Goal: Task Accomplishment & Management: Manage account settings

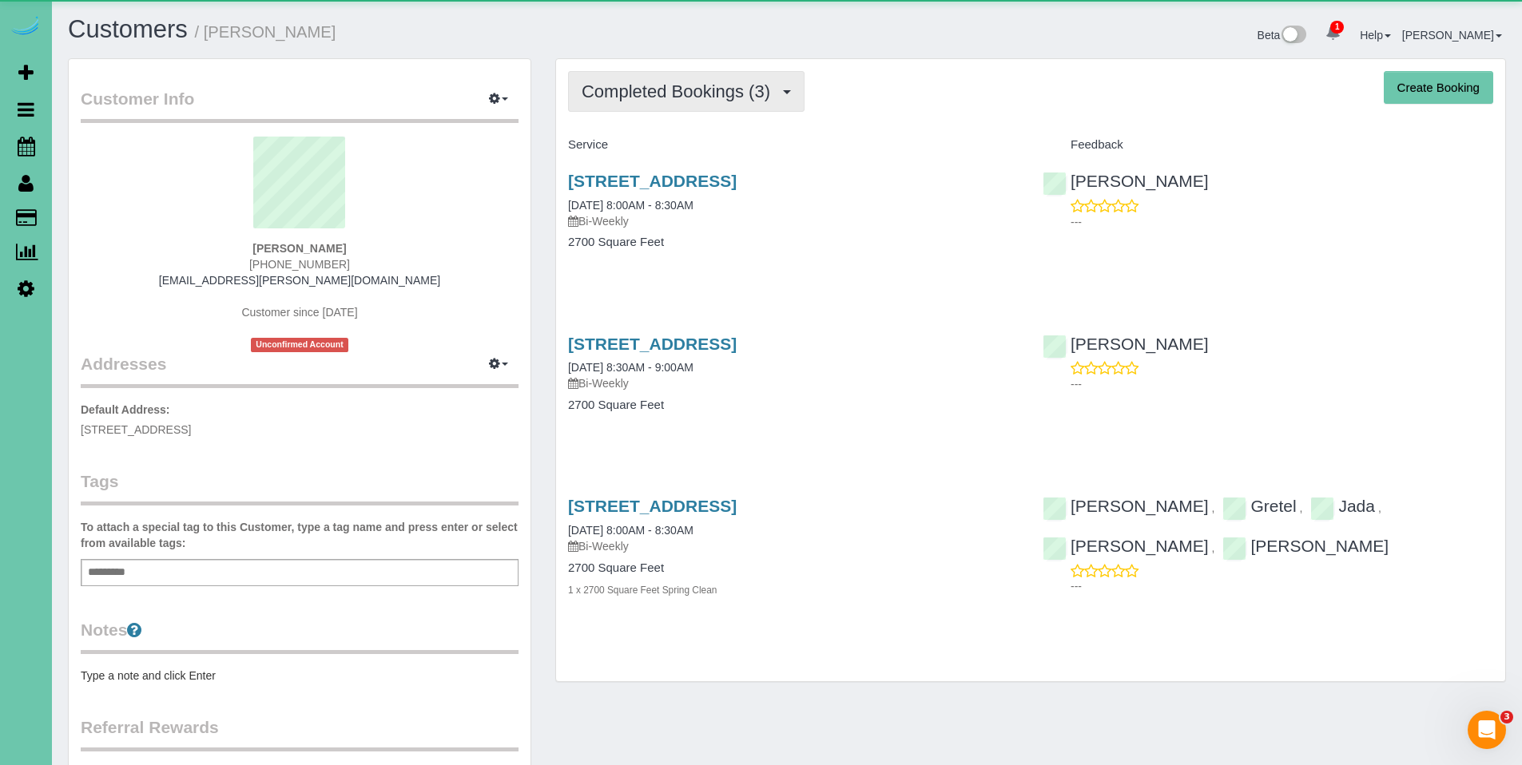
click at [651, 93] on span "Completed Bookings (3)" at bounding box center [680, 92] width 197 height 20
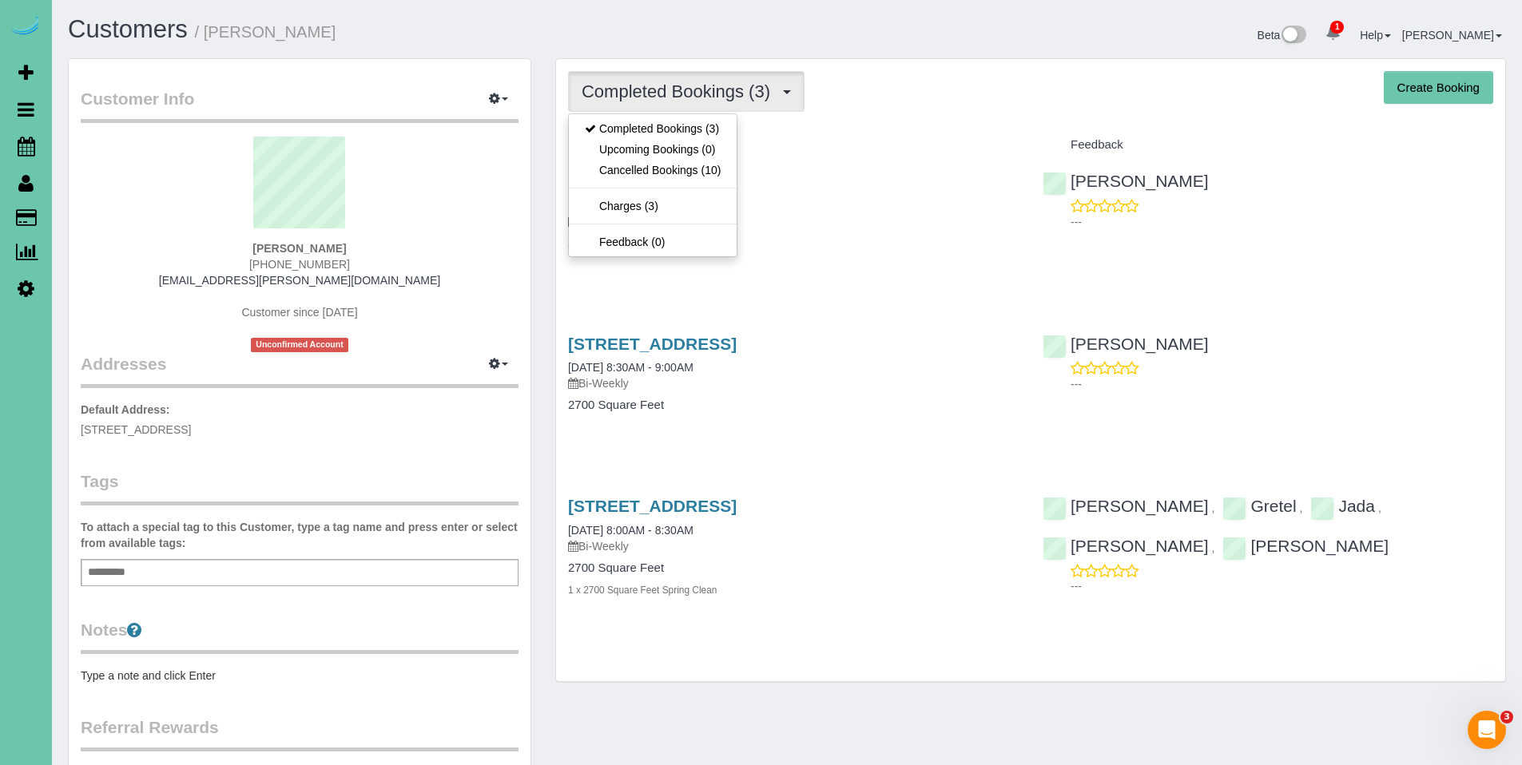
click at [894, 103] on div "Completed Bookings (3) Completed Bookings (3) Upcoming Bookings (0) Cancelled B…" at bounding box center [1030, 91] width 925 height 41
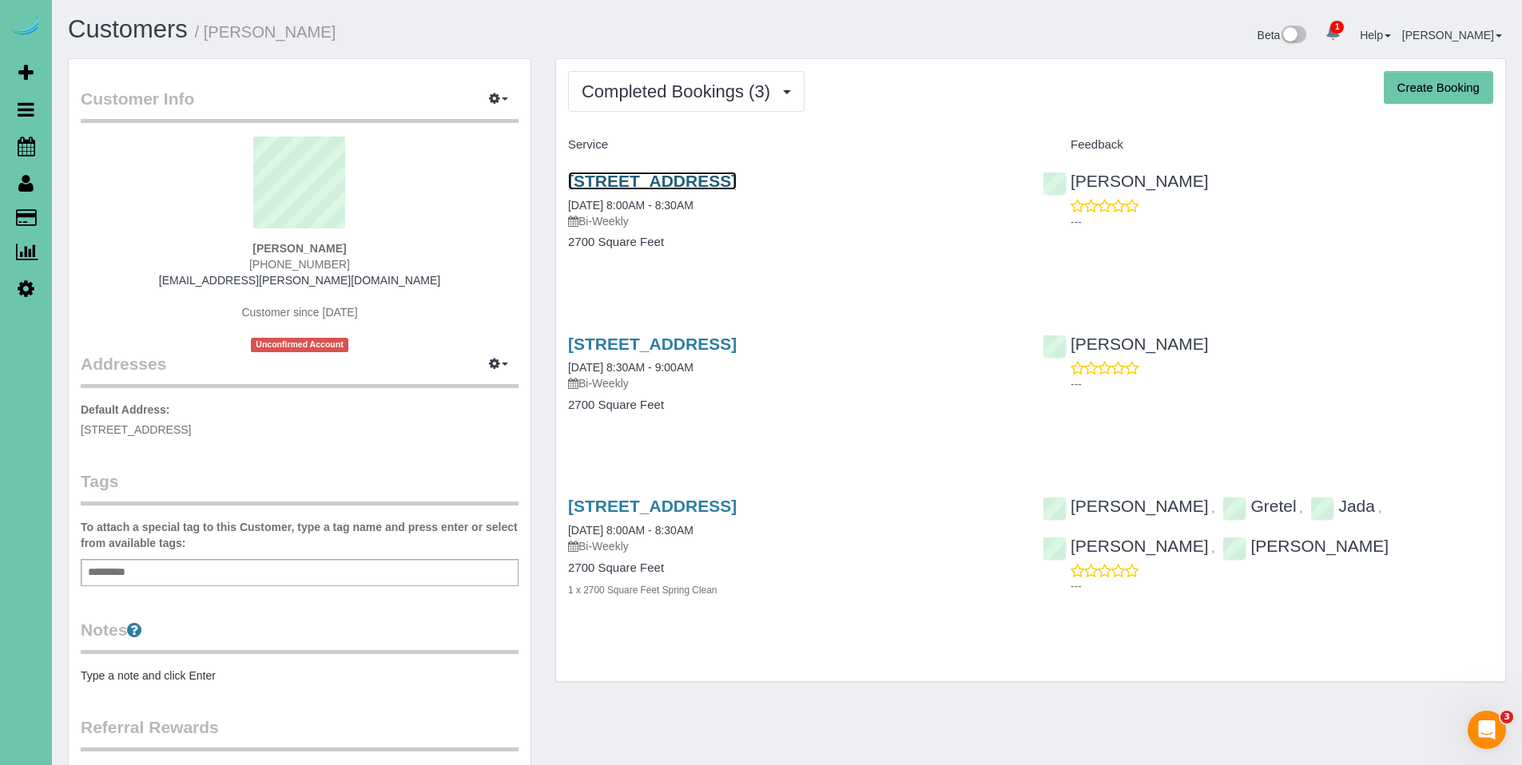
click at [683, 179] on link "[STREET_ADDRESS]" at bounding box center [652, 181] width 169 height 18
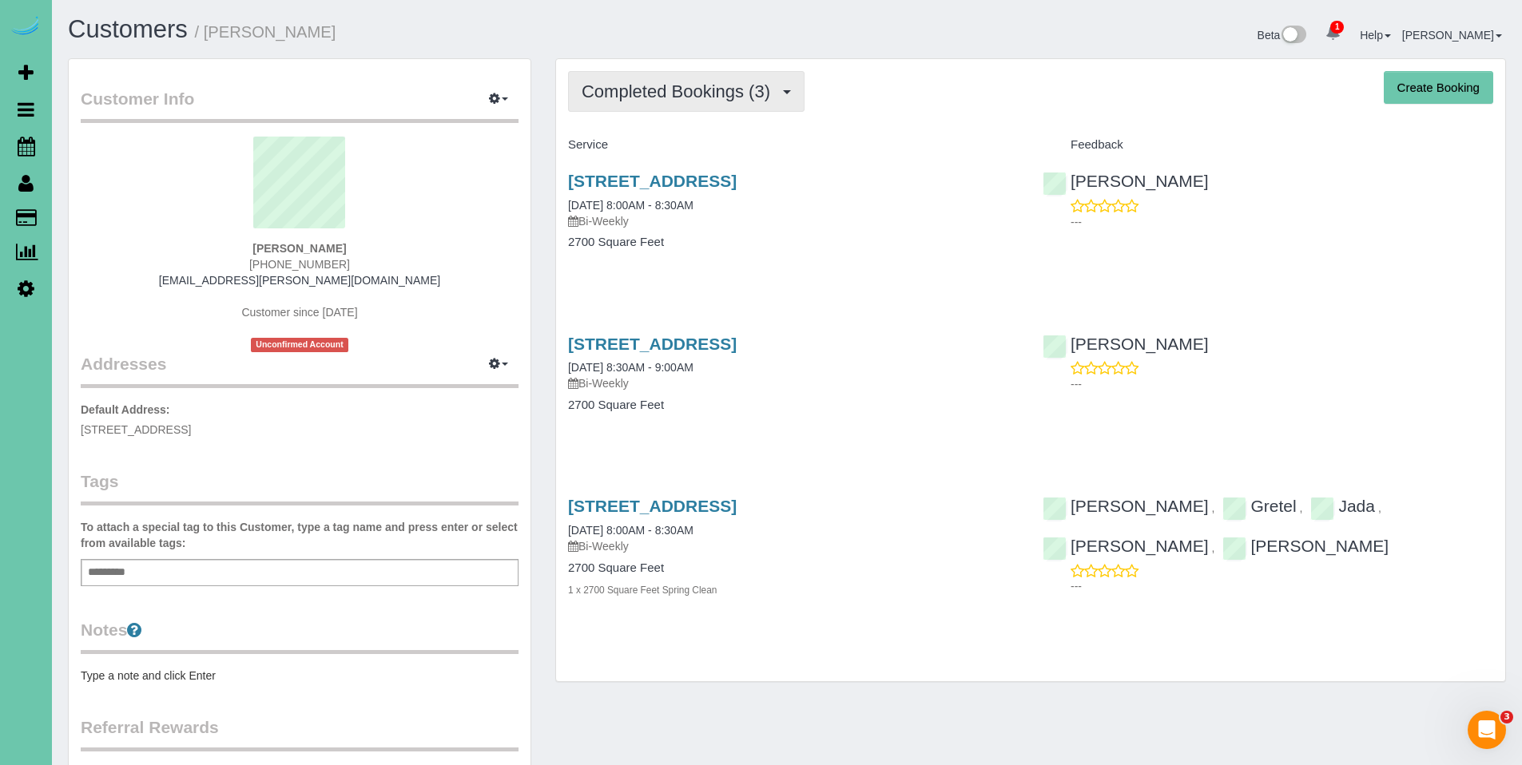
click at [677, 89] on span "Completed Bookings (3)" at bounding box center [680, 92] width 197 height 20
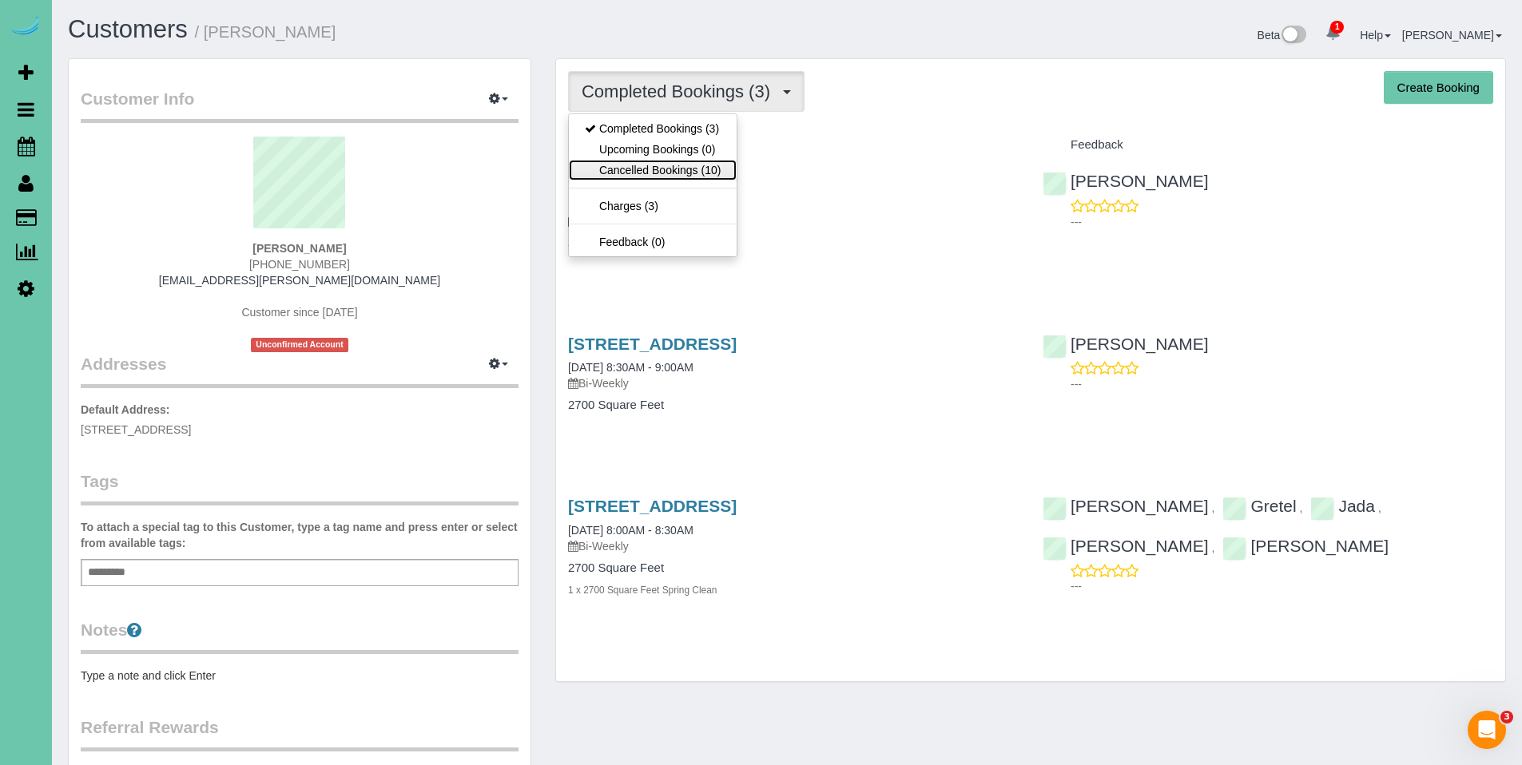
click at [658, 168] on link "Cancelled Bookings (10)" at bounding box center [653, 170] width 168 height 21
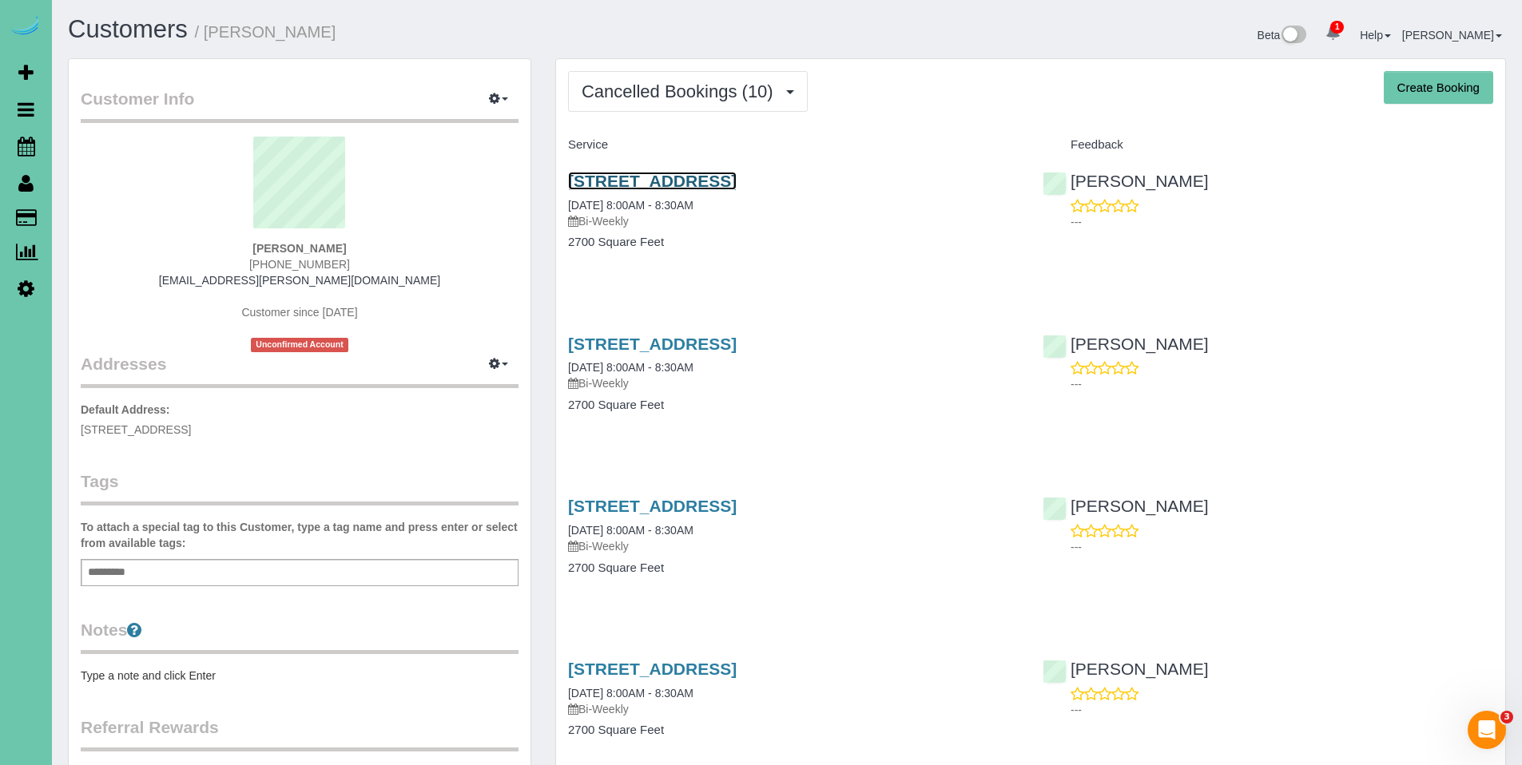
click at [657, 179] on link "12028 S 44th Street, Bellevue, NE 68128" at bounding box center [652, 181] width 169 height 18
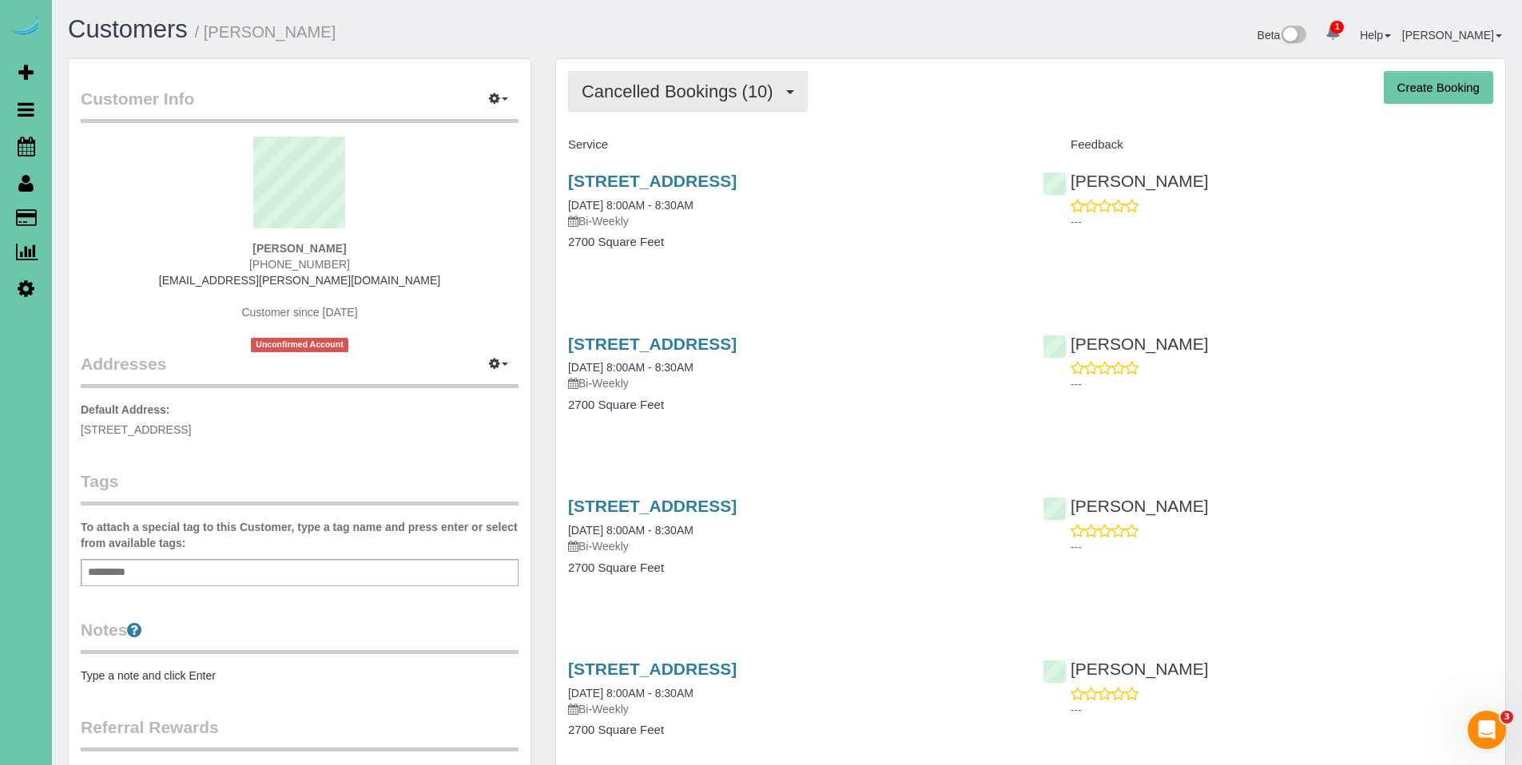
click at [683, 84] on span "Cancelled Bookings (10)" at bounding box center [682, 92] width 200 height 20
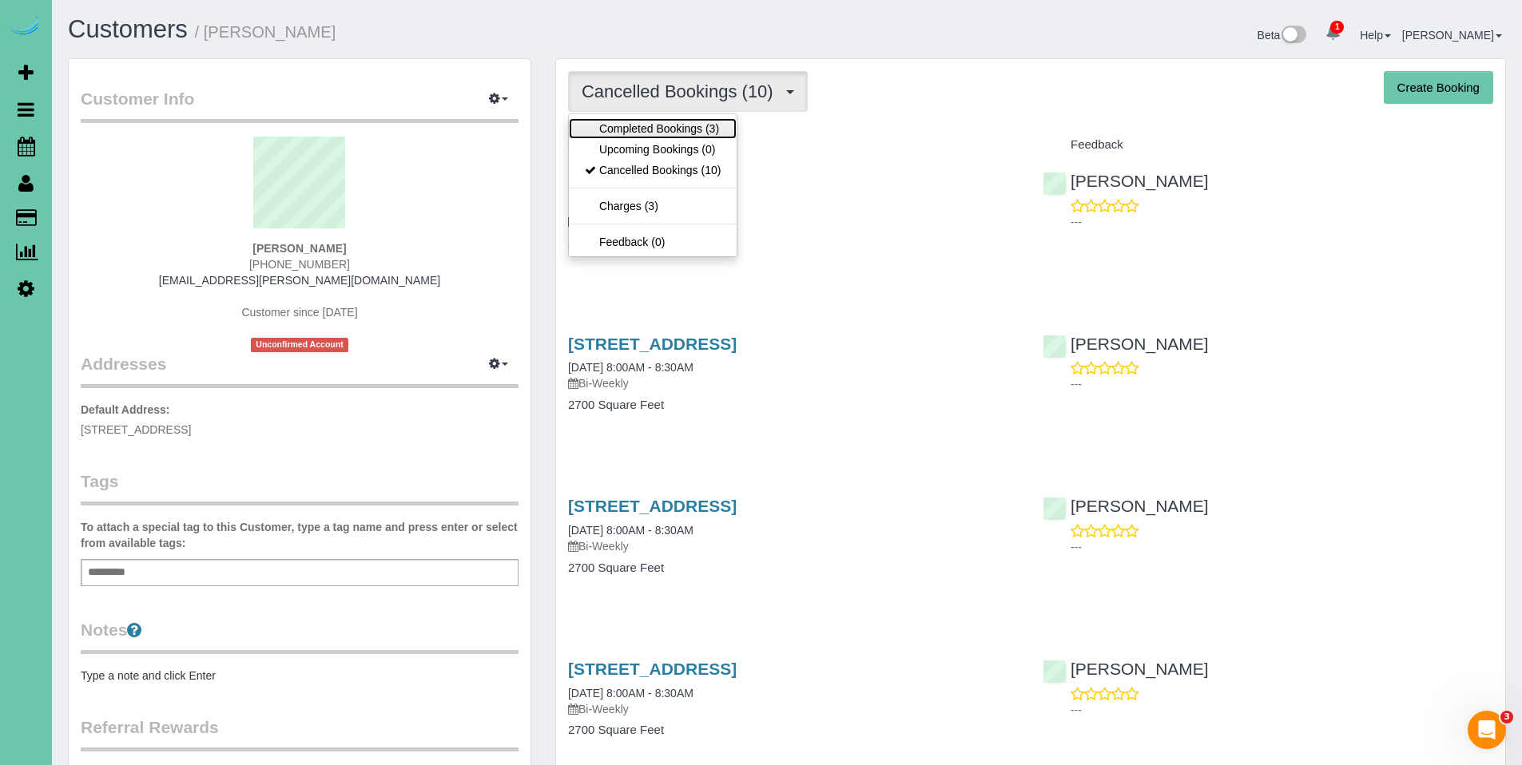
click at [658, 127] on link "Completed Bookings (3)" at bounding box center [653, 128] width 168 height 21
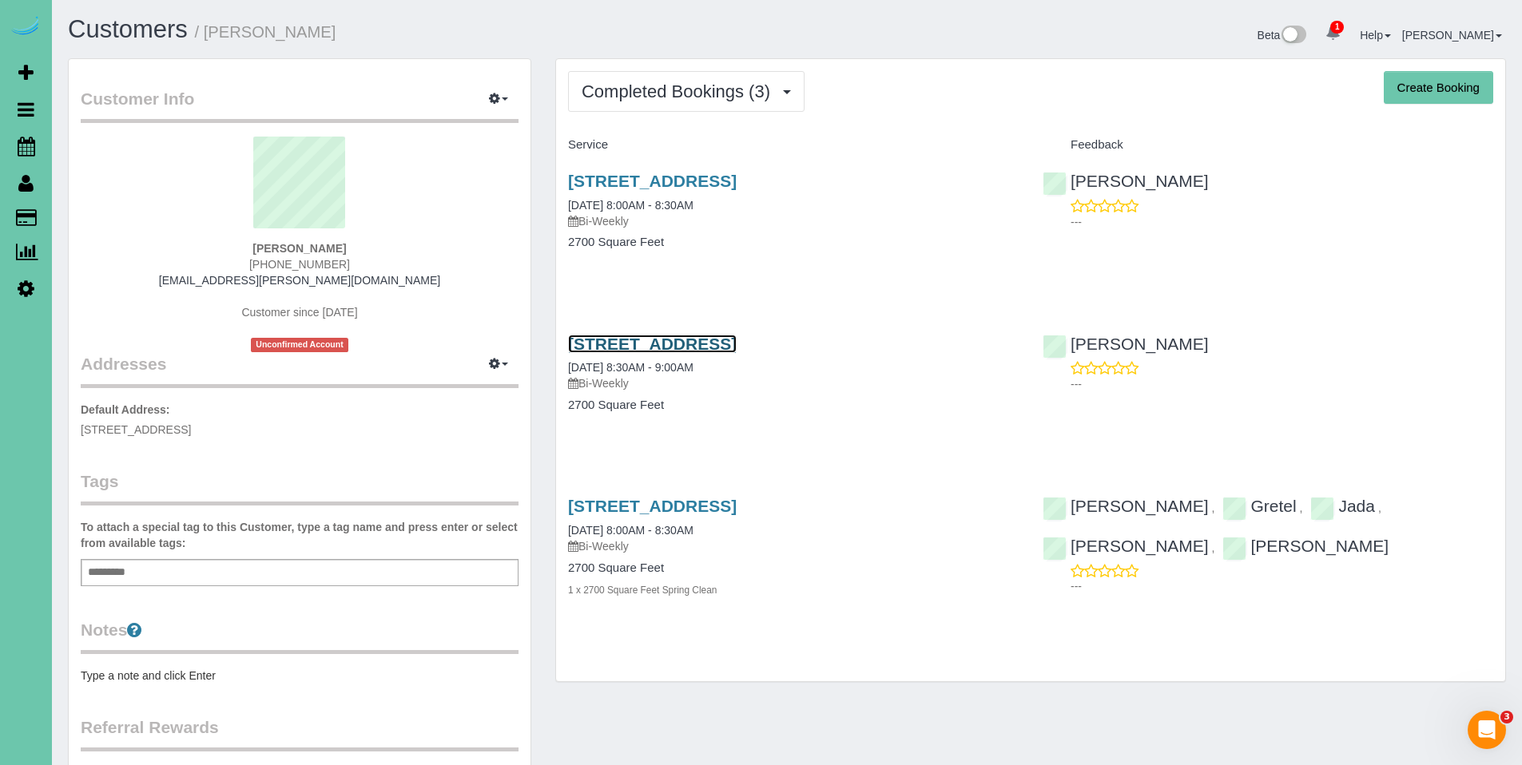
click at [736, 345] on link "12028 S 44th Street, Bellevue, NE 68128" at bounding box center [652, 344] width 169 height 18
click at [708, 181] on link "12028 S 44th Street, Bellevue, NE 68128" at bounding box center [652, 181] width 169 height 18
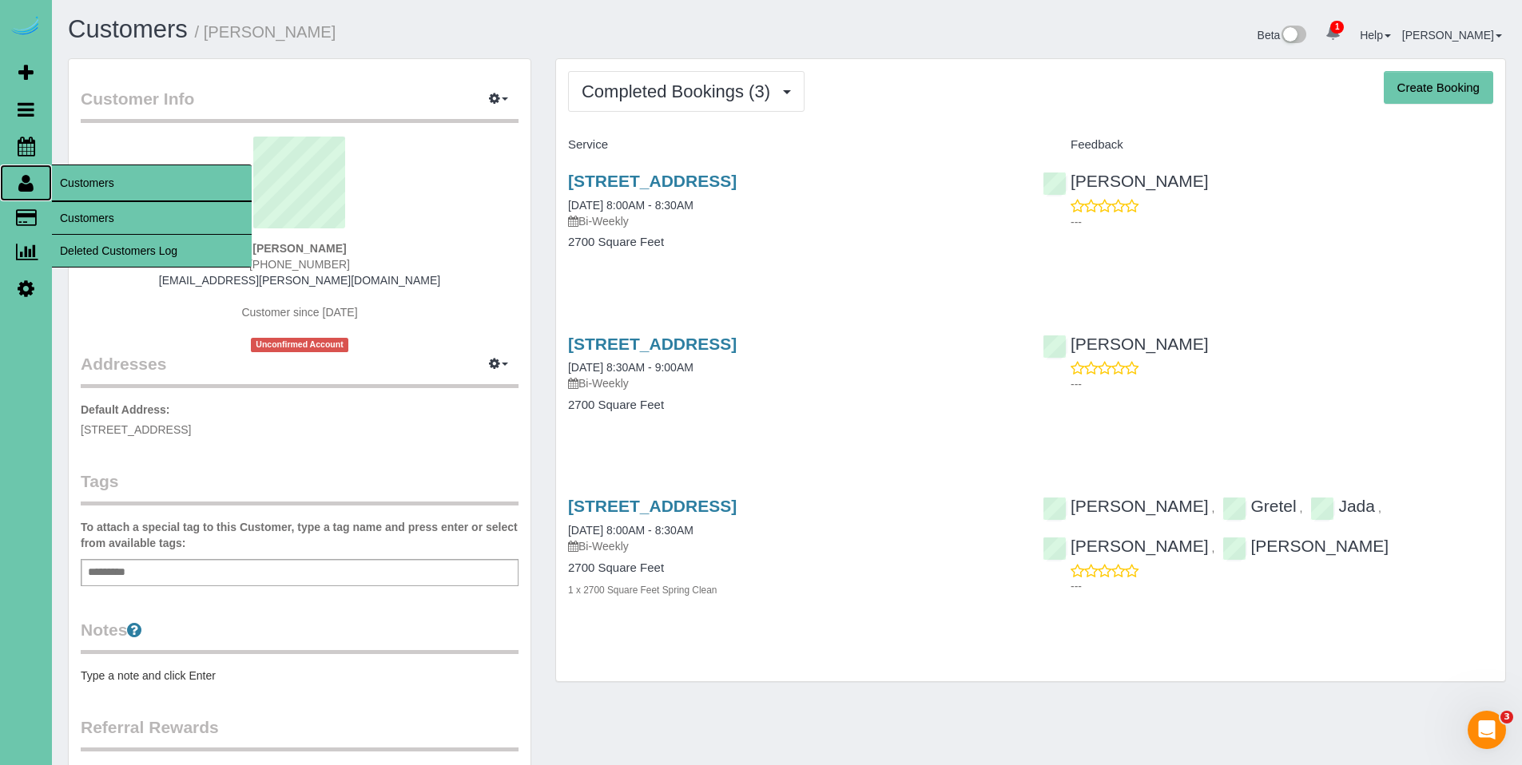
click at [21, 181] on icon at bounding box center [25, 182] width 15 height 19
click at [97, 220] on link "Customers" at bounding box center [152, 218] width 200 height 32
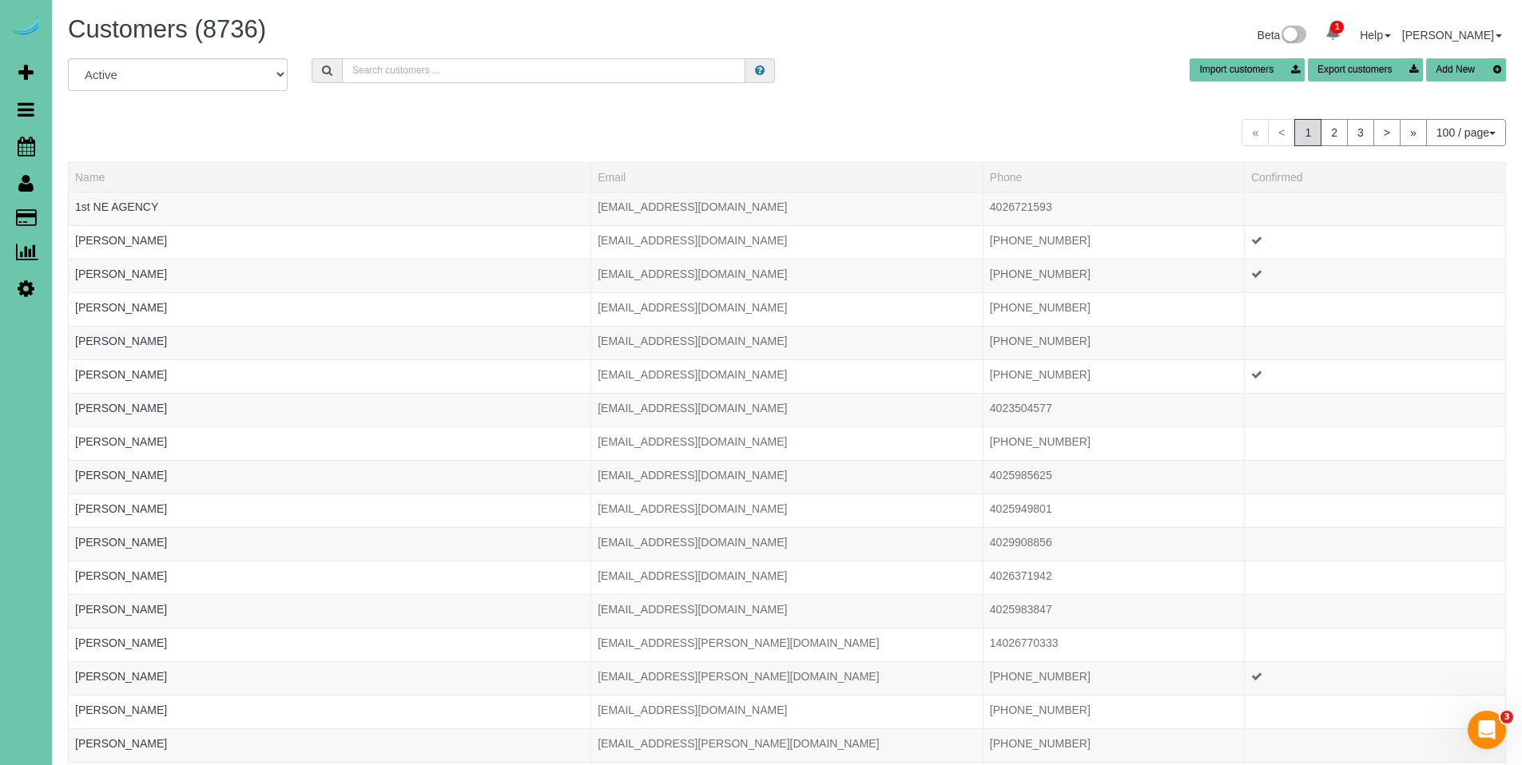
click at [592, 62] on input "text" at bounding box center [544, 70] width 404 height 25
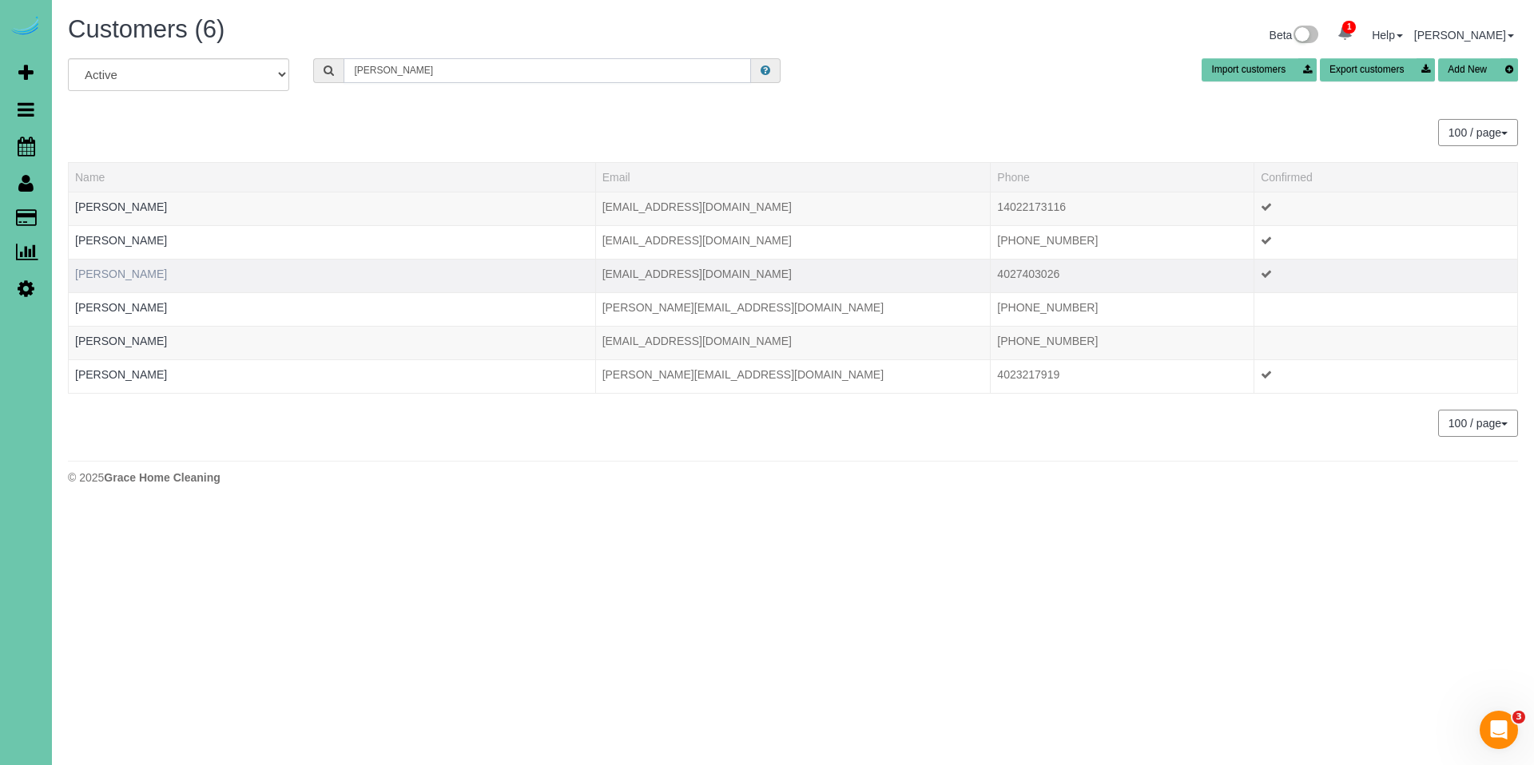
type input "Lisa h"
click at [97, 276] on link "Lisa Hernandes" at bounding box center [121, 274] width 92 height 13
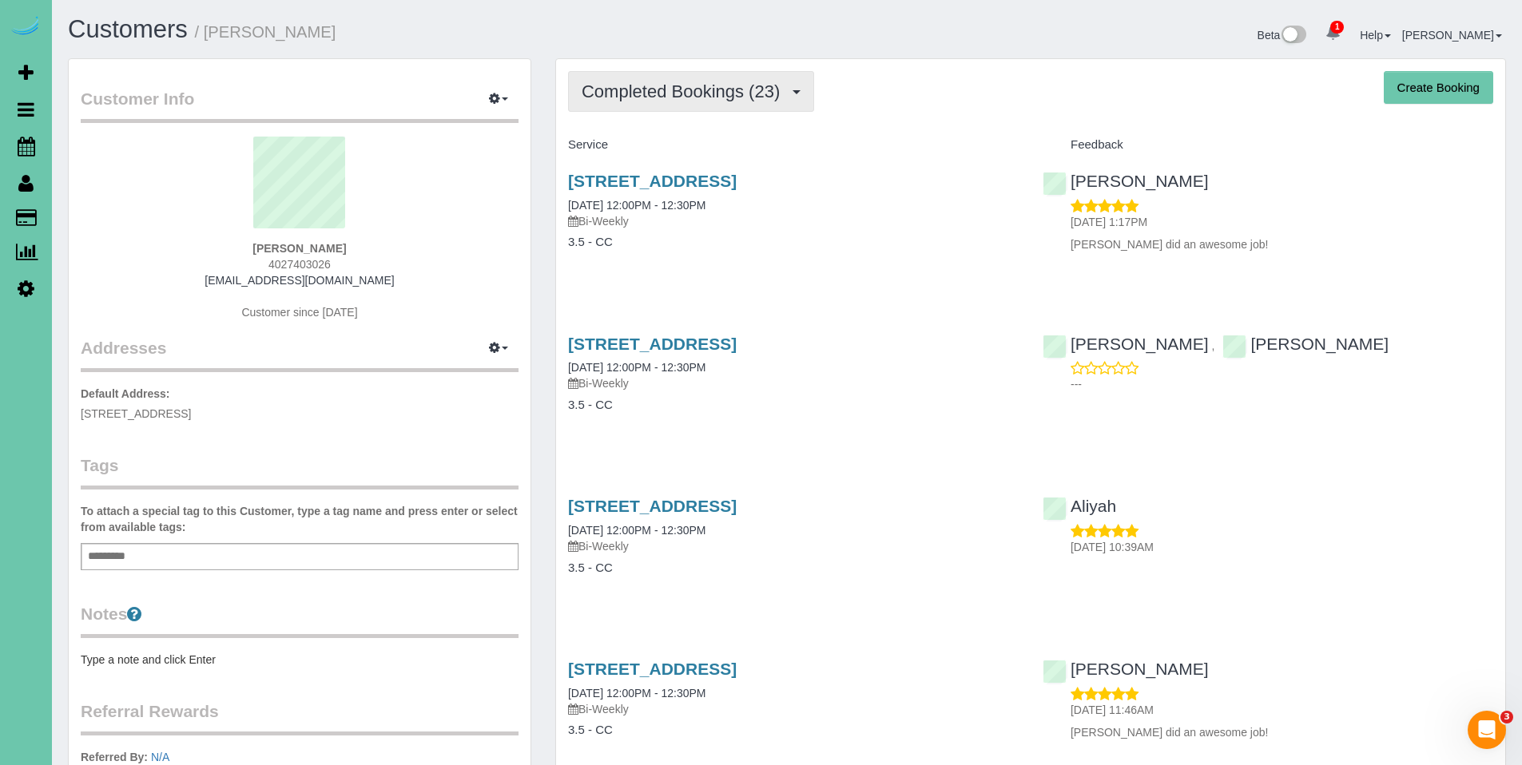
click at [639, 107] on button "Completed Bookings (23)" at bounding box center [691, 91] width 246 height 41
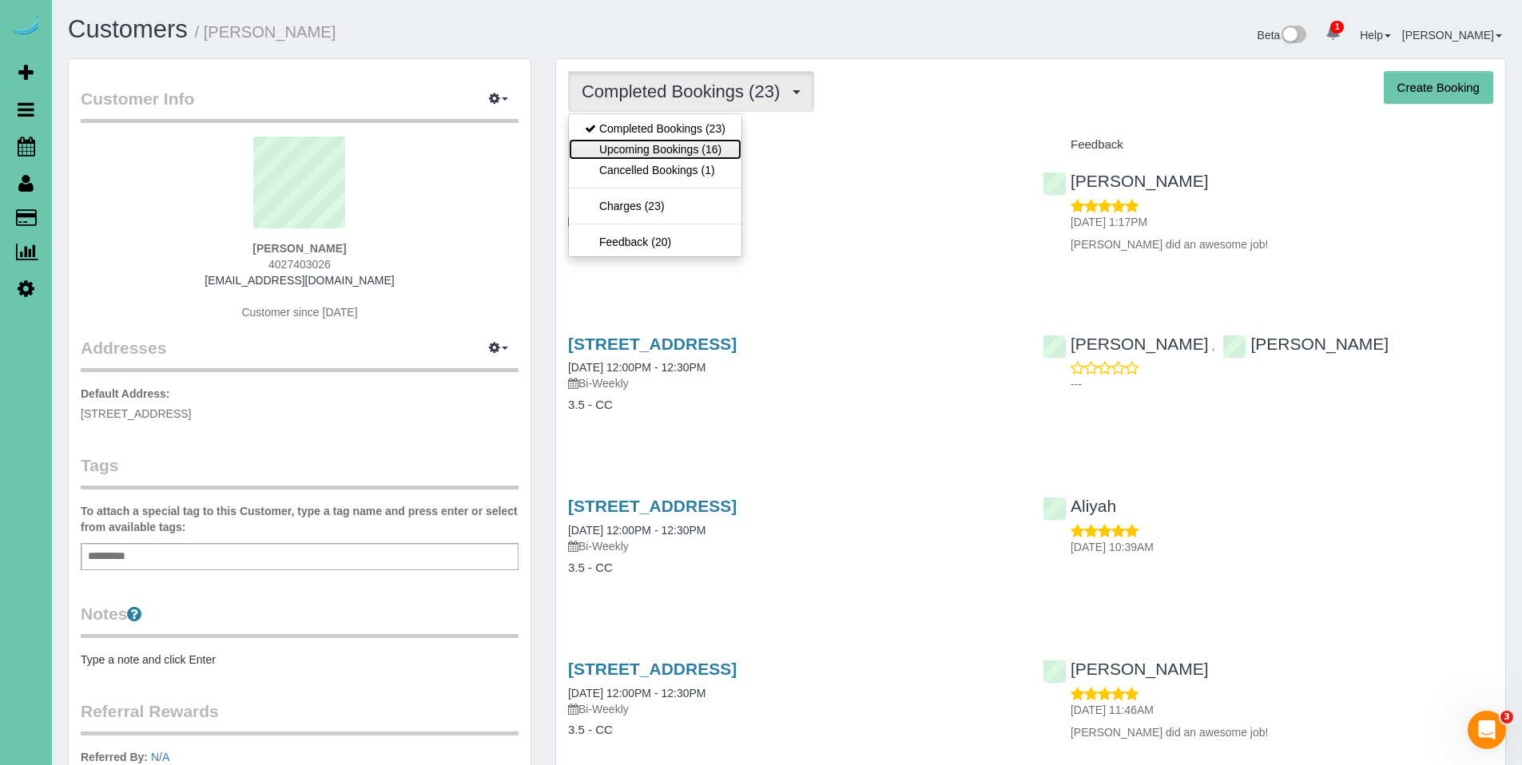
click at [638, 141] on link "Upcoming Bookings (16)" at bounding box center [655, 149] width 173 height 21
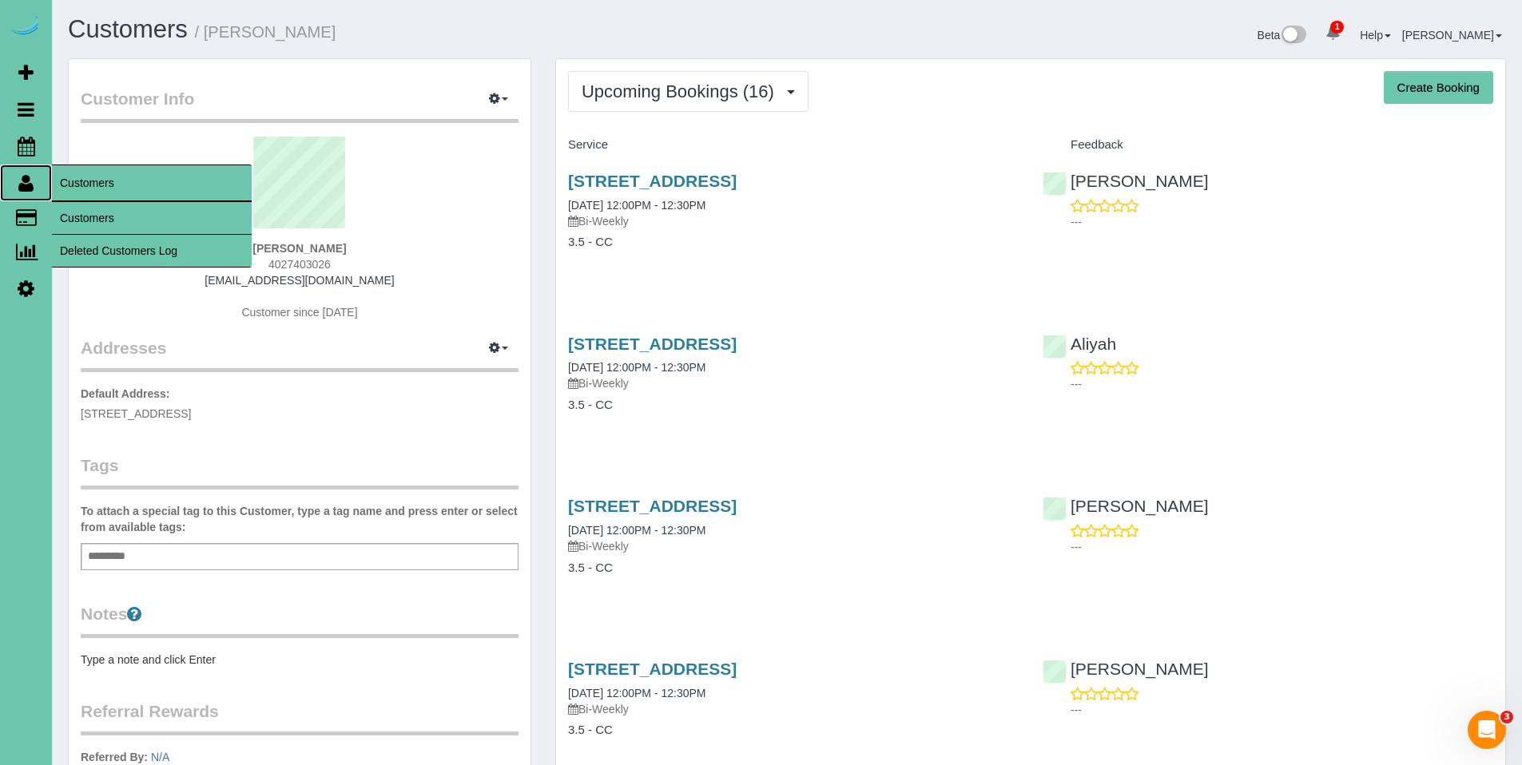
click at [26, 191] on icon at bounding box center [25, 182] width 15 height 19
click at [101, 211] on link "Customers" at bounding box center [152, 218] width 200 height 32
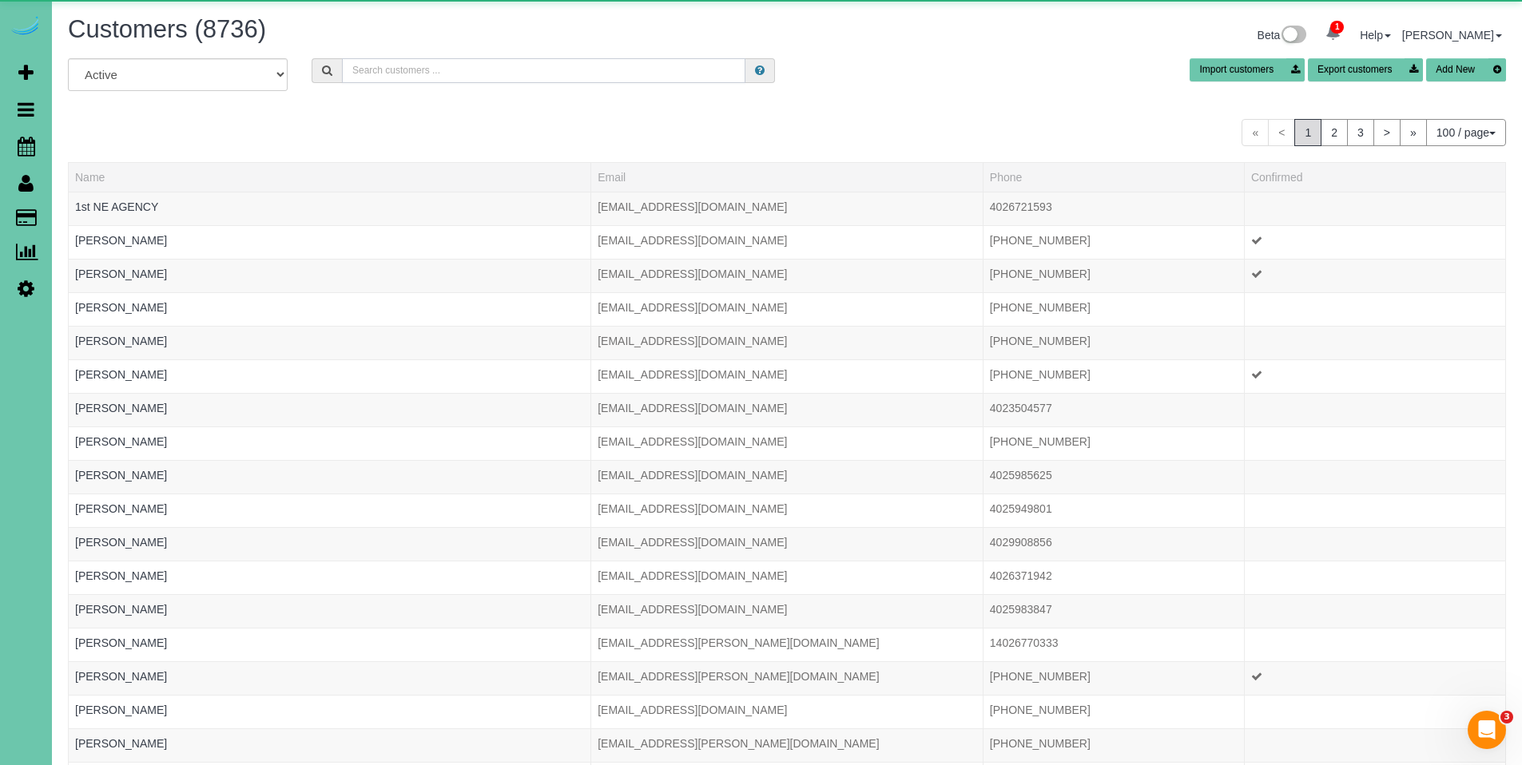
click at [552, 68] on input "text" at bounding box center [544, 70] width 404 height 25
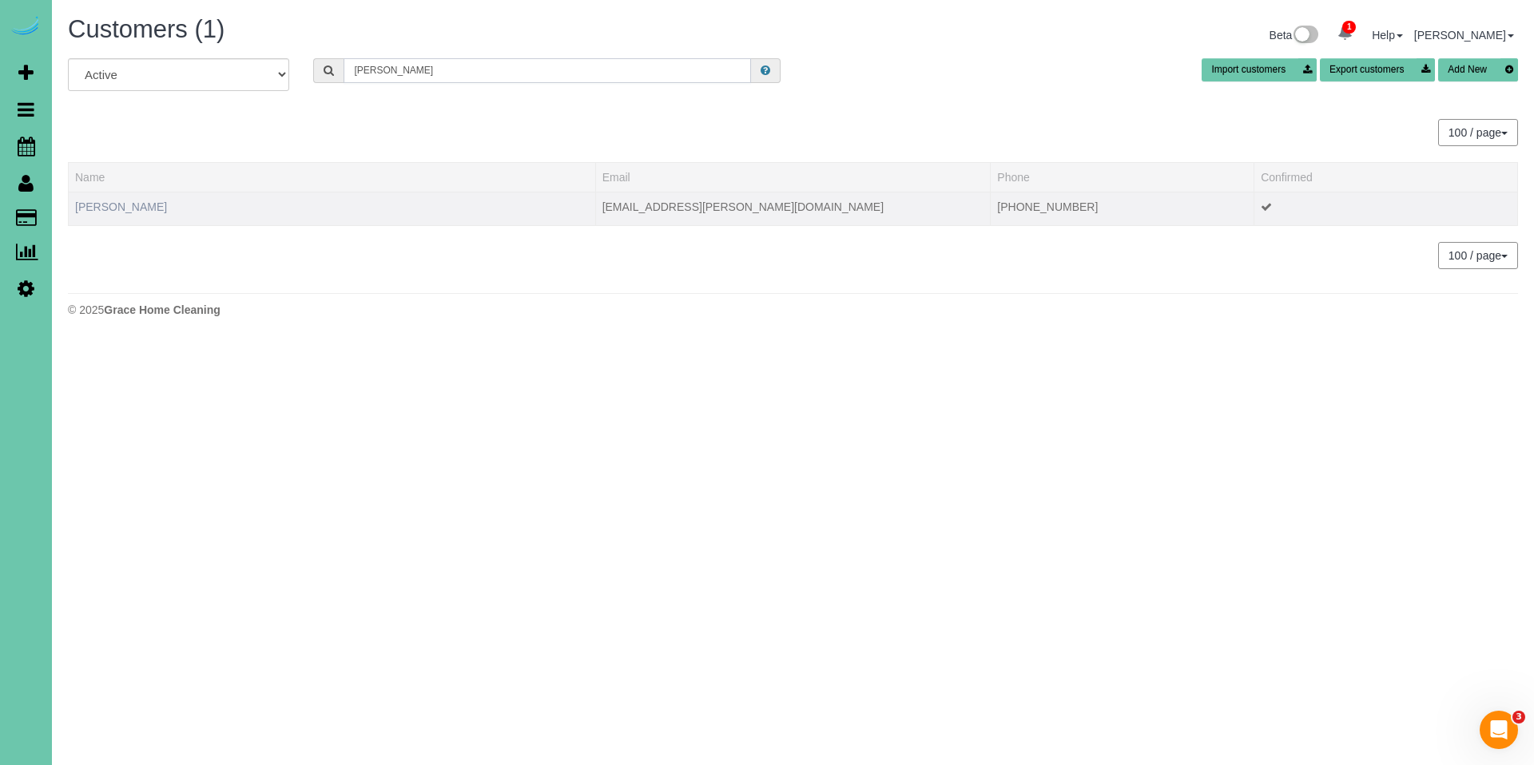
type input "jahn"
click at [112, 209] on link "Mitzi Jahn" at bounding box center [121, 207] width 92 height 13
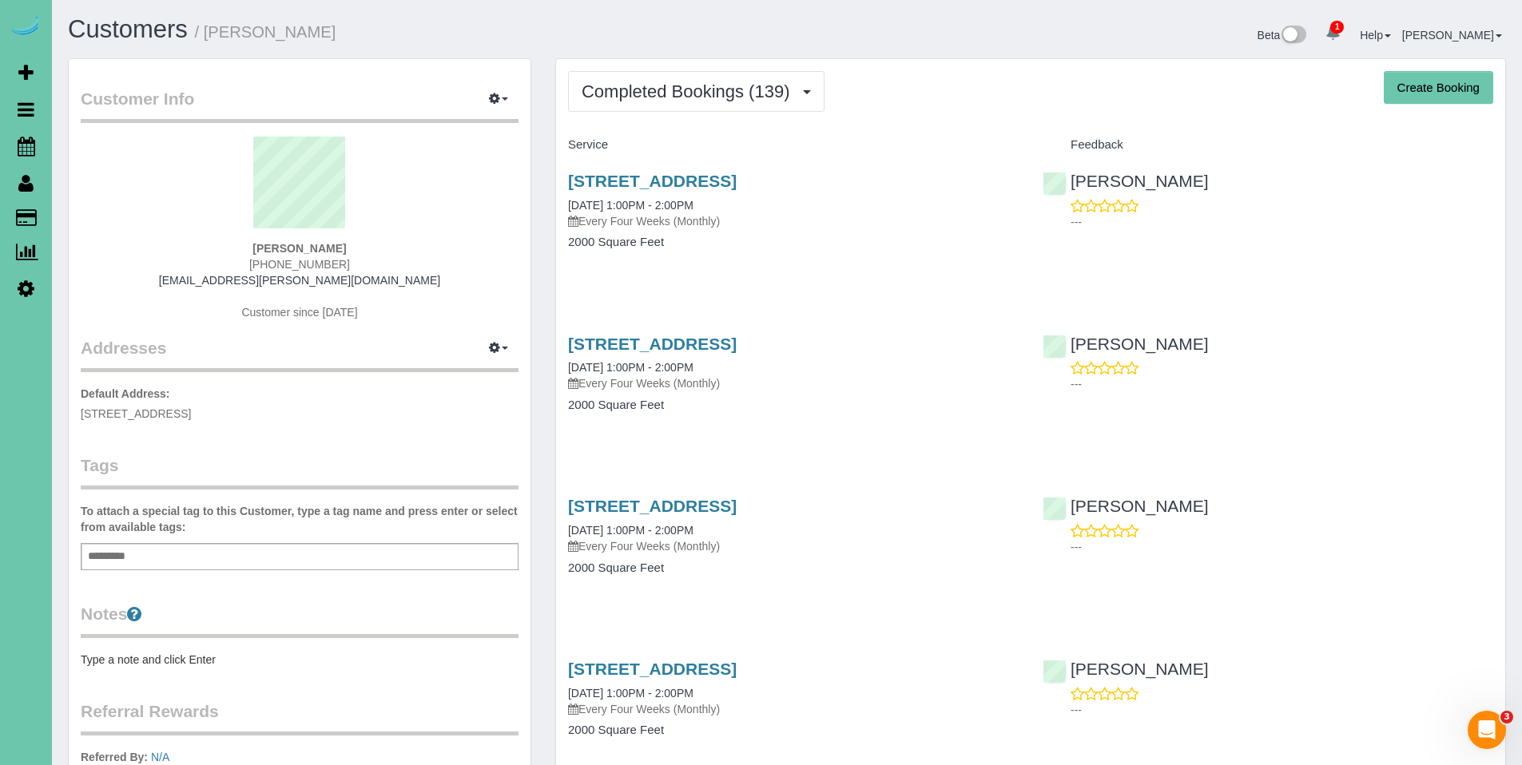
click at [670, 89] on span "Completed Bookings (139)" at bounding box center [690, 92] width 216 height 20
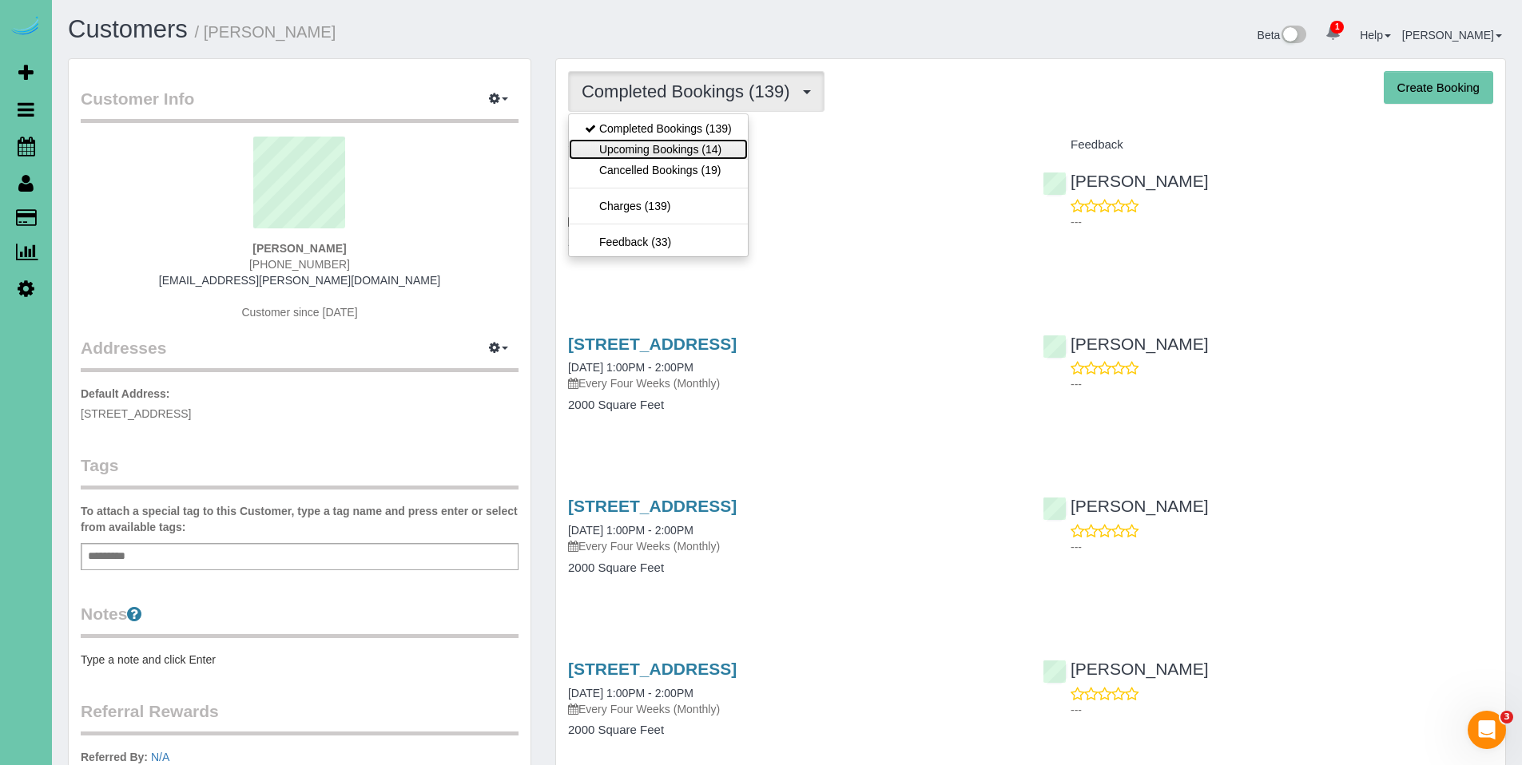
click at [653, 152] on link "Upcoming Bookings (14)" at bounding box center [658, 149] width 179 height 21
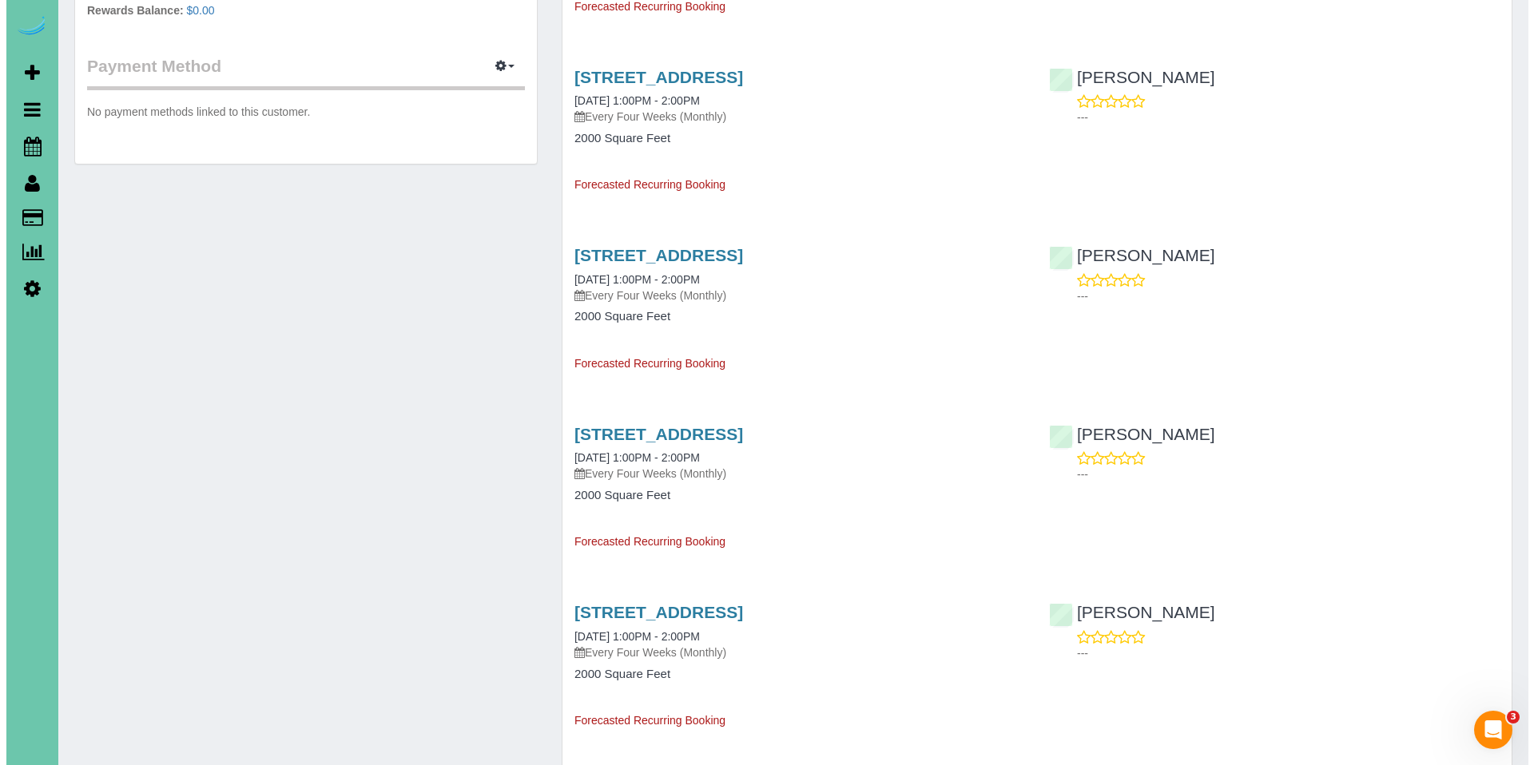
scroll to position [779, 0]
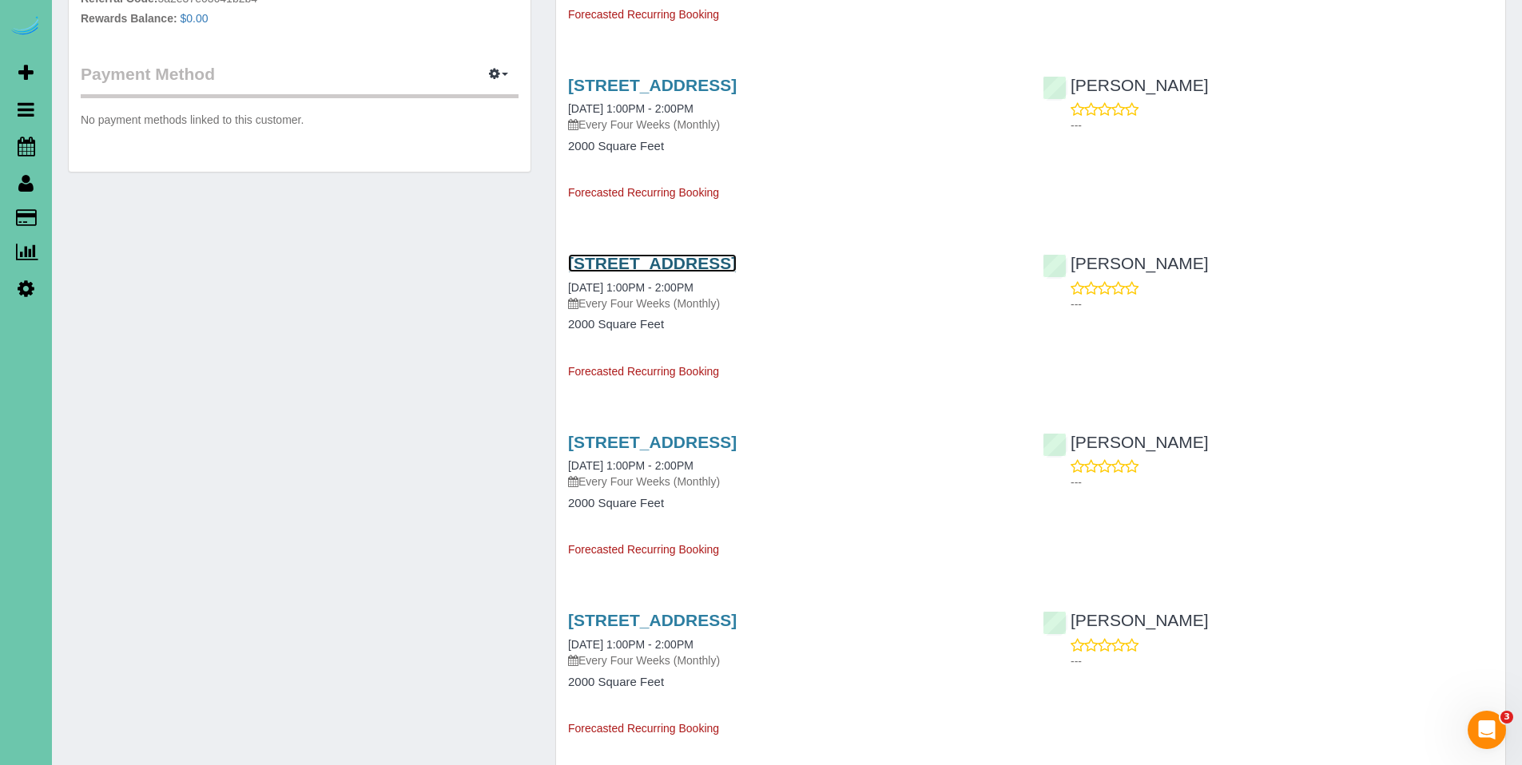
click at [728, 260] on link "506 Gruenther St, Papillion, NE 68064" at bounding box center [652, 263] width 169 height 18
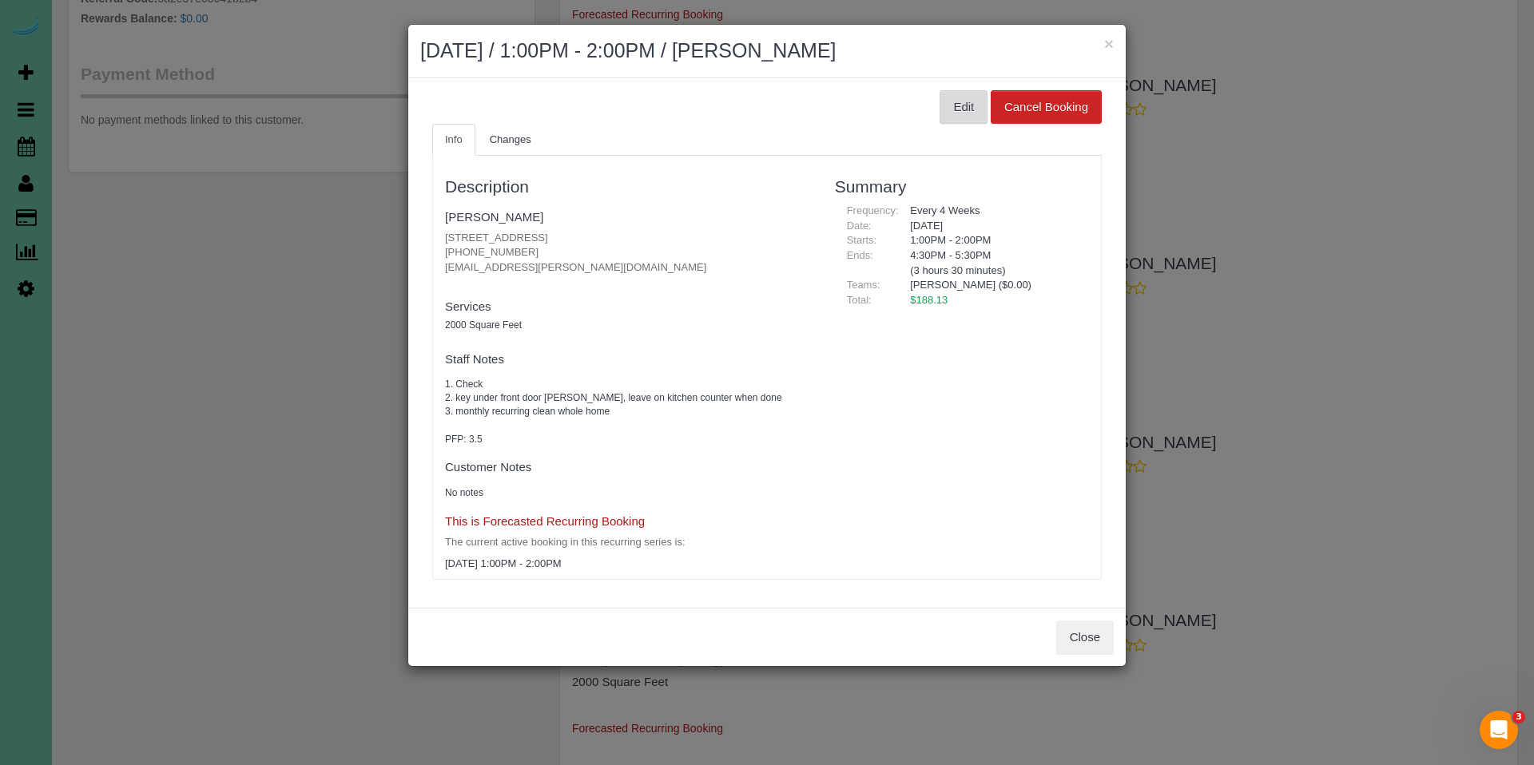
click at [968, 105] on button "Edit" at bounding box center [964, 107] width 48 height 34
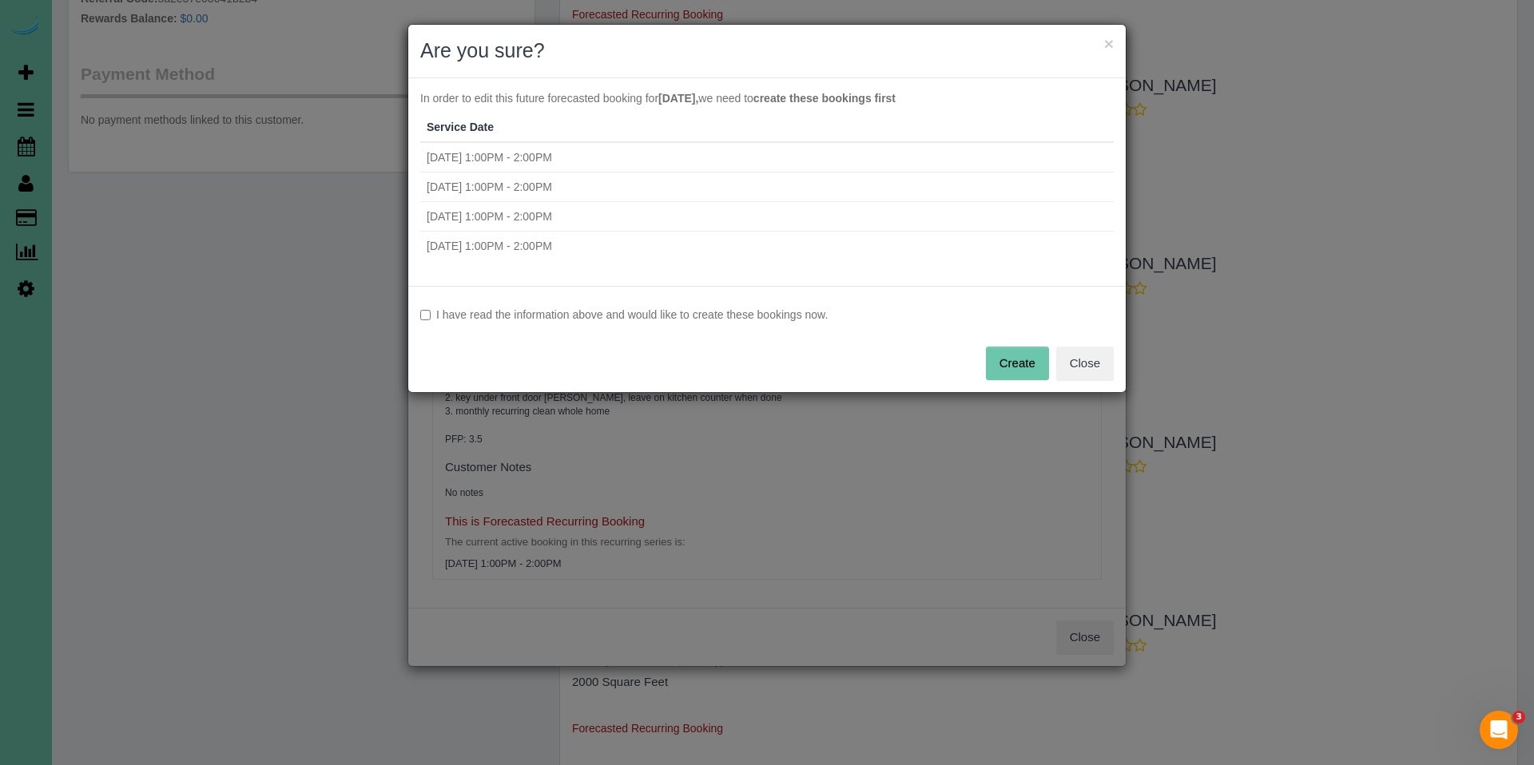
click at [555, 312] on label "I have read the information above and would like to create these bookings now." at bounding box center [767, 315] width 694 height 16
click at [1028, 367] on button "Create" at bounding box center [1017, 364] width 63 height 34
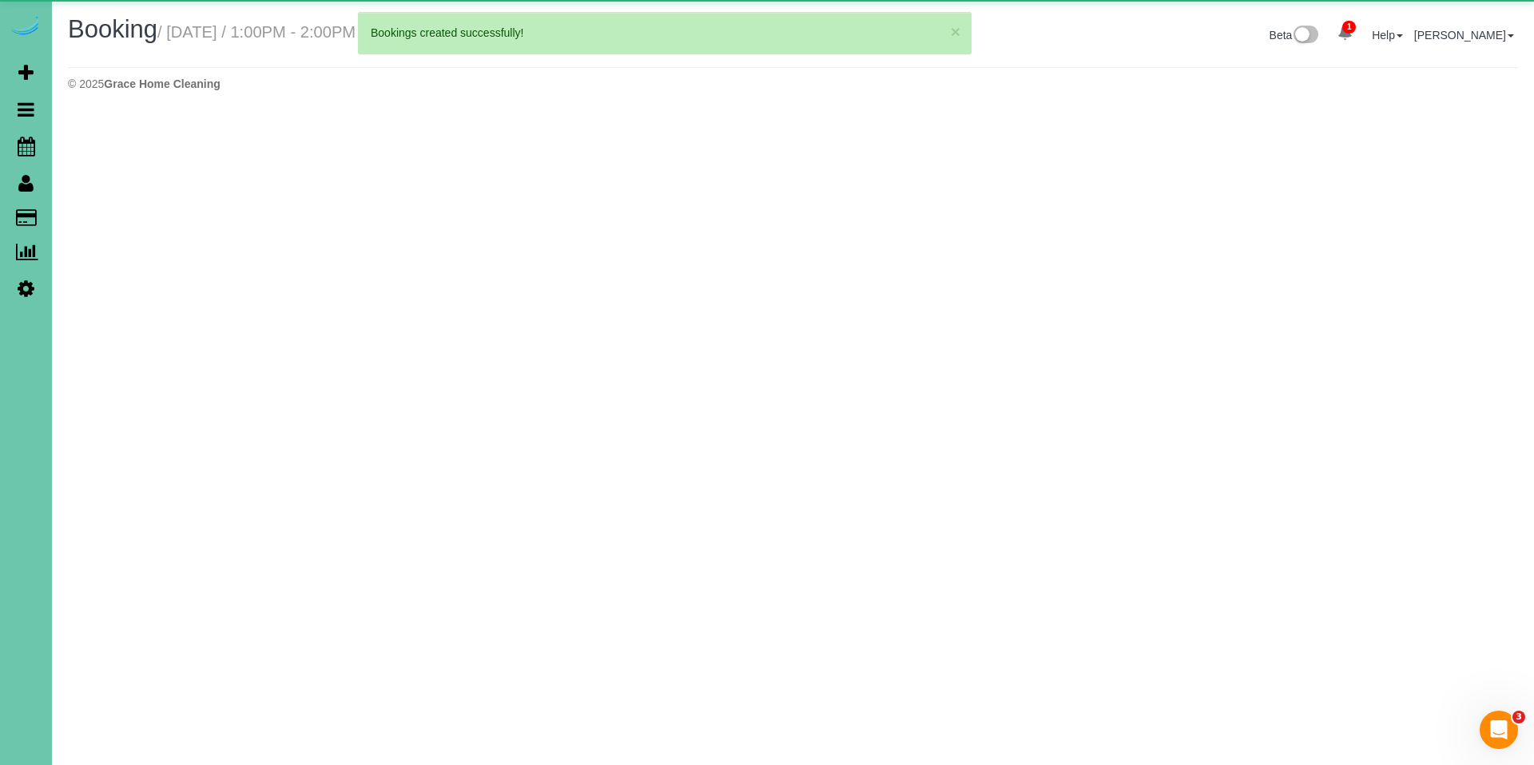
select select "NE"
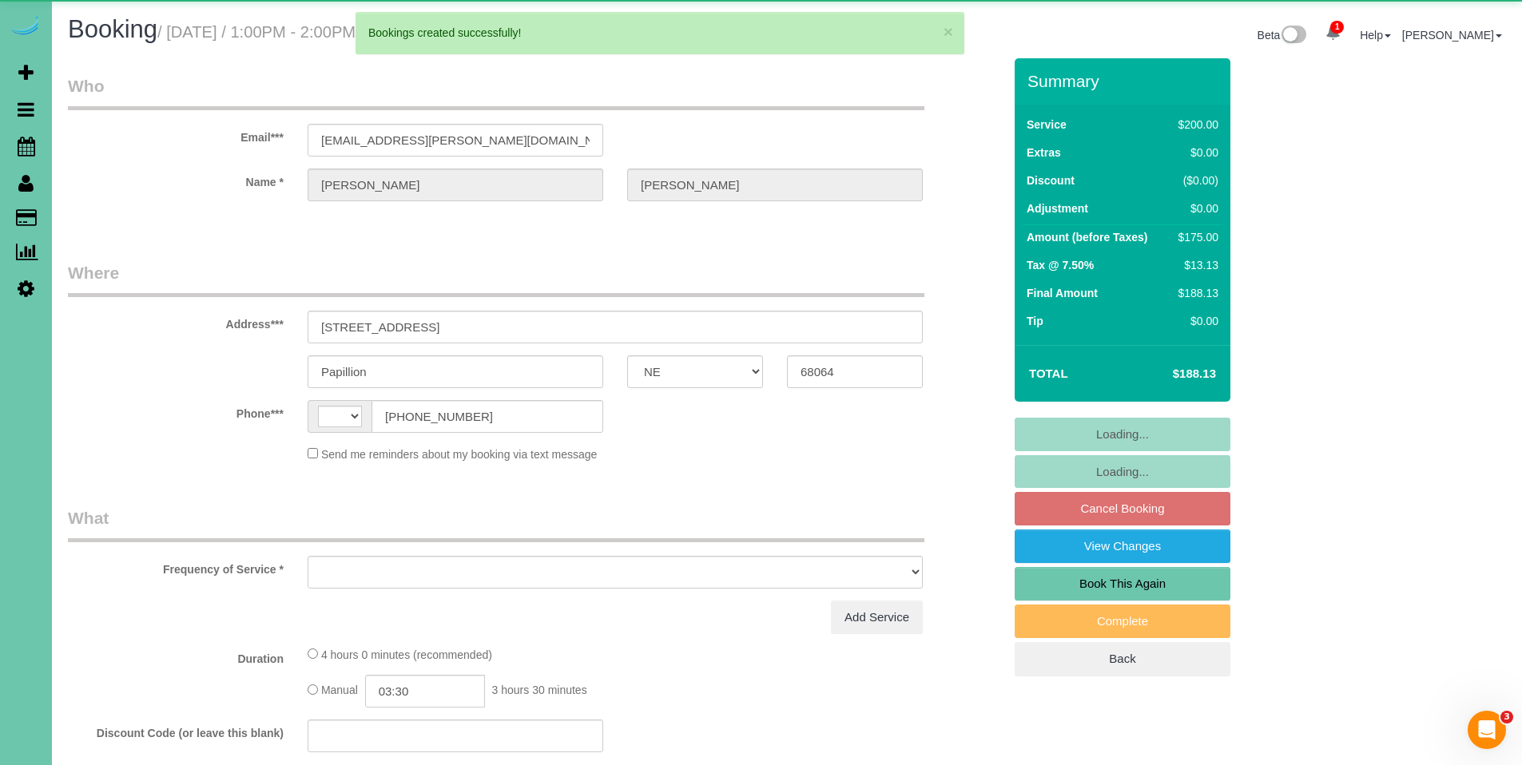
select select "string:US"
select select "object:7228"
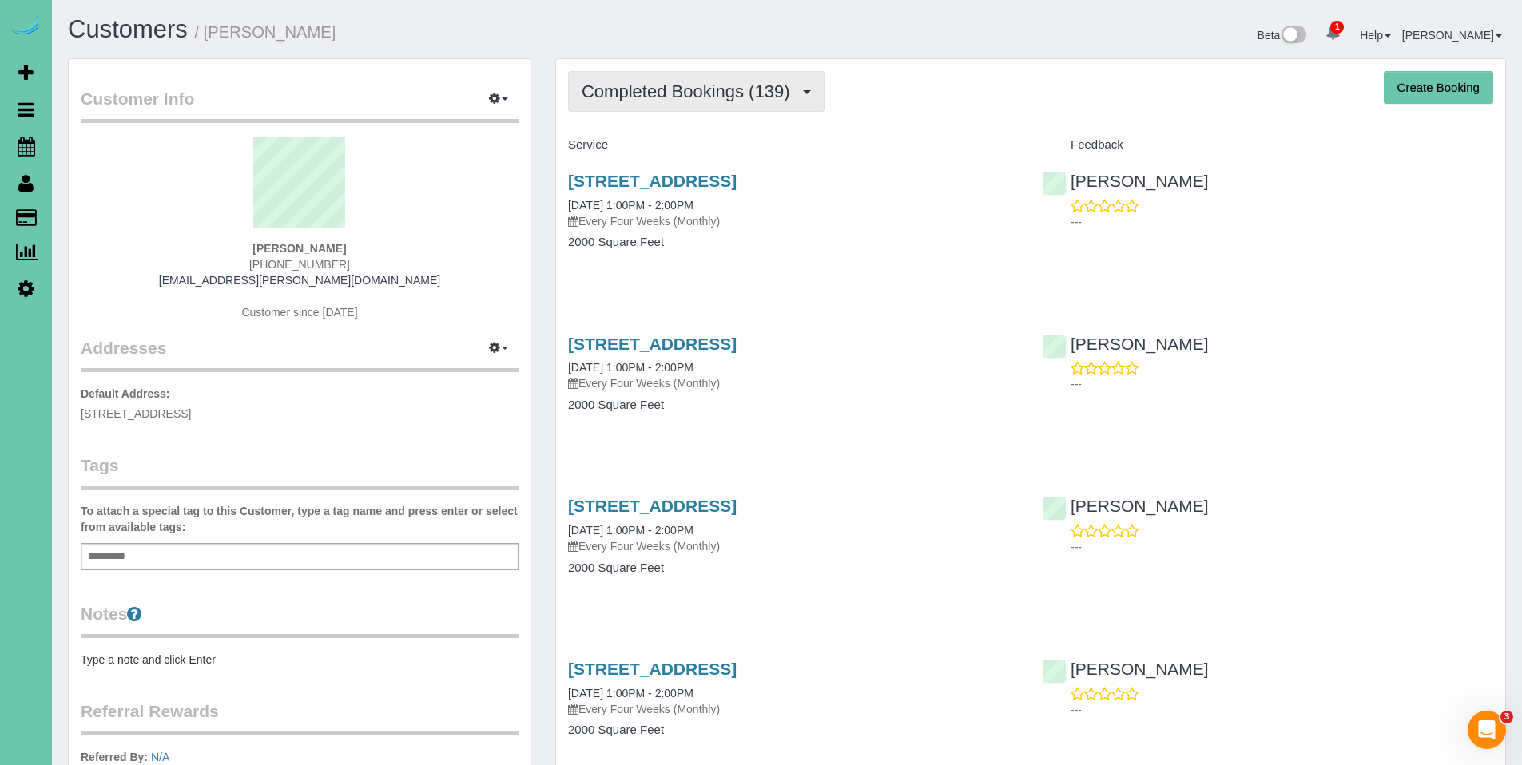
click at [661, 92] on span "Completed Bookings (139)" at bounding box center [690, 92] width 216 height 20
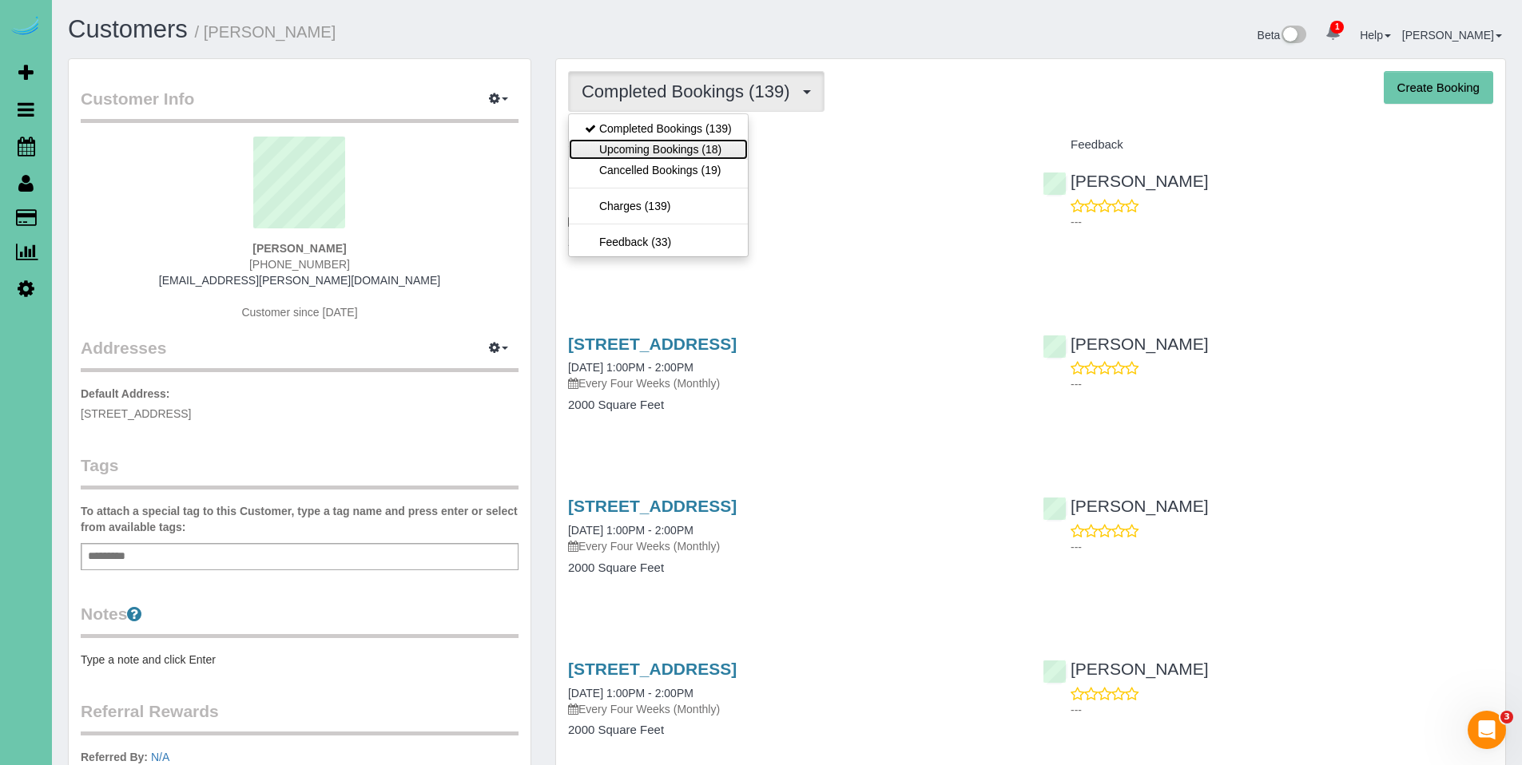
click at [660, 148] on link "Upcoming Bookings (18)" at bounding box center [658, 149] width 179 height 21
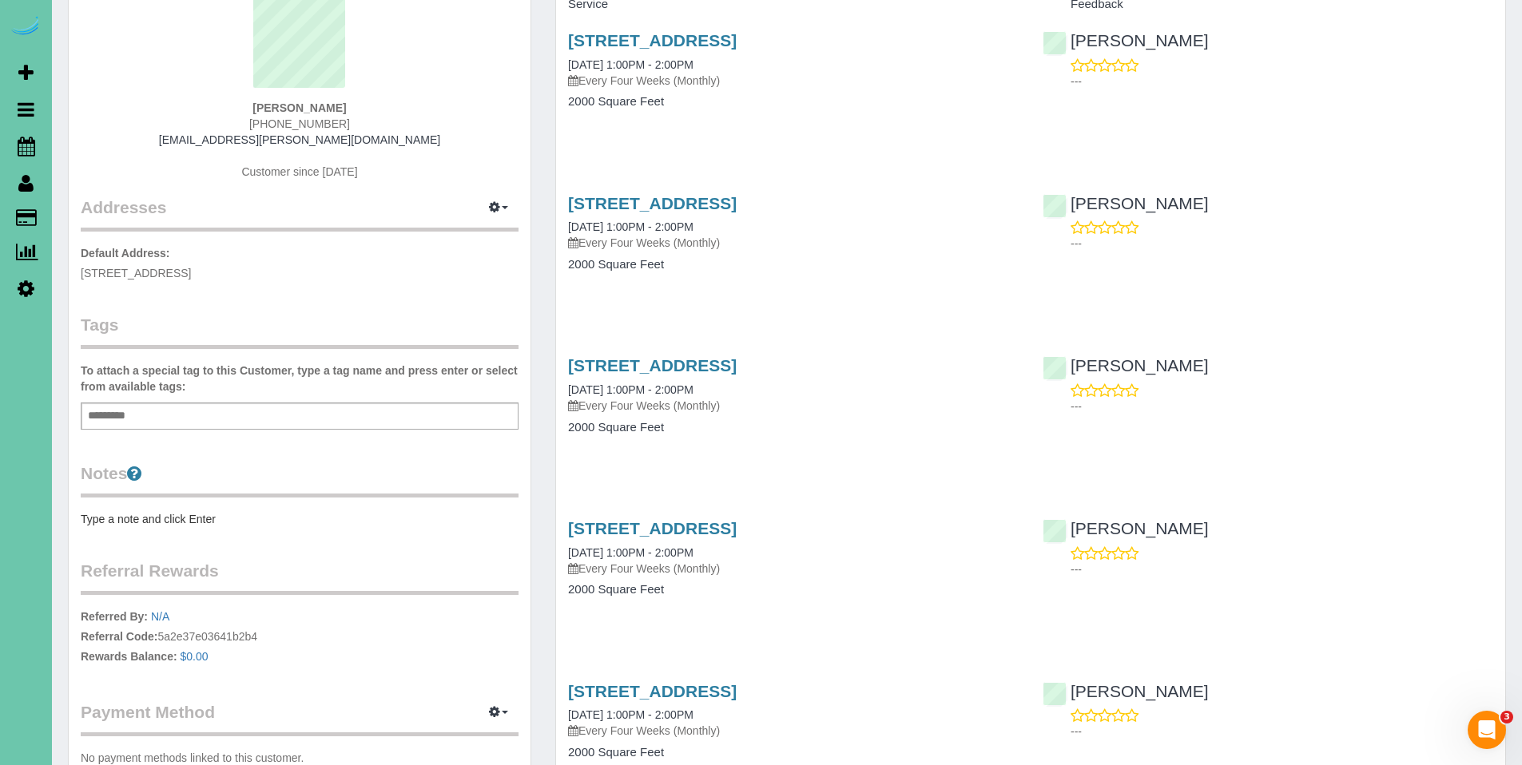
scroll to position [191, 0]
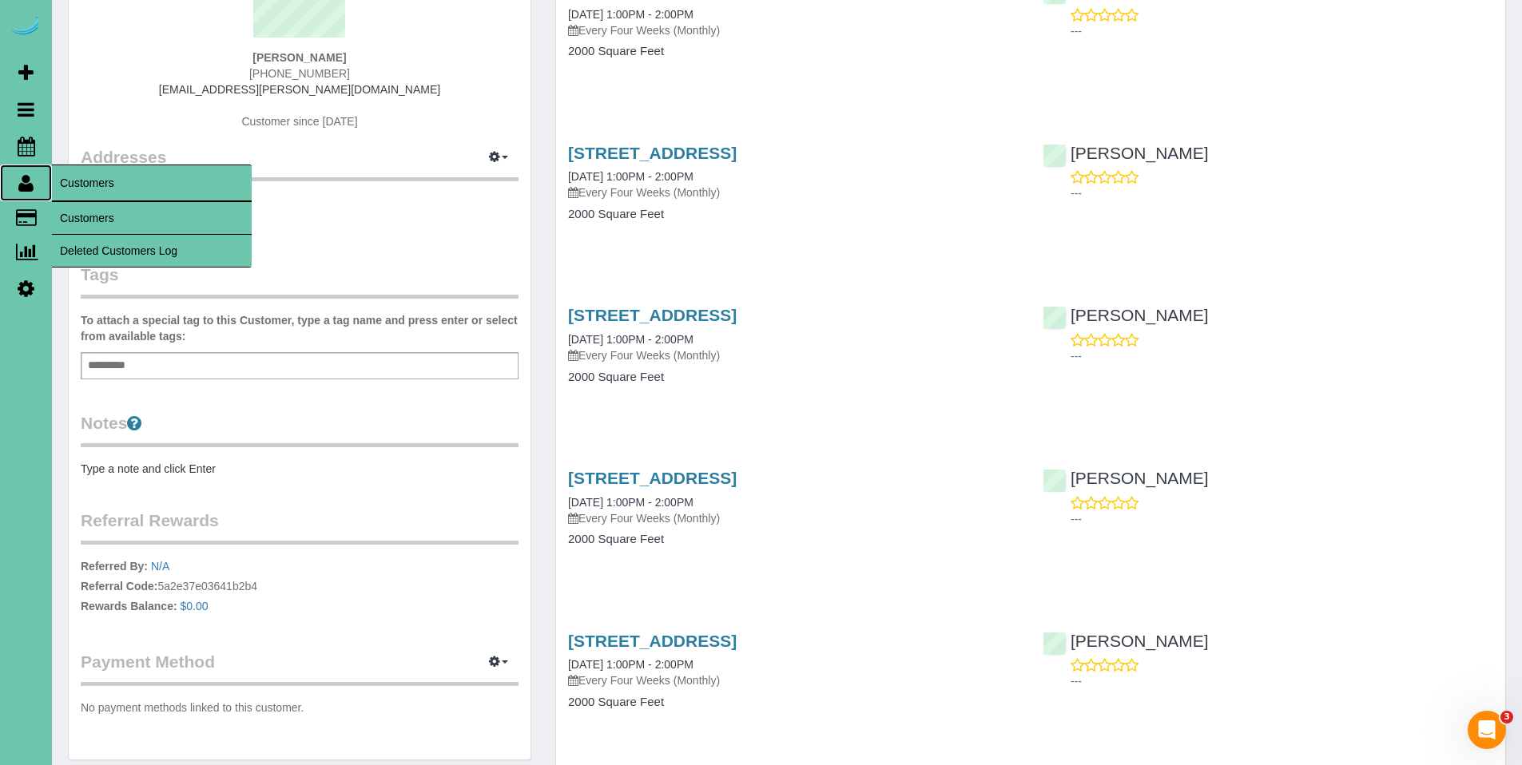
click at [23, 189] on icon at bounding box center [25, 182] width 15 height 19
click at [85, 223] on link "Customers" at bounding box center [152, 218] width 200 height 32
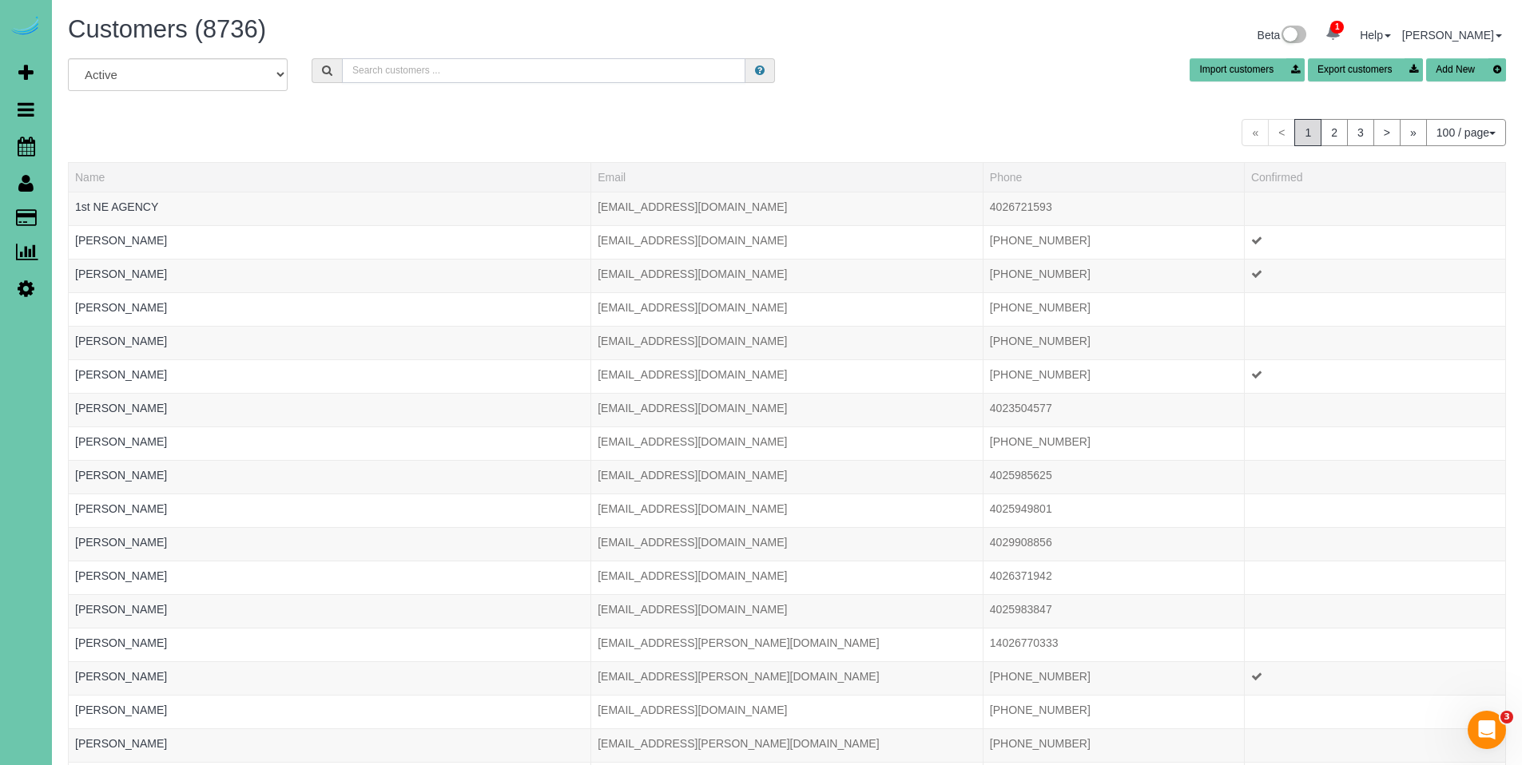
click at [511, 70] on input "text" at bounding box center [544, 70] width 404 height 25
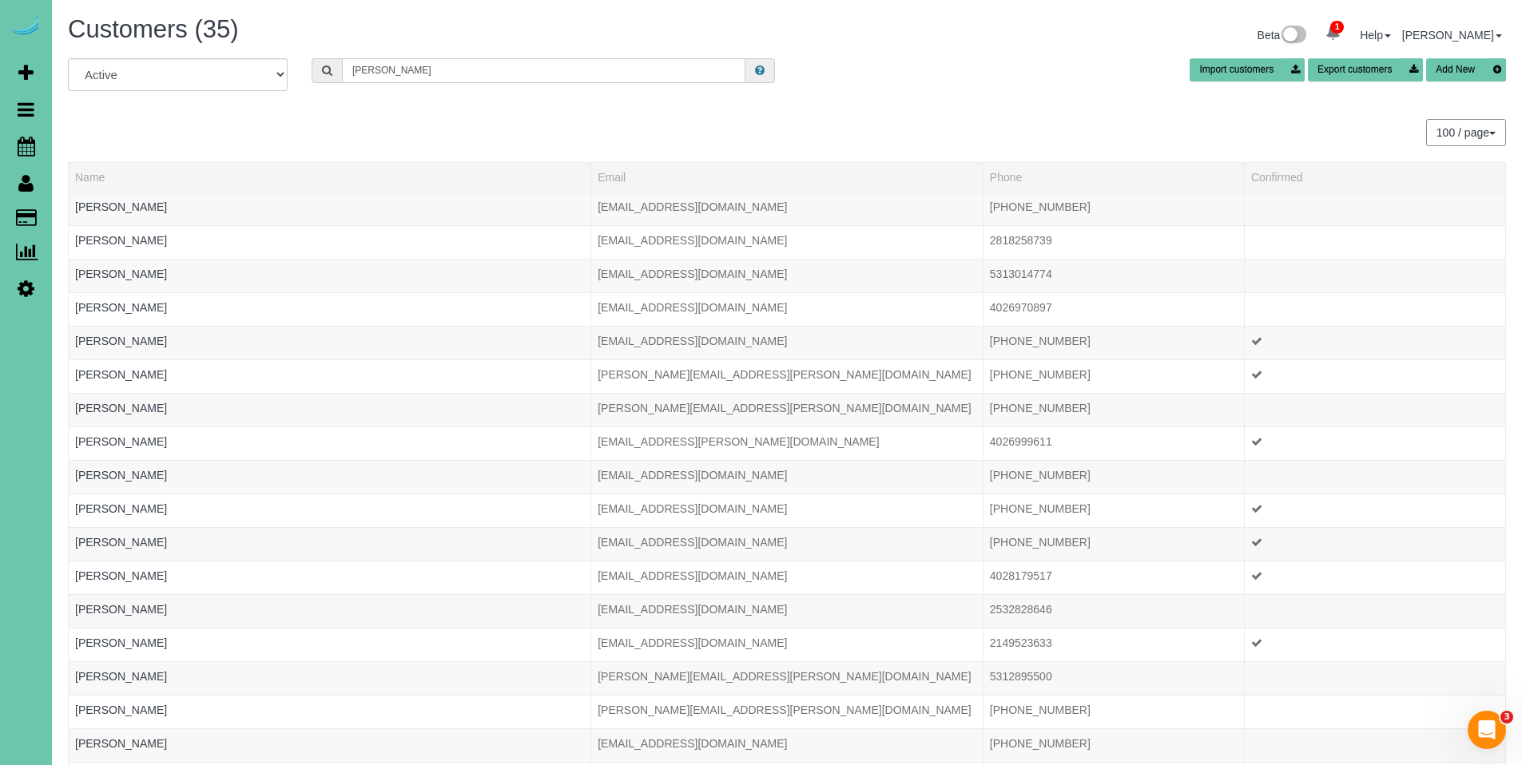
click at [448, 75] on input "Natalie Stephens" at bounding box center [544, 70] width 404 height 25
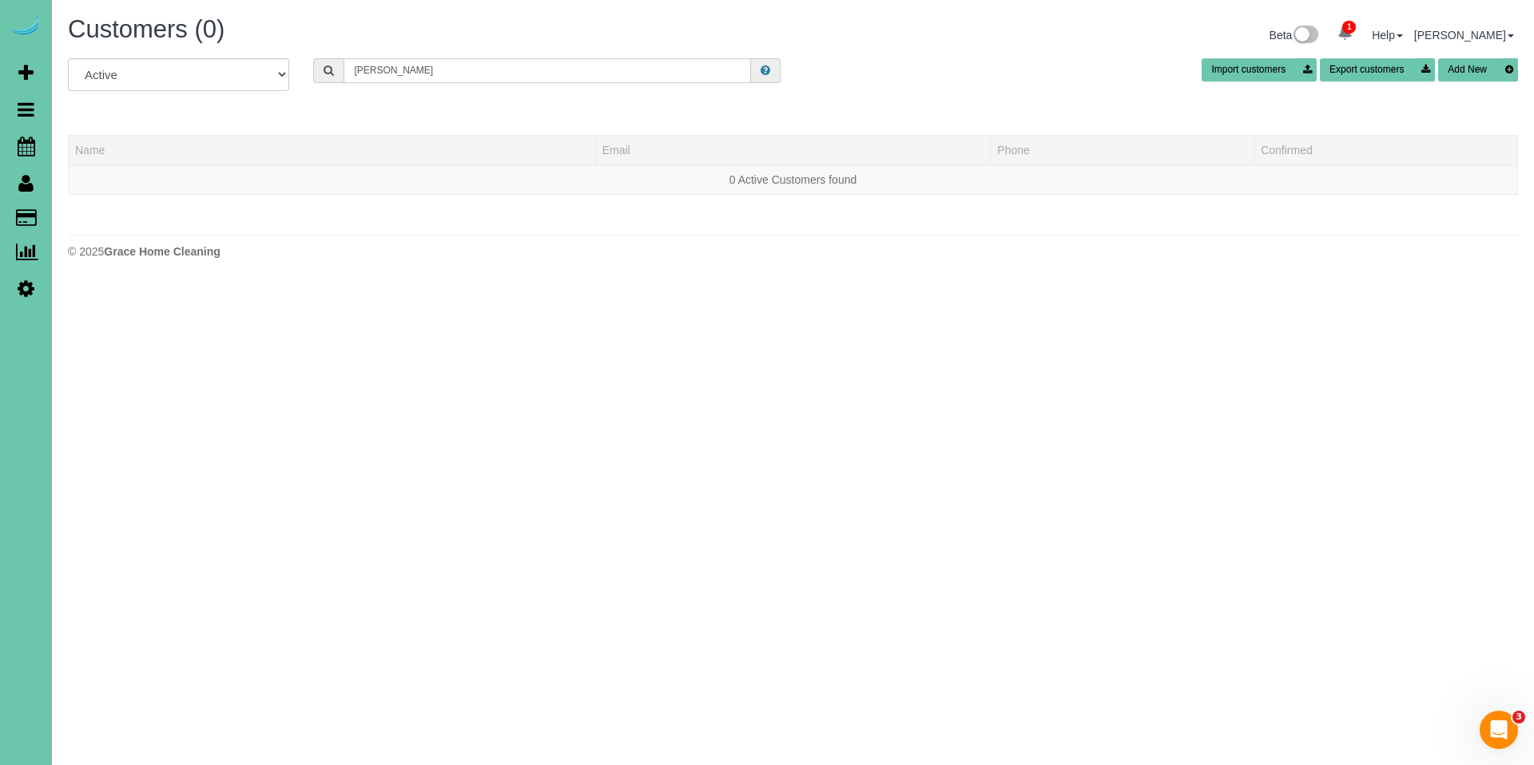
click at [461, 75] on input "Natalie St" at bounding box center [548, 70] width 408 height 25
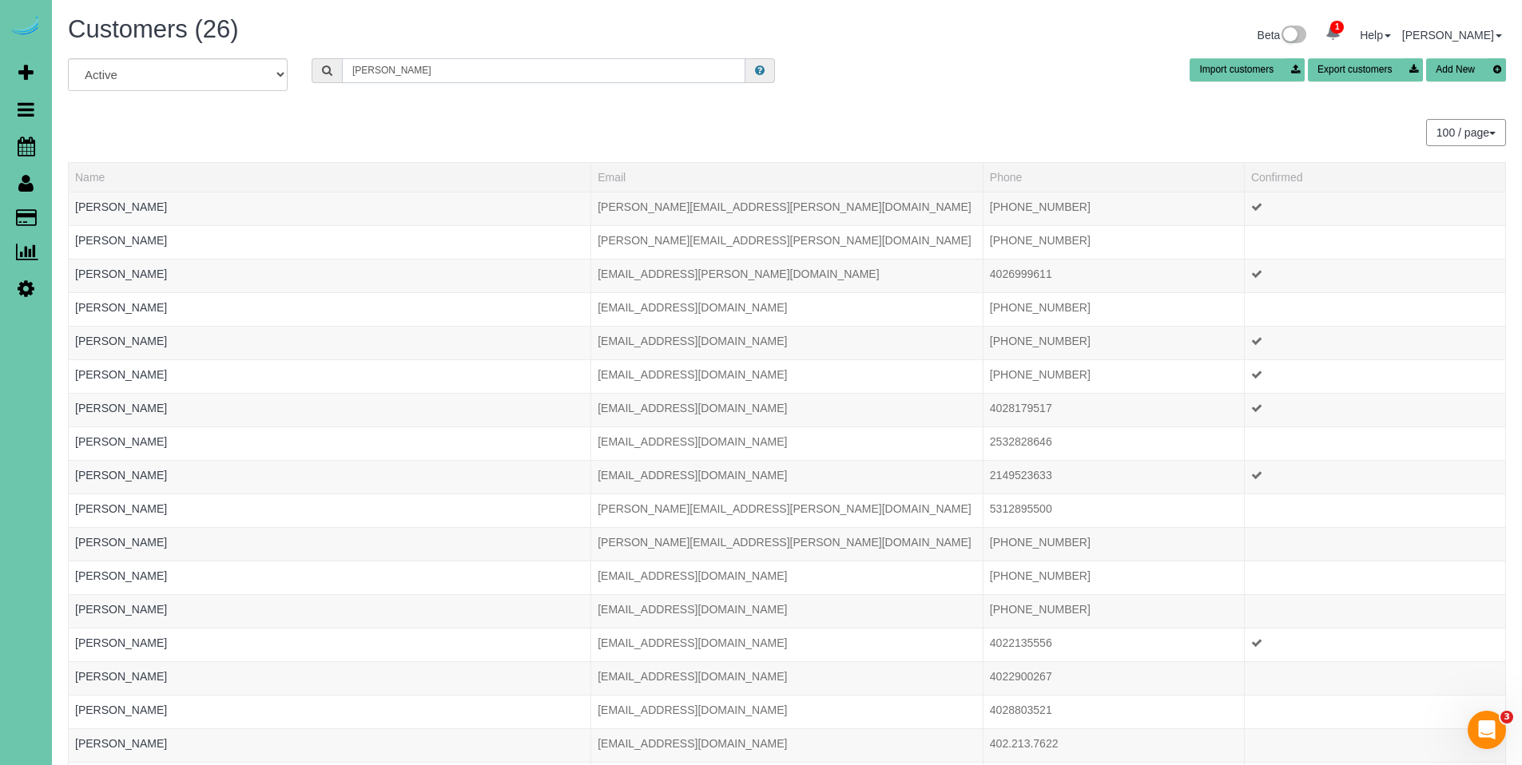
drag, startPoint x: 435, startPoint y: 77, endPoint x: 300, endPoint y: 51, distance: 137.4
click at [300, 51] on div "Customers (26) Beta 1 Your Notifications You have 0 alerts × You have 3 to char…" at bounding box center [787, 590] width 1470 height 1180
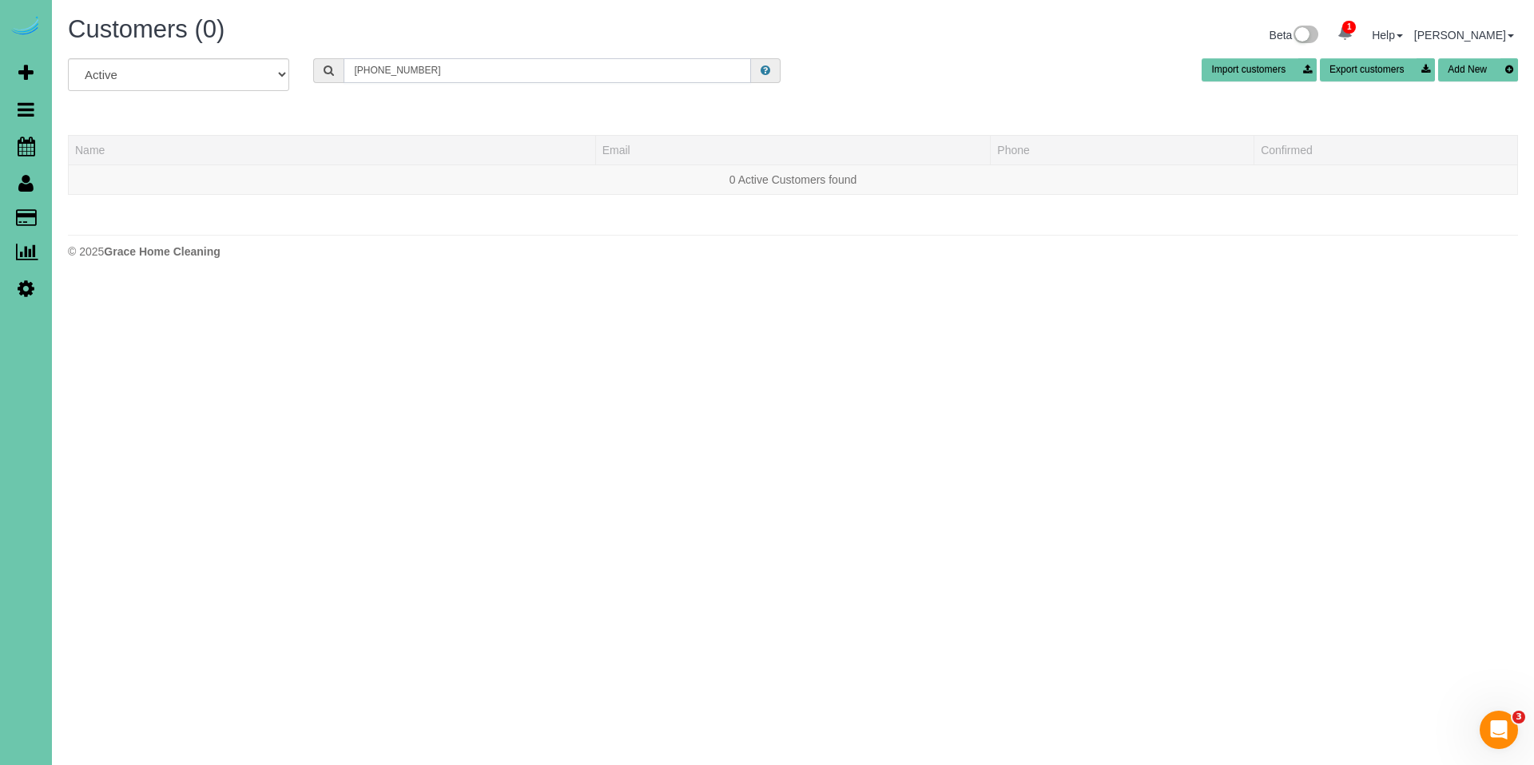
drag, startPoint x: 545, startPoint y: 69, endPoint x: 307, endPoint y: 69, distance: 238.1
click at [307, 69] on div "402-880-6380" at bounding box center [546, 70] width 491 height 25
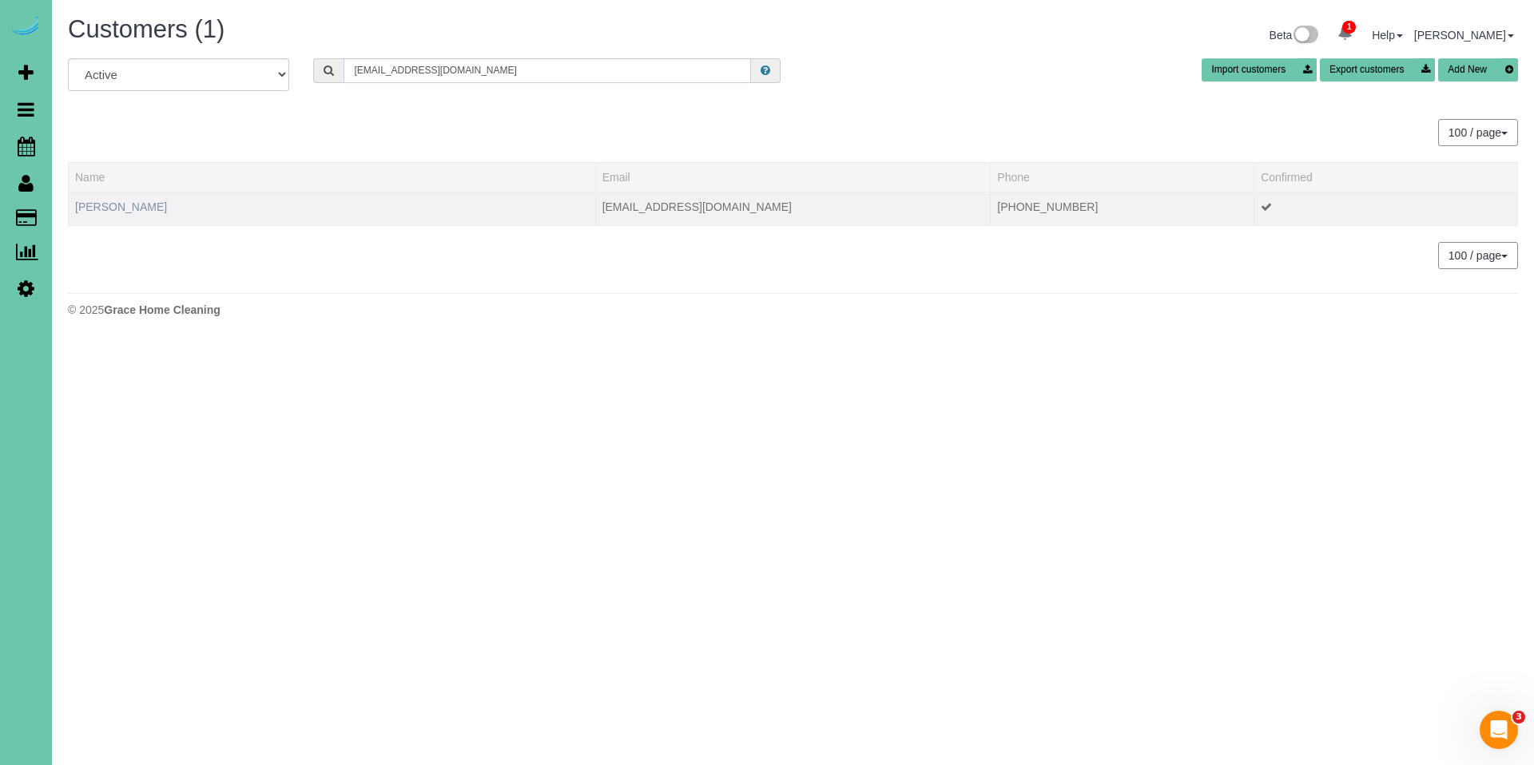
type input "smileyt_18@yahoo.com"
click at [97, 204] on link "Natalia Stevens" at bounding box center [121, 207] width 92 height 13
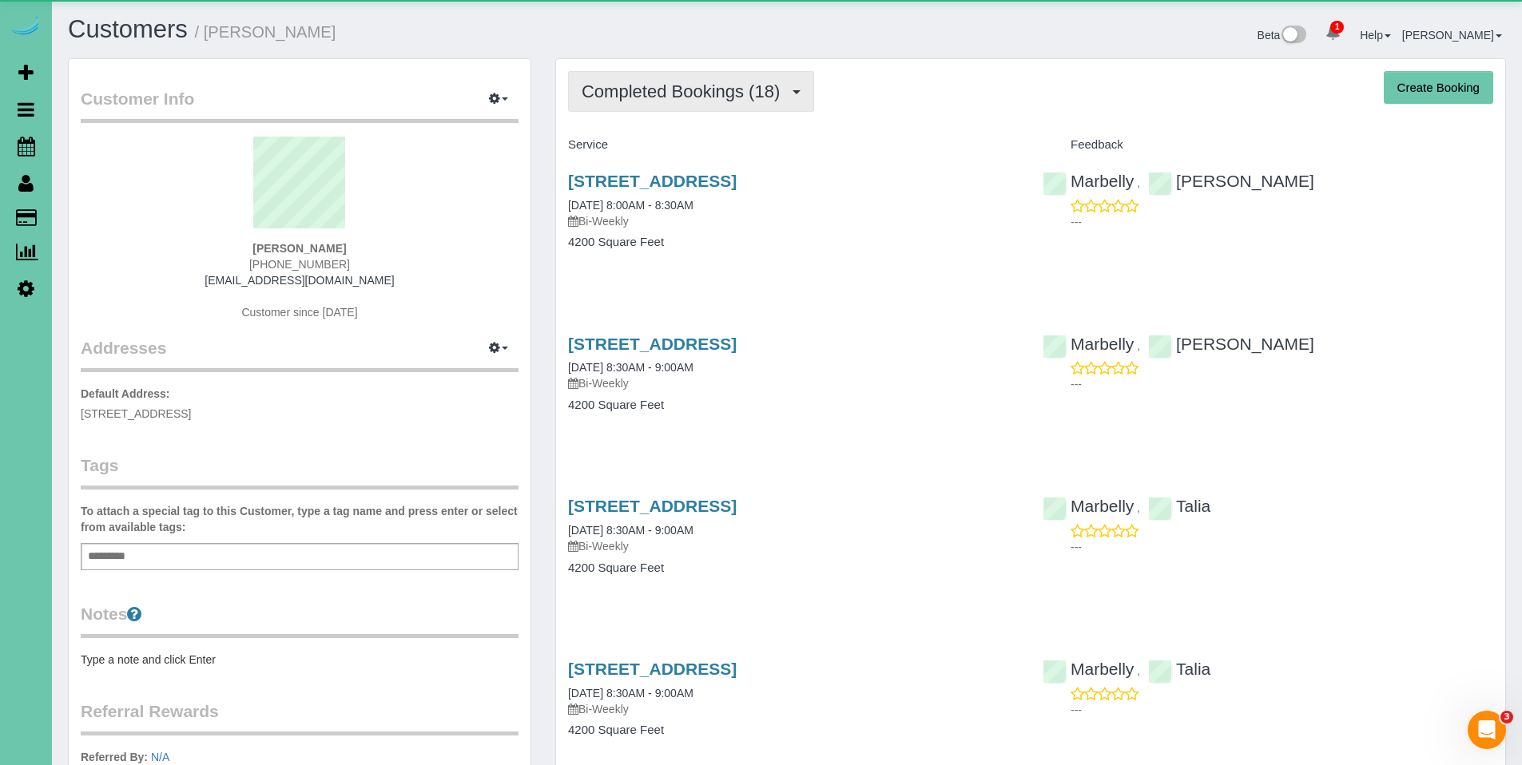
click at [649, 94] on span "Completed Bookings (18)" at bounding box center [685, 92] width 206 height 20
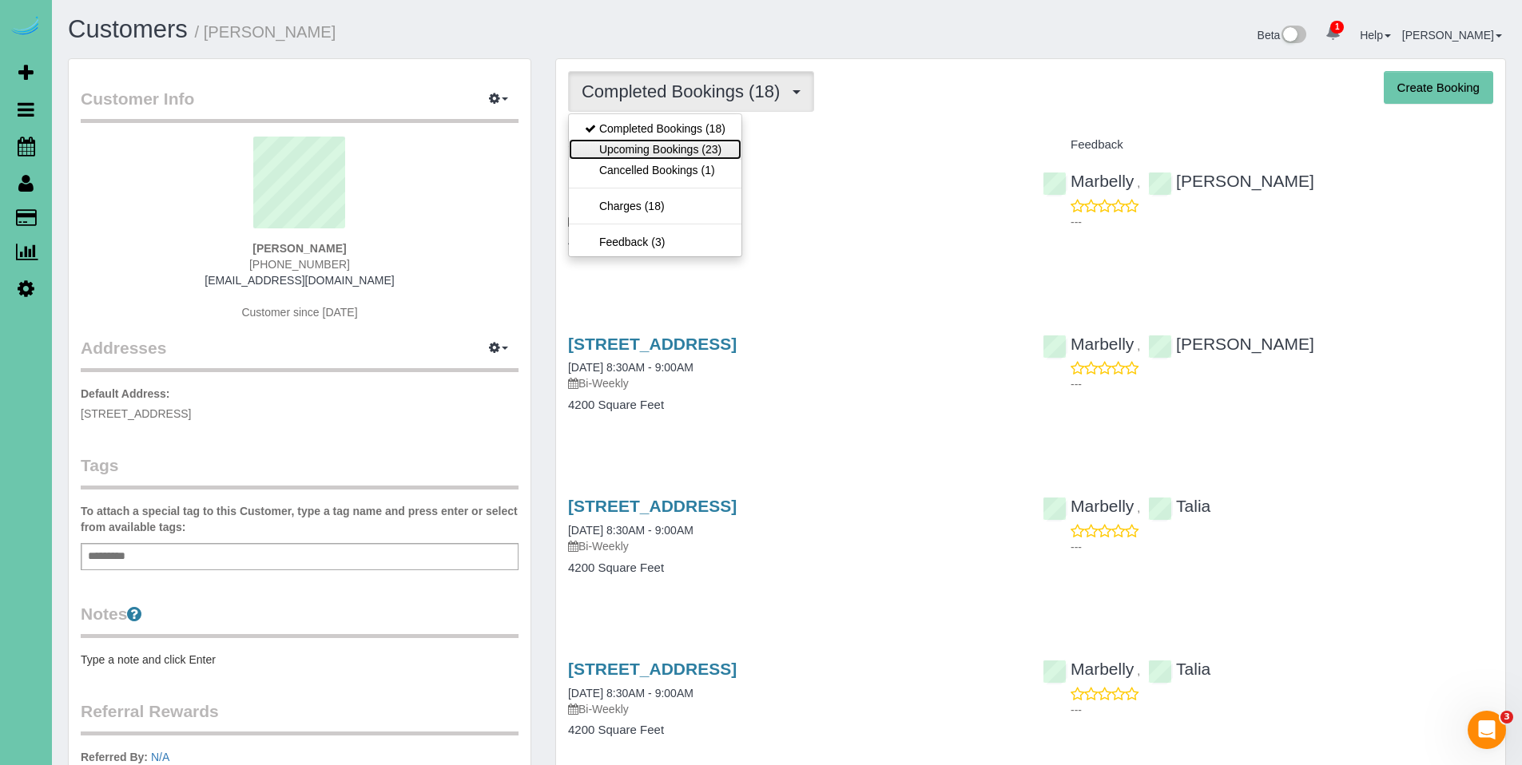
click at [650, 143] on link "Upcoming Bookings (23)" at bounding box center [655, 149] width 173 height 21
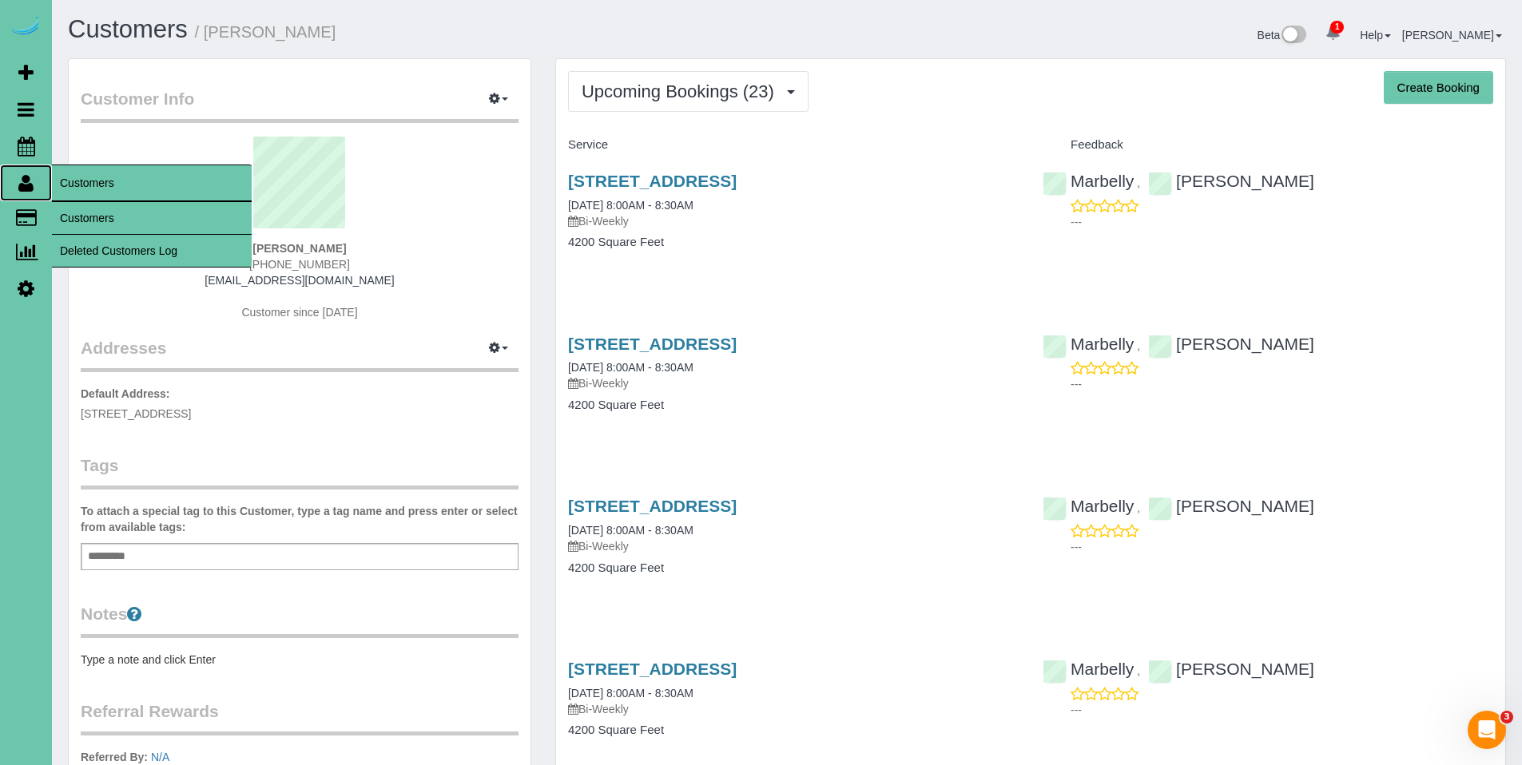
click at [26, 185] on icon at bounding box center [25, 182] width 15 height 19
click at [103, 213] on link "Customers" at bounding box center [152, 218] width 200 height 32
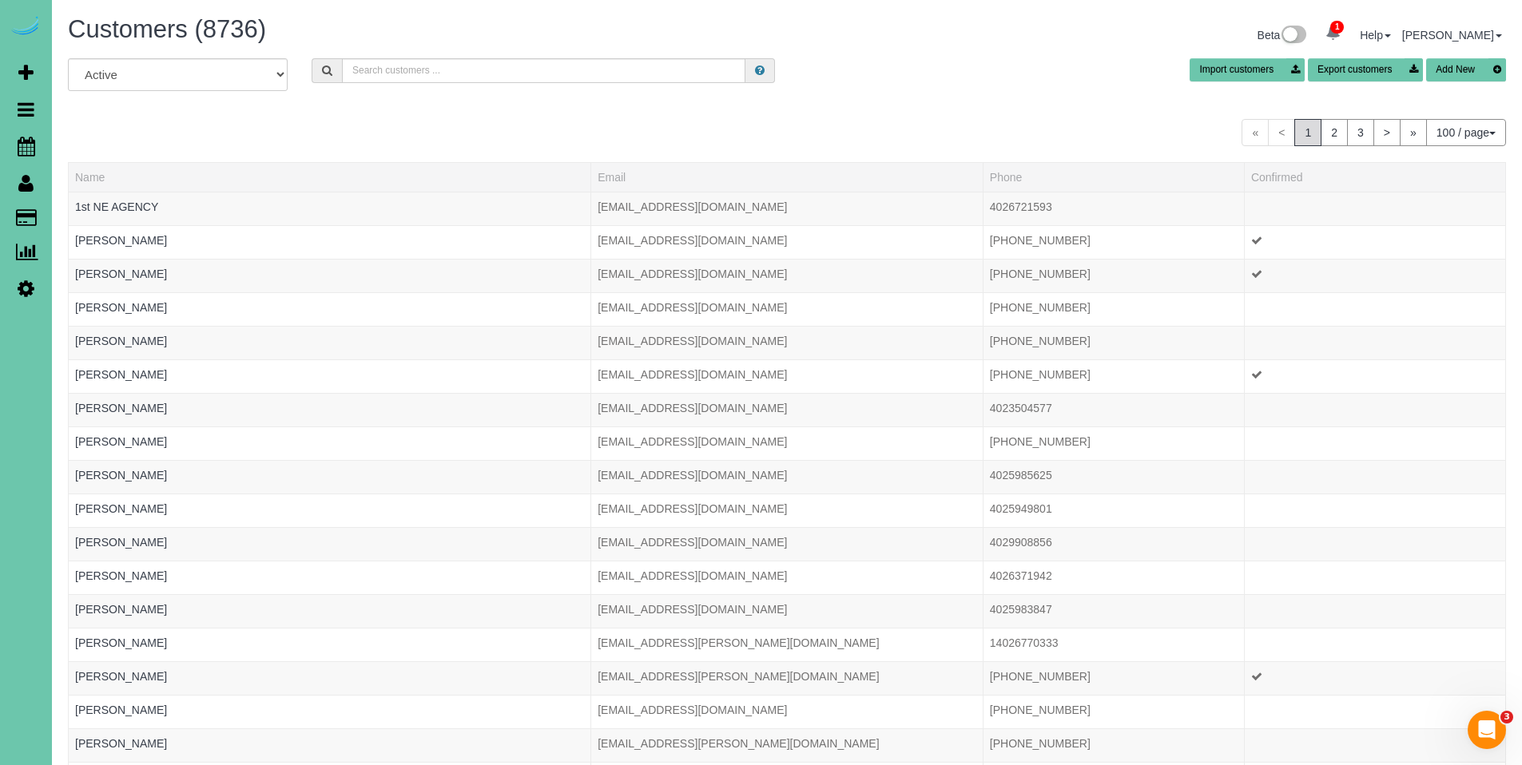
click at [473, 88] on div "All Active Archived Import customers Export customers Add New" at bounding box center [787, 80] width 1462 height 45
click at [484, 78] on input "text" at bounding box center [544, 70] width 404 height 25
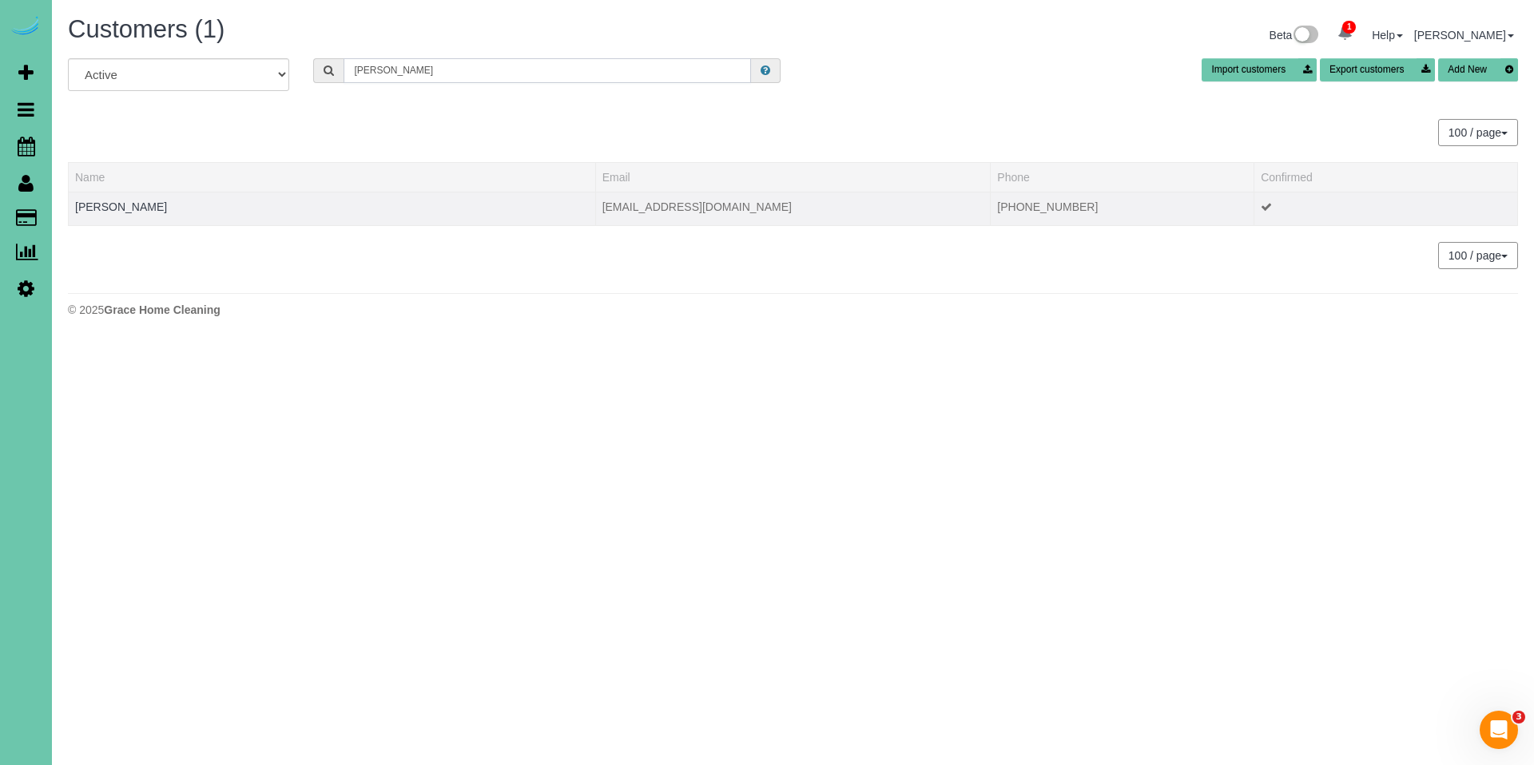
type input "Richard p"
click at [121, 214] on td "Richard Peterson" at bounding box center [332, 209] width 527 height 34
click at [123, 212] on link "Richard Peterson" at bounding box center [121, 207] width 92 height 13
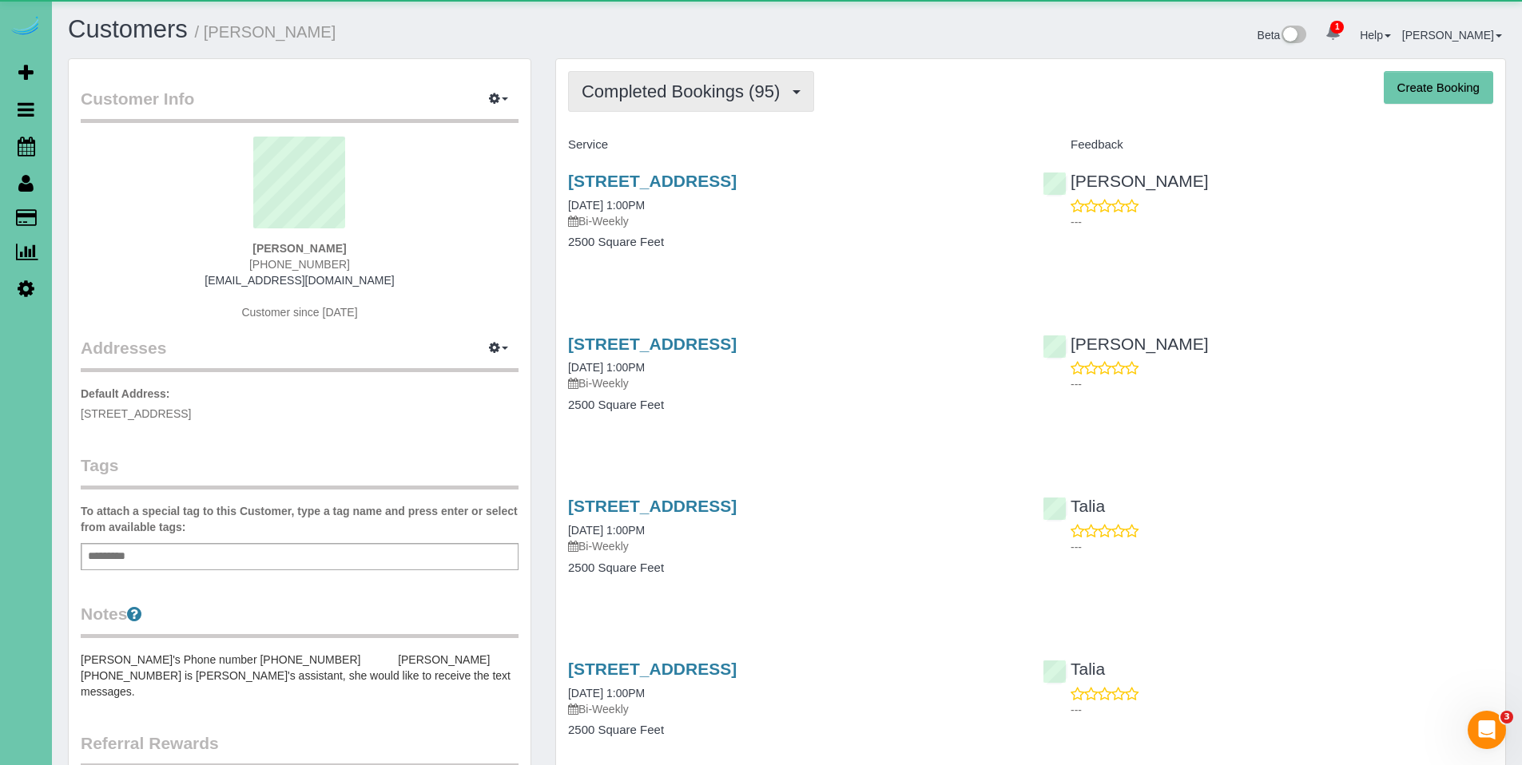
click at [707, 93] on span "Completed Bookings (95)" at bounding box center [685, 92] width 206 height 20
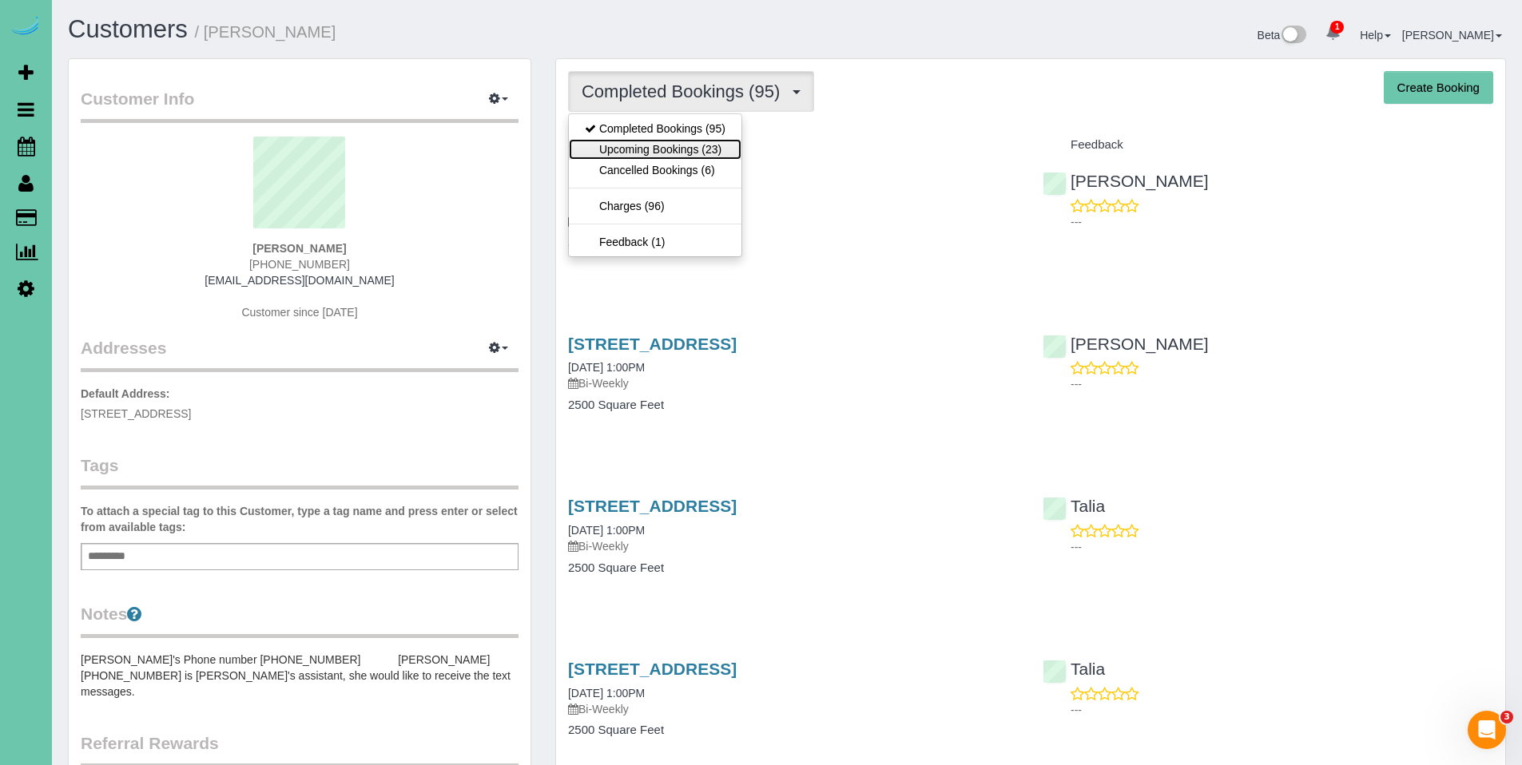
click at [676, 142] on link "Upcoming Bookings (23)" at bounding box center [655, 149] width 173 height 21
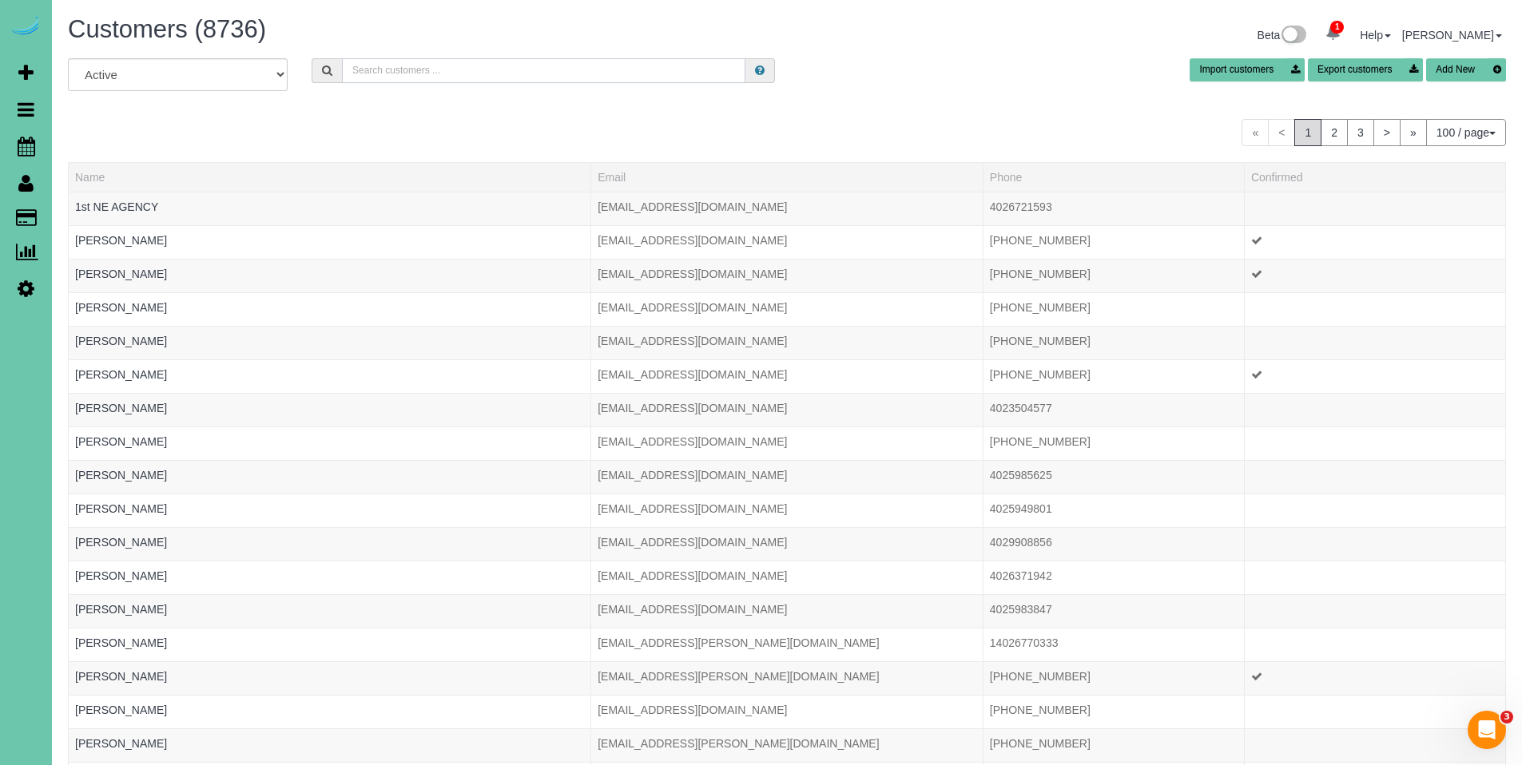
click at [423, 64] on input "text" at bounding box center [544, 70] width 404 height 25
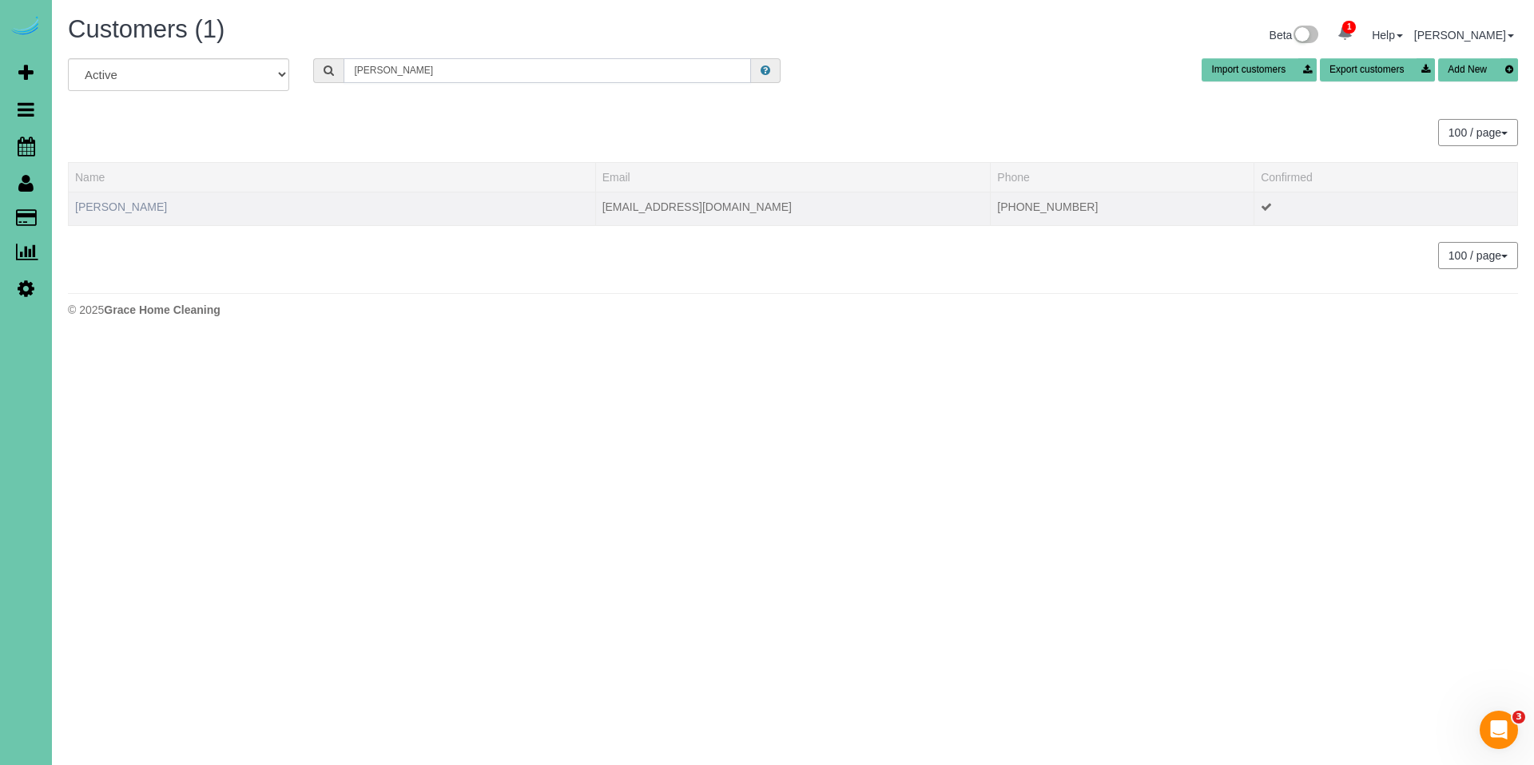
type input "Robert e"
click at [117, 206] on link "Robert Engebretson" at bounding box center [121, 207] width 92 height 13
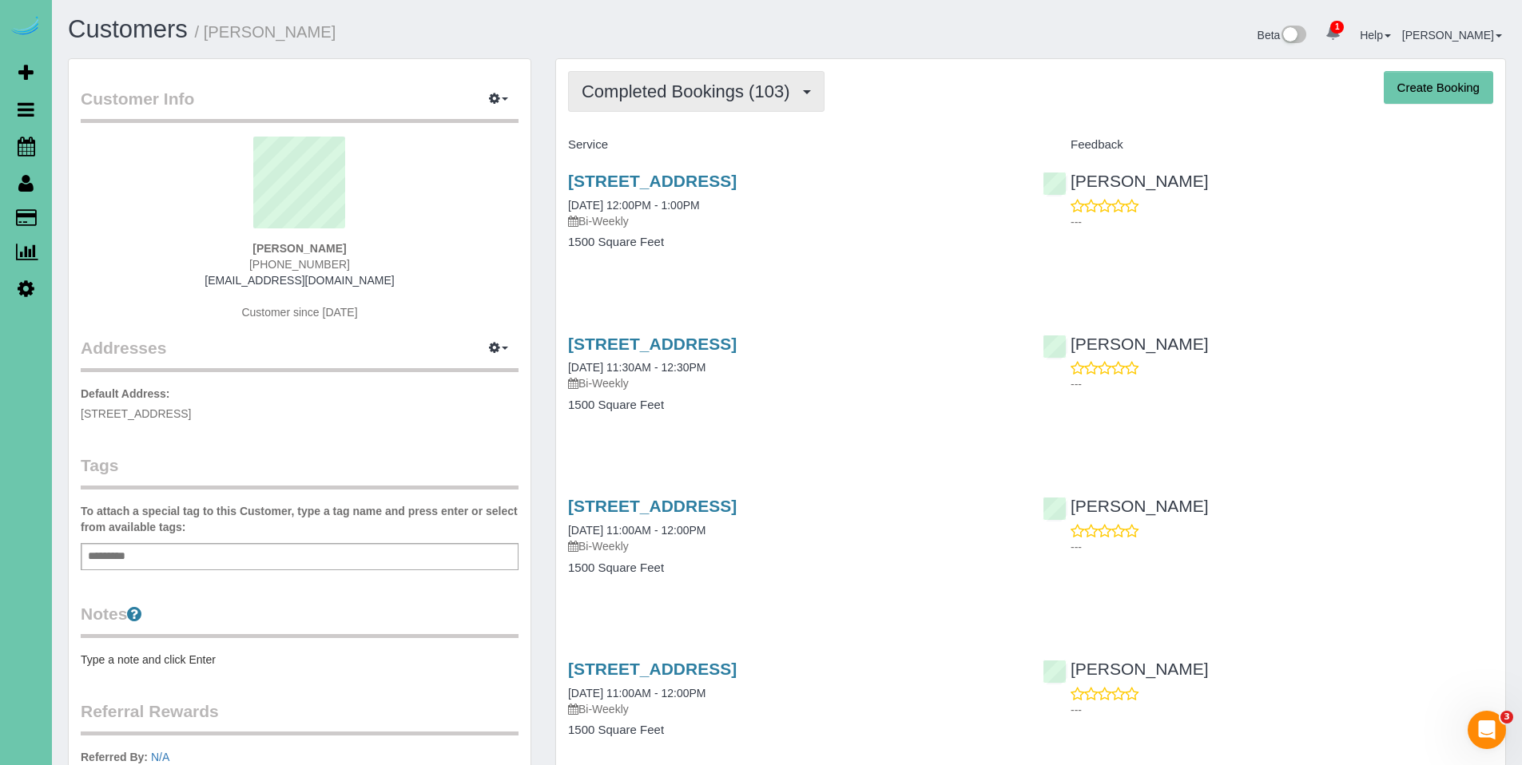
click at [624, 92] on span "Completed Bookings (103)" at bounding box center [690, 92] width 216 height 20
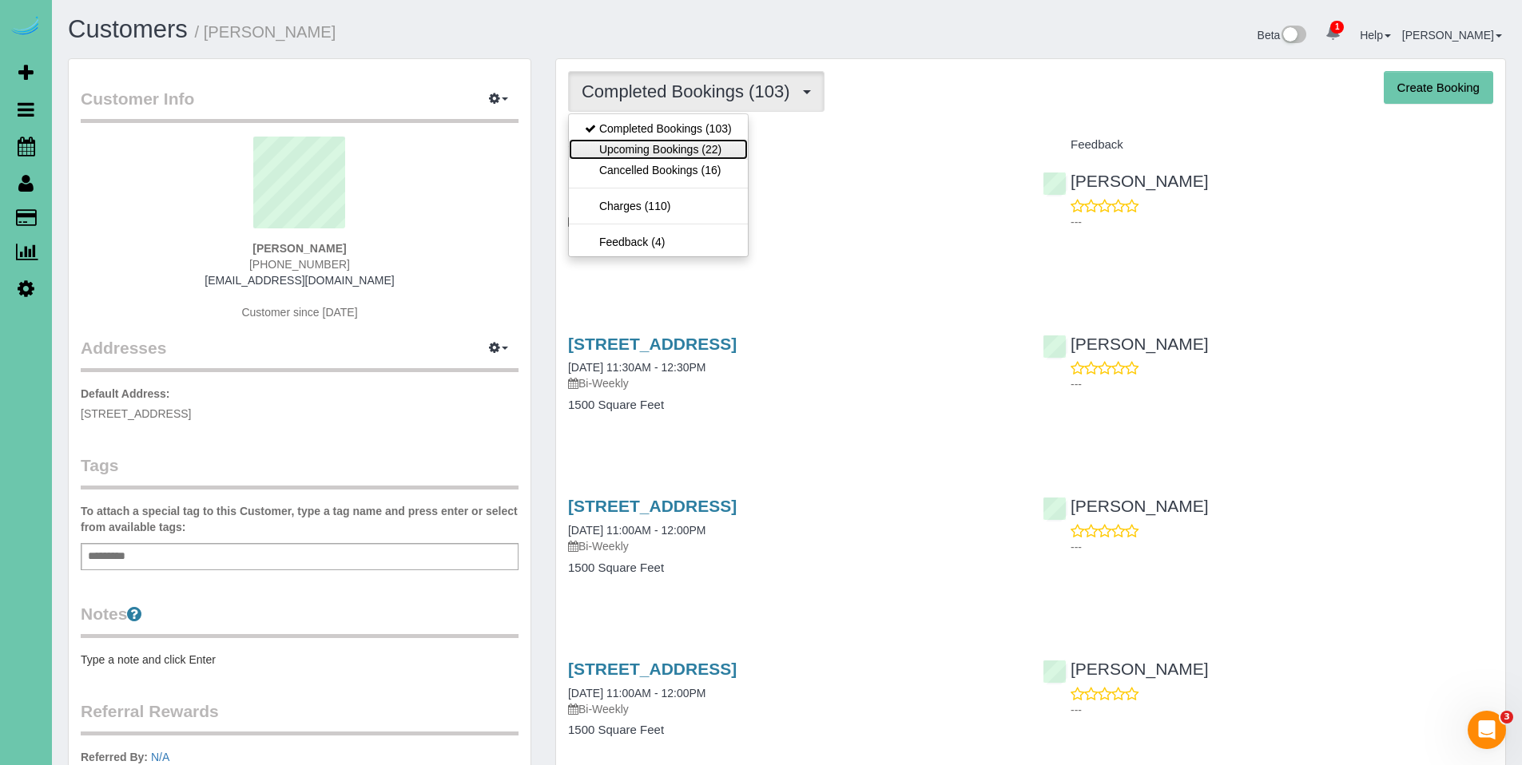
click at [623, 147] on link "Upcoming Bookings (22)" at bounding box center [658, 149] width 179 height 21
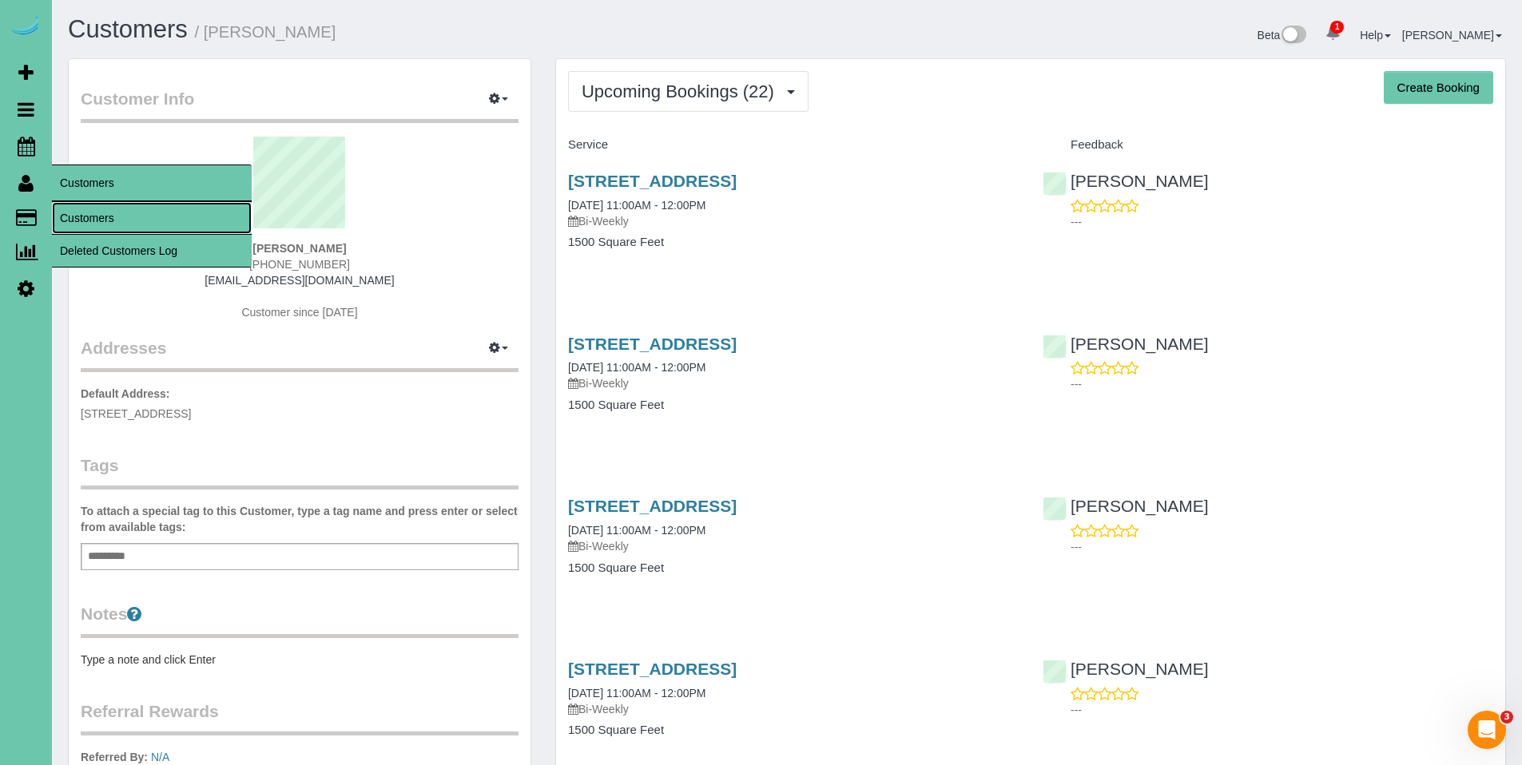
click at [75, 225] on link "Customers" at bounding box center [152, 218] width 200 height 32
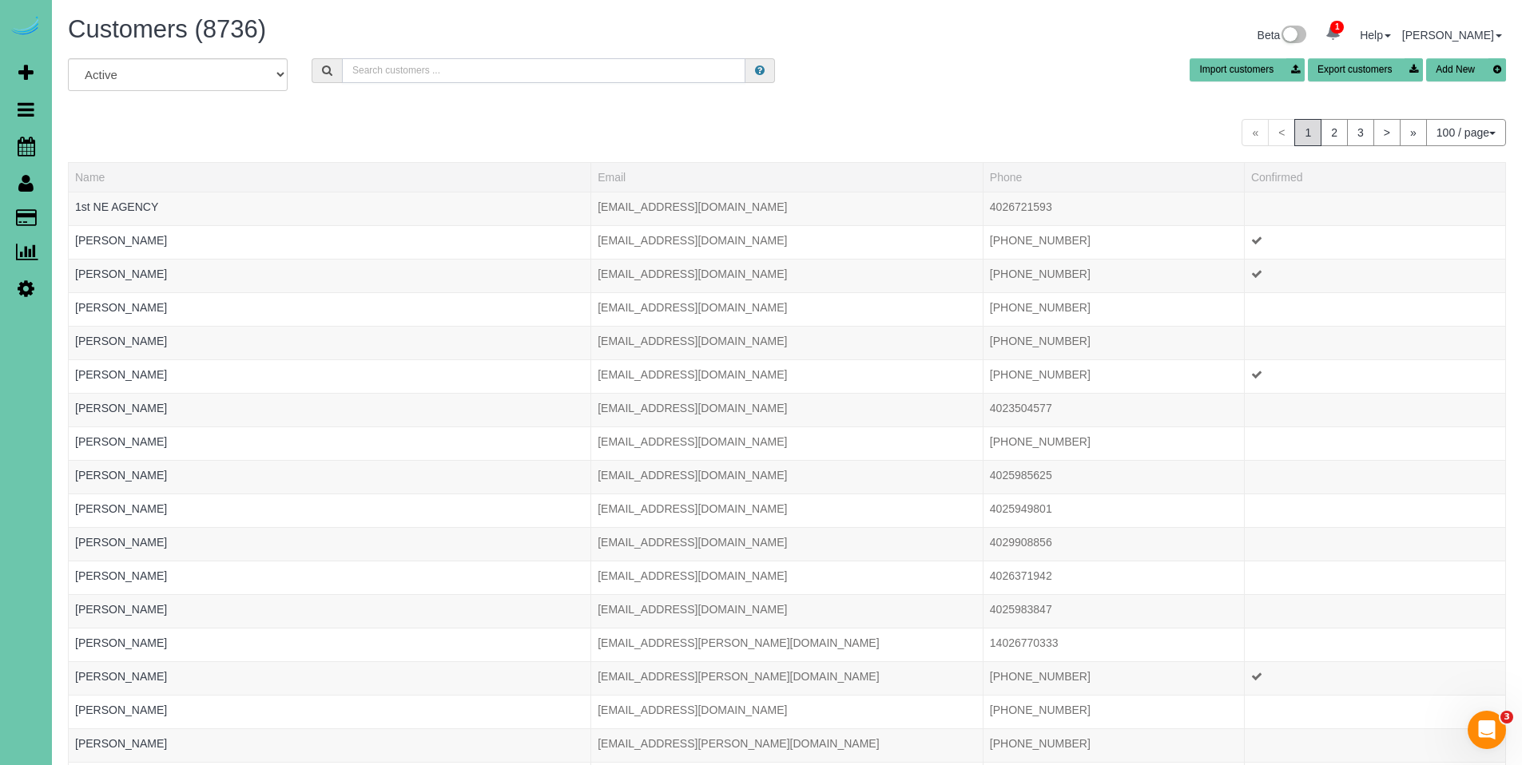
click at [404, 70] on input "text" at bounding box center [544, 70] width 404 height 25
type input "Rosemary"
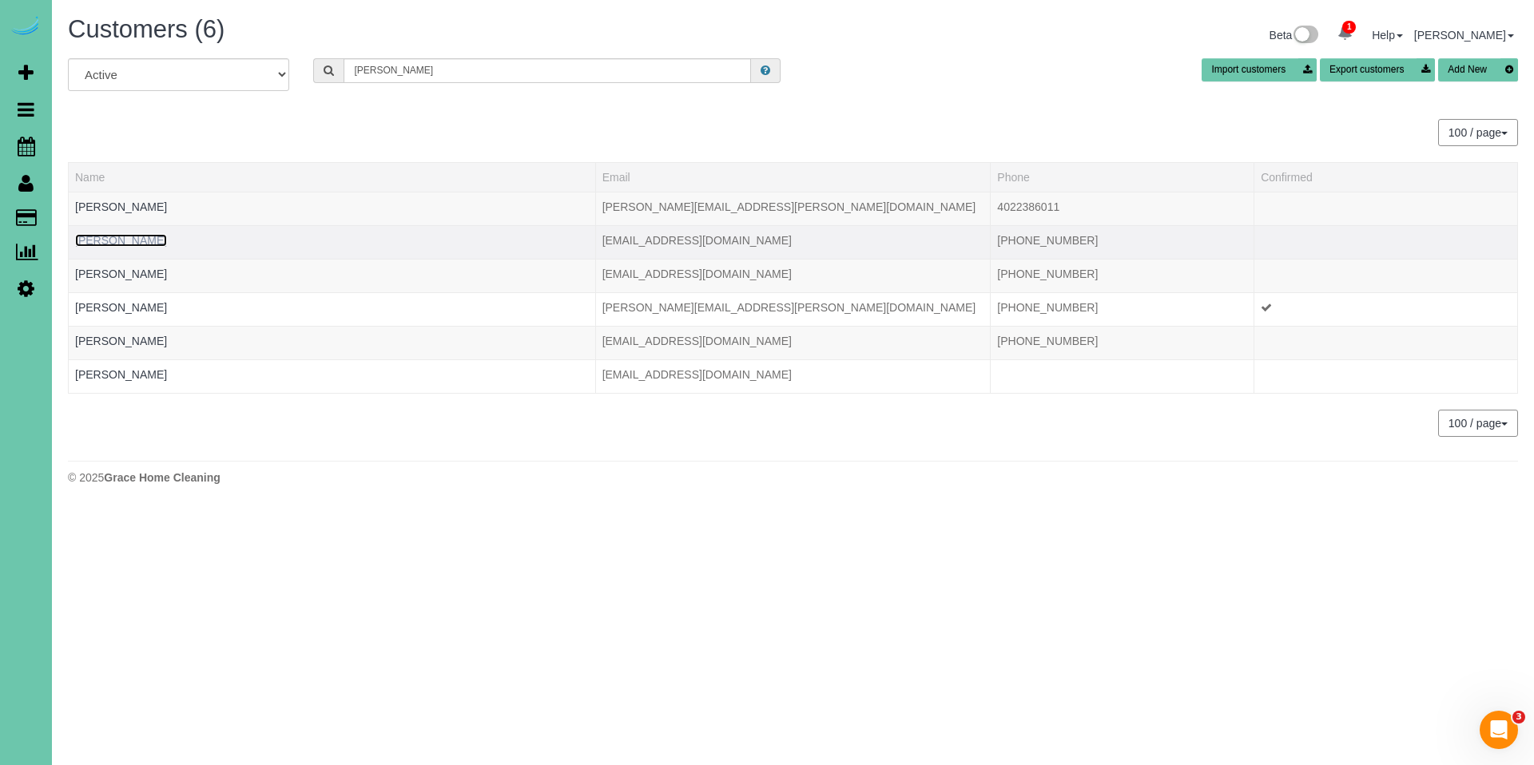
click at [121, 244] on link "Rosemary Franks" at bounding box center [121, 240] width 92 height 13
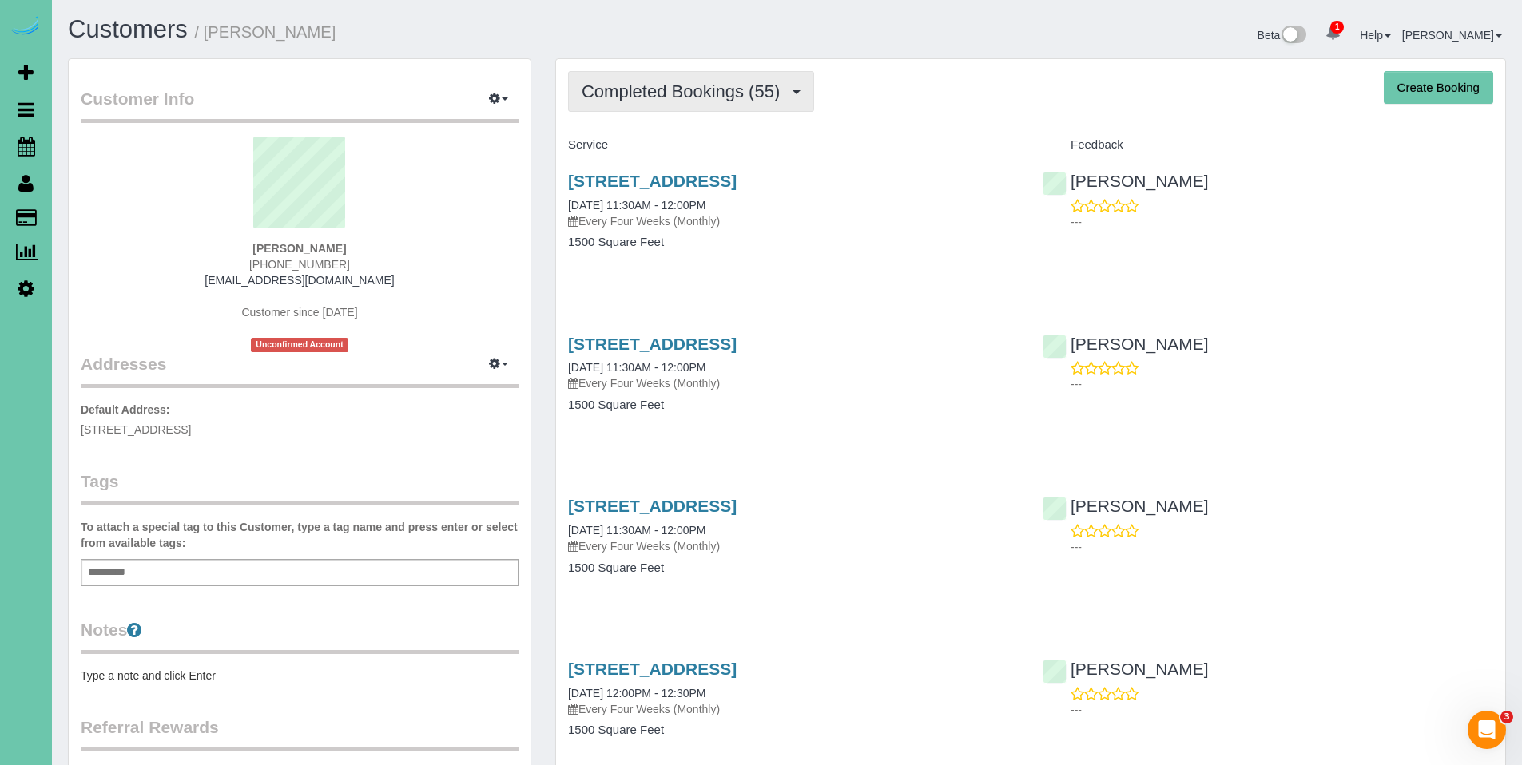
click at [638, 82] on span "Completed Bookings (55)" at bounding box center [685, 92] width 206 height 20
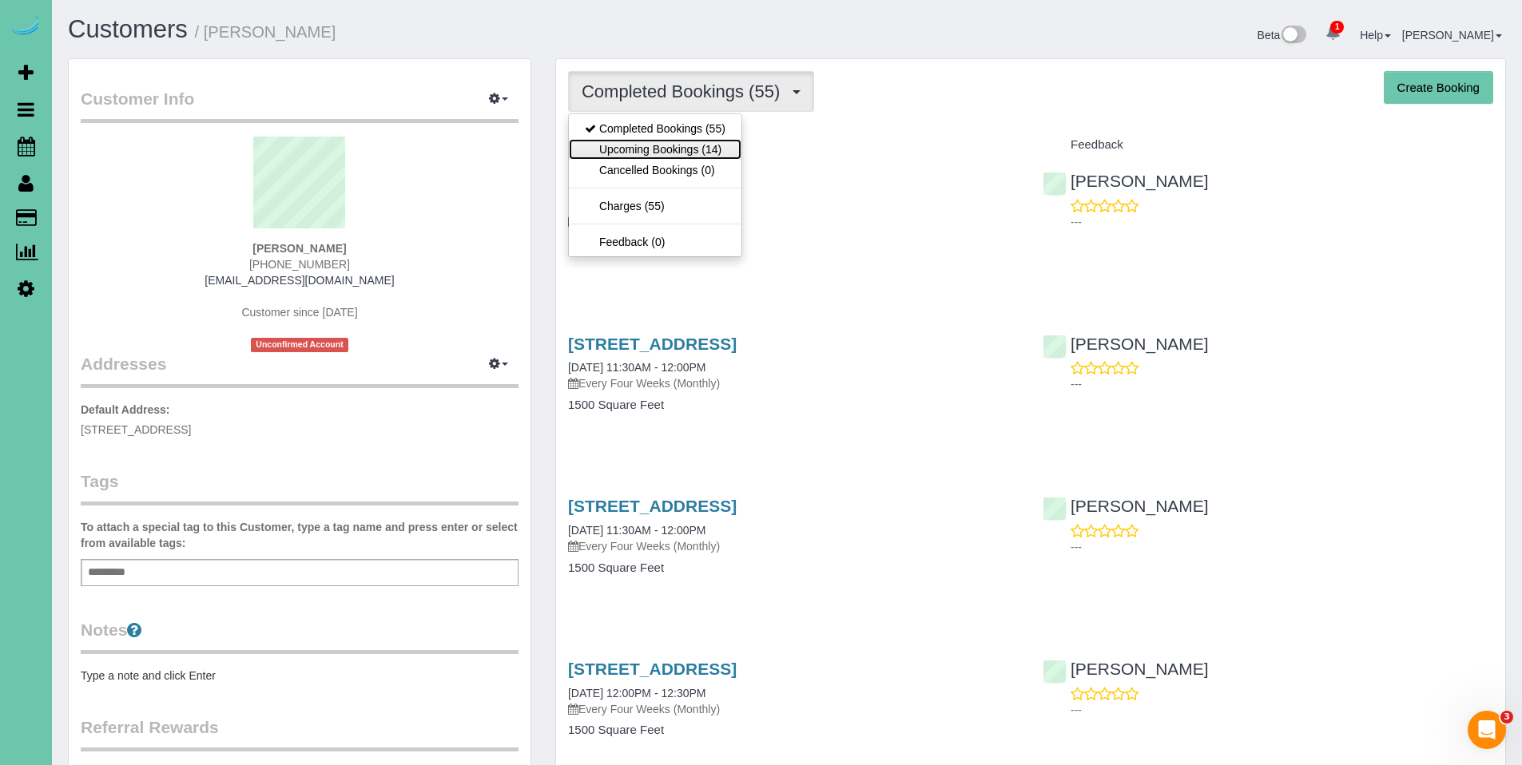
click at [649, 158] on link "Upcoming Bookings (14)" at bounding box center [655, 149] width 173 height 21
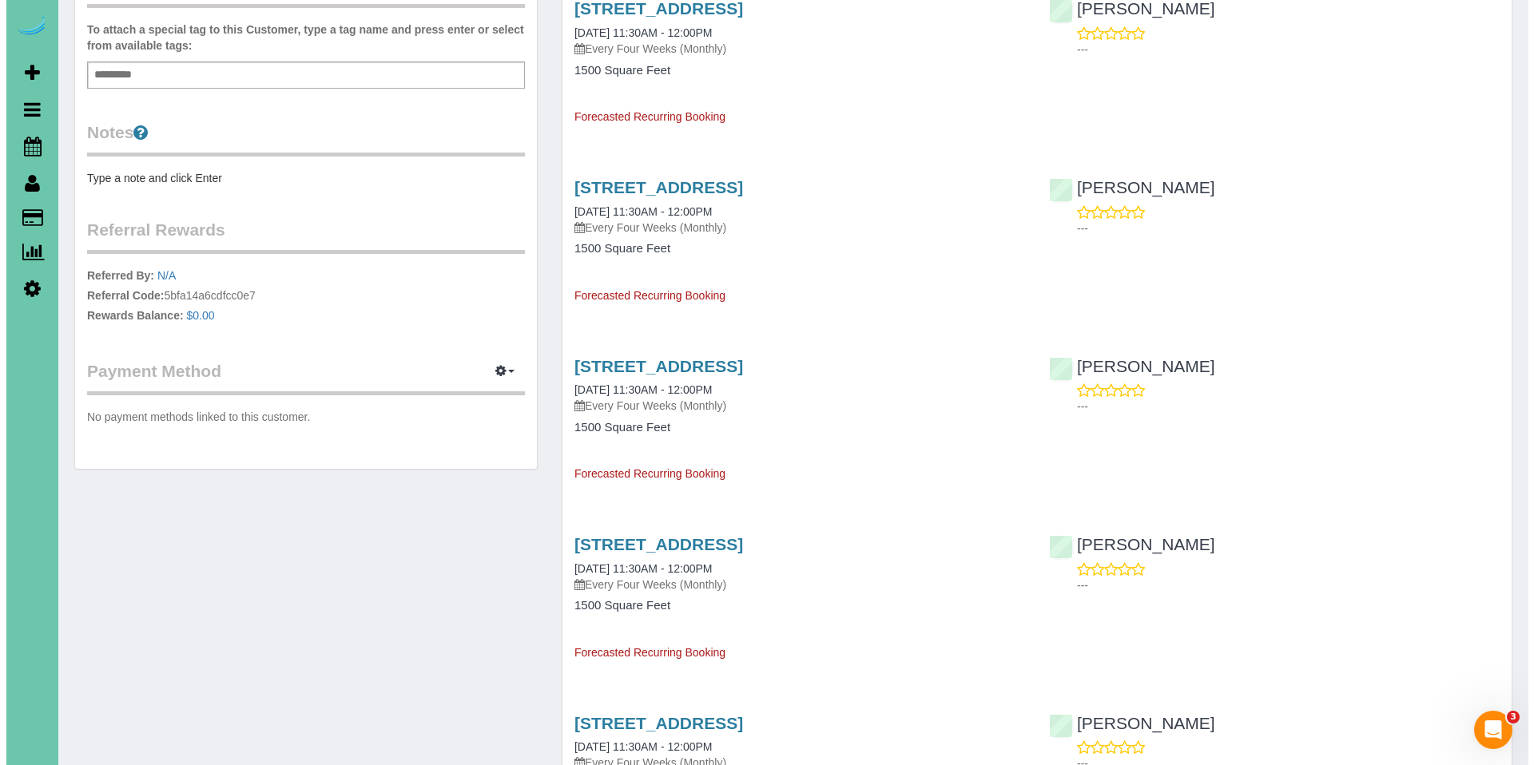
scroll to position [664, 0]
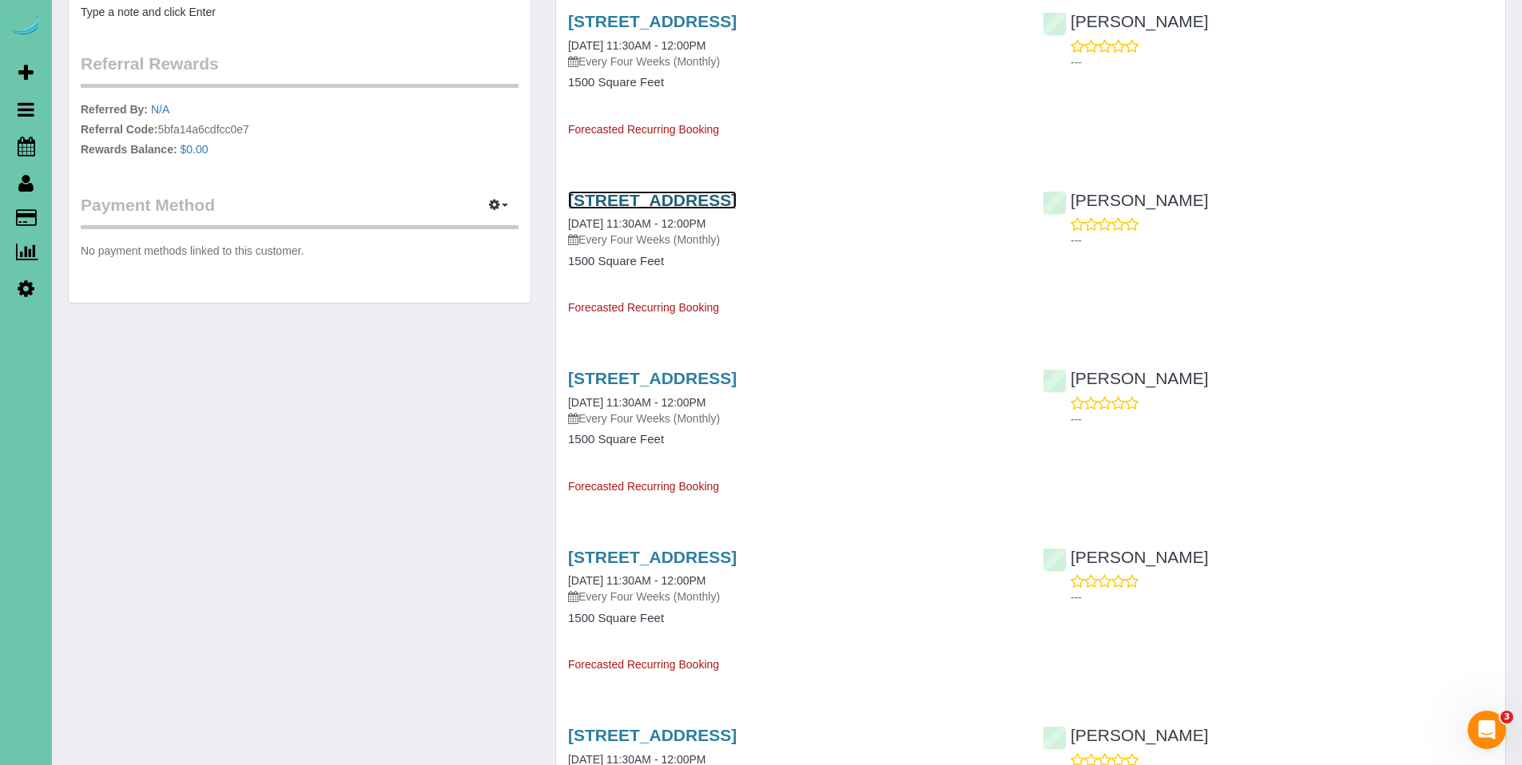
click at [692, 205] on link "2520 Pinehurst Circle, Papillion, NE 68133" at bounding box center [652, 200] width 169 height 18
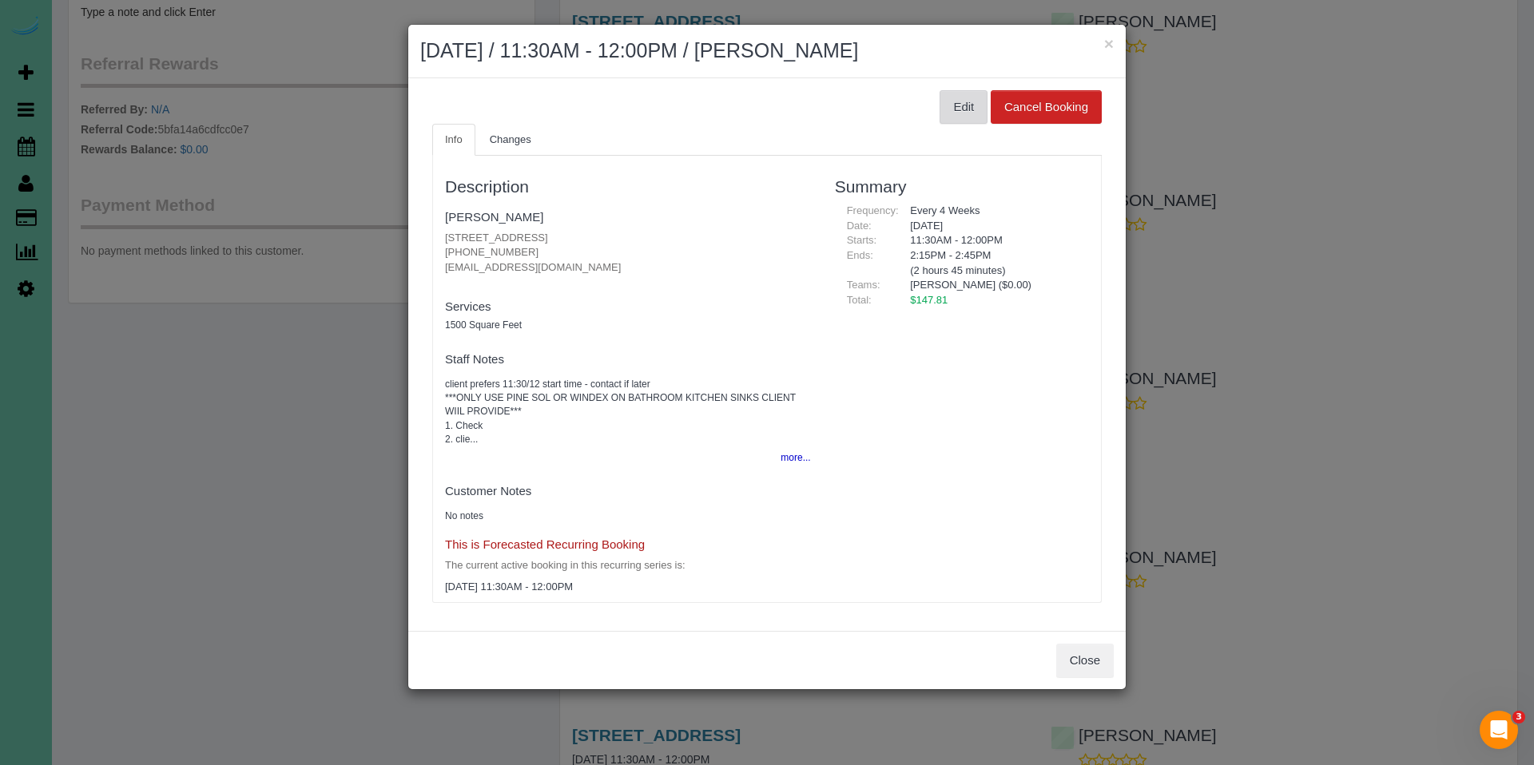
click at [952, 115] on button "Edit" at bounding box center [964, 107] width 48 height 34
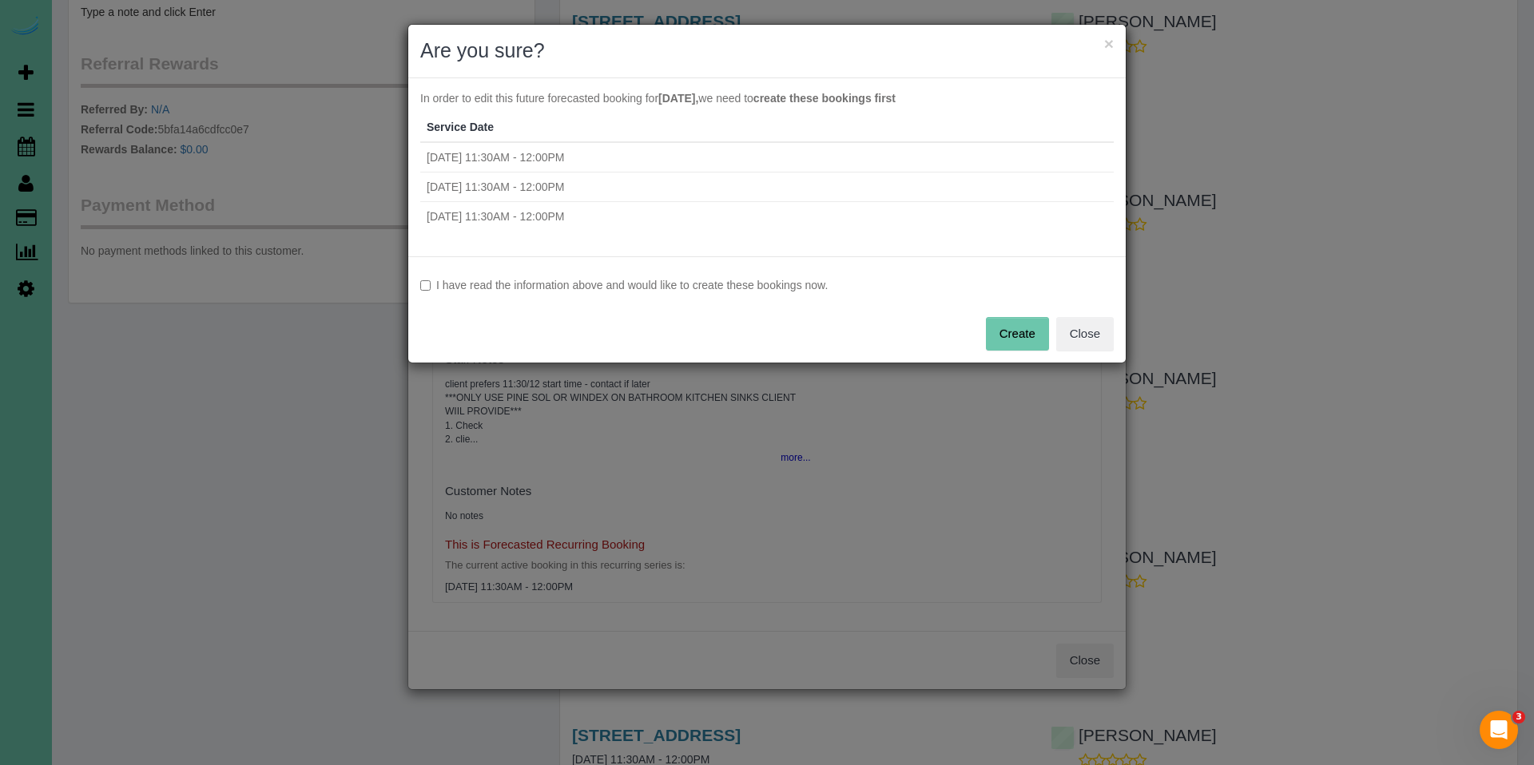
click at [608, 285] on label "I have read the information above and would like to create these bookings now." at bounding box center [767, 285] width 694 height 16
click at [1011, 332] on button "Create" at bounding box center [1017, 334] width 63 height 34
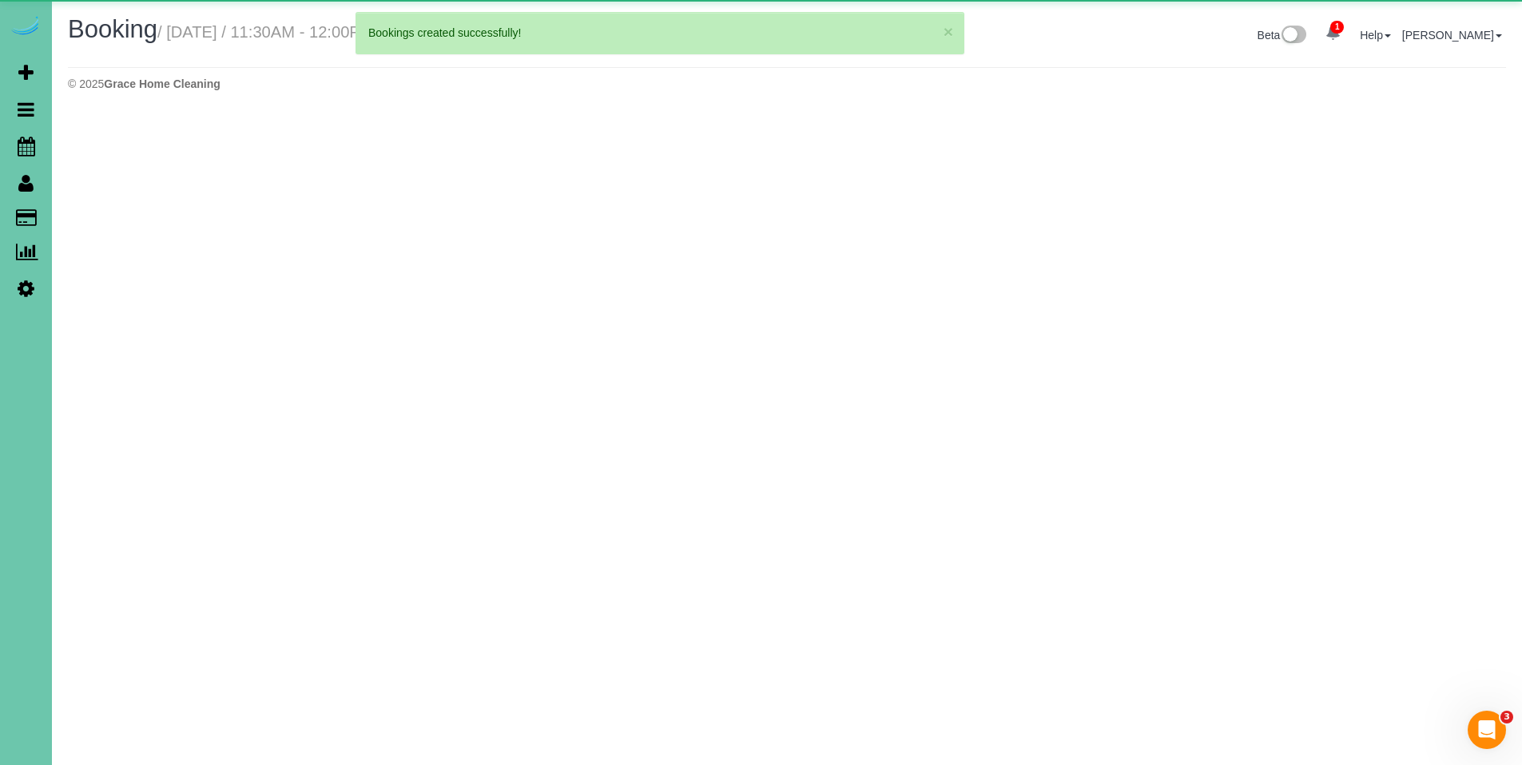
select select "NE"
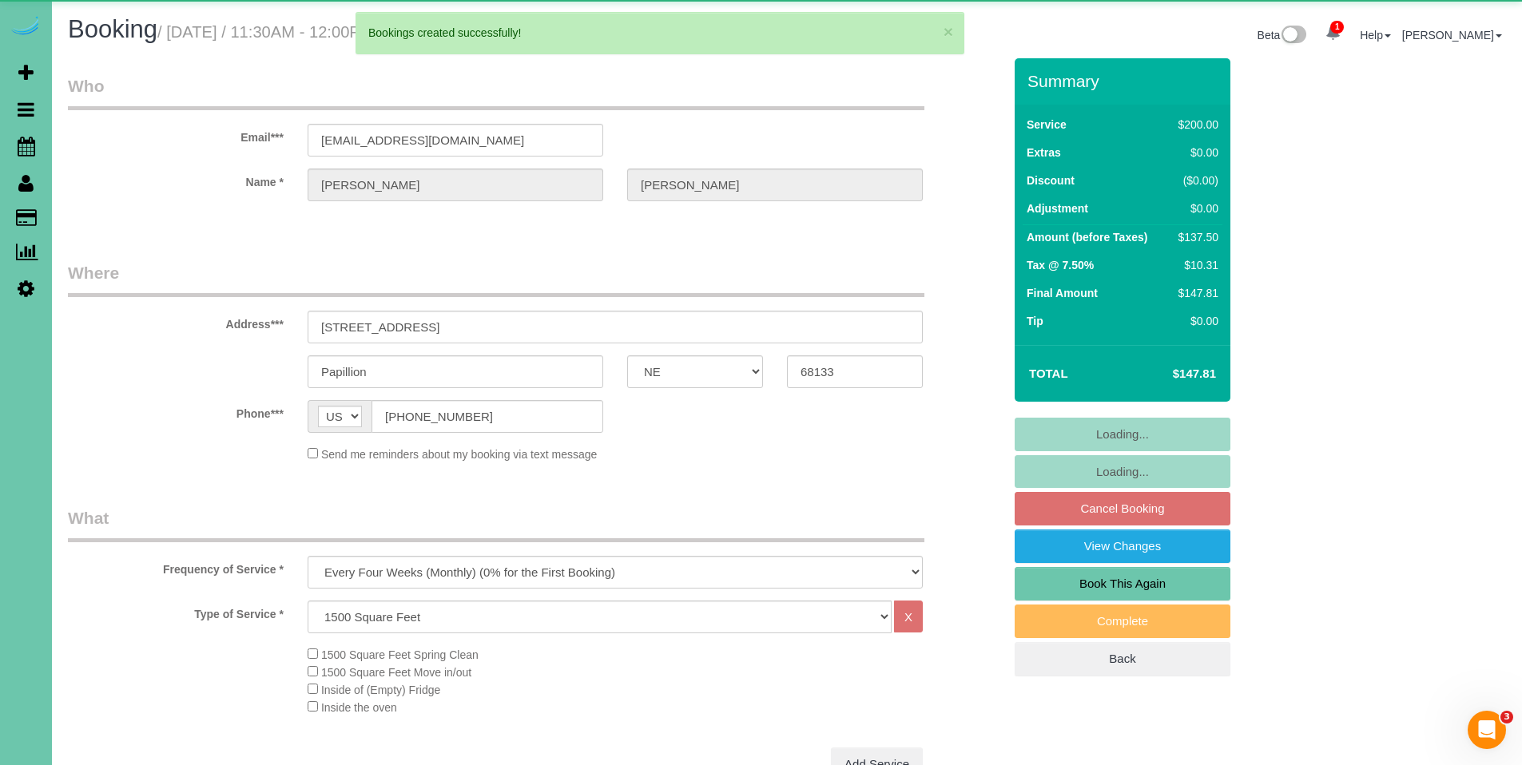
select select "object:19233"
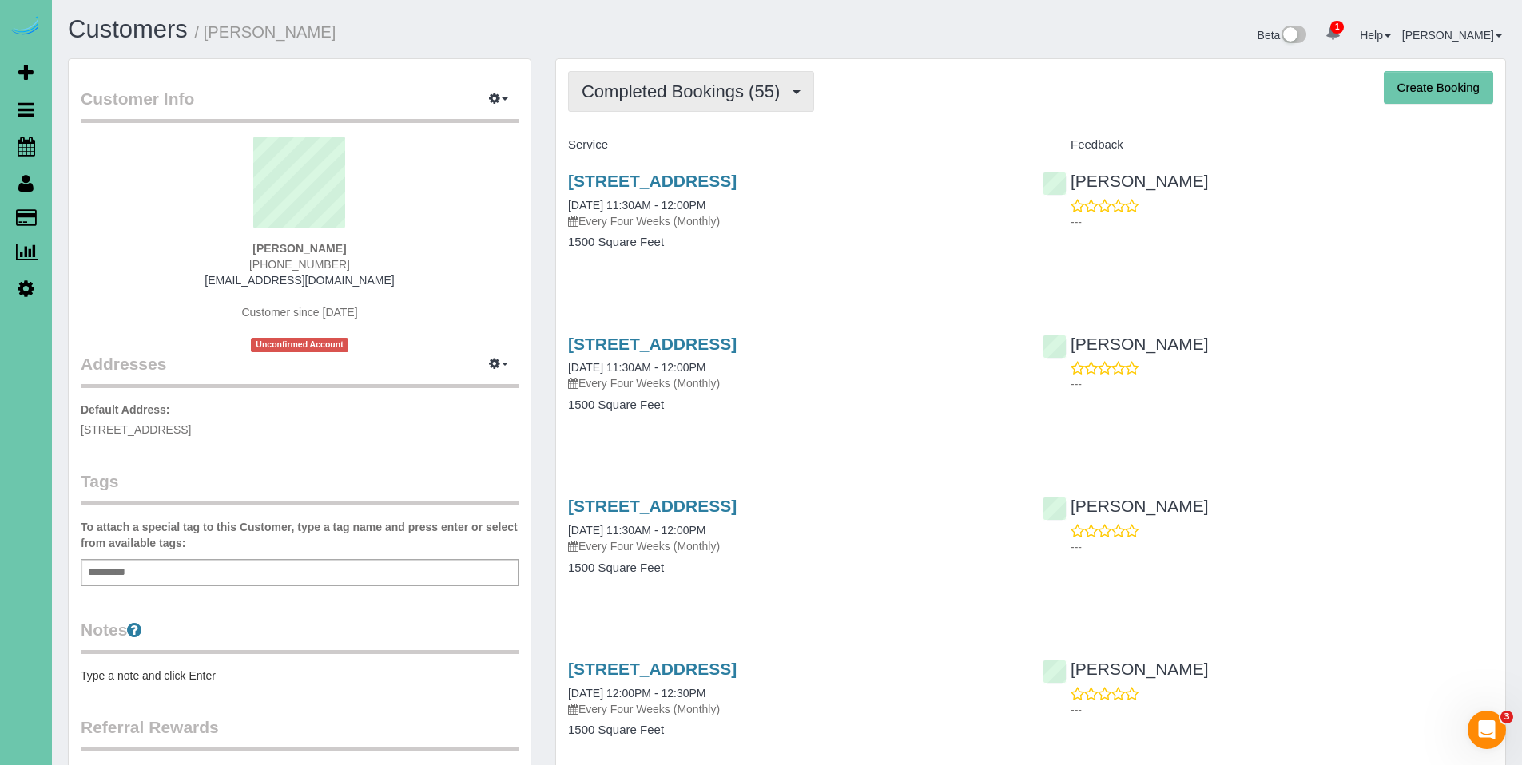
click at [697, 82] on span "Completed Bookings (55)" at bounding box center [685, 92] width 206 height 20
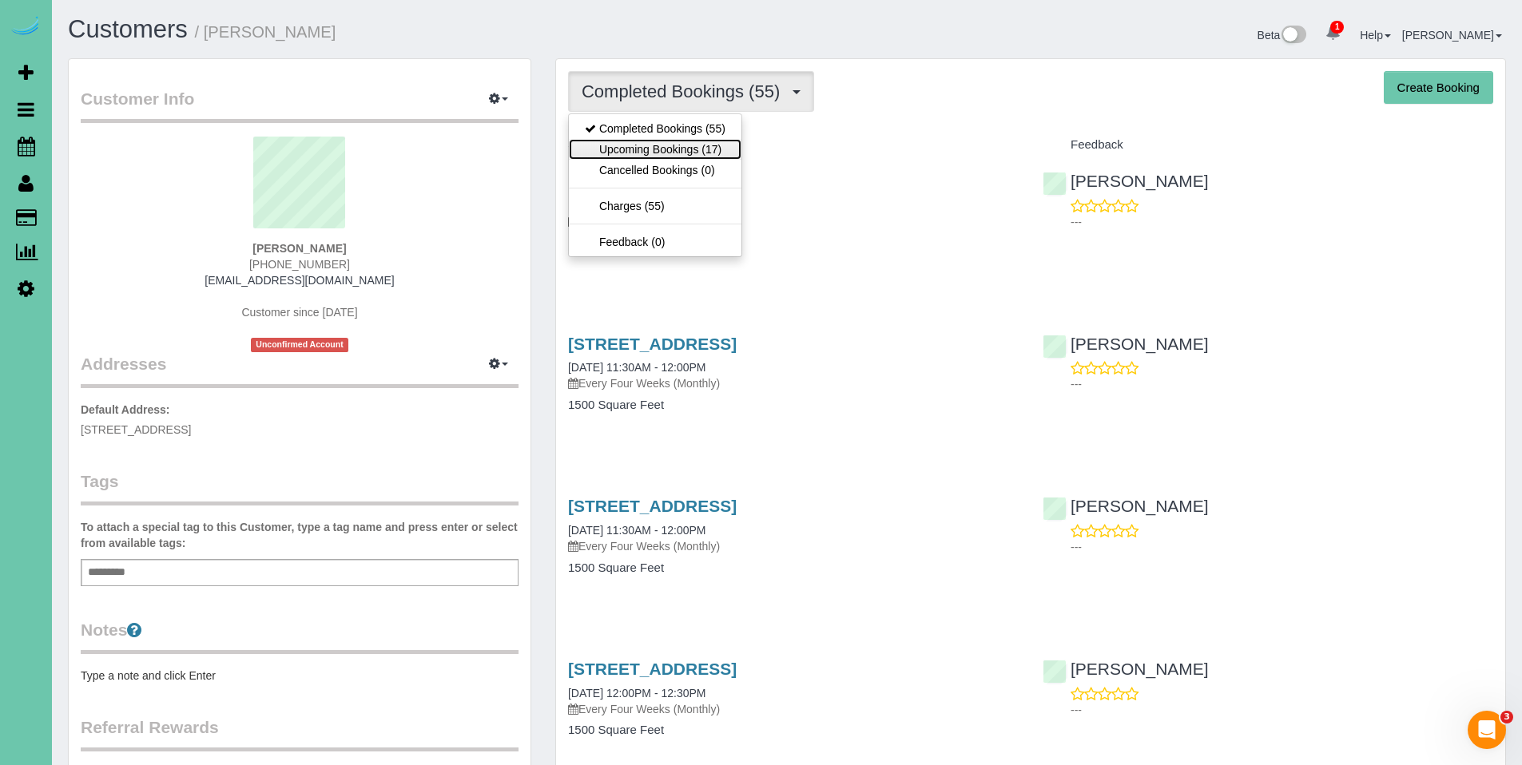
click at [678, 153] on link "Upcoming Bookings (17)" at bounding box center [655, 149] width 173 height 21
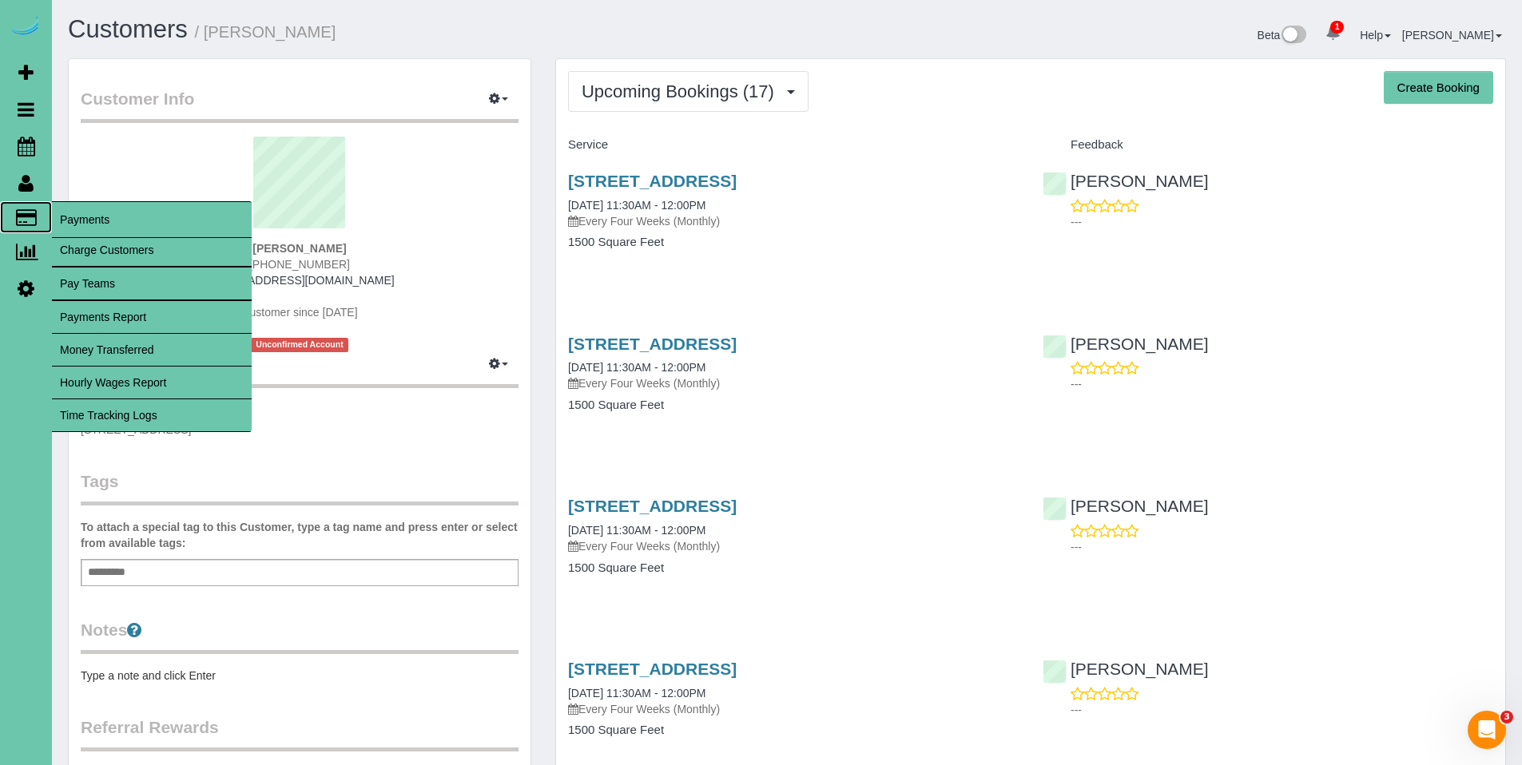
click at [74, 215] on span "Payments" at bounding box center [152, 219] width 200 height 37
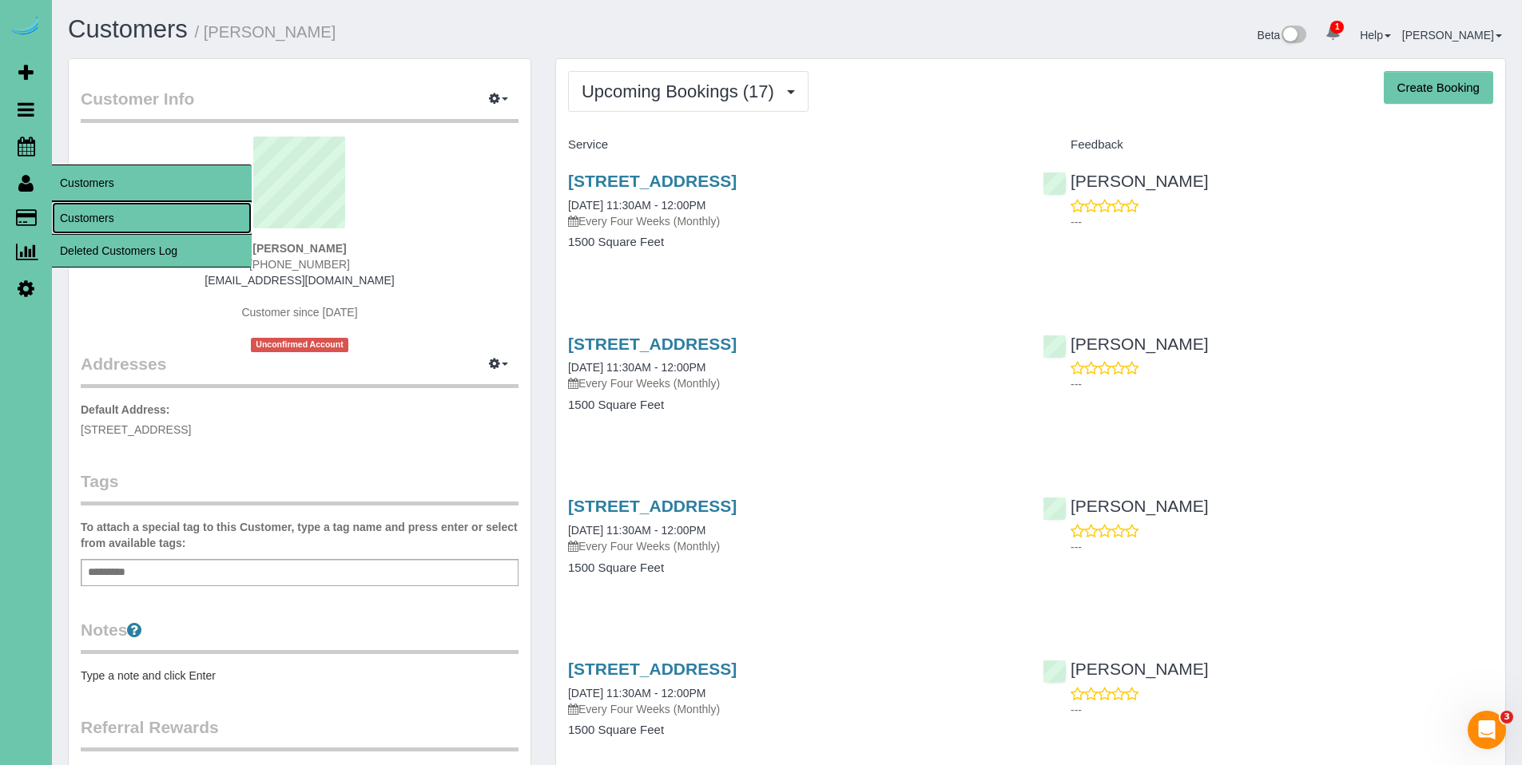
click at [122, 220] on link "Customers" at bounding box center [152, 218] width 200 height 32
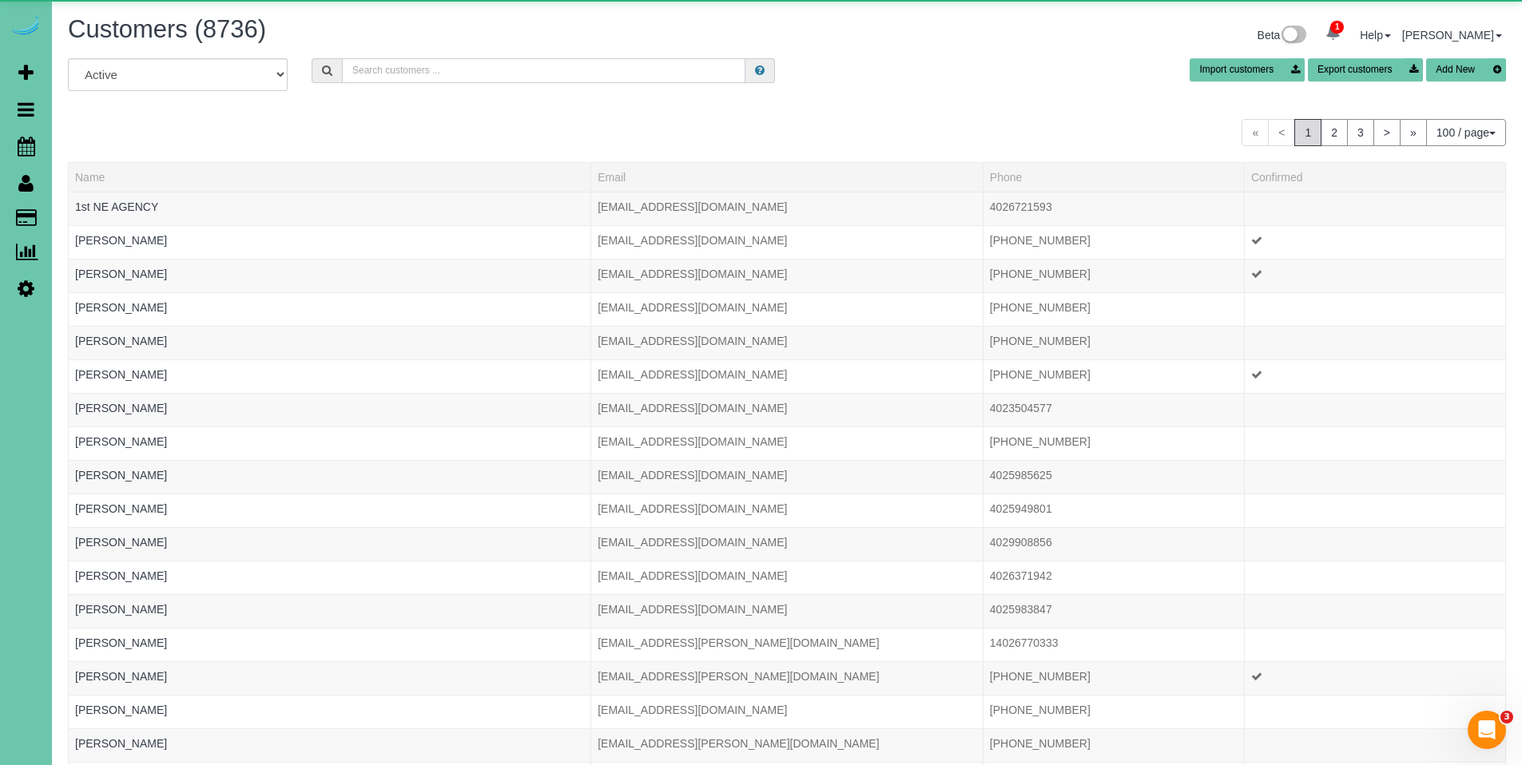
click at [510, 73] on input "text" at bounding box center [544, 70] width 404 height 25
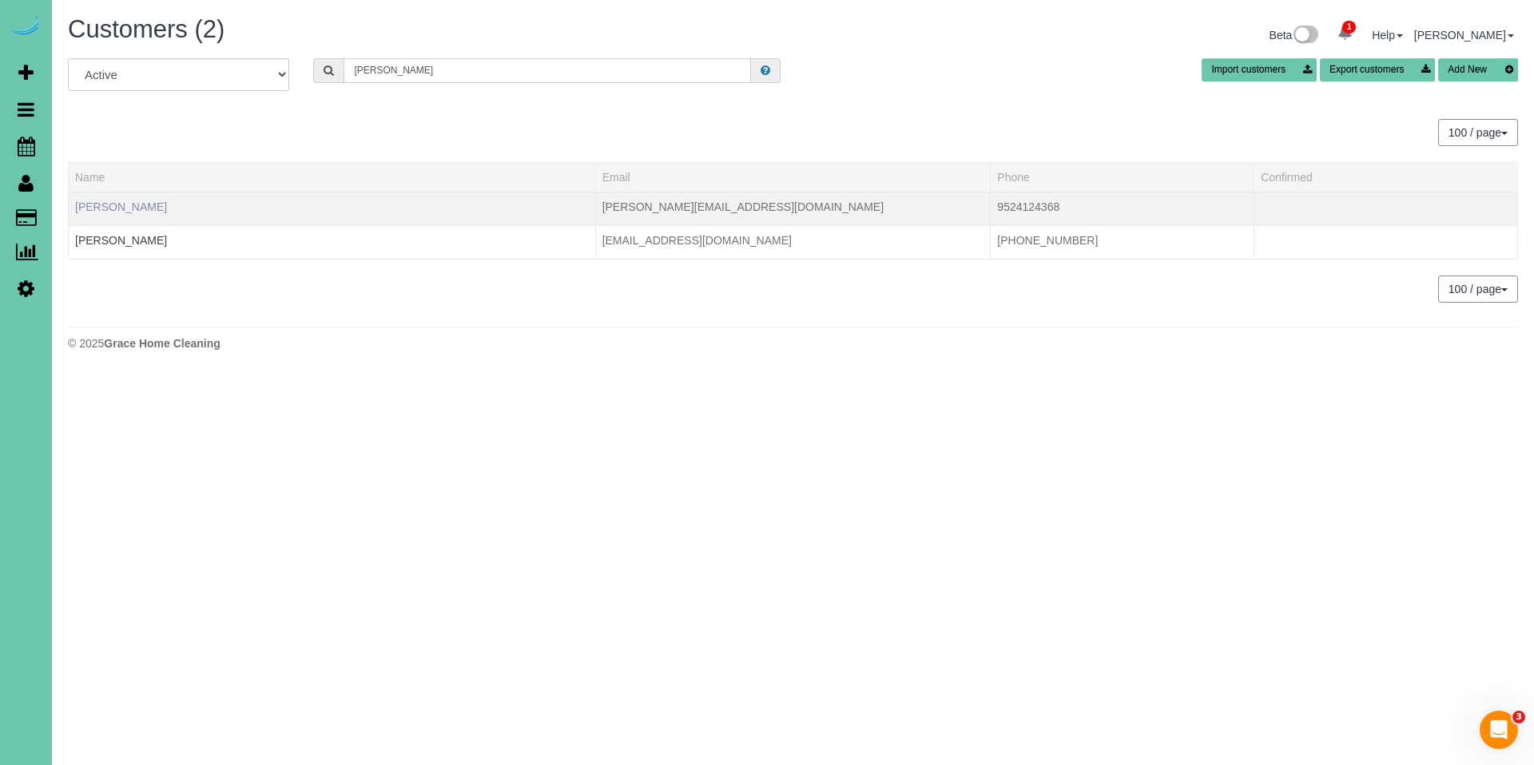
type input "andrew a"
click at [139, 209] on link "Andrew Abraham" at bounding box center [121, 207] width 92 height 13
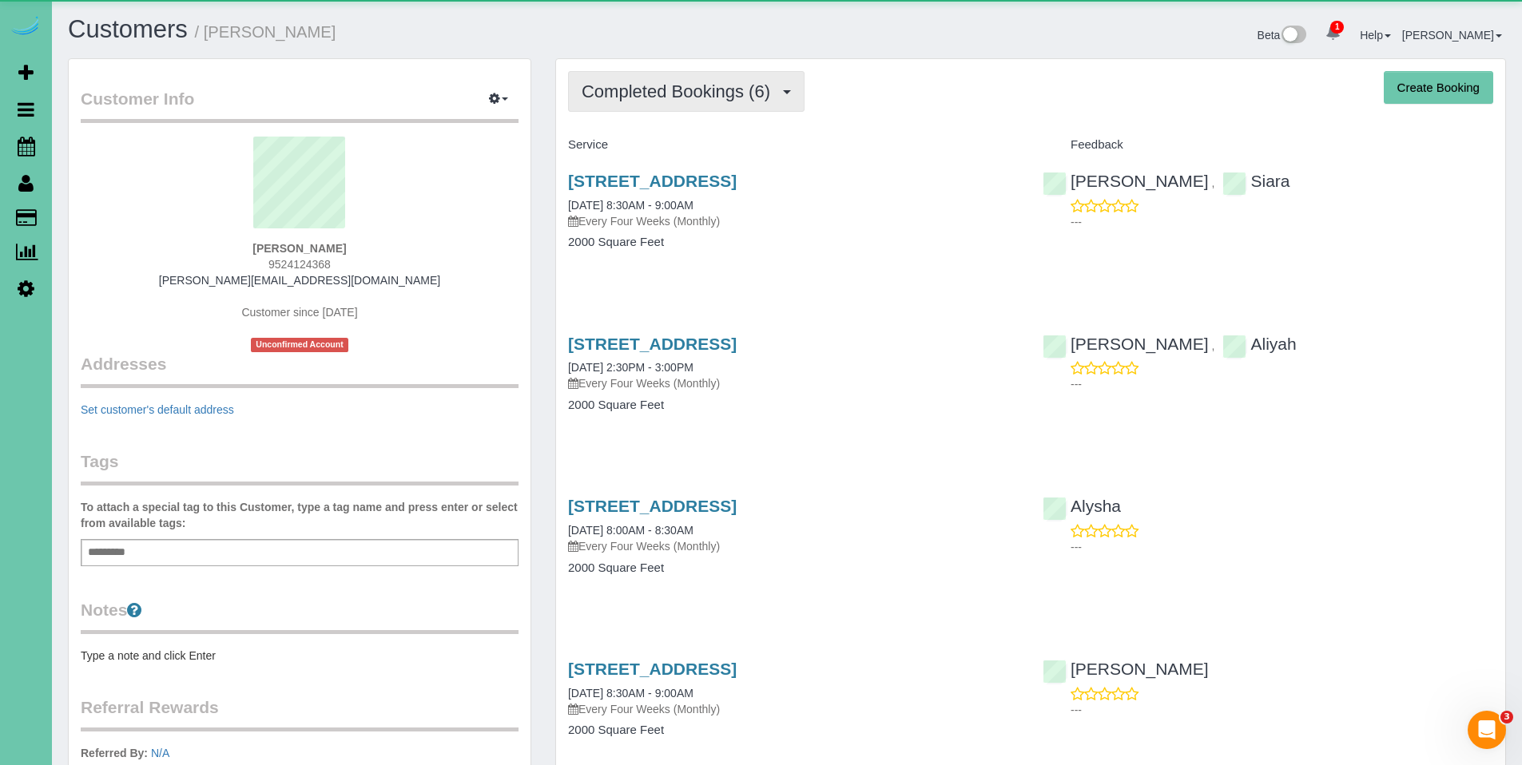
click at [700, 102] on button "Completed Bookings (6)" at bounding box center [686, 91] width 237 height 41
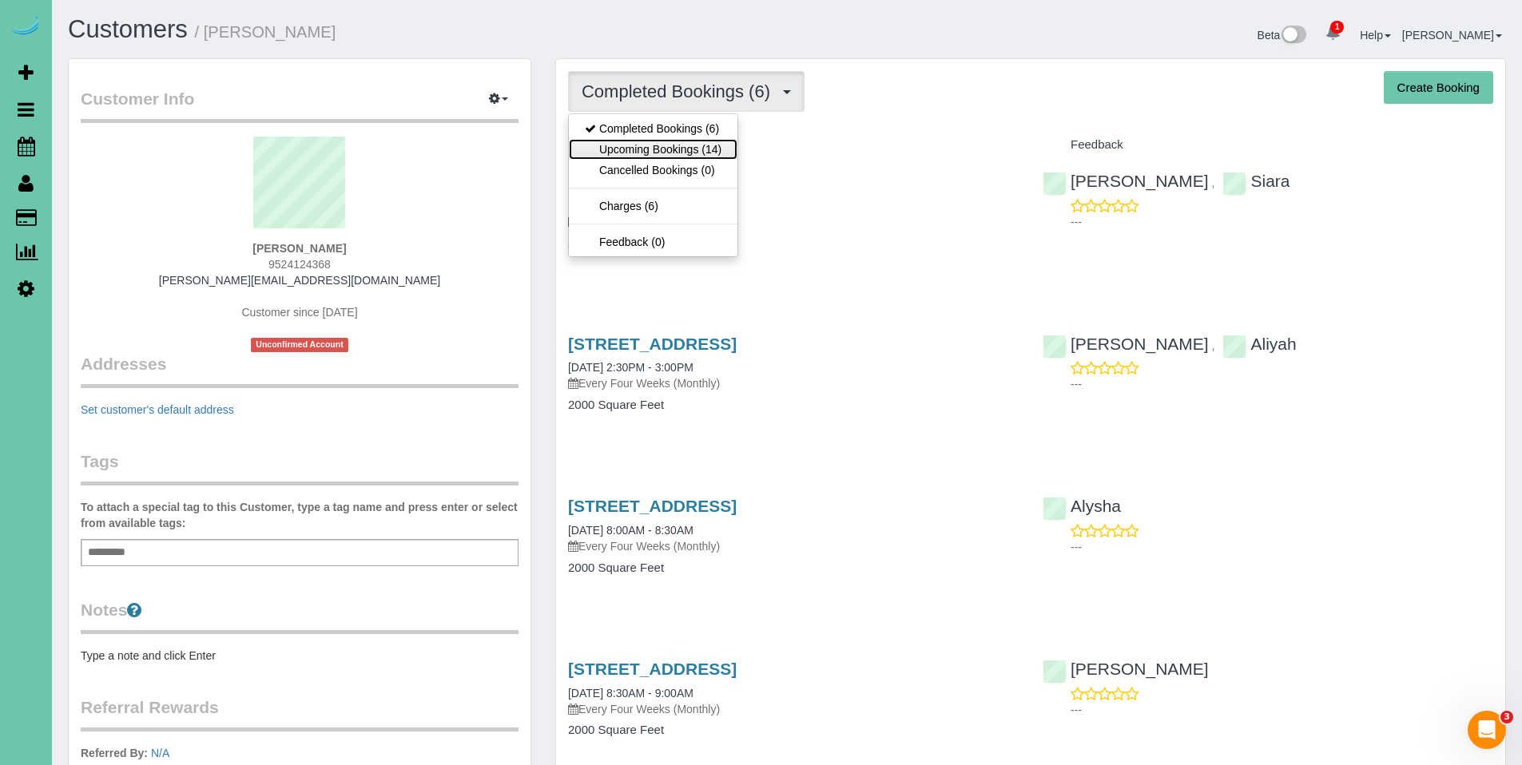
click at [678, 149] on link "Upcoming Bookings (14)" at bounding box center [653, 149] width 169 height 21
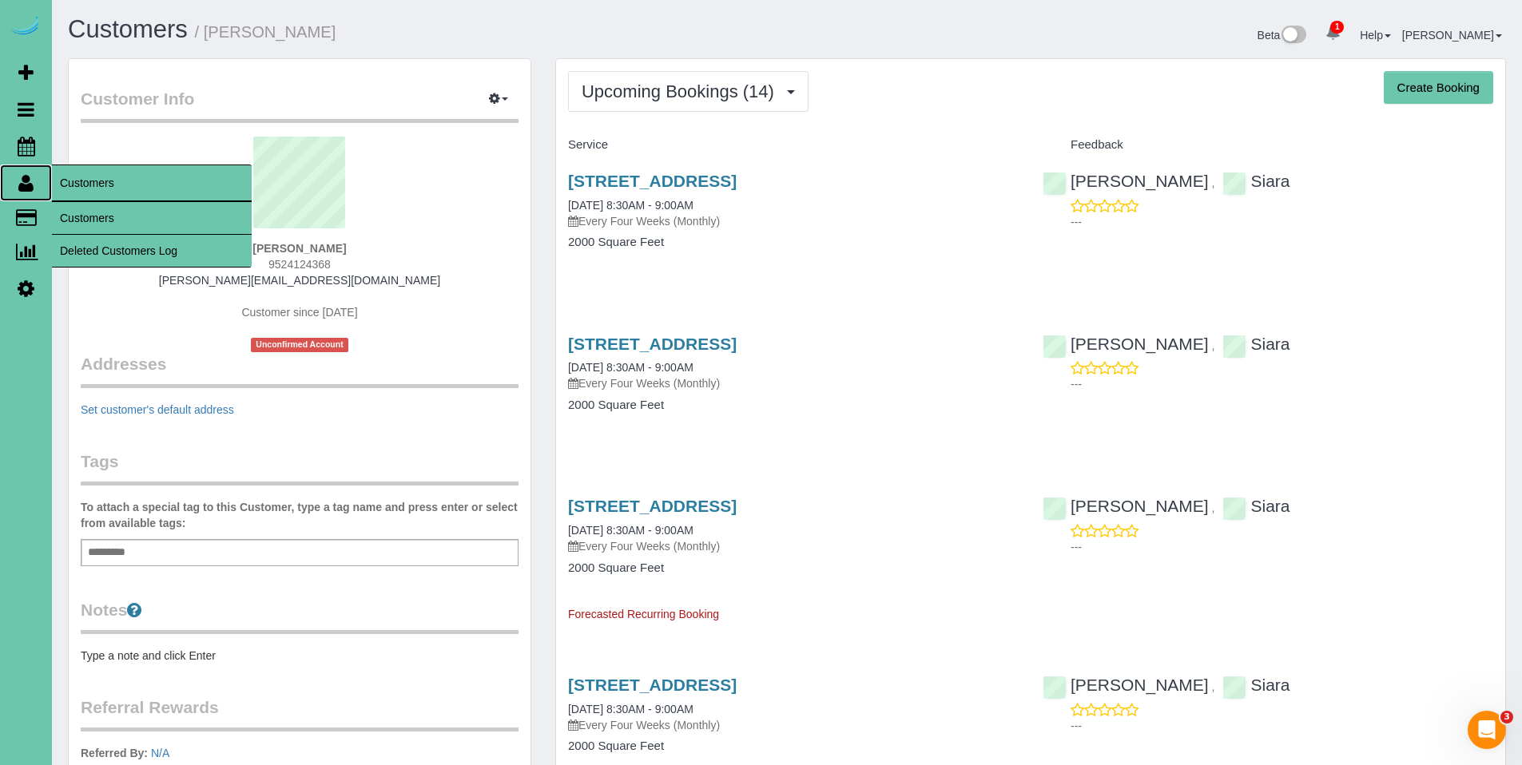
click at [29, 188] on icon at bounding box center [25, 182] width 15 height 19
click at [95, 220] on link "Customers" at bounding box center [152, 218] width 200 height 32
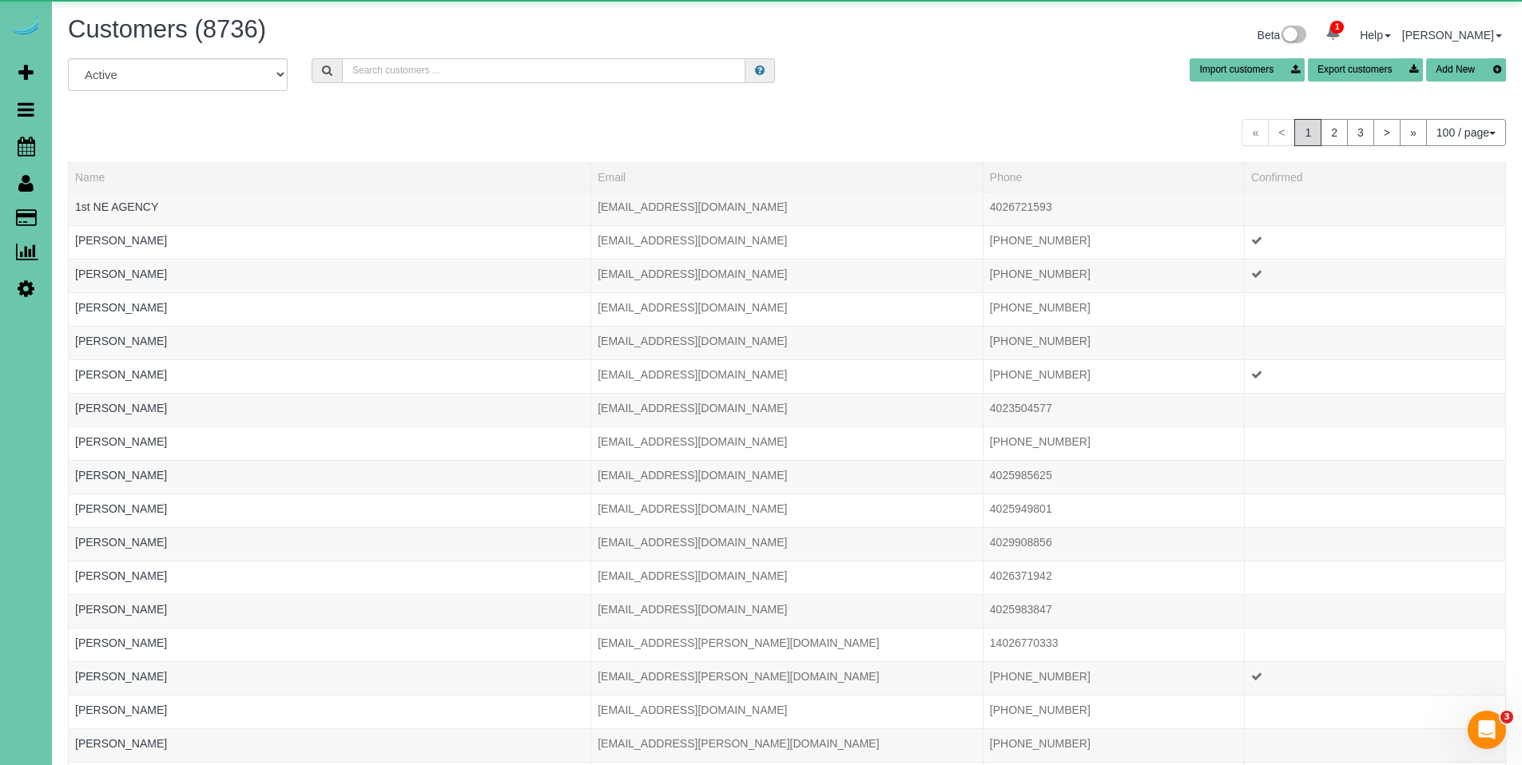
click at [443, 72] on input "text" at bounding box center [544, 70] width 404 height 25
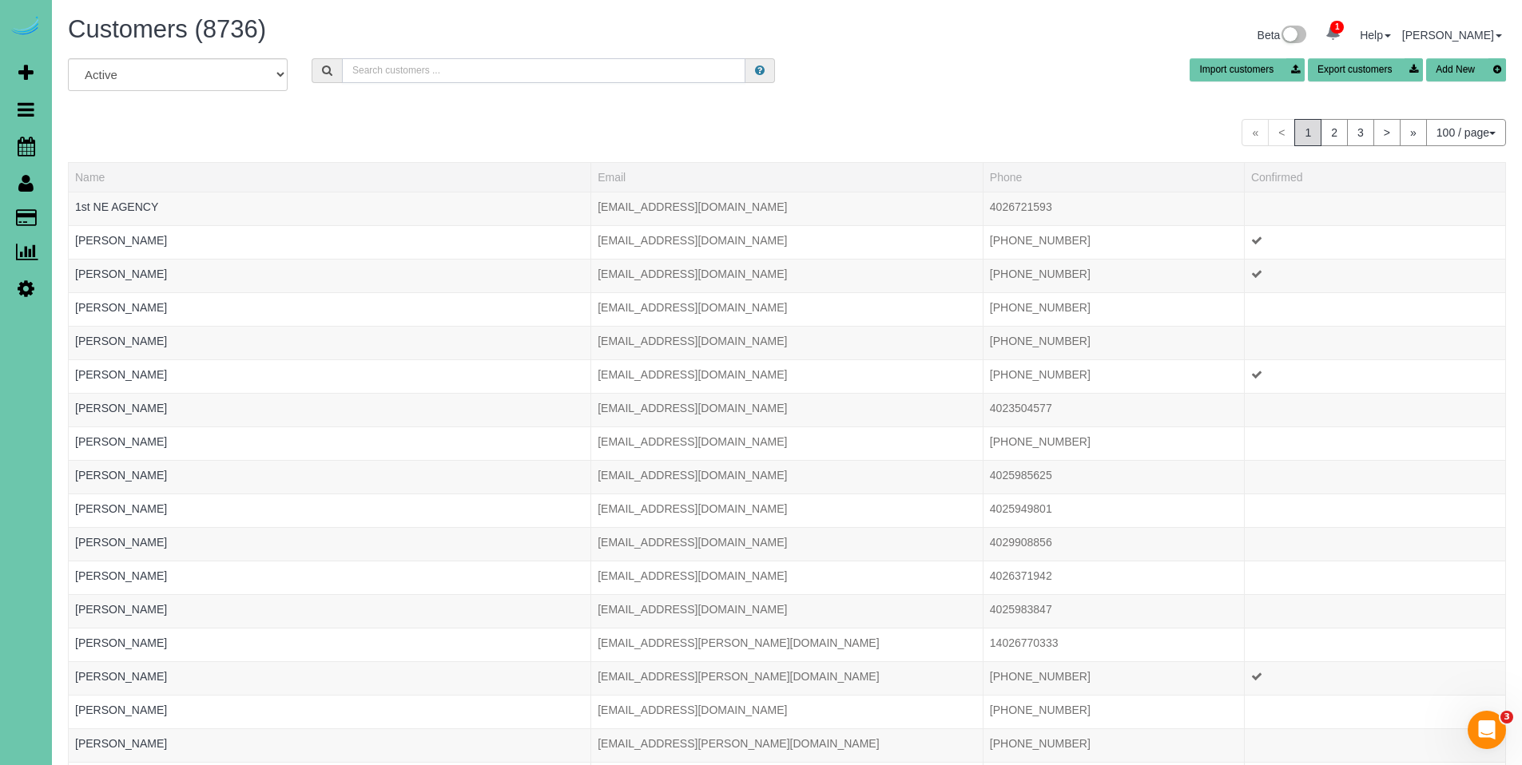
type input "s"
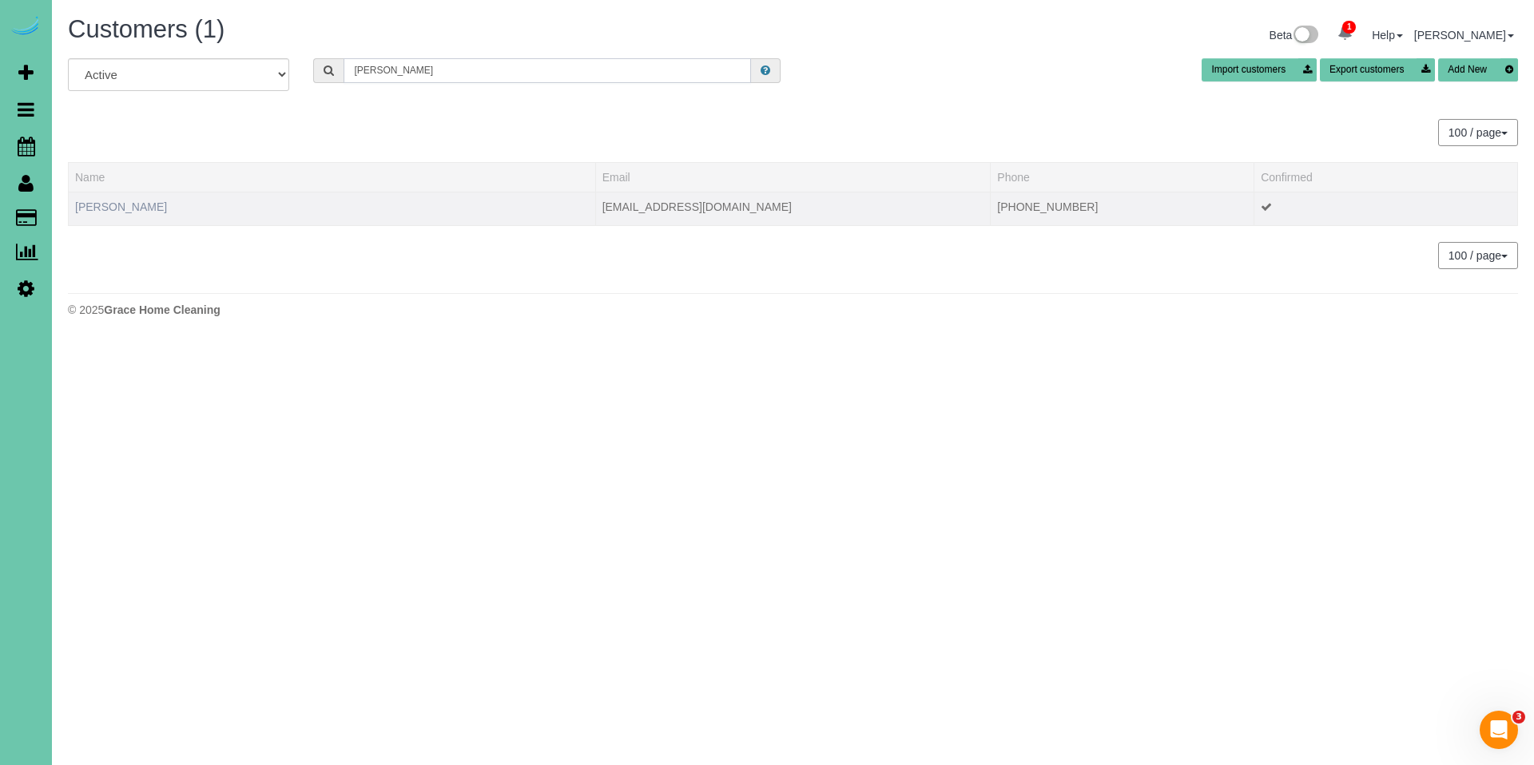
type input "bowes"
click at [113, 207] on link "Sarah Bowes" at bounding box center [121, 207] width 92 height 13
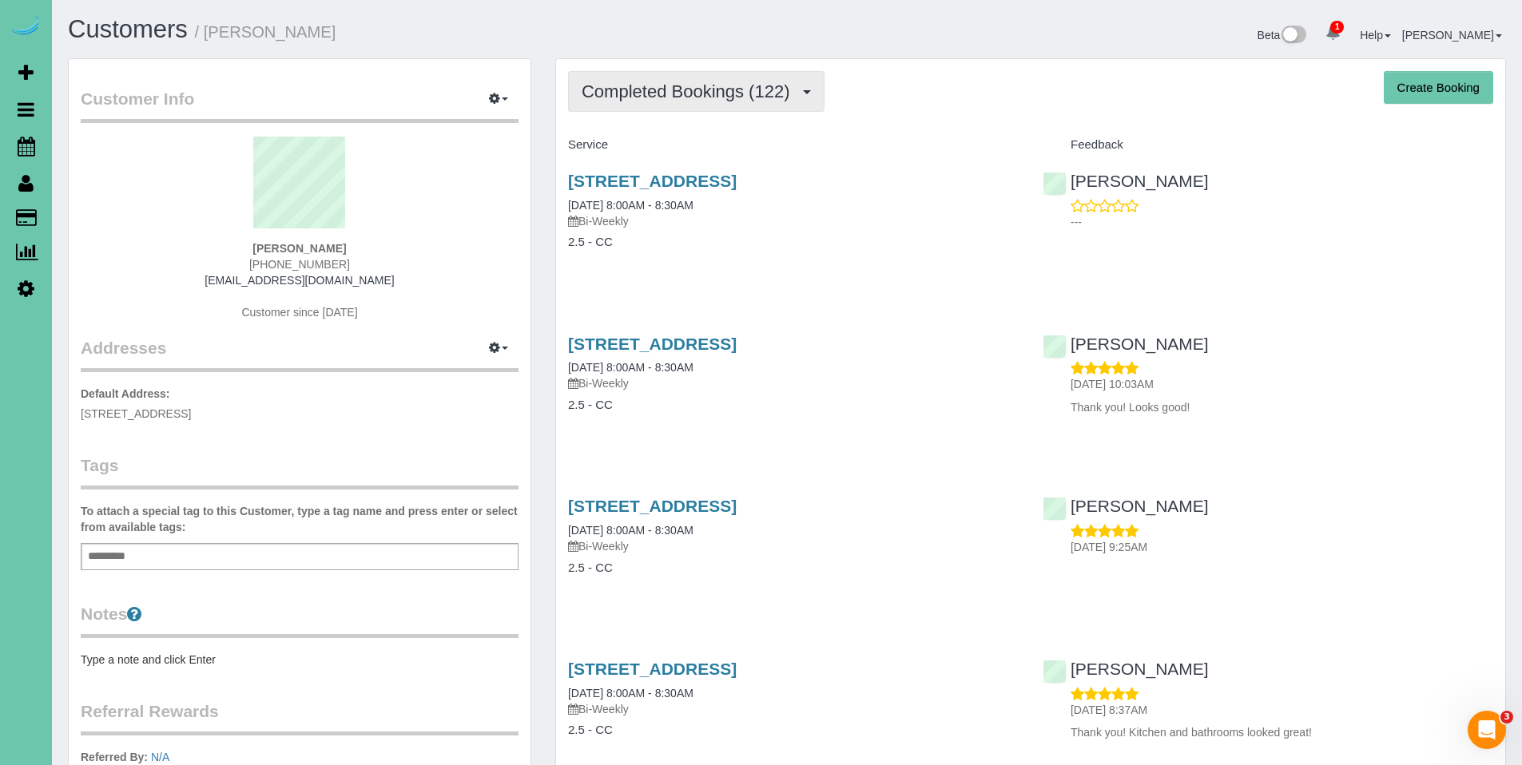
click at [658, 90] on span "Completed Bookings (122)" at bounding box center [690, 92] width 216 height 20
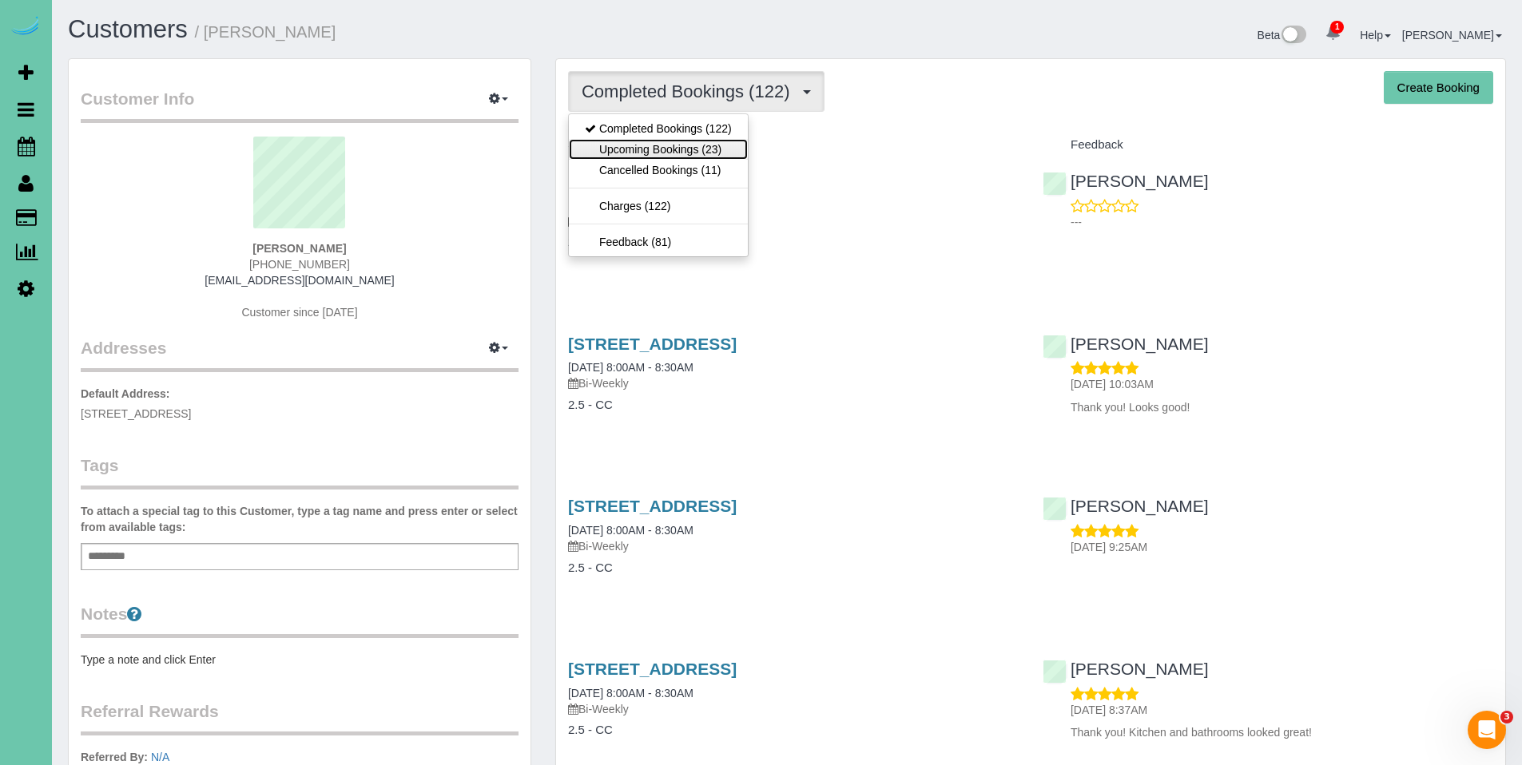
click at [664, 150] on link "Upcoming Bookings (23)" at bounding box center [658, 149] width 179 height 21
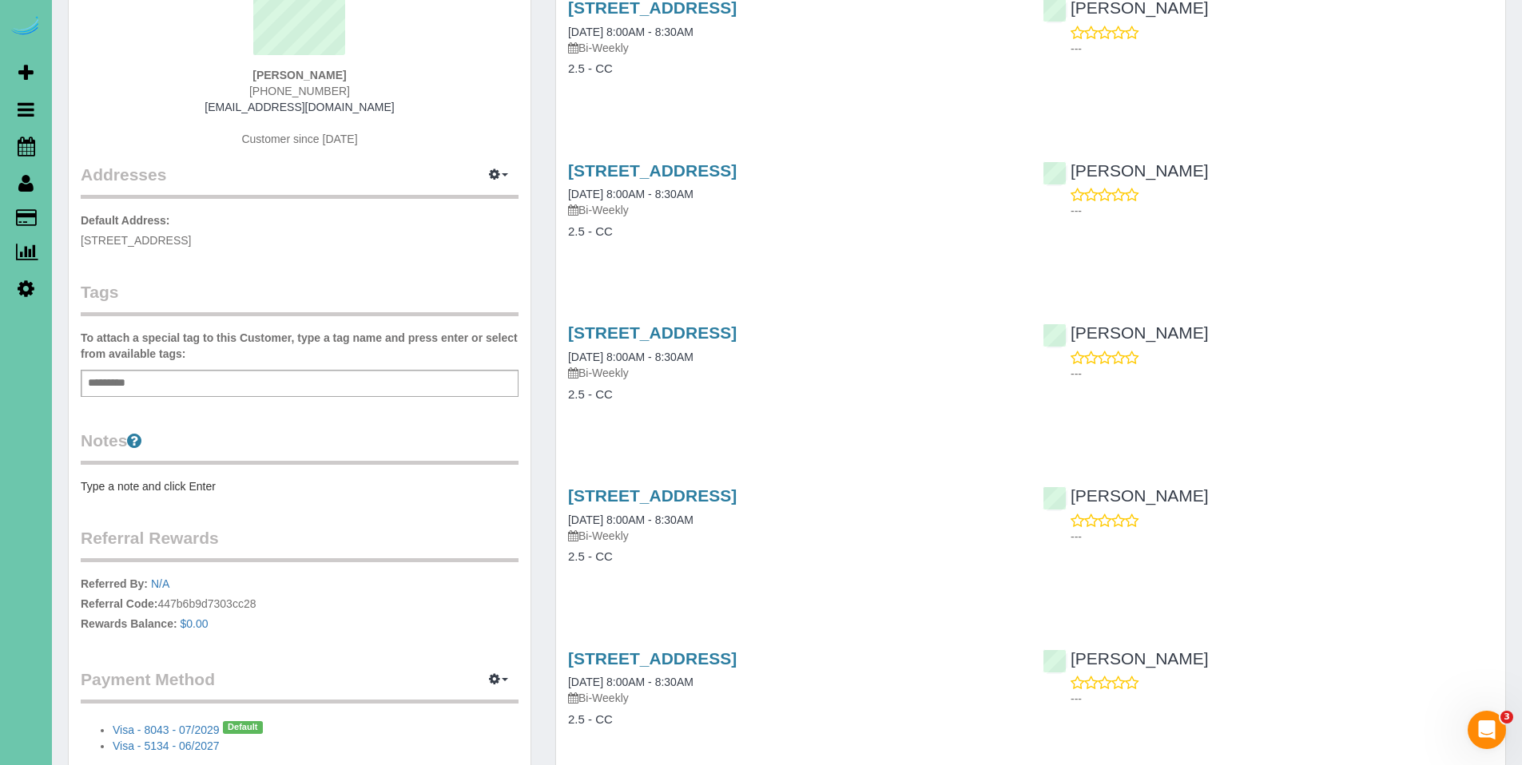
scroll to position [157, 0]
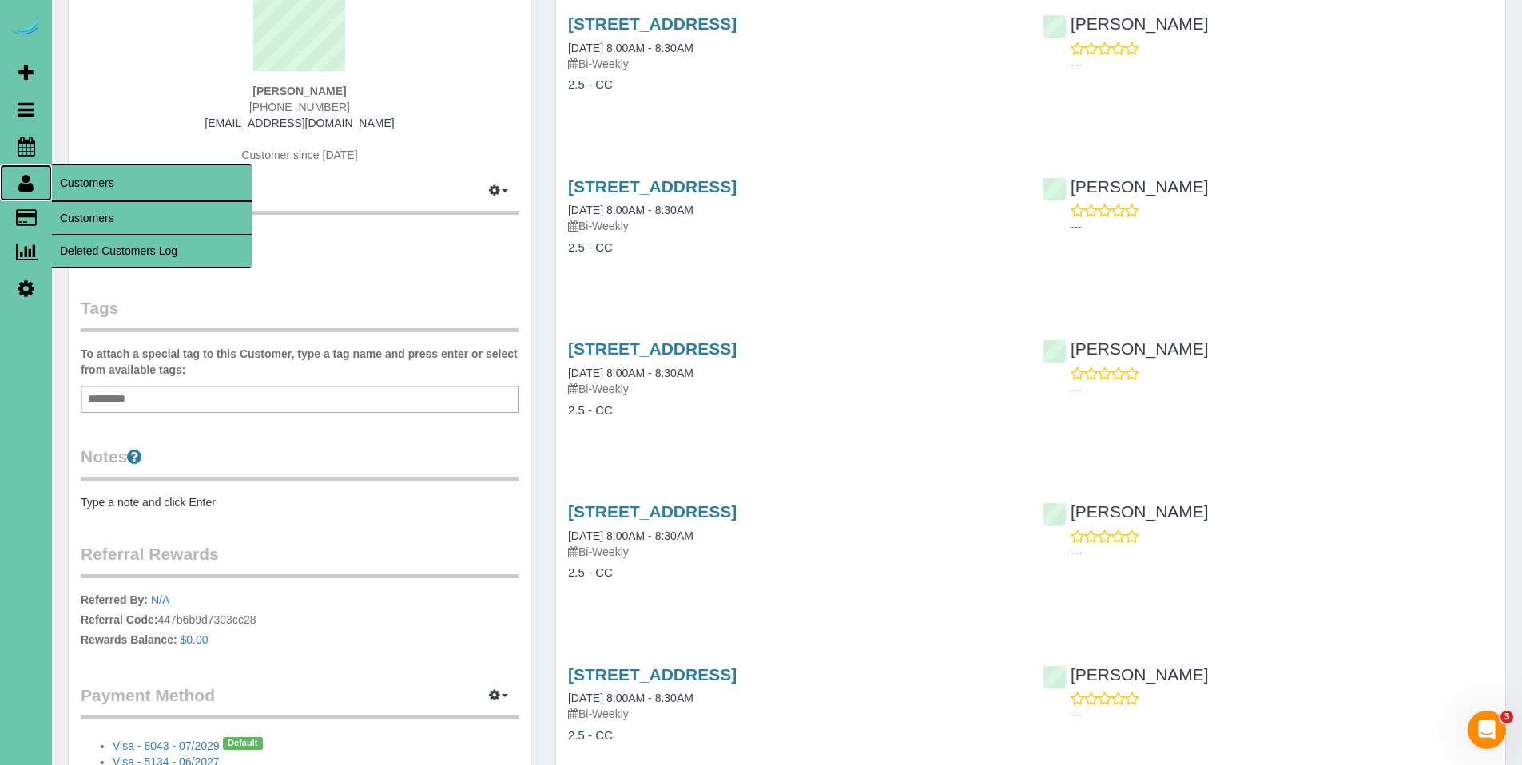
click at [27, 192] on icon at bounding box center [25, 182] width 15 height 19
click at [69, 222] on link "Customers" at bounding box center [152, 218] width 200 height 32
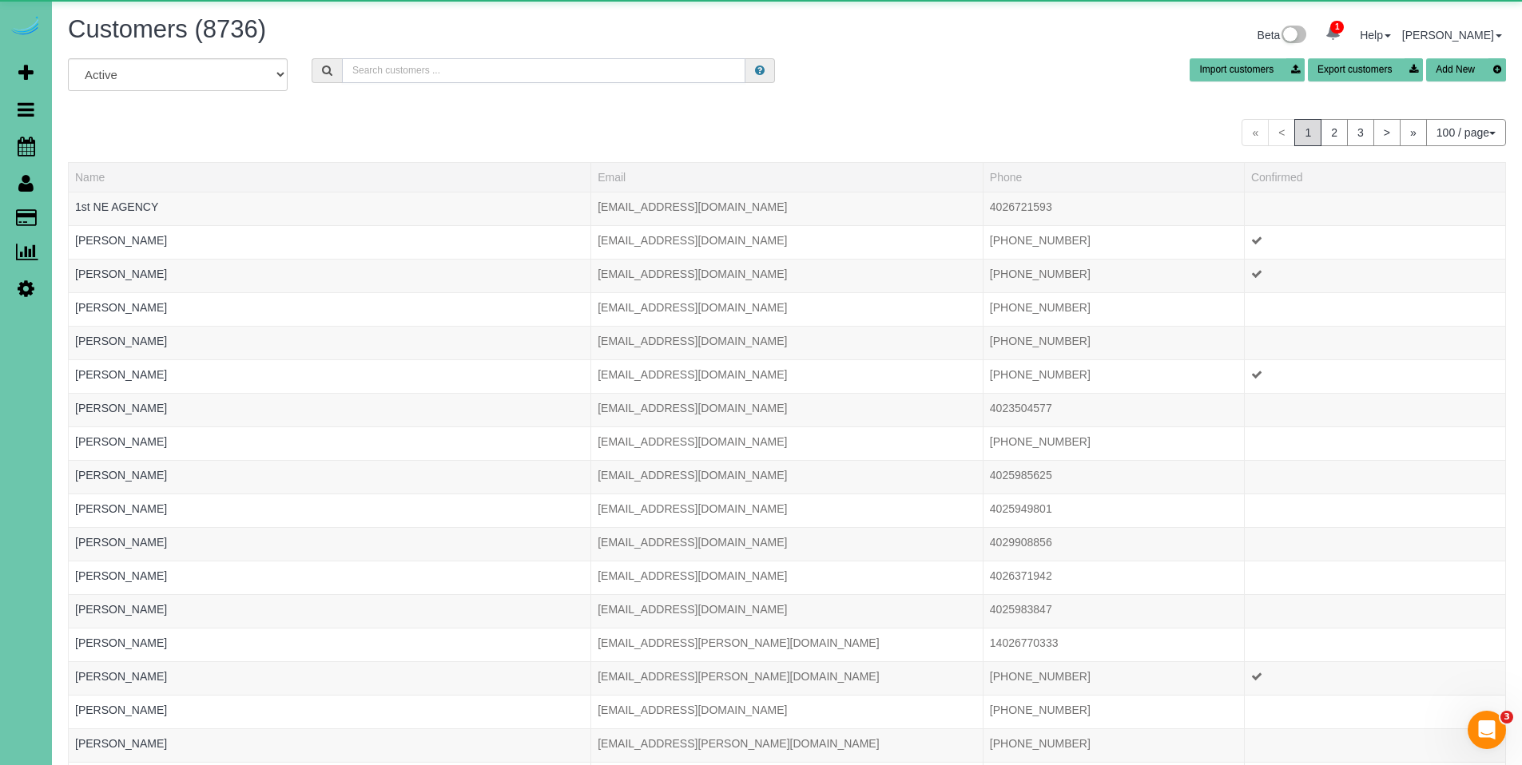
click at [403, 81] on input "text" at bounding box center [544, 70] width 404 height 25
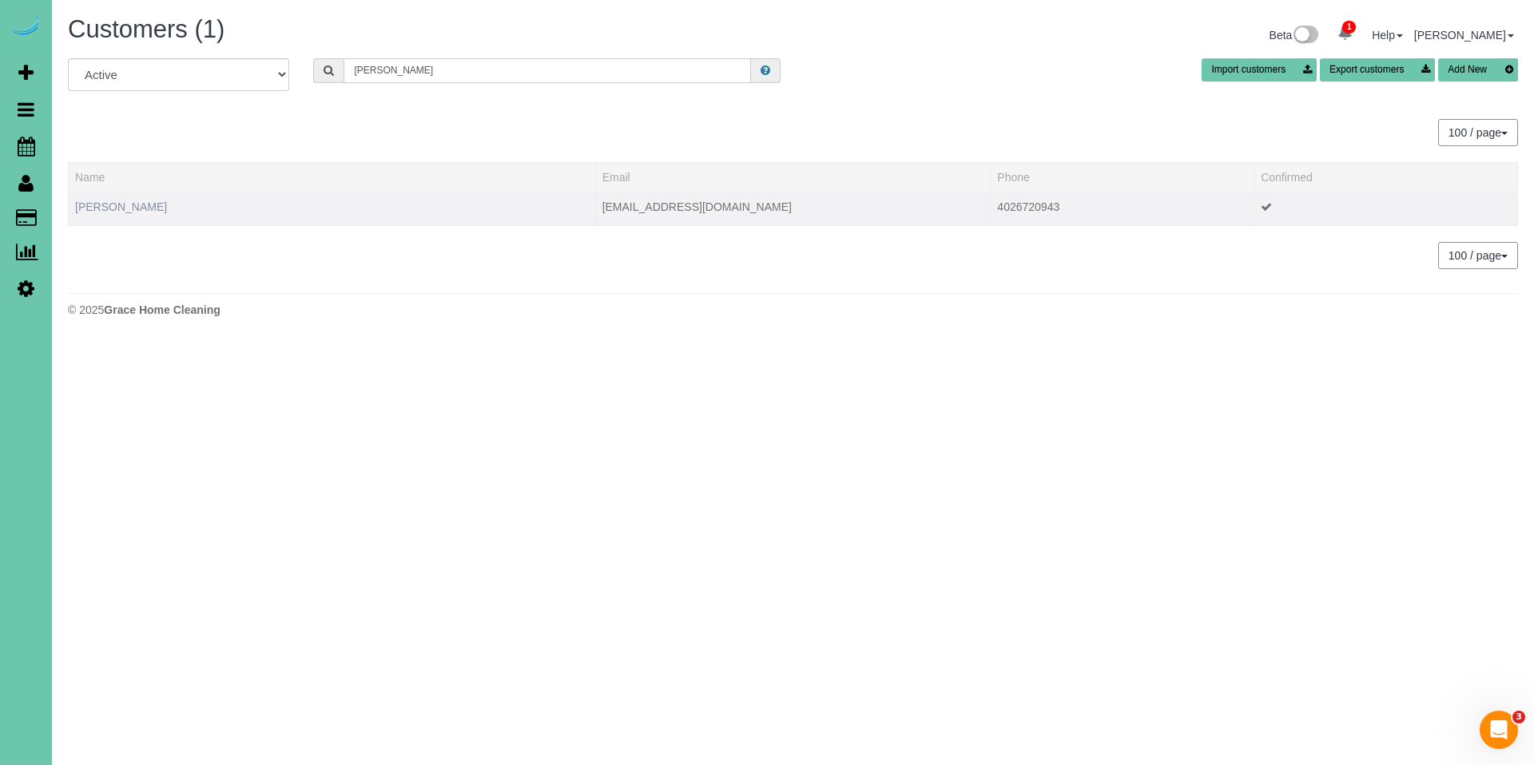
type input "renfrow"
click at [142, 208] on link "Shana Renfrow" at bounding box center [121, 207] width 92 height 13
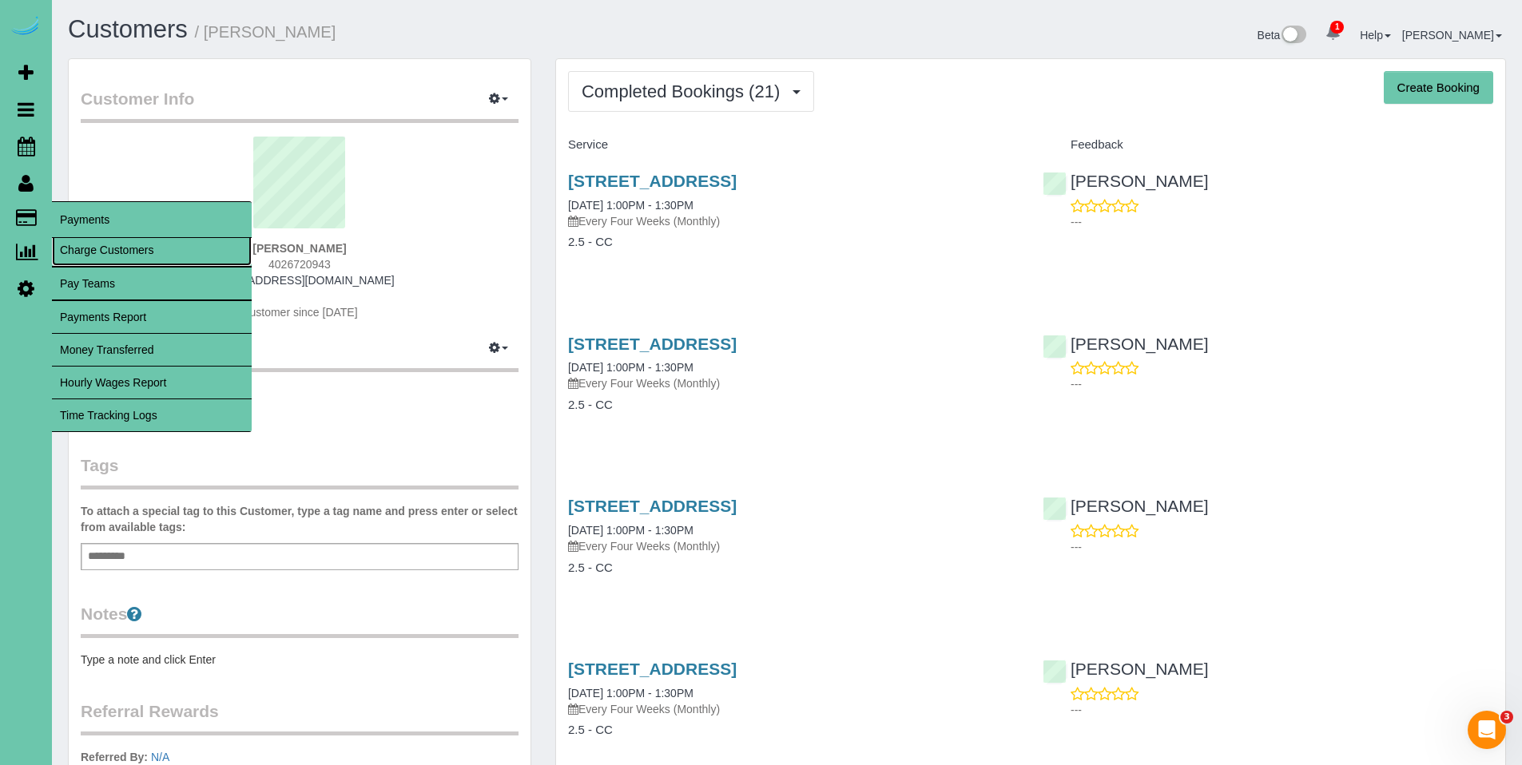
click at [93, 252] on link "Charge Customers" at bounding box center [152, 250] width 200 height 32
select select
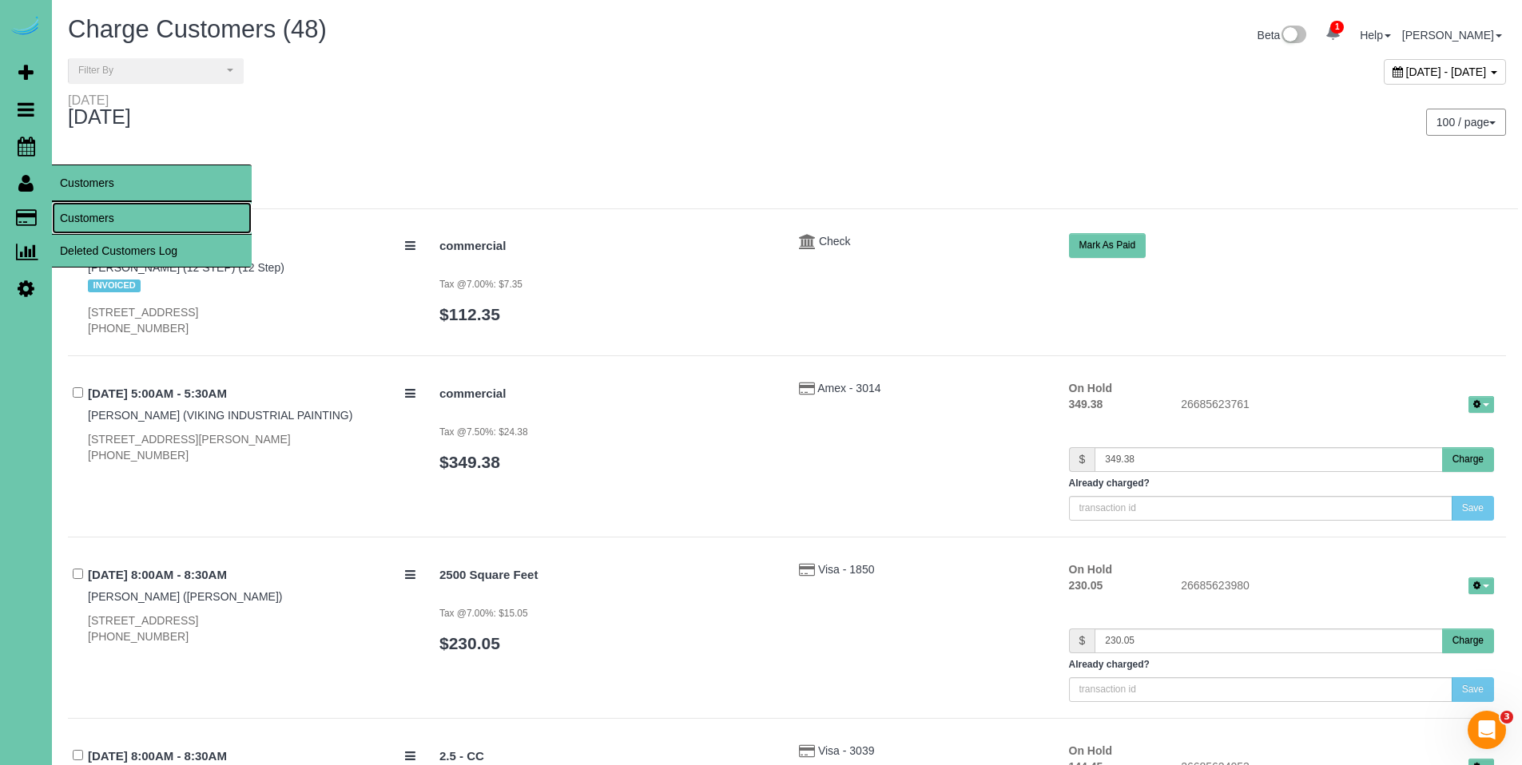
click at [78, 218] on link "Customers" at bounding box center [152, 218] width 200 height 32
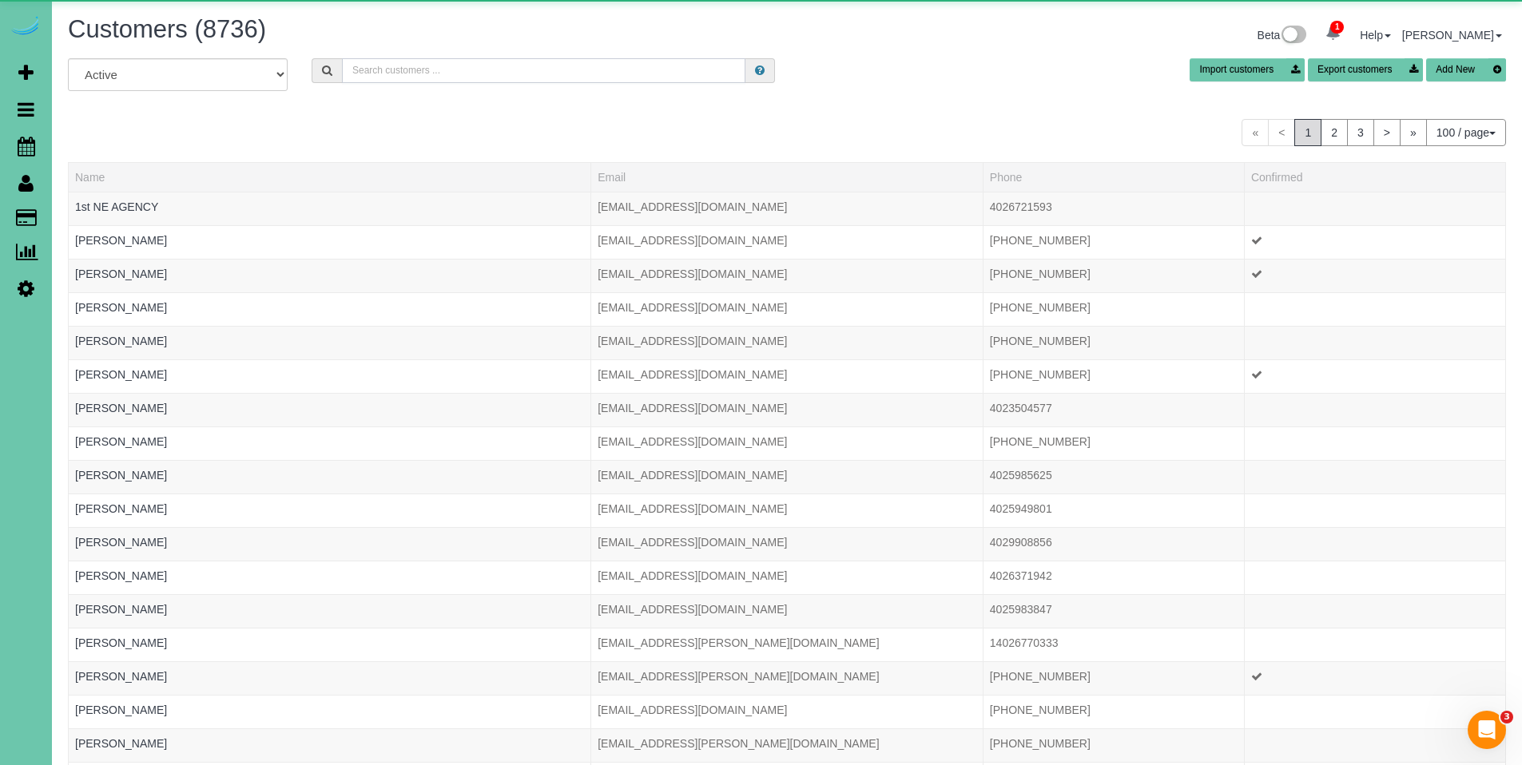
click at [462, 74] on input "text" at bounding box center [544, 70] width 404 height 25
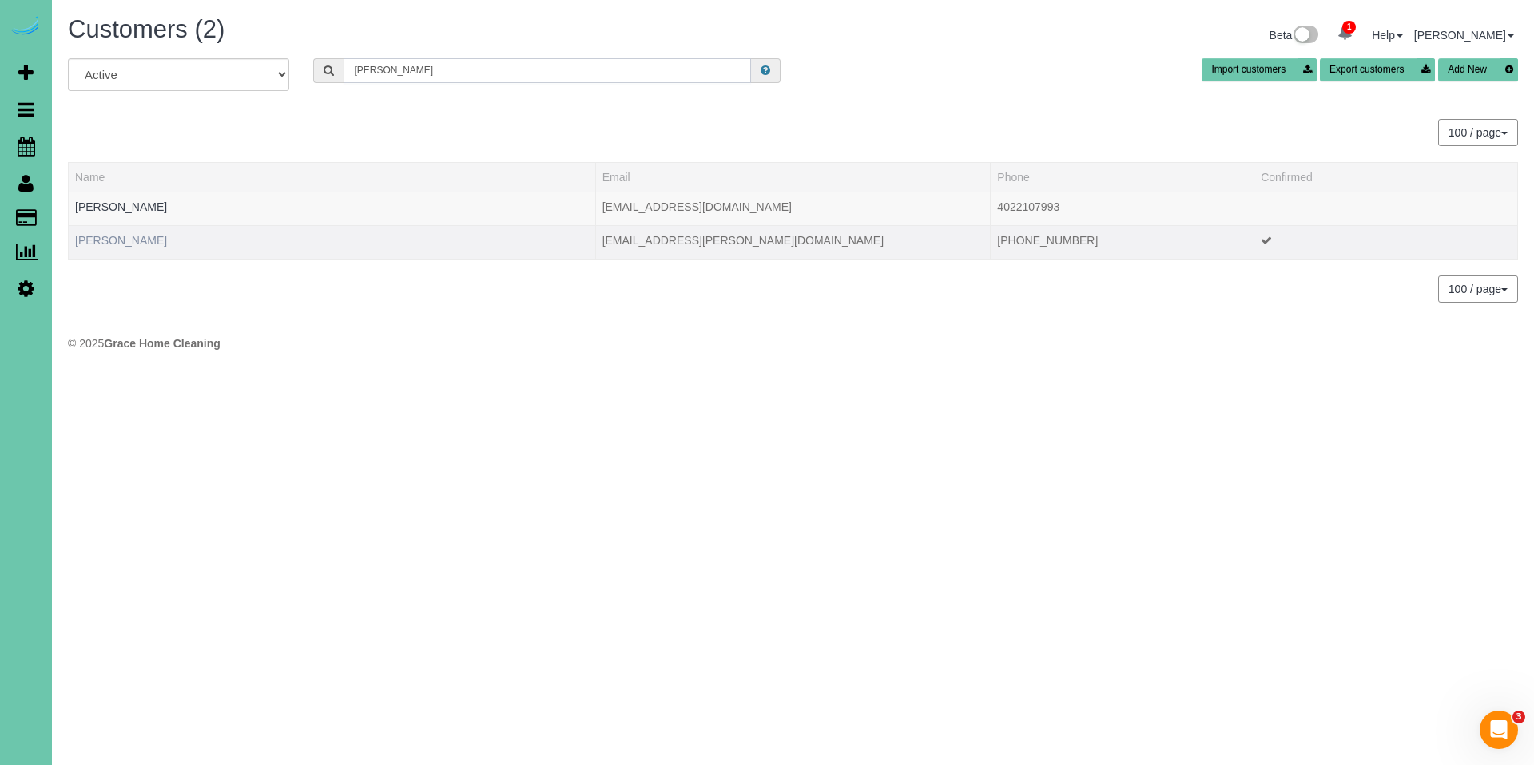
type input "bieker"
click at [117, 241] on link "Shelia Bieker" at bounding box center [121, 240] width 92 height 13
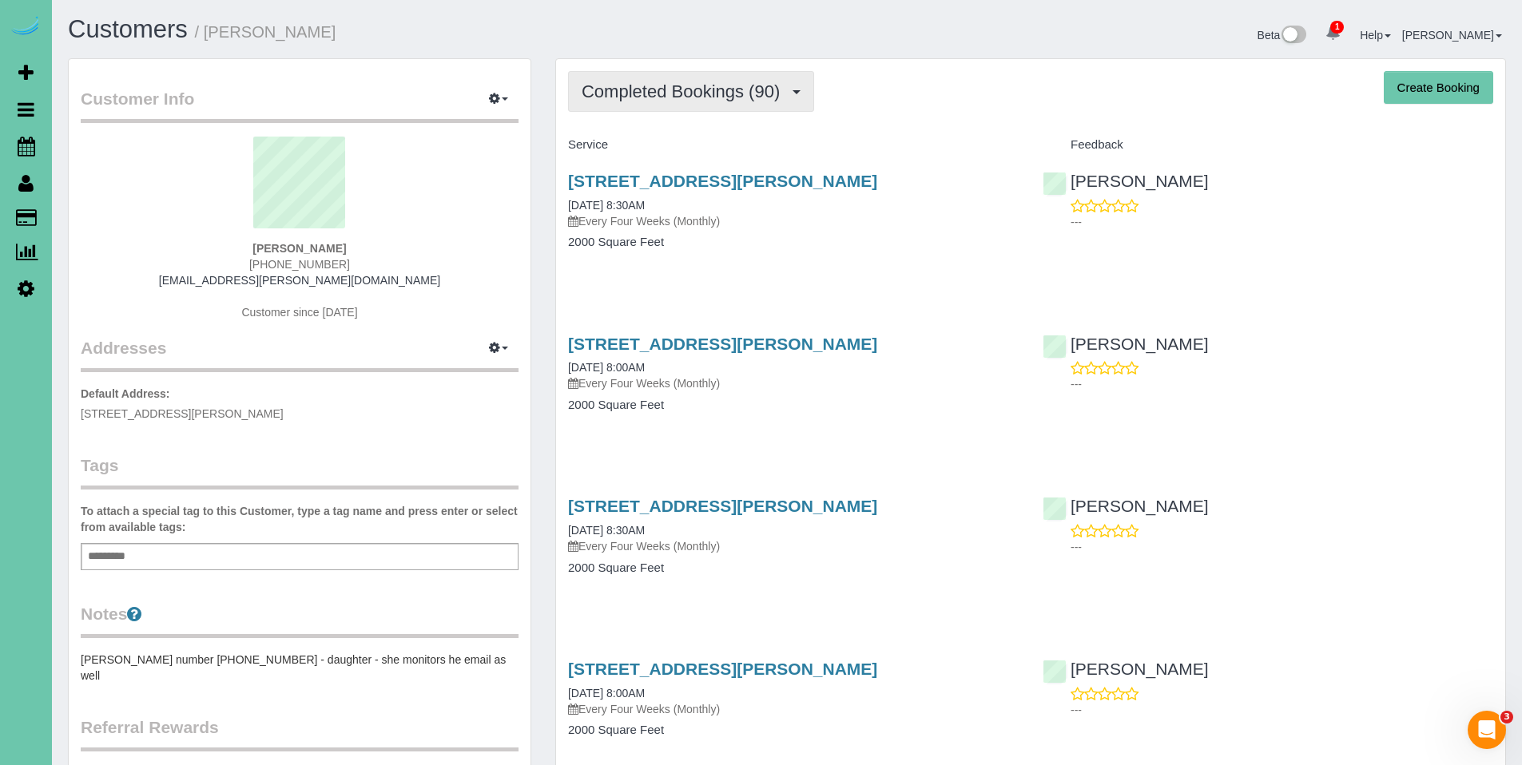
click at [690, 101] on span "Completed Bookings (90)" at bounding box center [685, 92] width 206 height 20
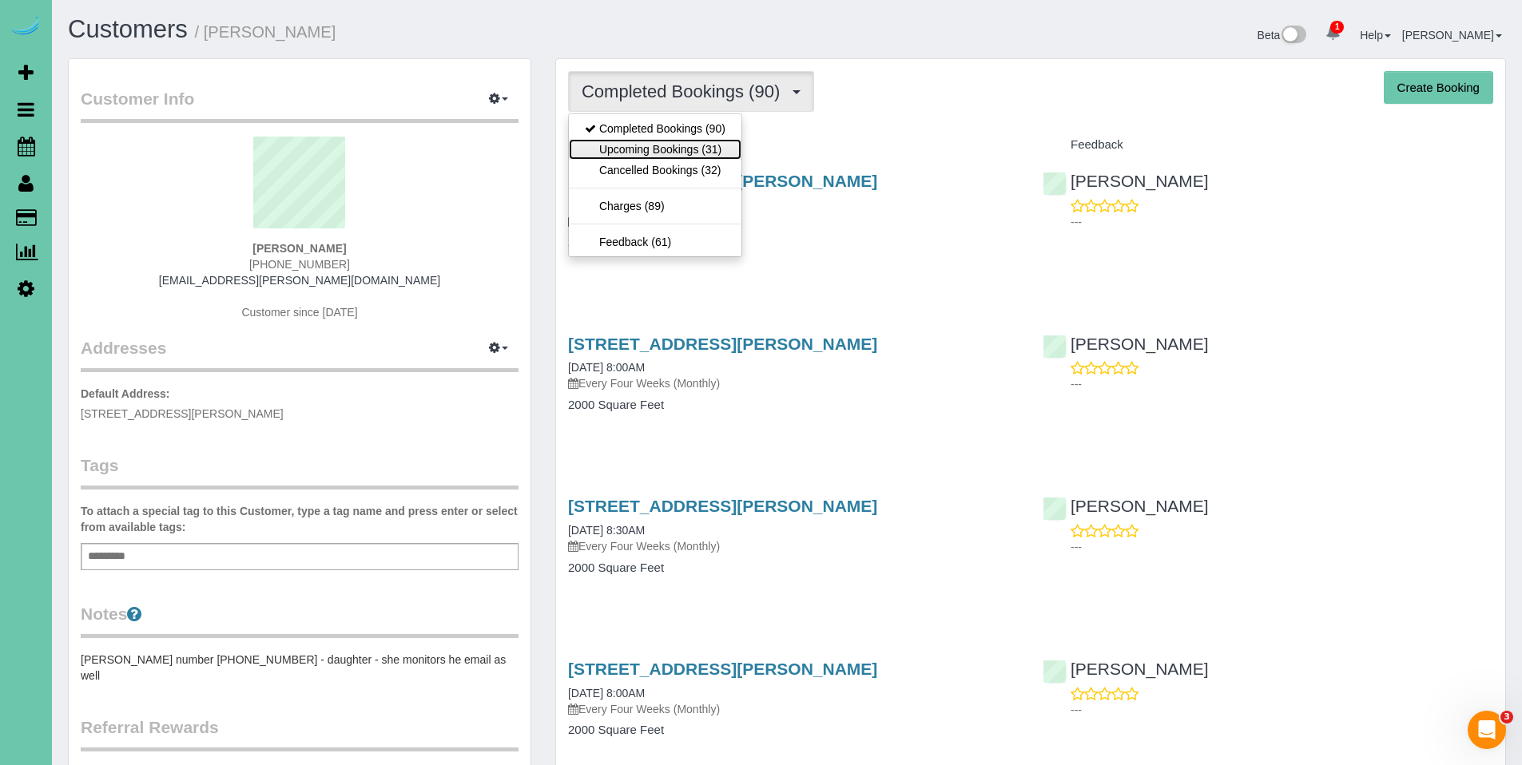
click at [674, 148] on link "Upcoming Bookings (31)" at bounding box center [655, 149] width 173 height 21
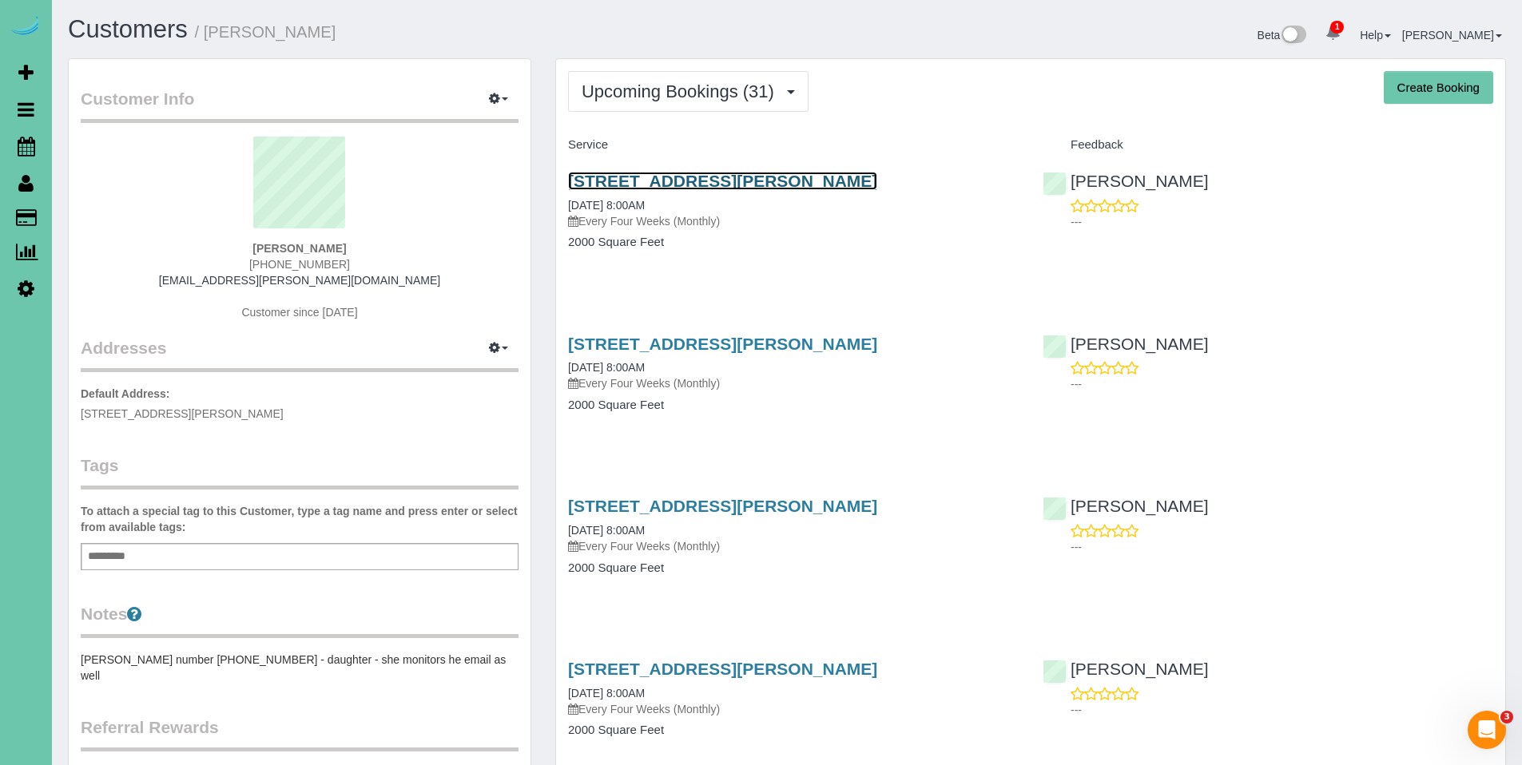
click at [706, 186] on link "823 Tara Rd, Papillion, NE 68046" at bounding box center [722, 181] width 309 height 18
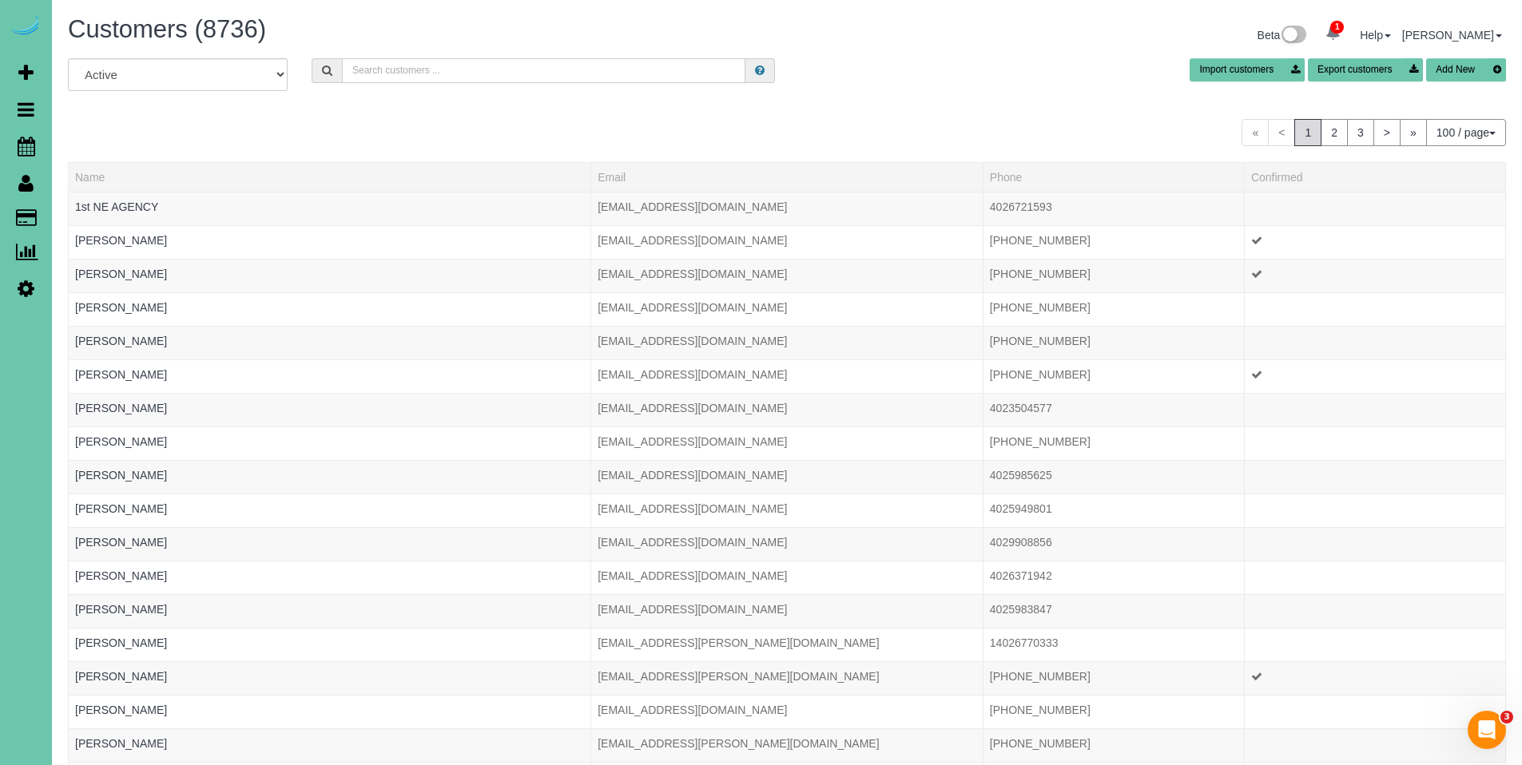
click at [455, 68] on input "text" at bounding box center [544, 70] width 404 height 25
type input "d"
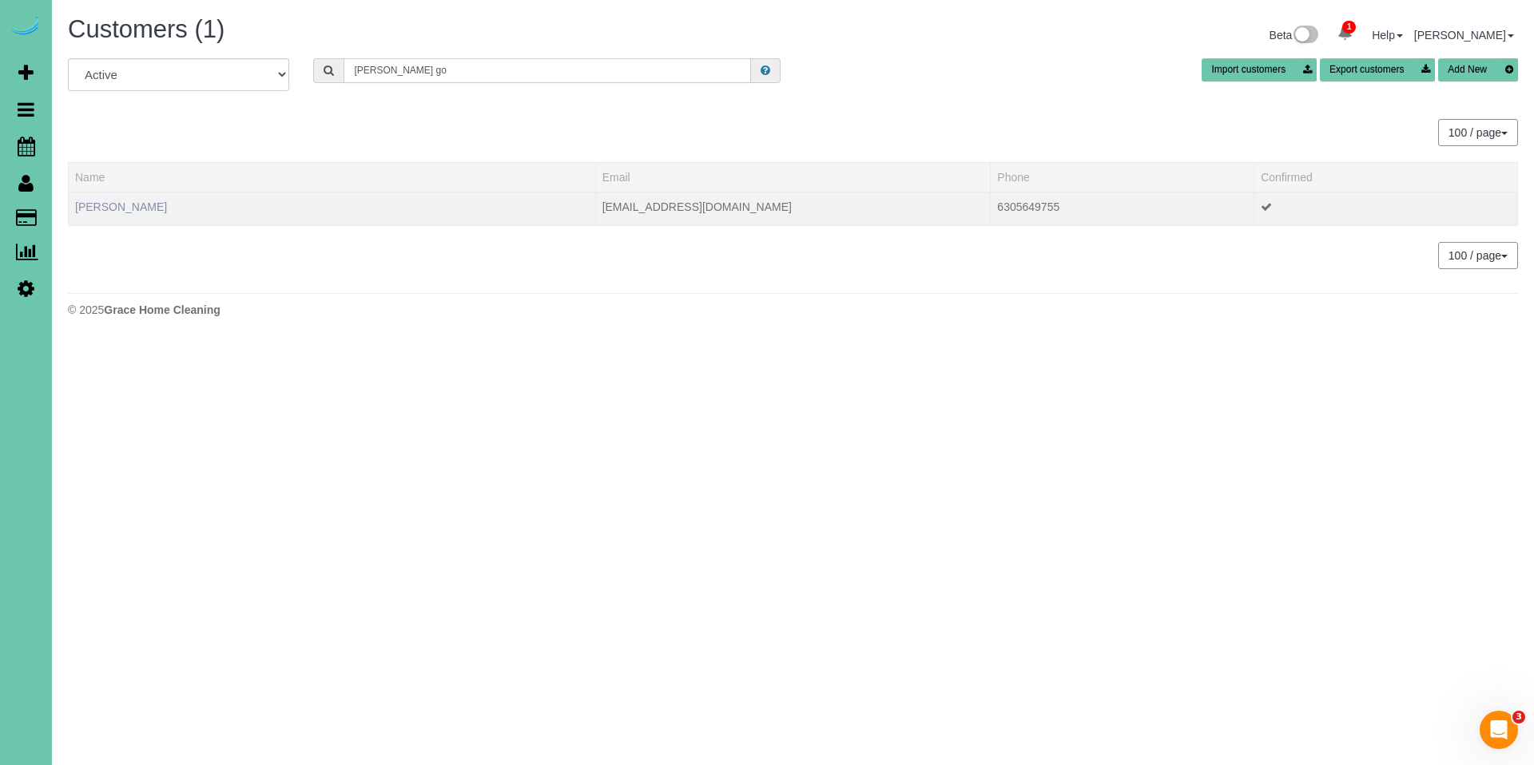
type input "sherry go"
click at [144, 207] on link "Sherry Gossman" at bounding box center [121, 207] width 92 height 13
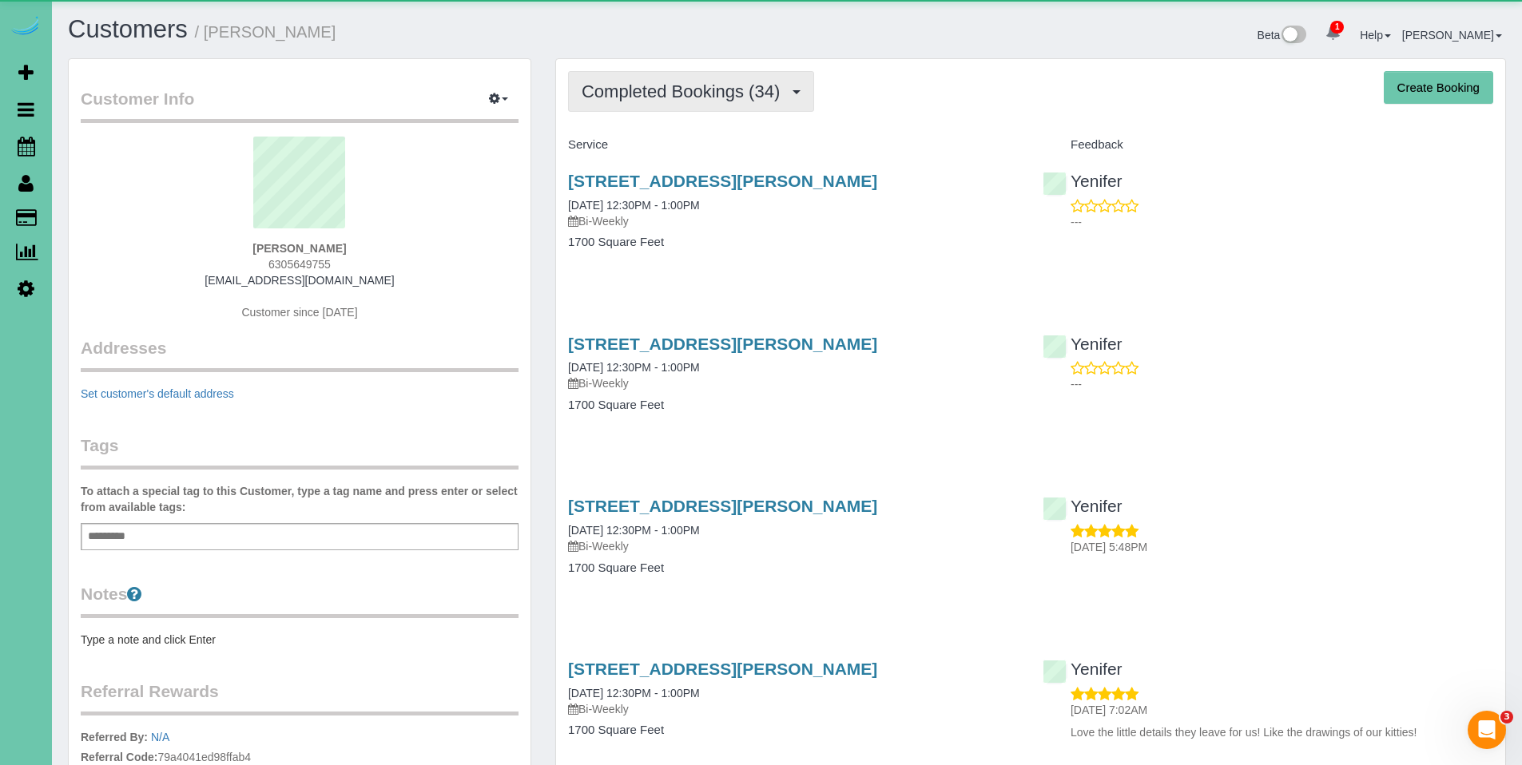
click at [707, 90] on span "Completed Bookings (34)" at bounding box center [685, 92] width 206 height 20
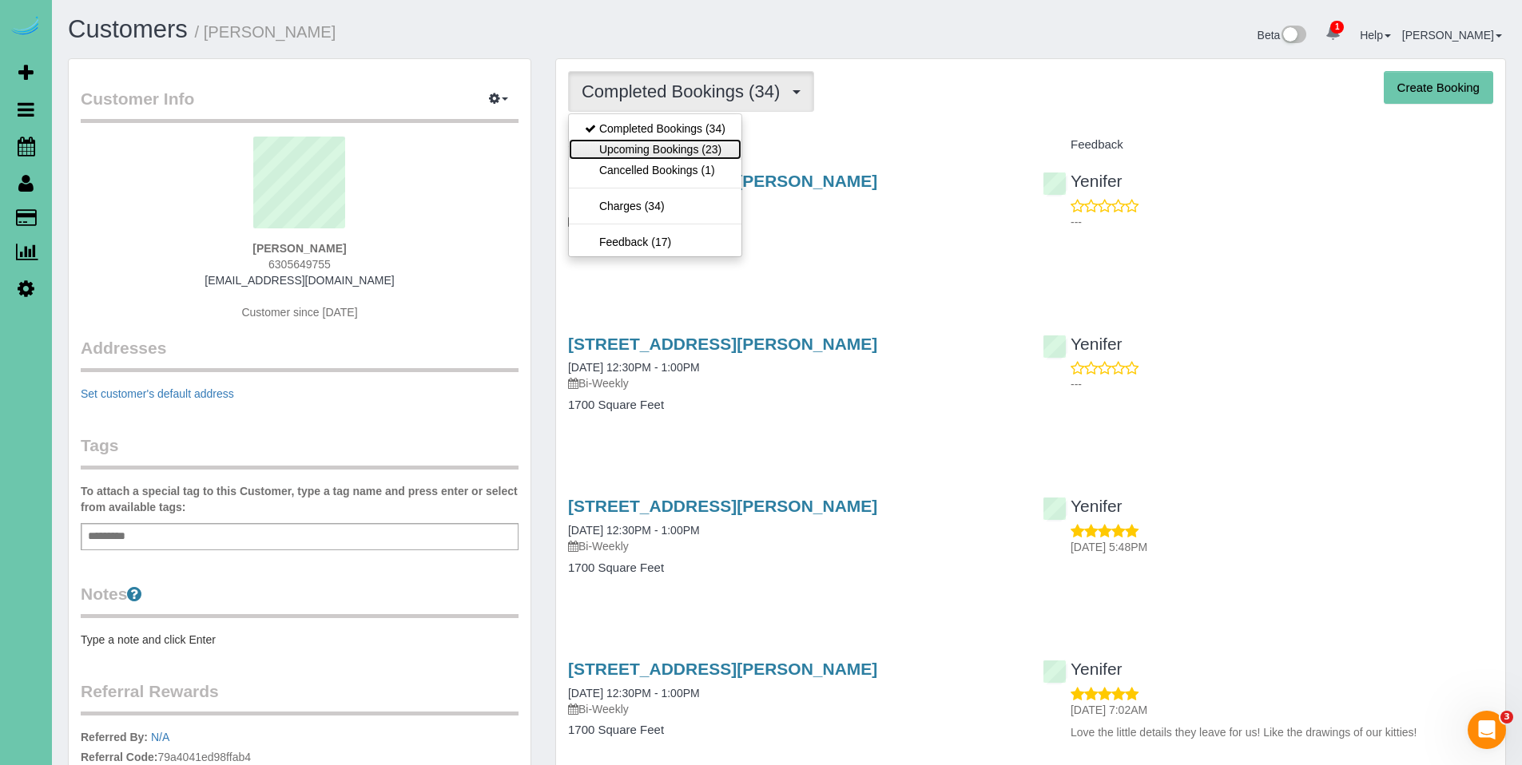
click at [686, 148] on link "Upcoming Bookings (23)" at bounding box center [655, 149] width 173 height 21
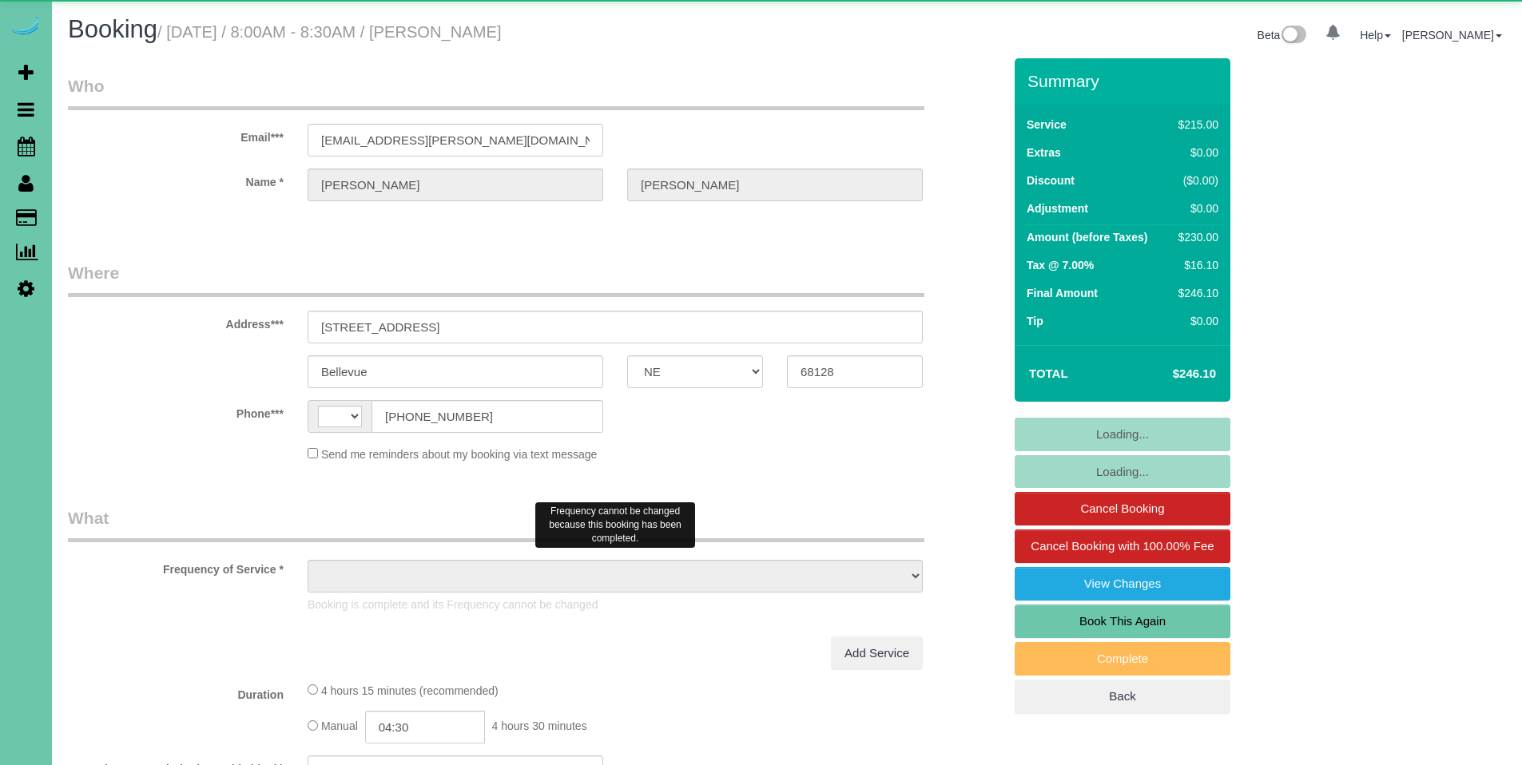
select select "NE"
select select "string:[GEOGRAPHIC_DATA]"
select select "object:657"
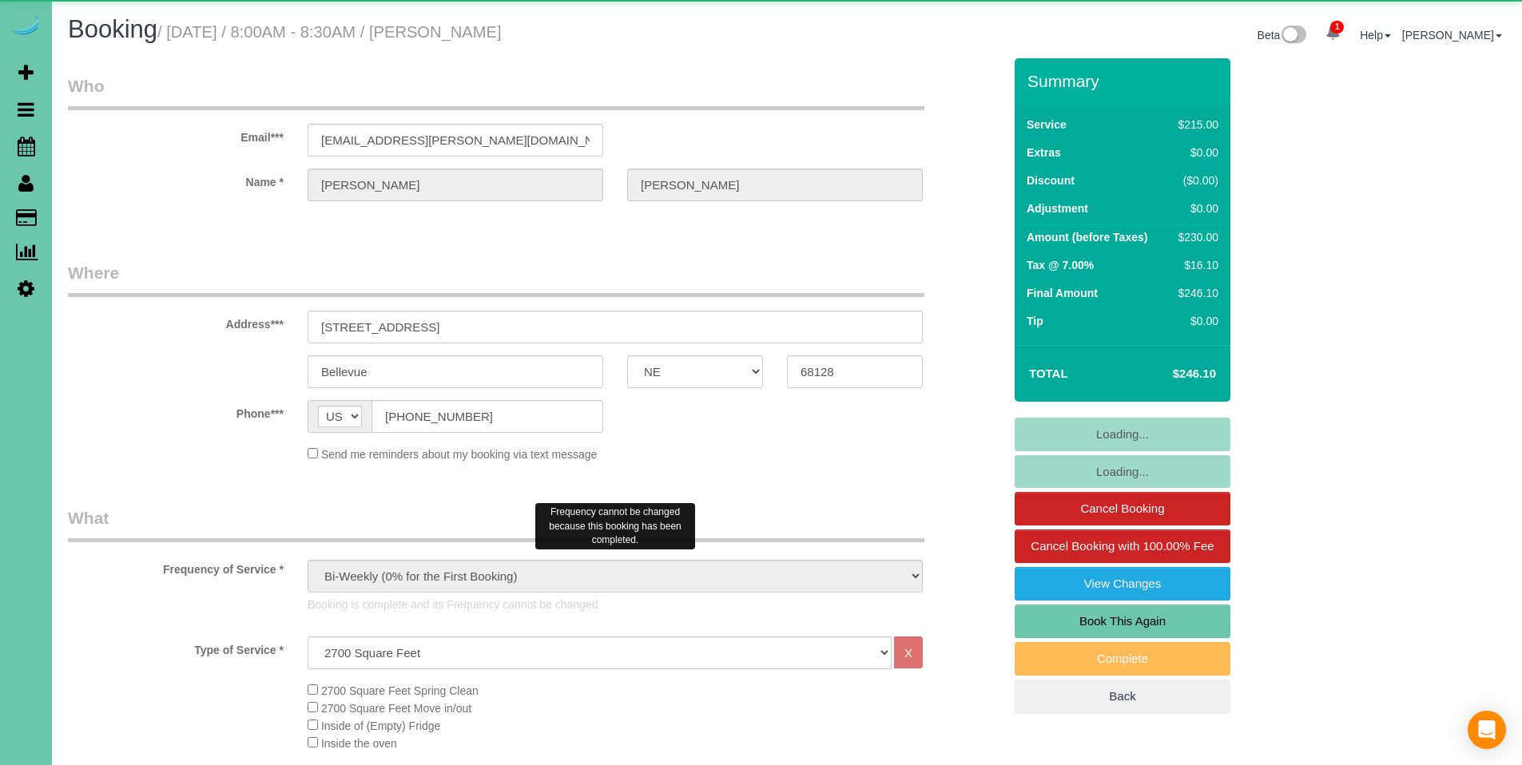
select select "number:37"
select select "number:43"
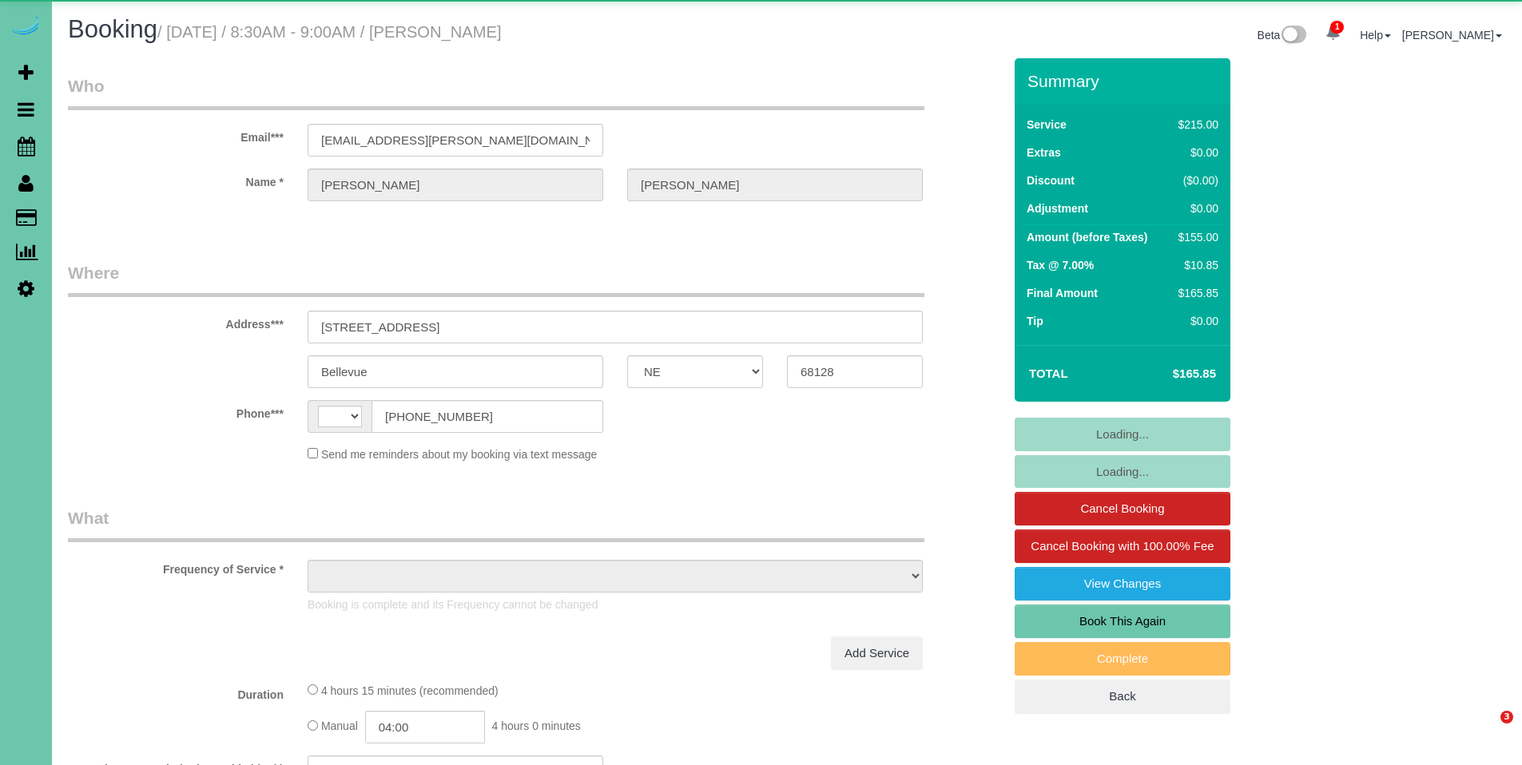
select select "NE"
select select "string:[GEOGRAPHIC_DATA]"
select select "object:670"
select select "number:37"
select select "number:43"
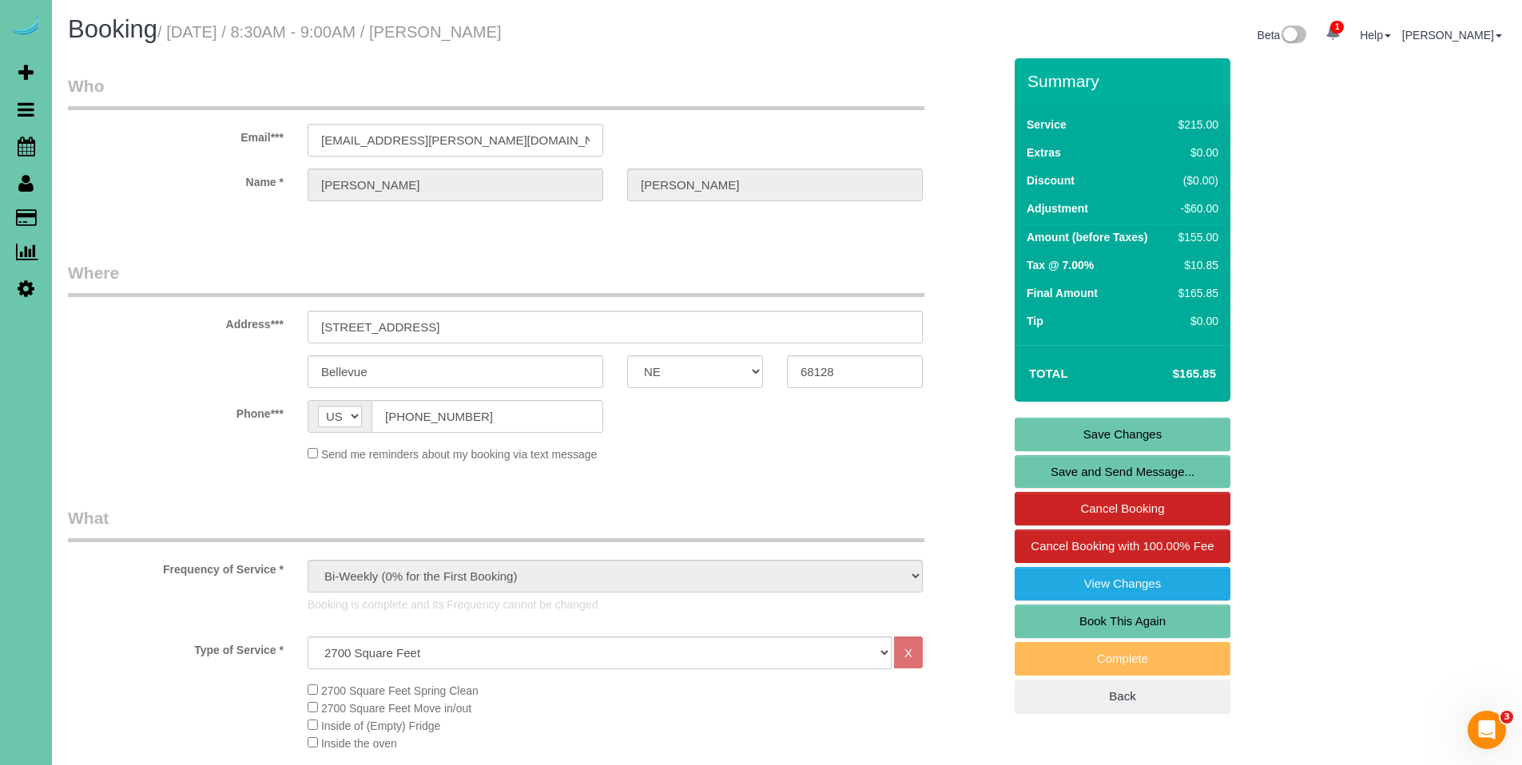
scroll to position [18, 0]
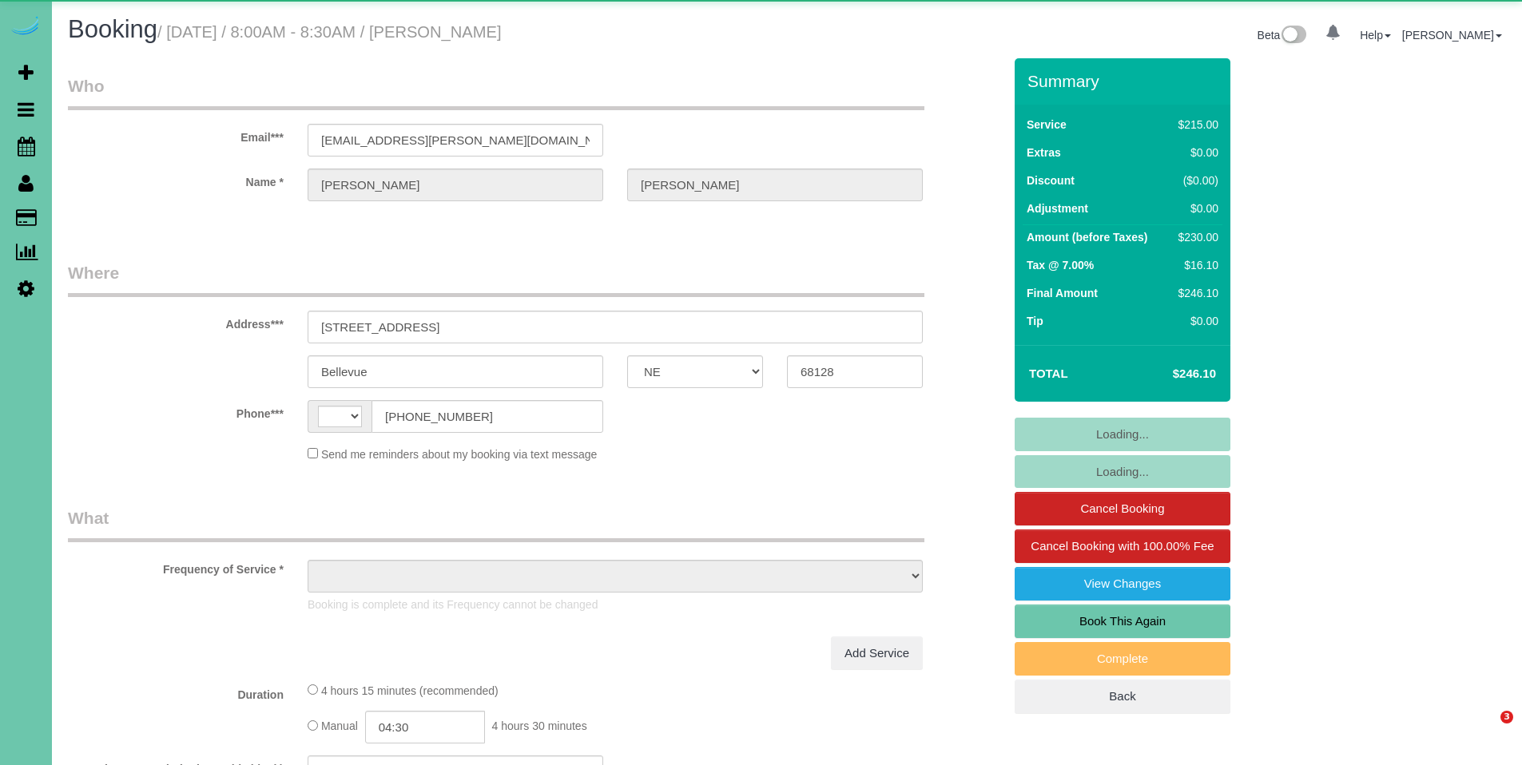
select select "NE"
select select "string:[GEOGRAPHIC_DATA]"
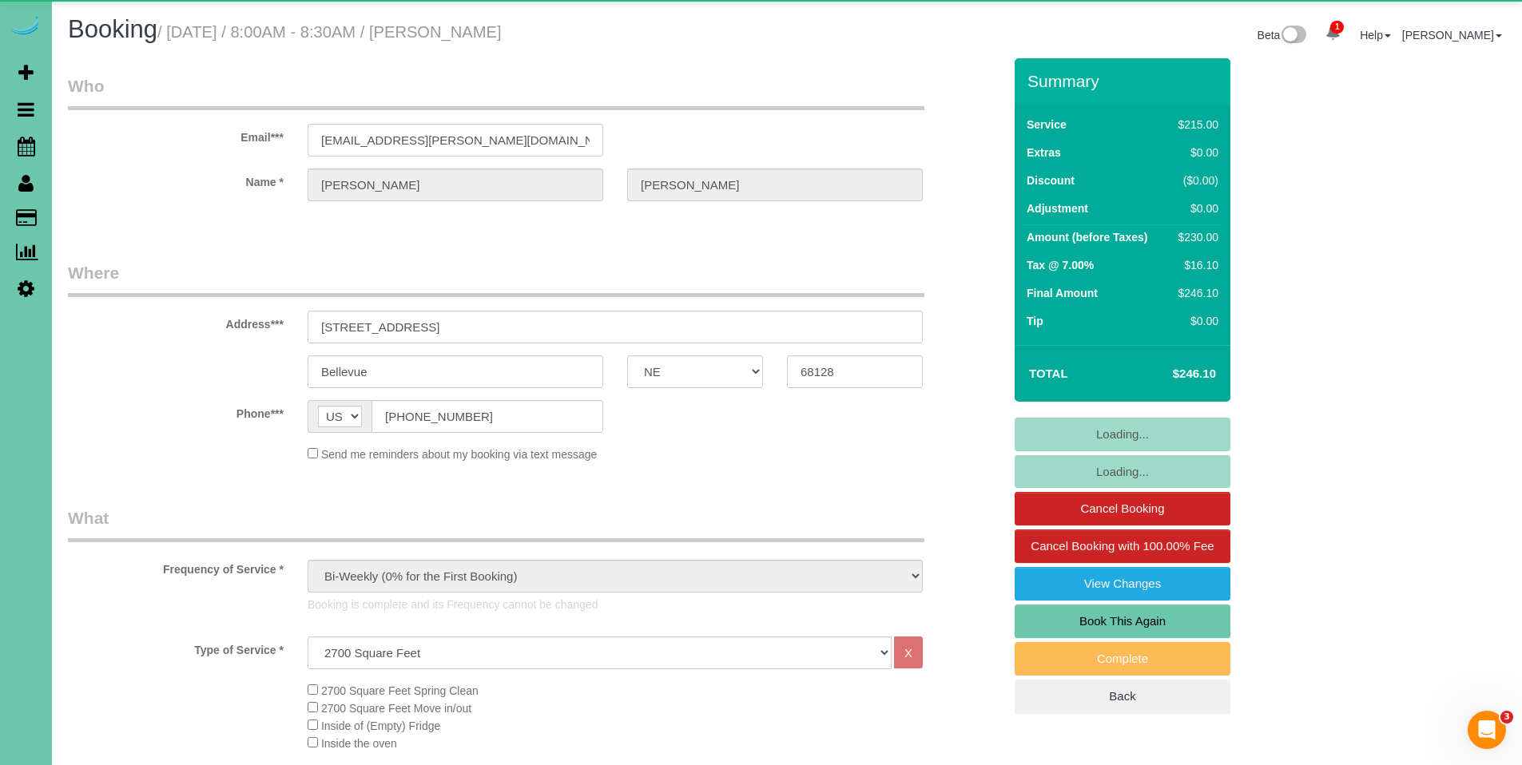
select select "object:856"
select select "number:37"
select select "number:43"
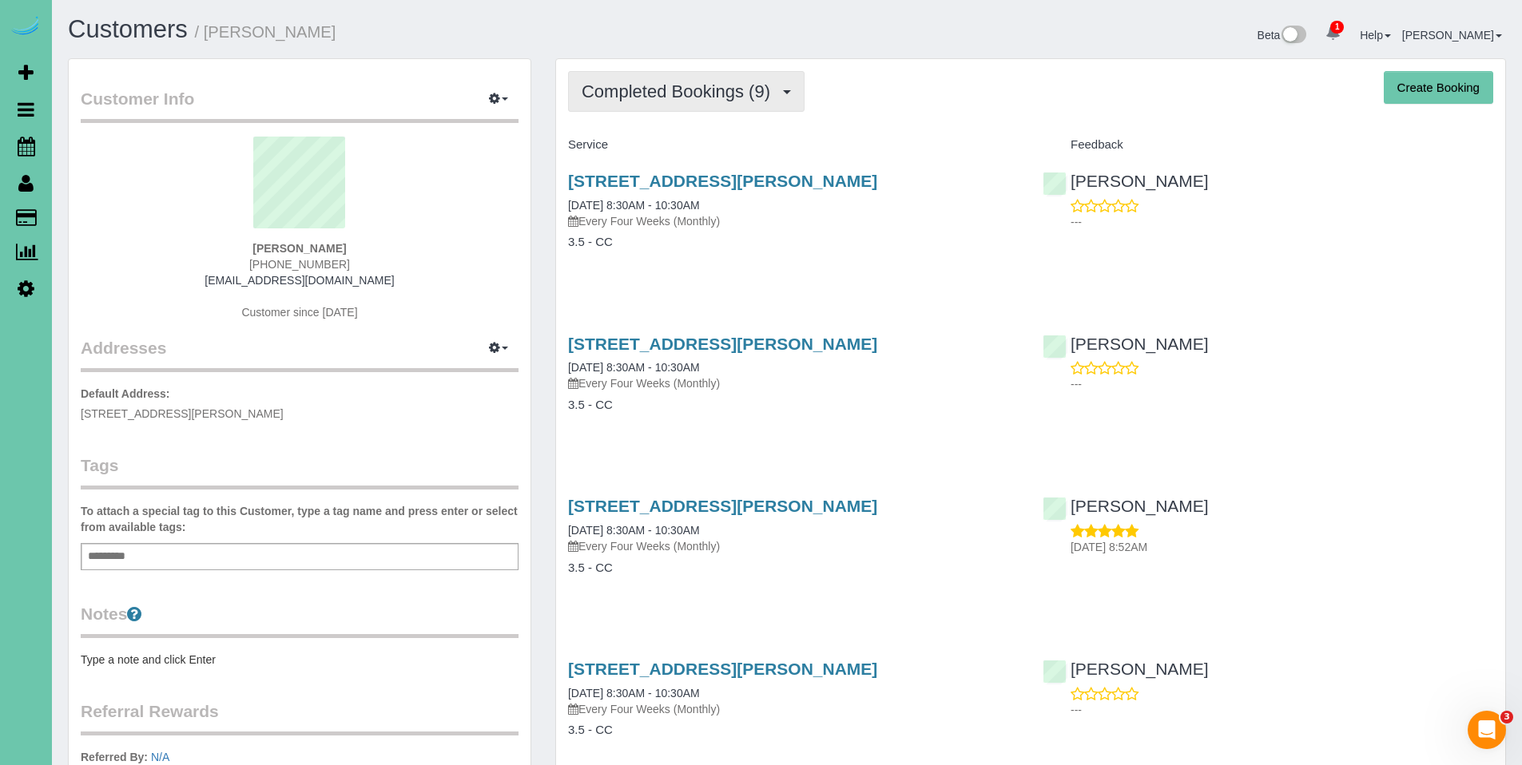
click at [676, 105] on button "Completed Bookings (9)" at bounding box center [686, 91] width 237 height 41
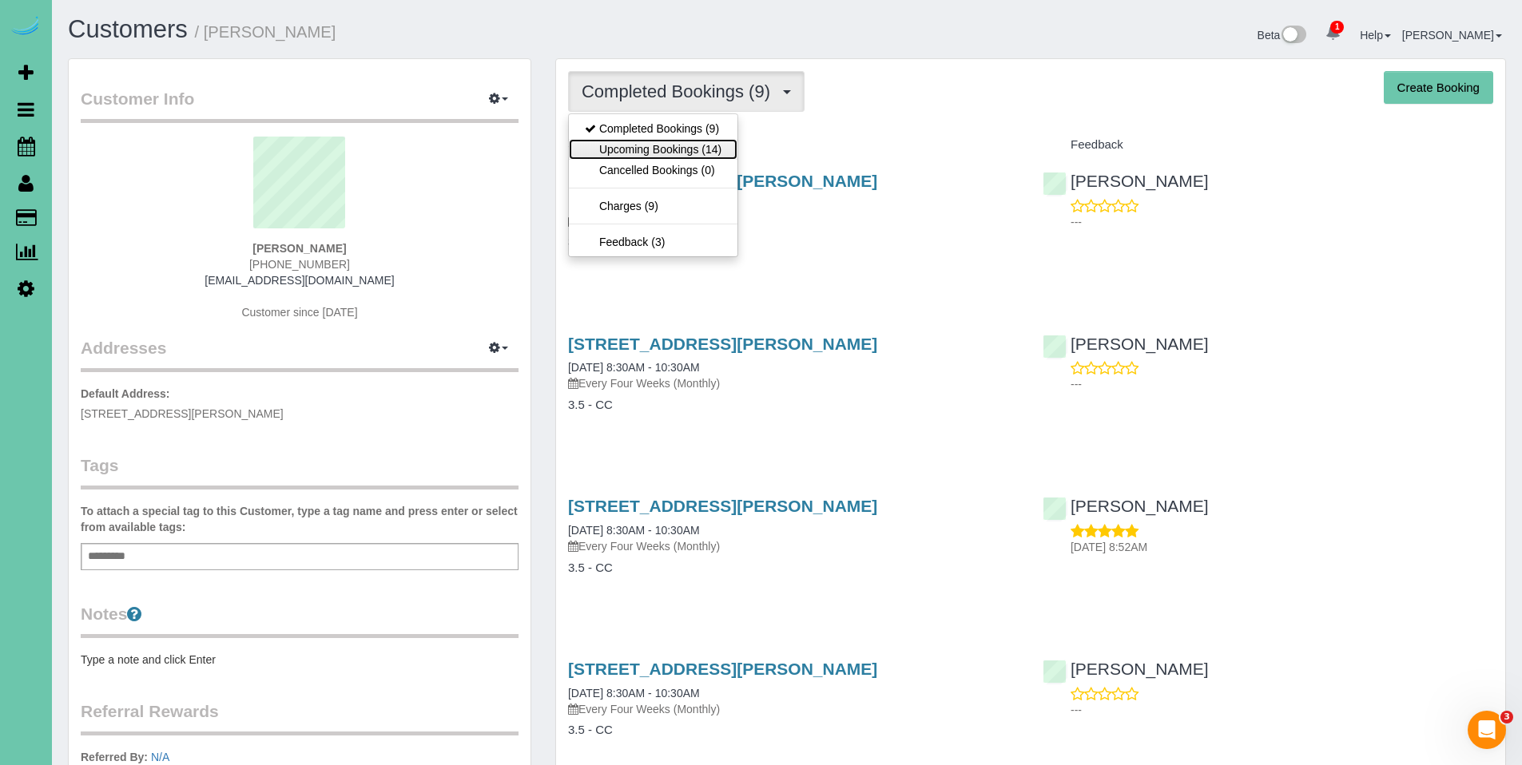
click at [674, 145] on link "Upcoming Bookings (14)" at bounding box center [653, 149] width 169 height 21
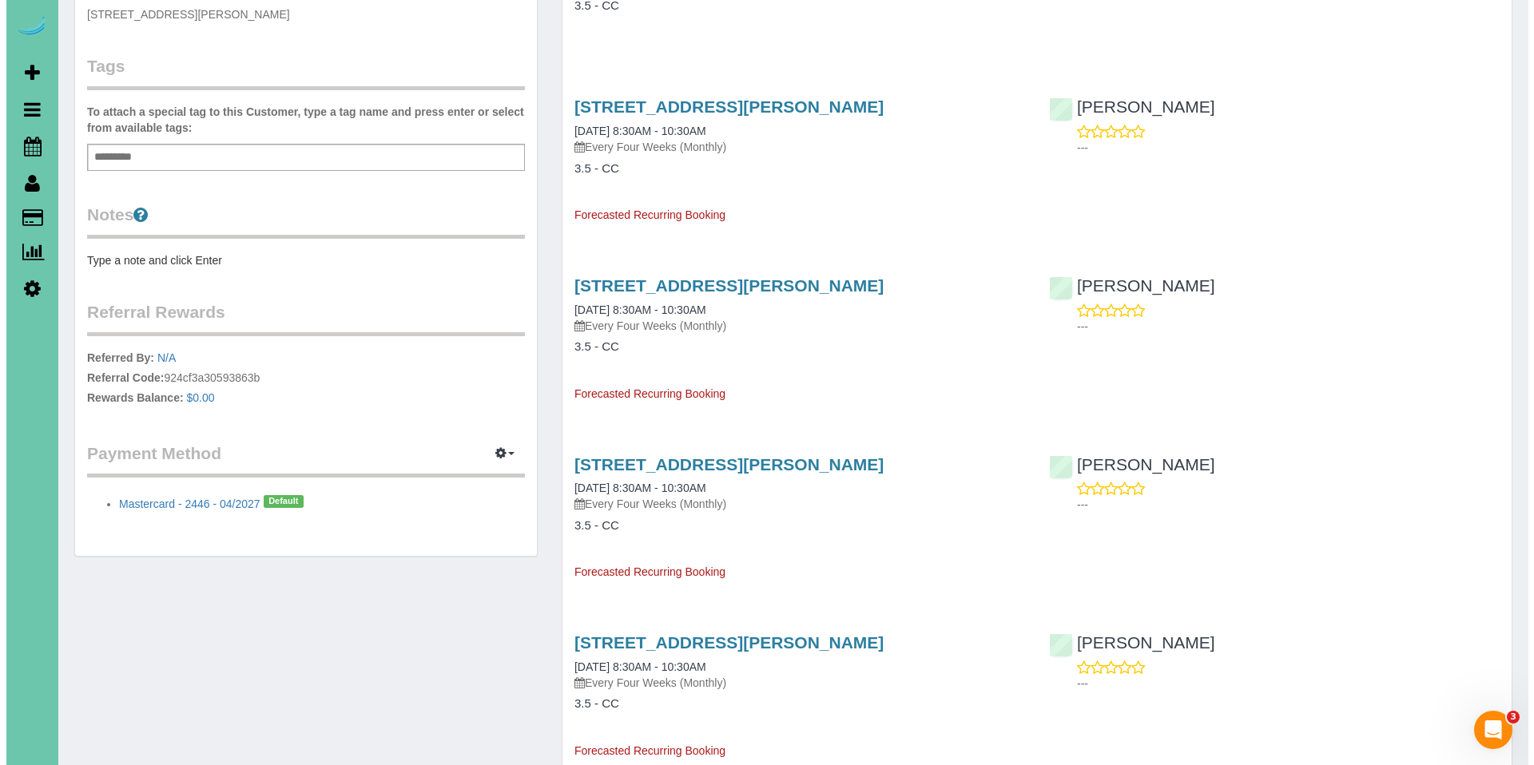
scroll to position [403, 0]
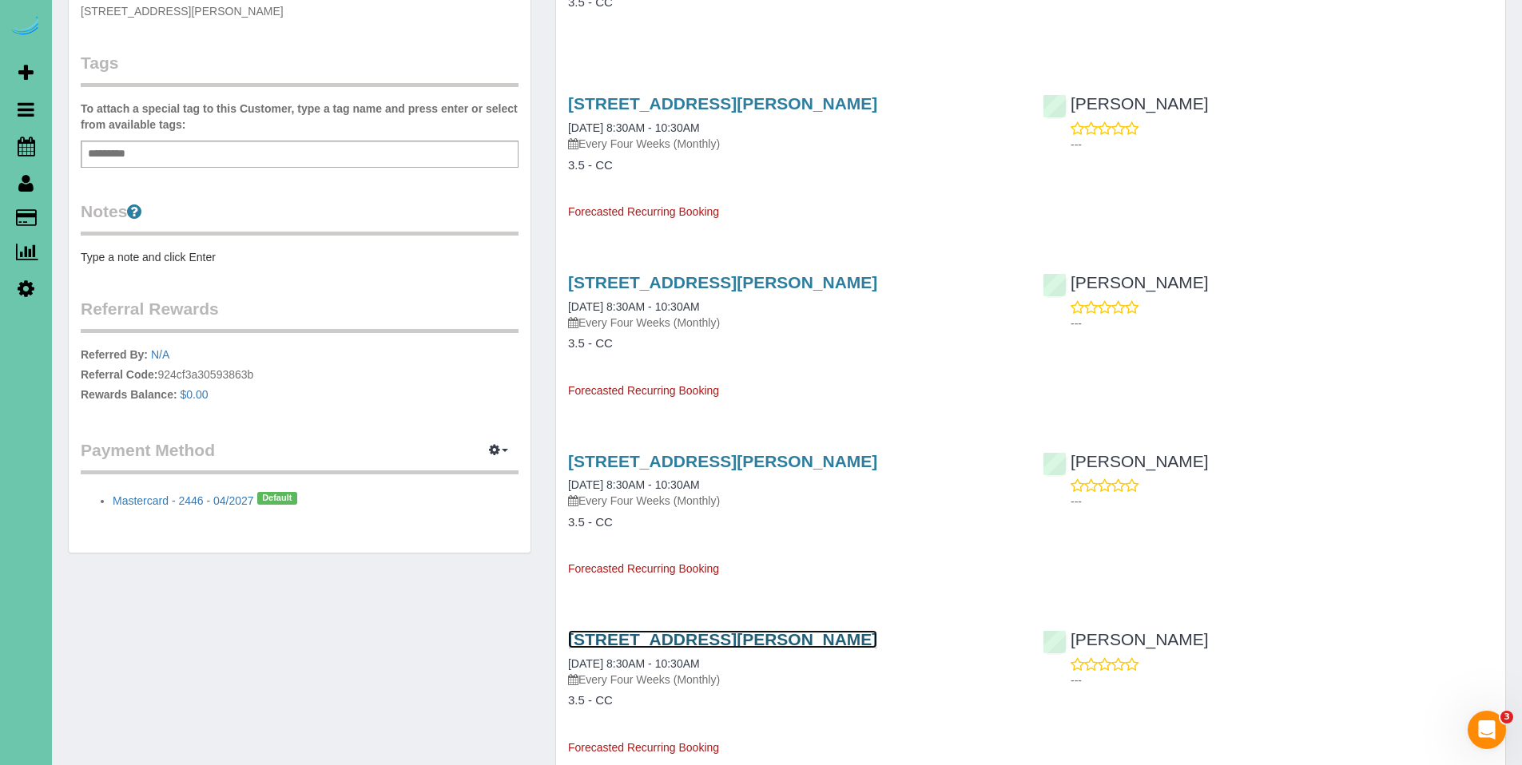
click at [680, 638] on link "[STREET_ADDRESS][PERSON_NAME]" at bounding box center [722, 639] width 309 height 18
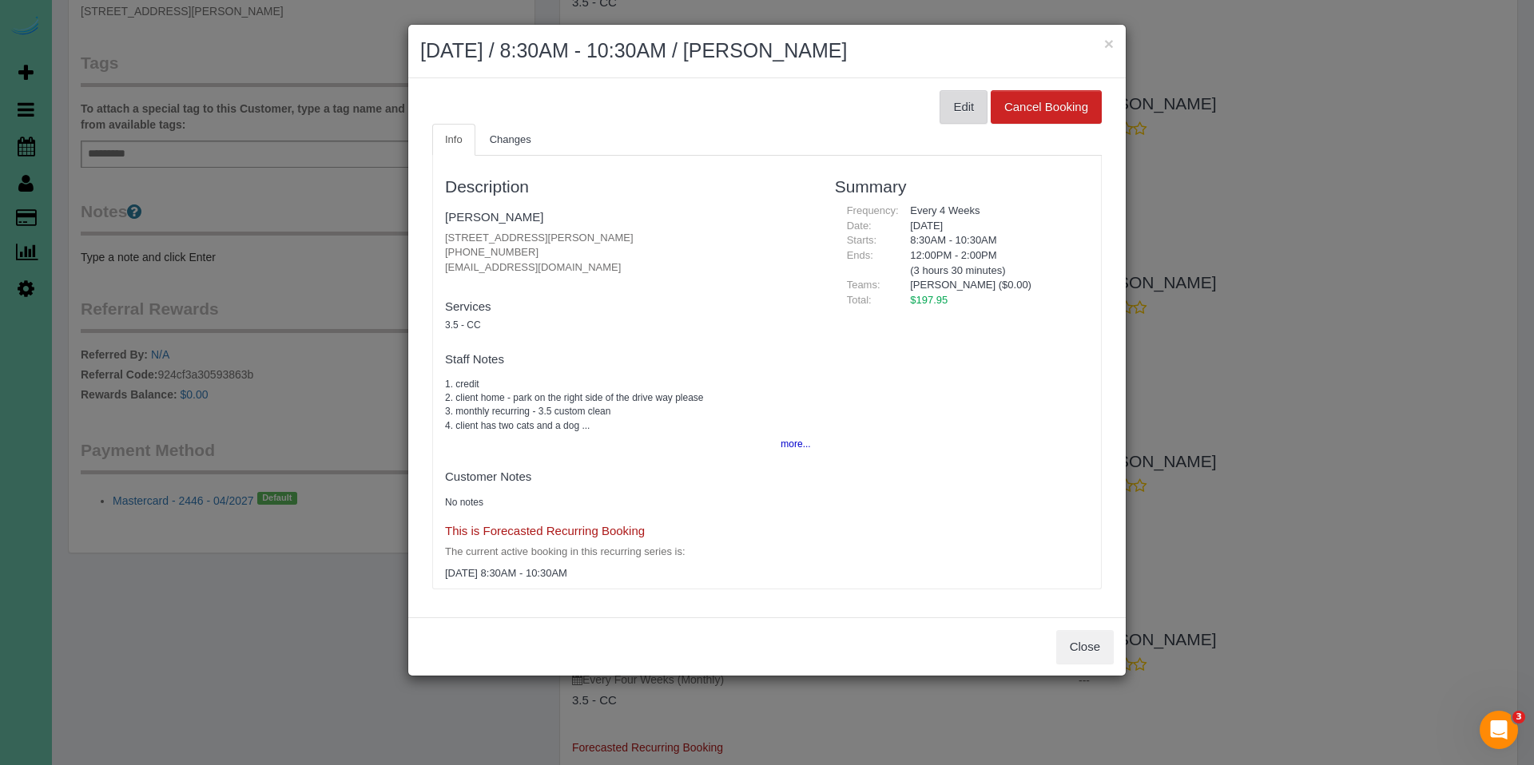
click at [954, 96] on button "Edit" at bounding box center [964, 107] width 48 height 34
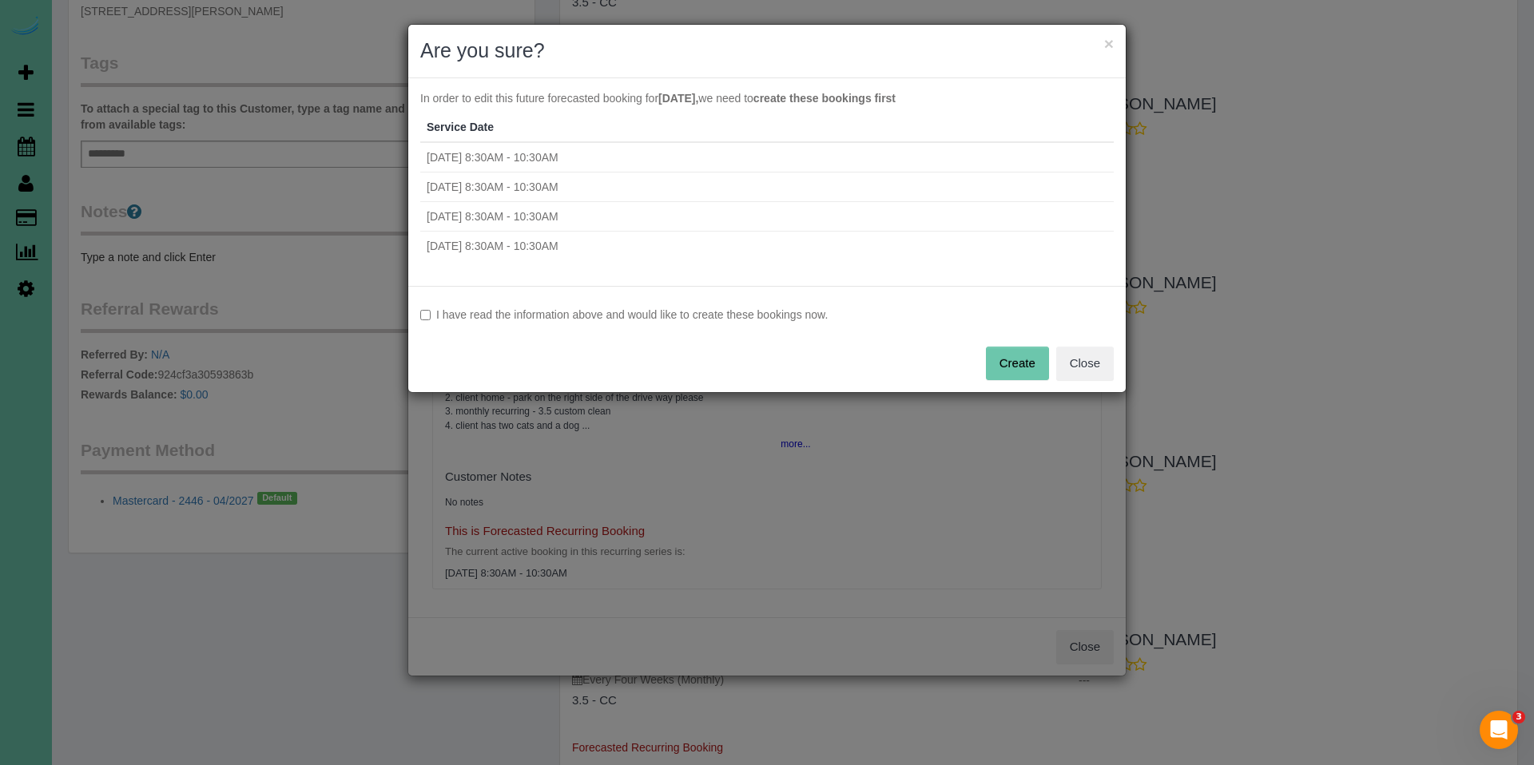
click at [543, 312] on label "I have read the information above and would like to create these bookings now." at bounding box center [767, 315] width 694 height 16
click at [996, 372] on button "Create" at bounding box center [1017, 364] width 63 height 34
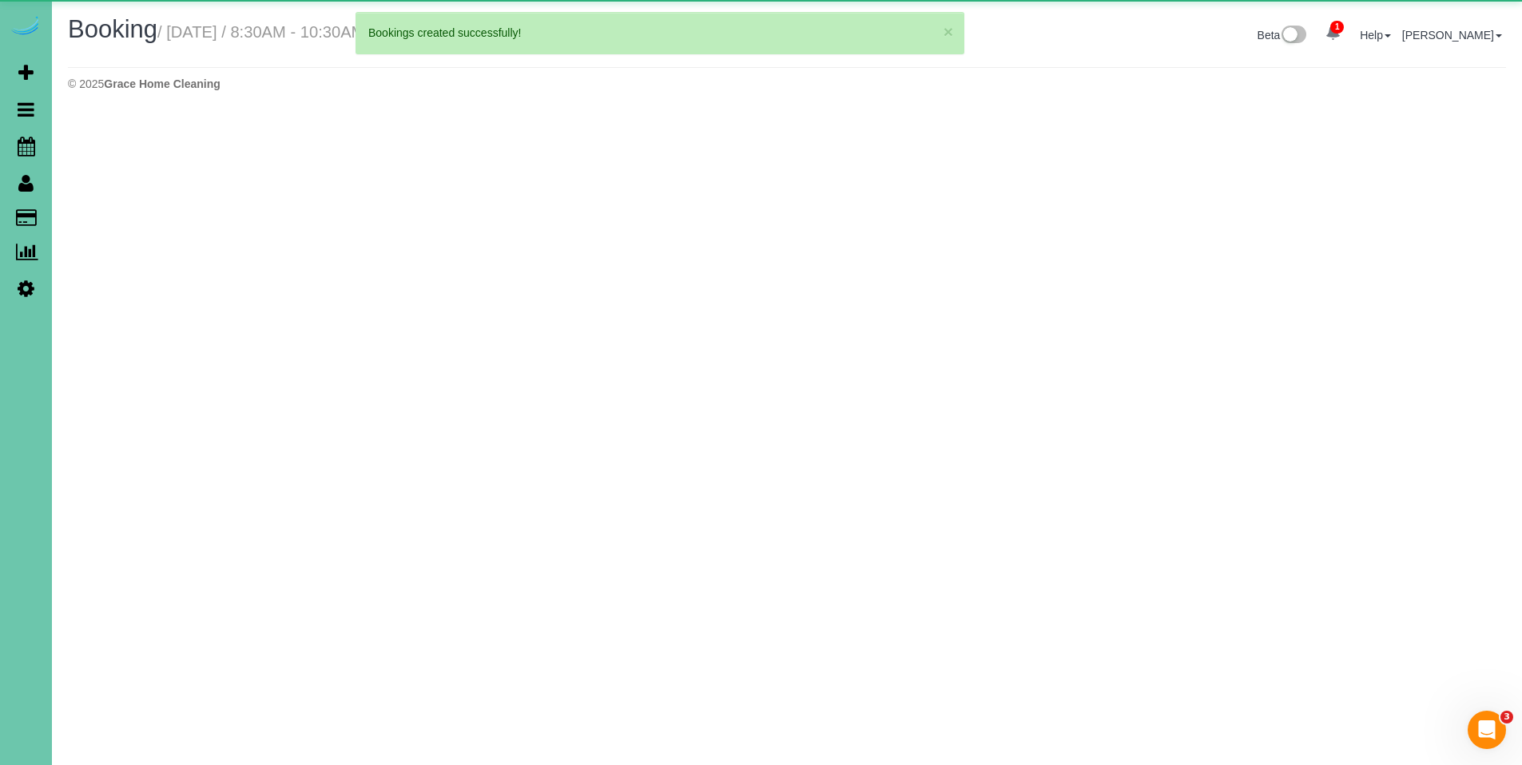
select select "NE"
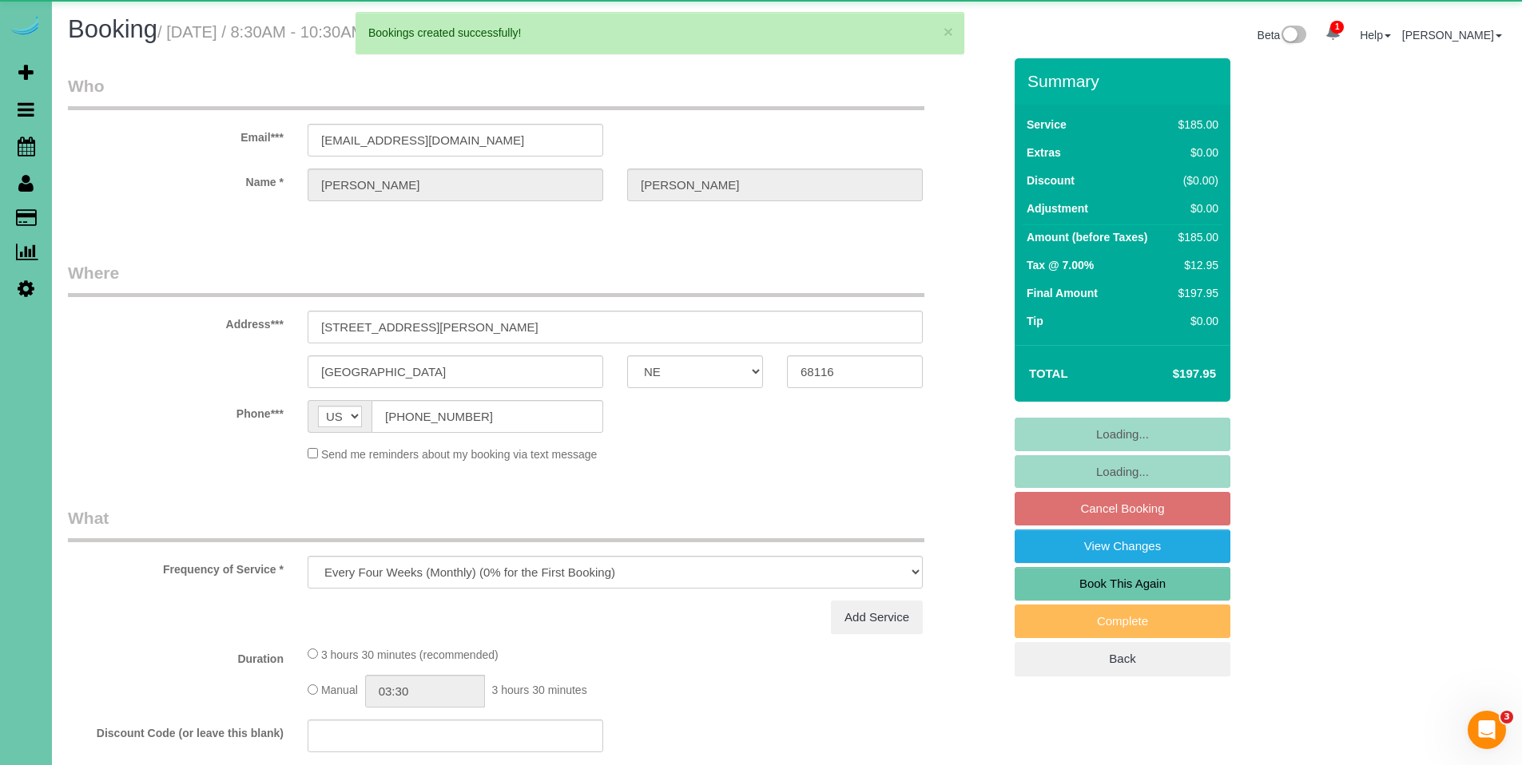
select select "object:36853"
select select "number:37"
select select "number:42"
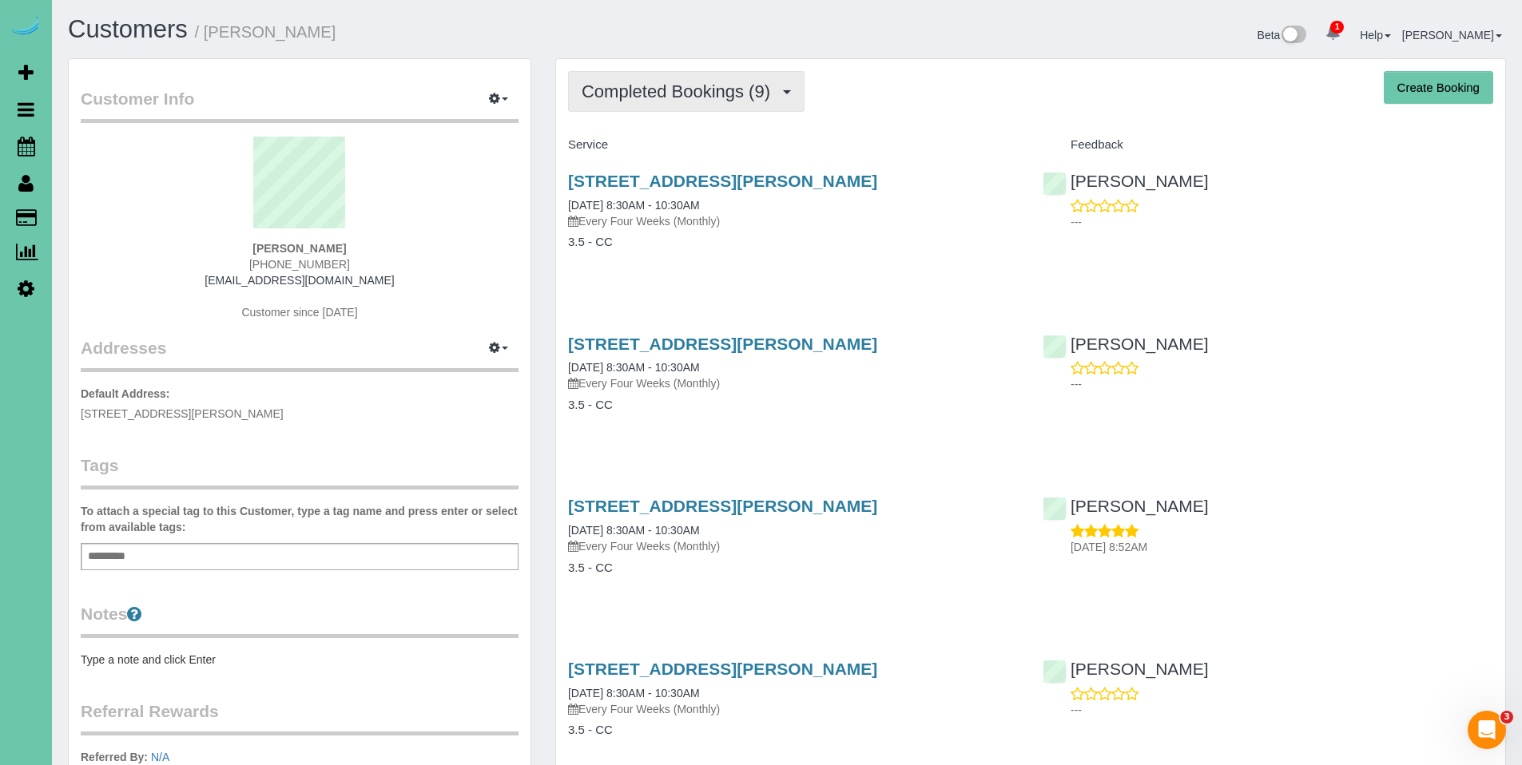
click at [736, 90] on span "Completed Bookings (9)" at bounding box center [680, 92] width 197 height 20
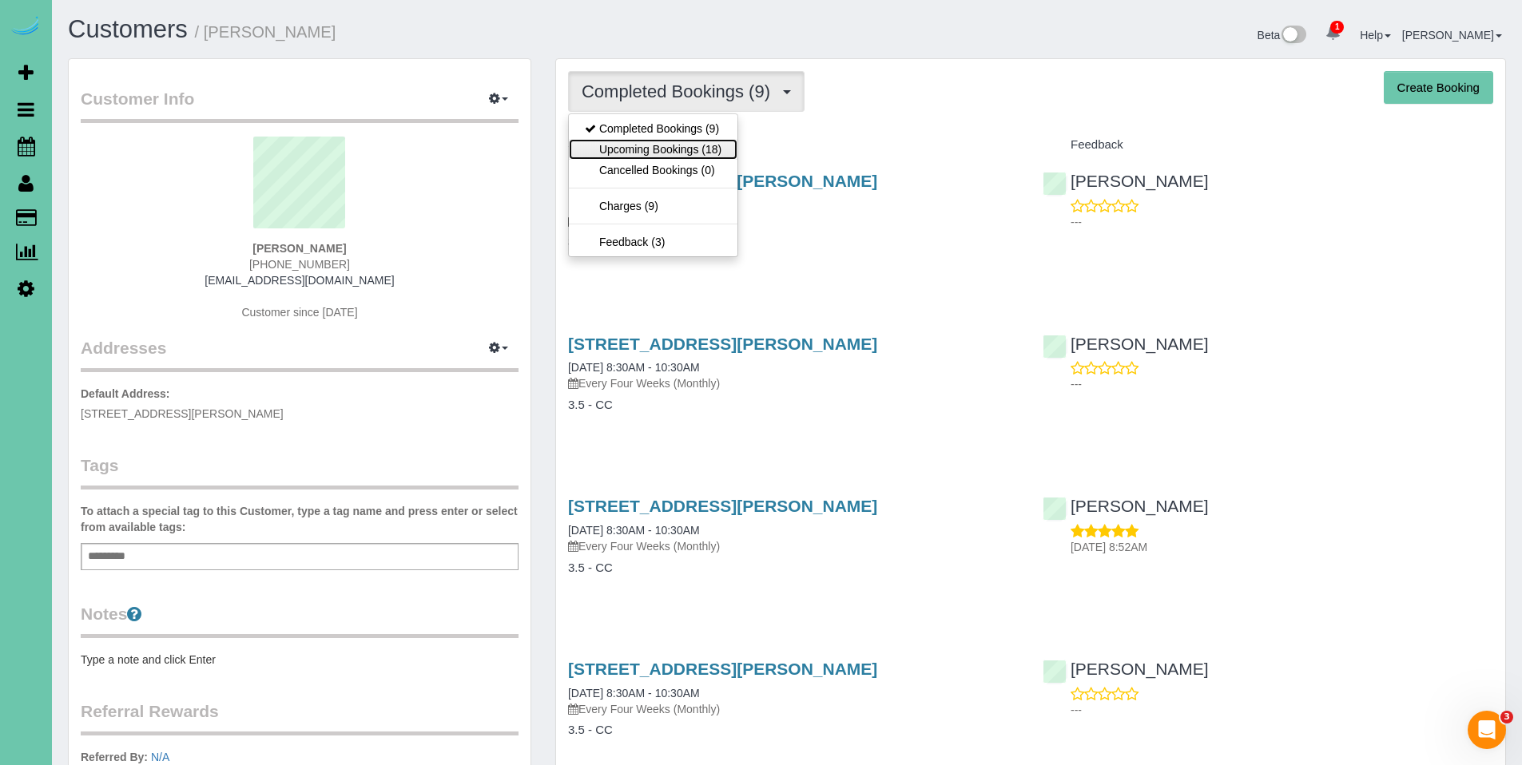
click at [696, 148] on link "Upcoming Bookings (18)" at bounding box center [653, 149] width 169 height 21
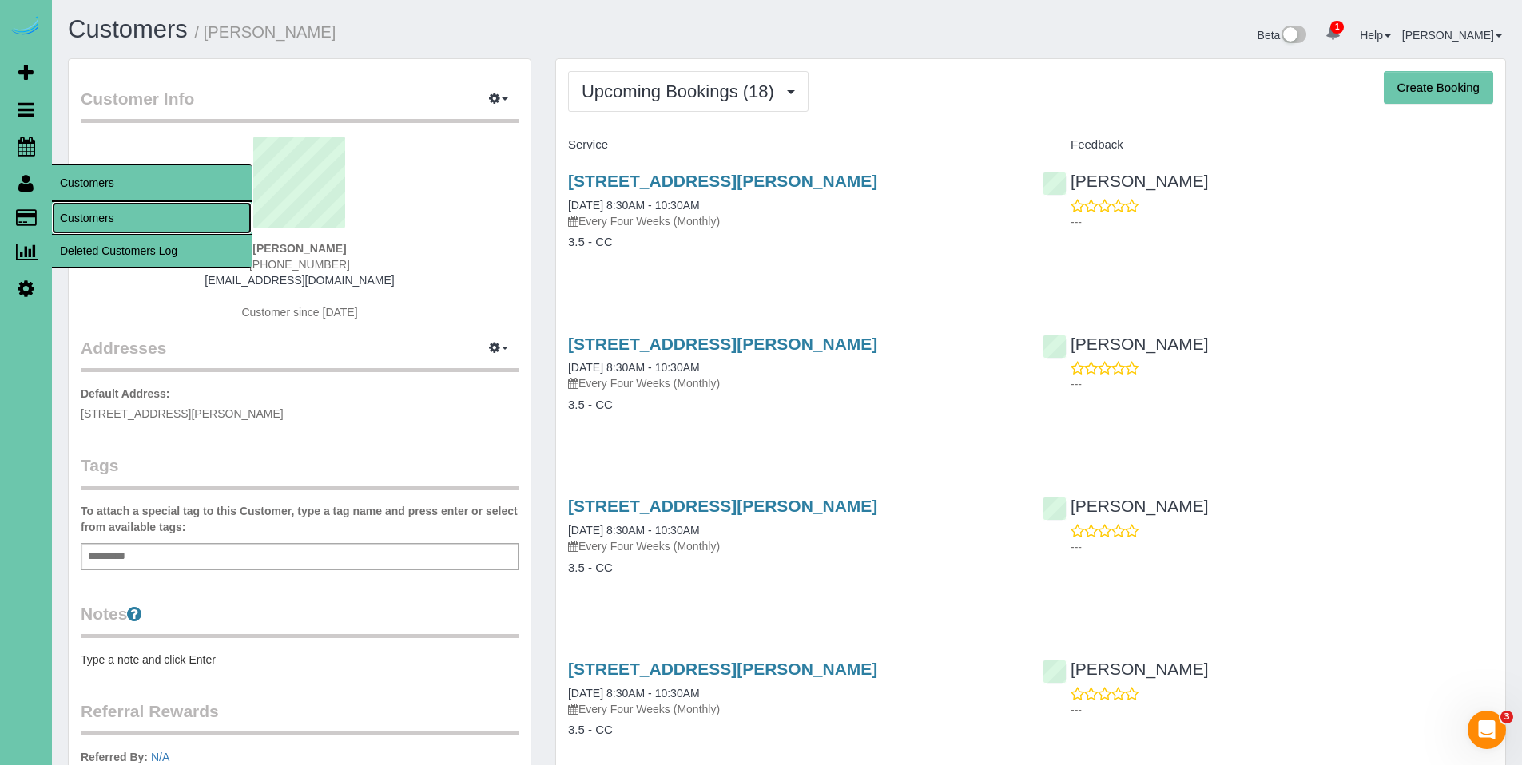
click at [91, 216] on link "Customers" at bounding box center [152, 218] width 200 height 32
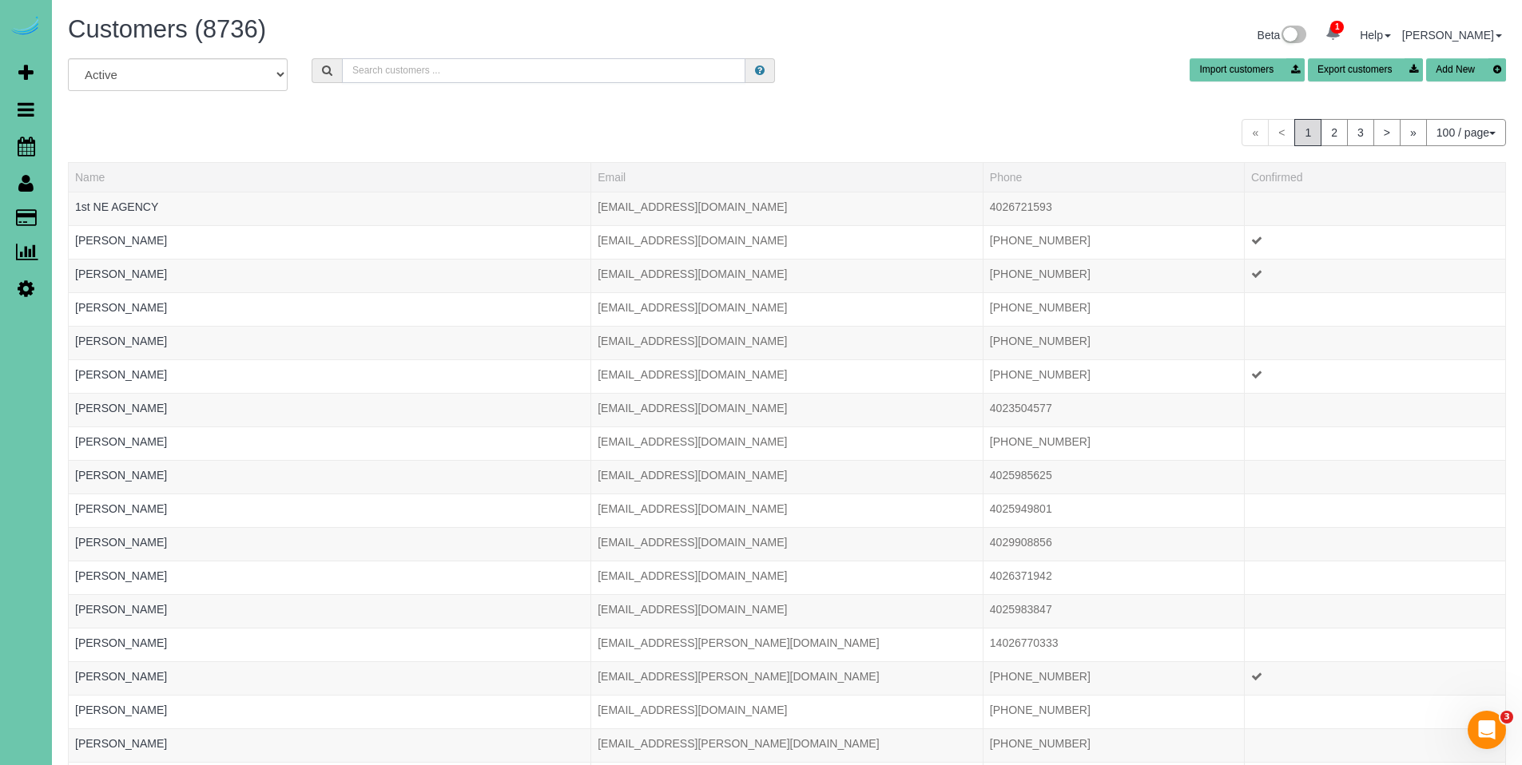
click at [420, 80] on input "text" at bounding box center [544, 70] width 404 height 25
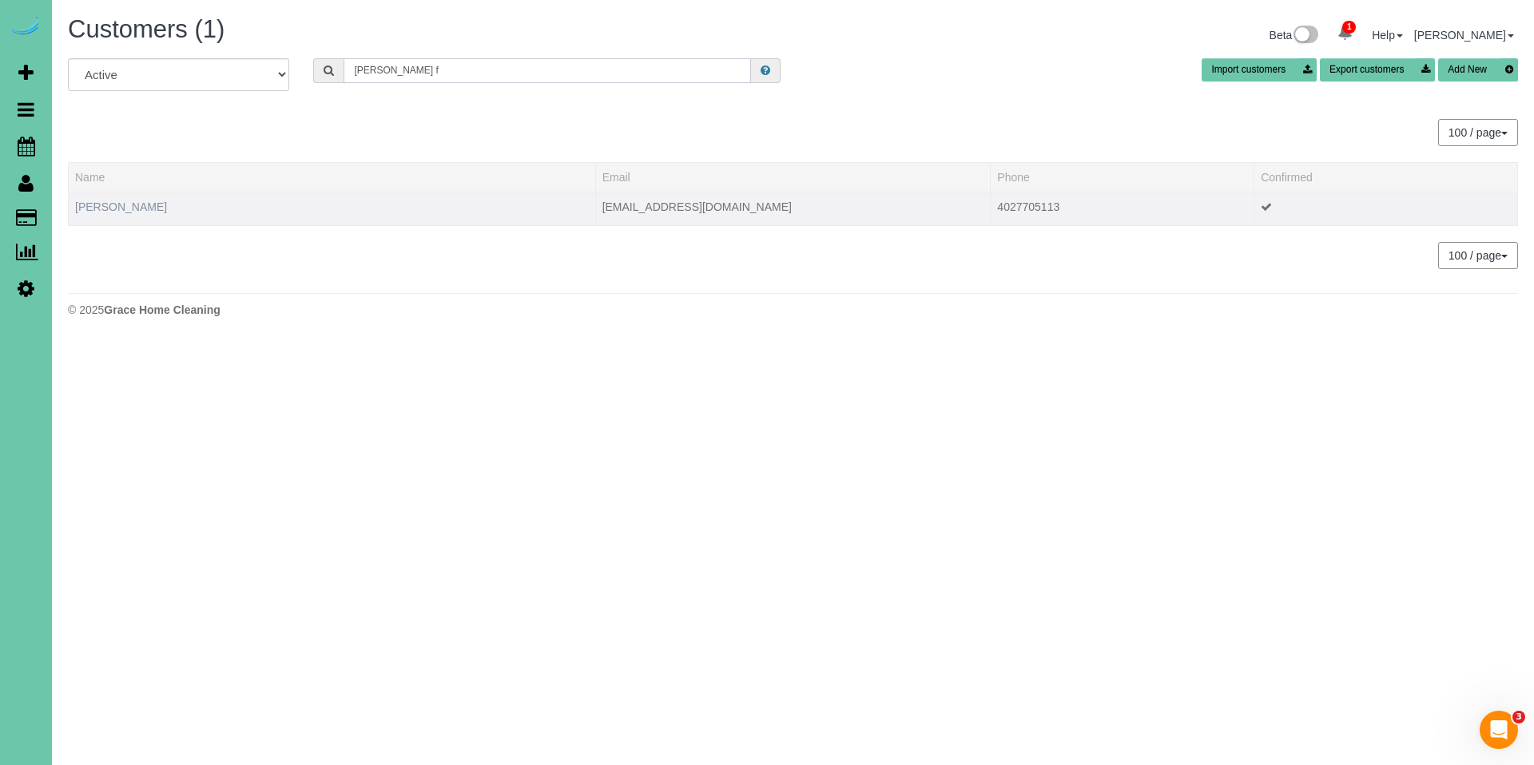
type input "[PERSON_NAME] f"
click at [104, 202] on link "[PERSON_NAME]" at bounding box center [121, 207] width 92 height 13
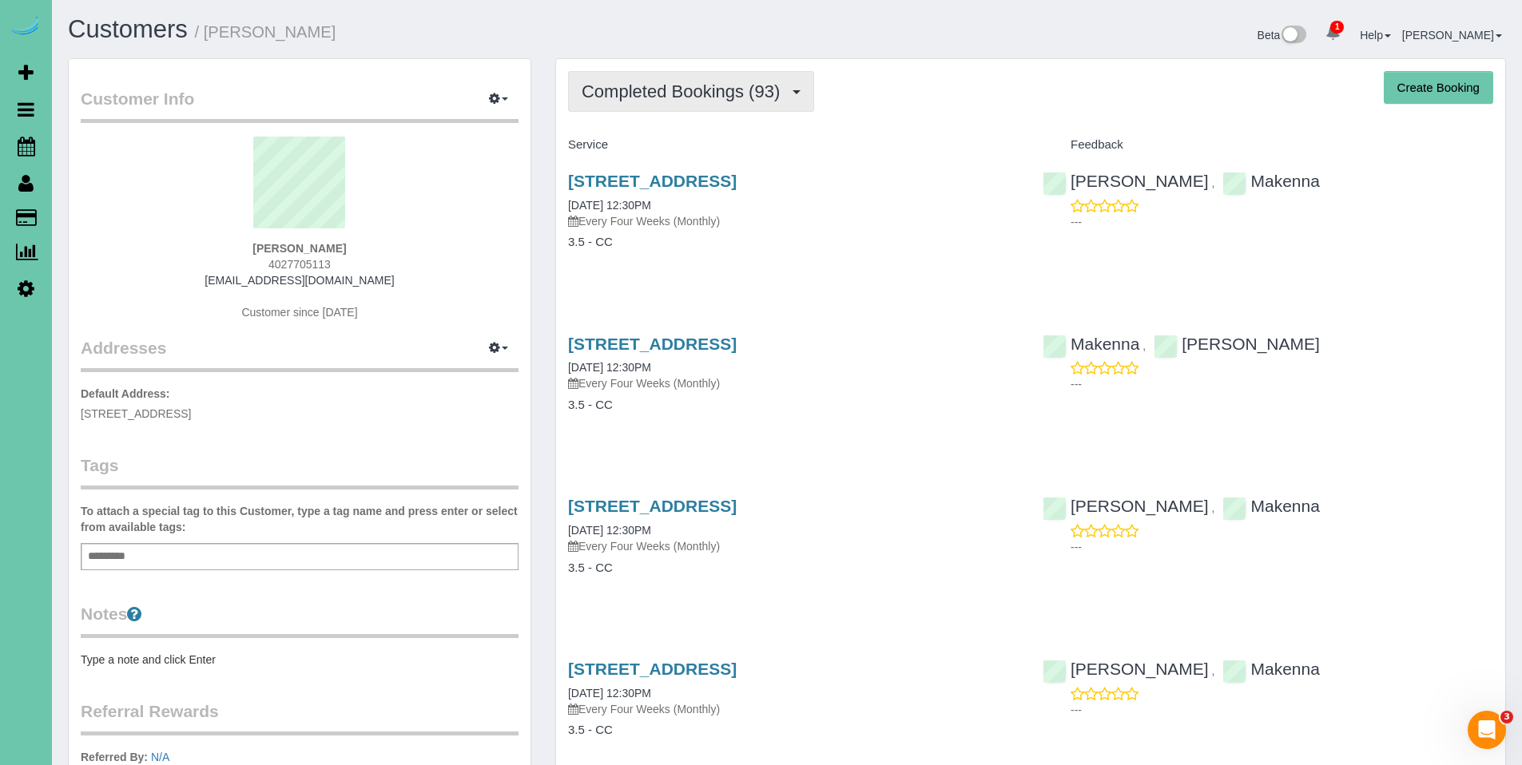
click at [694, 101] on span "Completed Bookings (93)" at bounding box center [685, 92] width 206 height 20
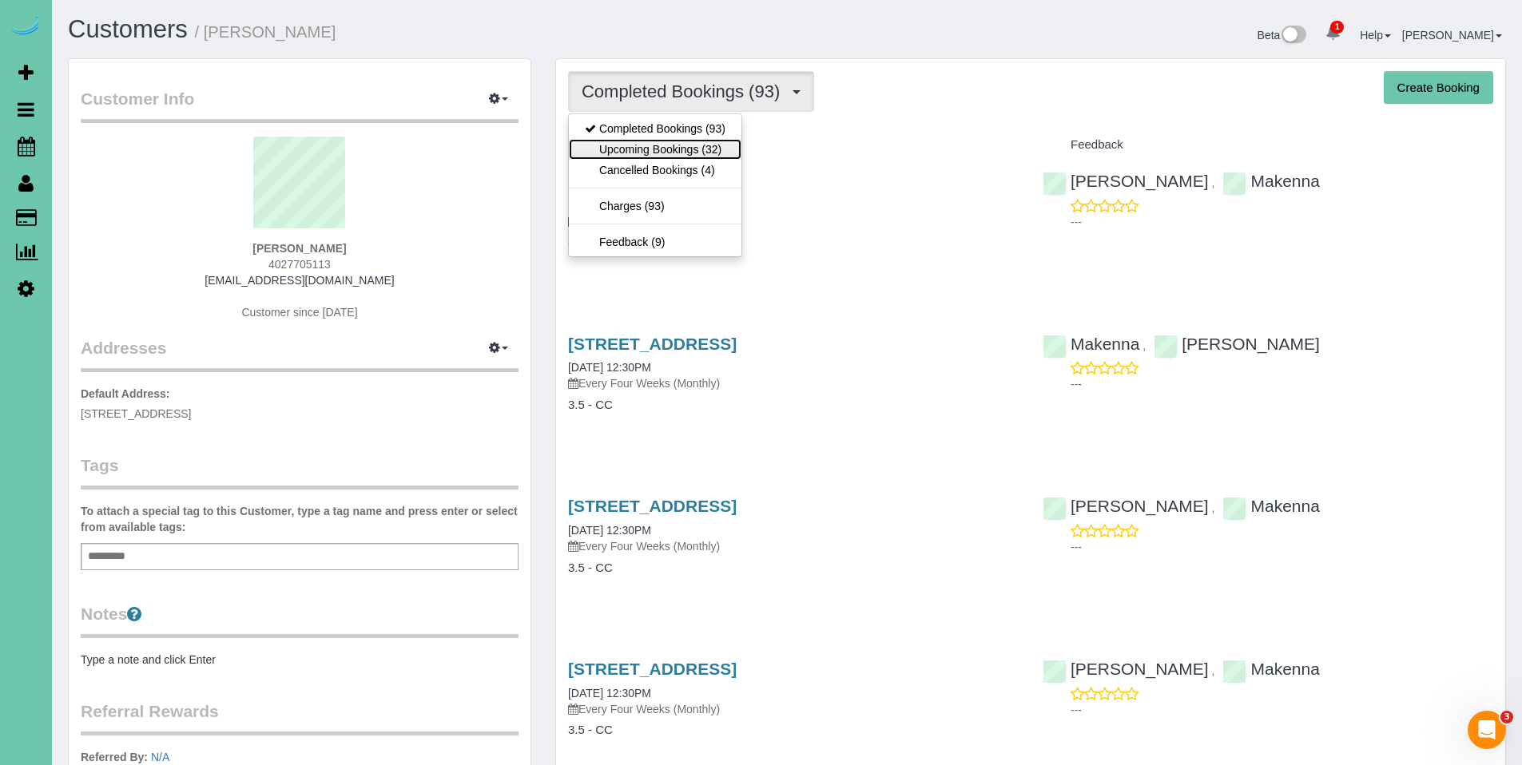
click at [675, 152] on link "Upcoming Bookings (32)" at bounding box center [655, 149] width 173 height 21
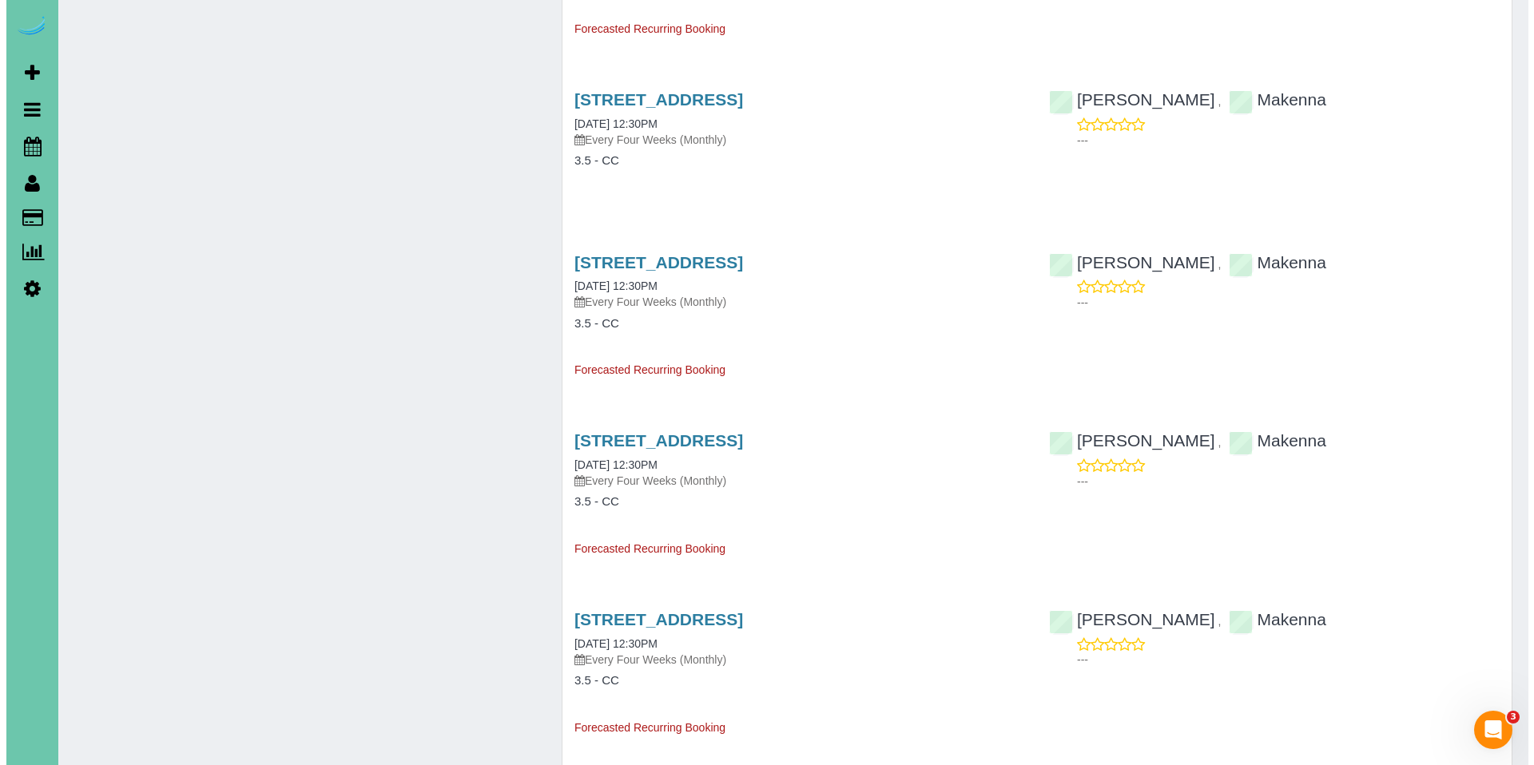
scroll to position [1757, 0]
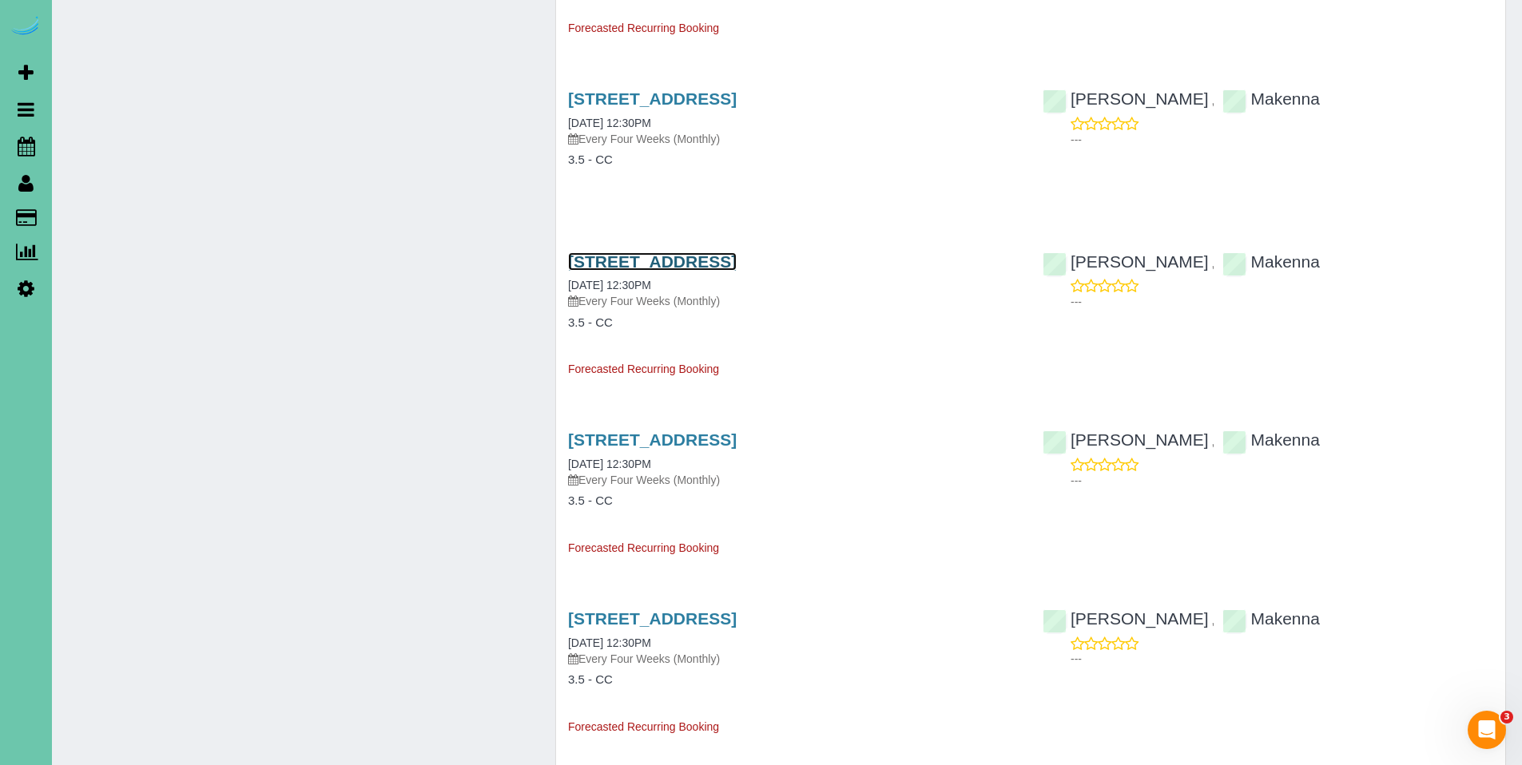
click at [664, 261] on link "[STREET_ADDRESS]" at bounding box center [652, 261] width 169 height 18
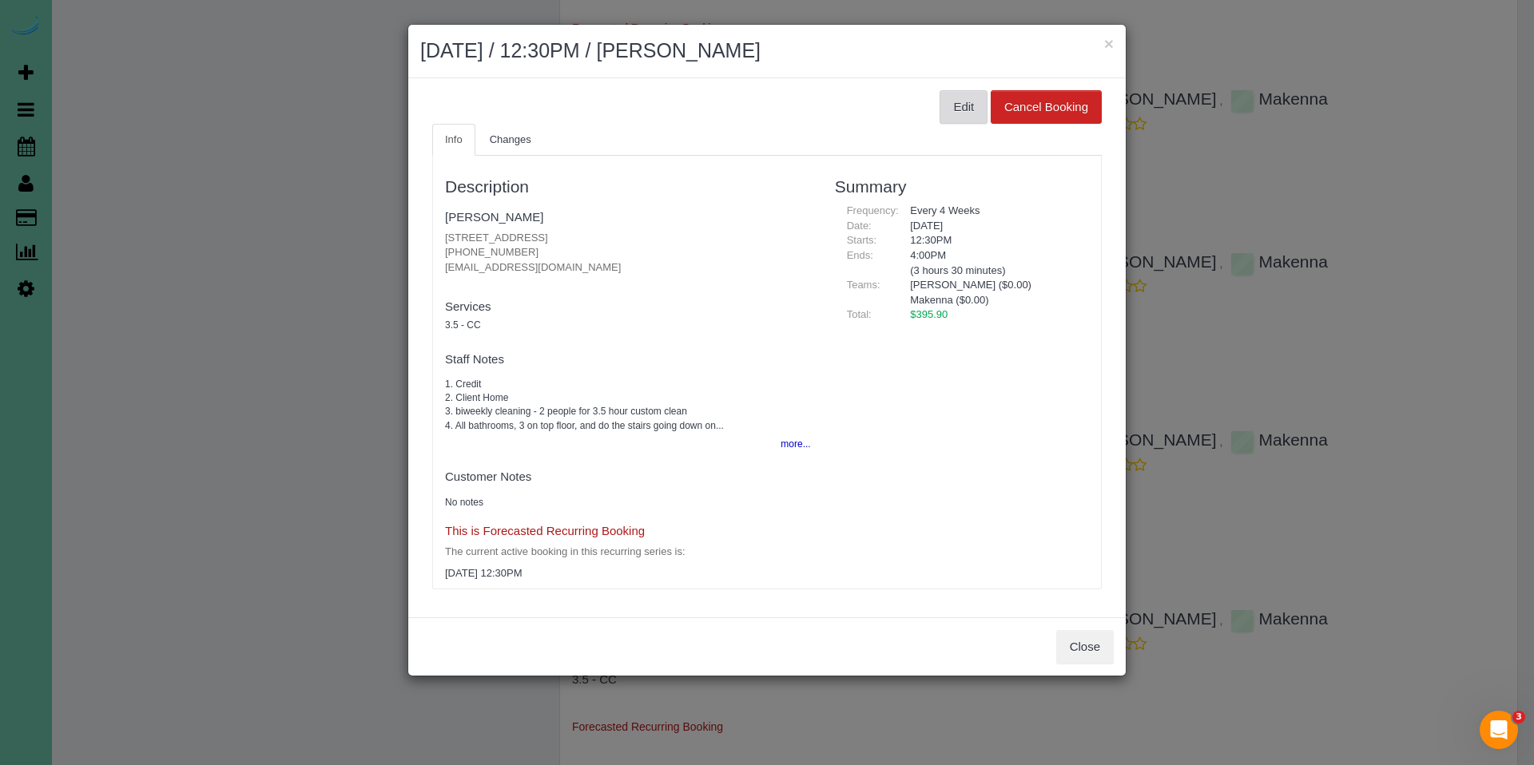
click at [968, 112] on button "Edit" at bounding box center [964, 107] width 48 height 34
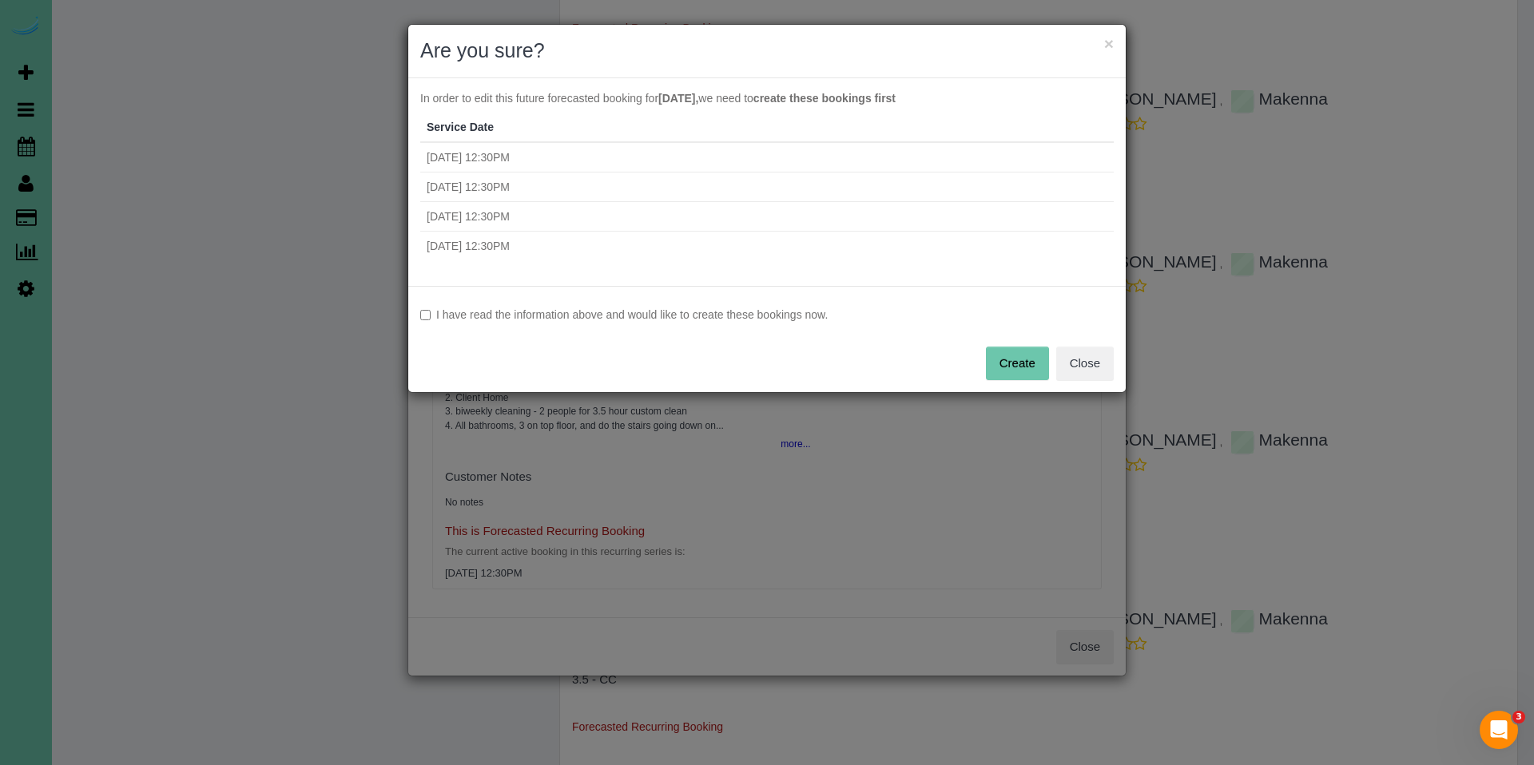
click at [479, 316] on label "I have read the information above and would like to create these bookings now." at bounding box center [767, 315] width 694 height 16
click at [1005, 356] on button "Create" at bounding box center [1017, 364] width 63 height 34
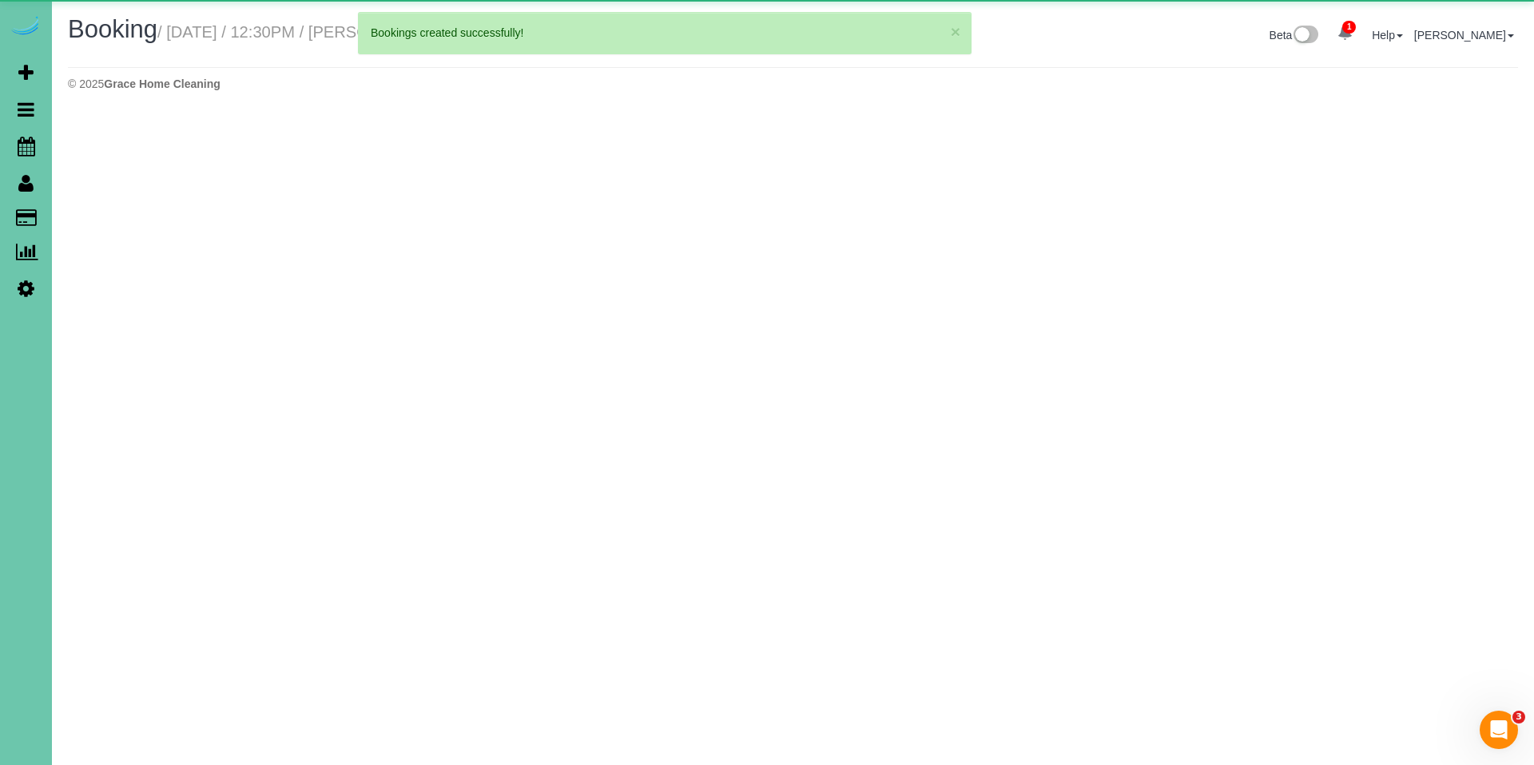
select select "NE"
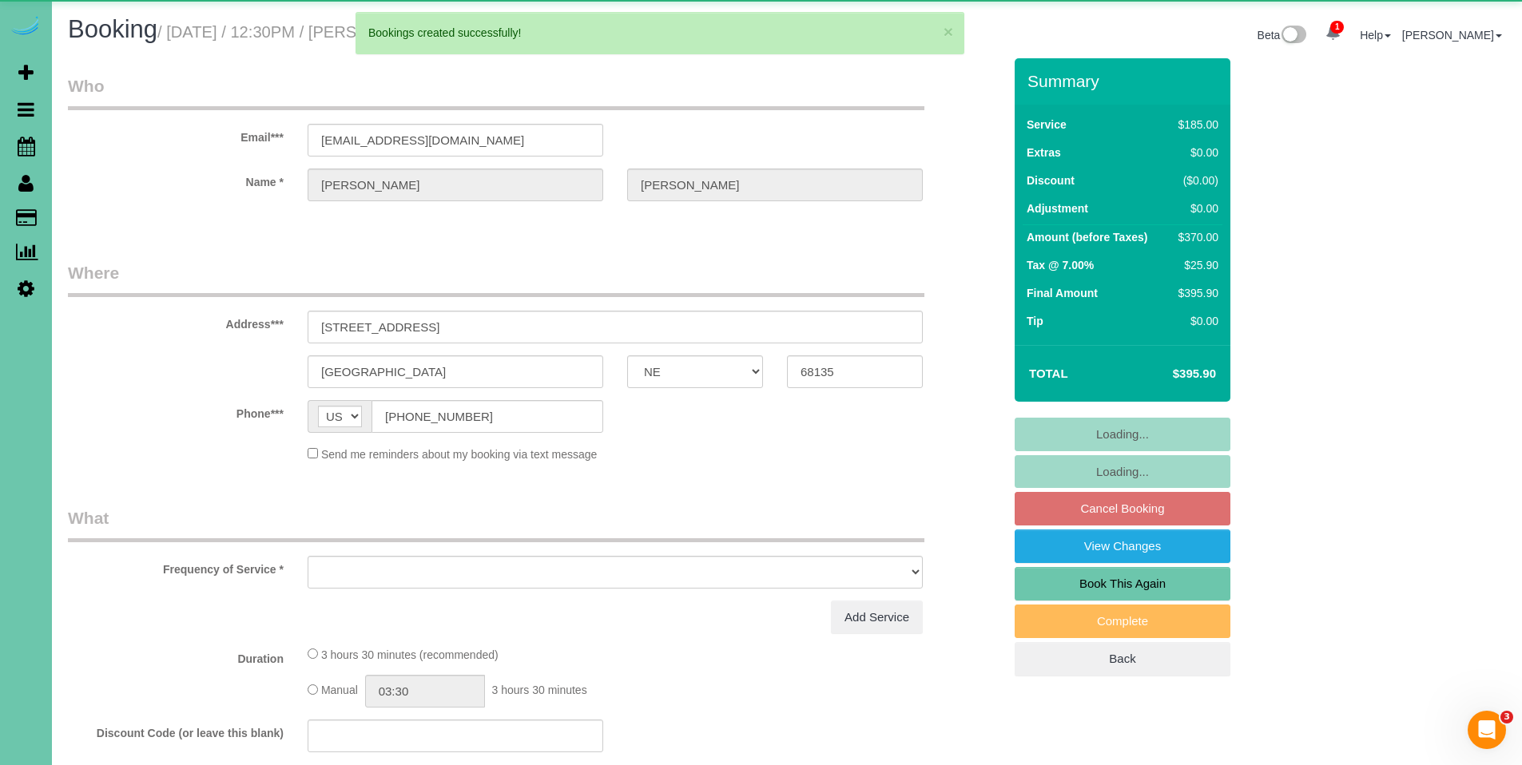
select select "object:41727"
select select "string:fspay-1d97afae-7995-40f9-af59-9926a75db218"
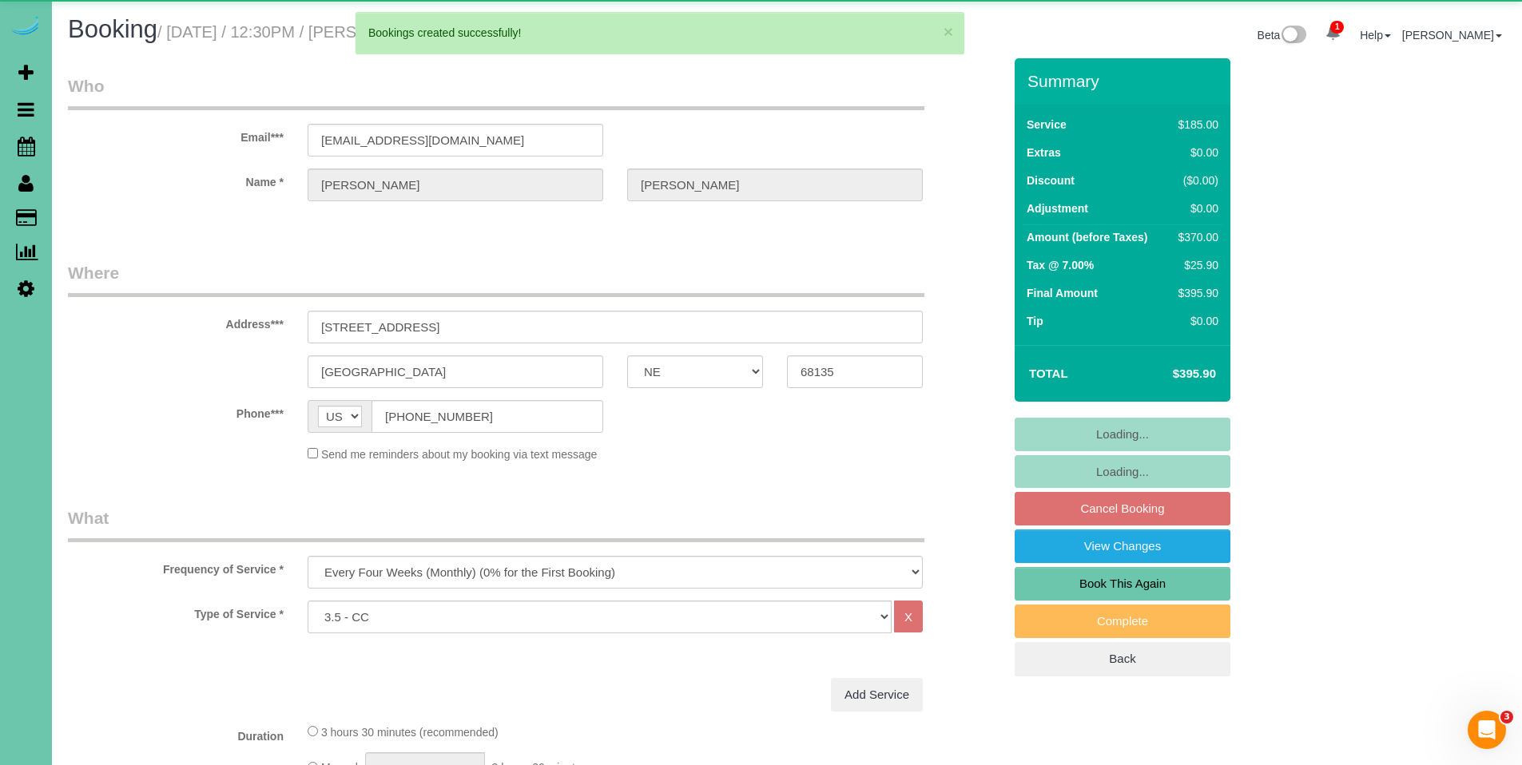
select select "object:42014"
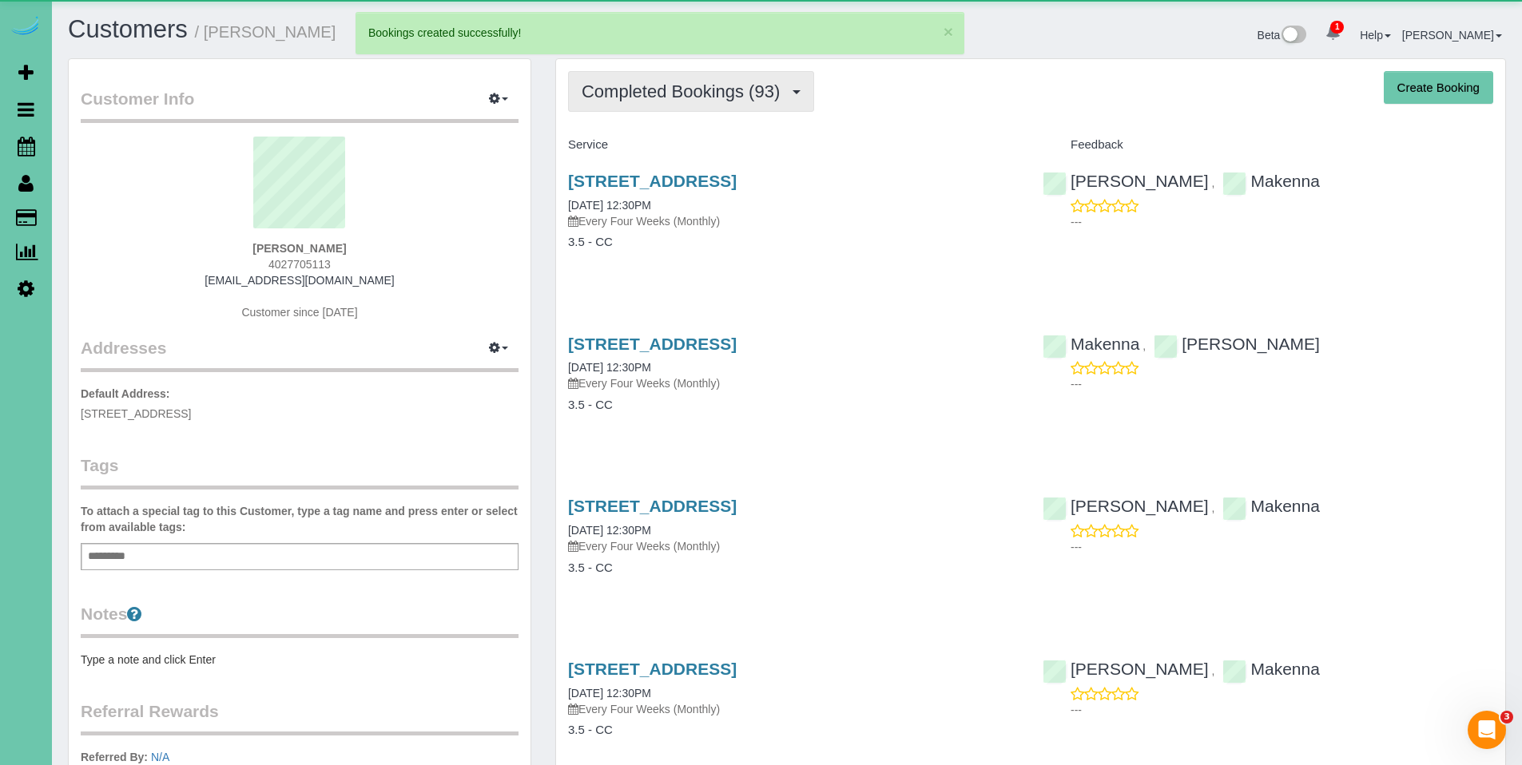
click at [662, 87] on span "Completed Bookings (93)" at bounding box center [685, 92] width 206 height 20
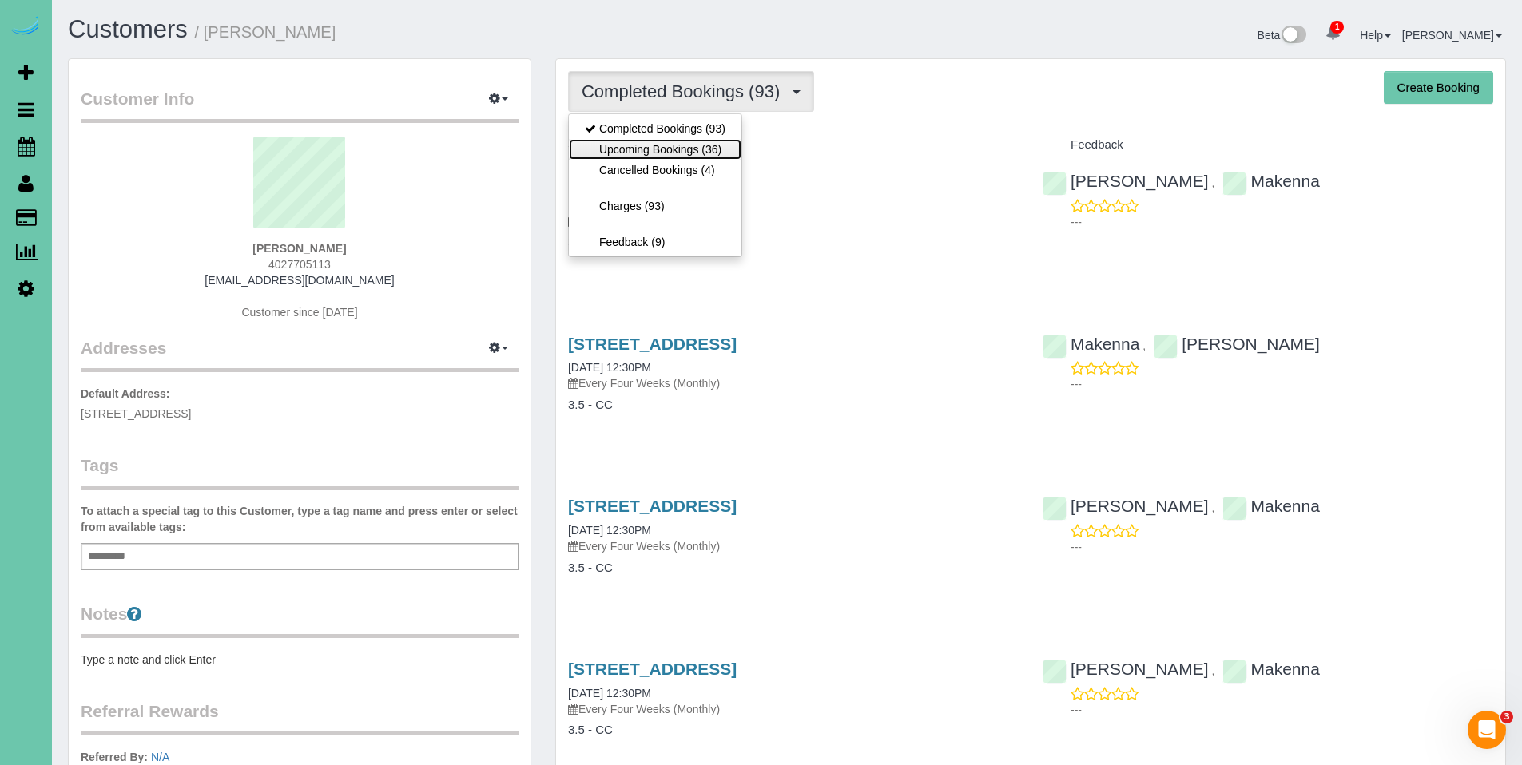
click at [665, 147] on link "Upcoming Bookings (36)" at bounding box center [655, 149] width 173 height 21
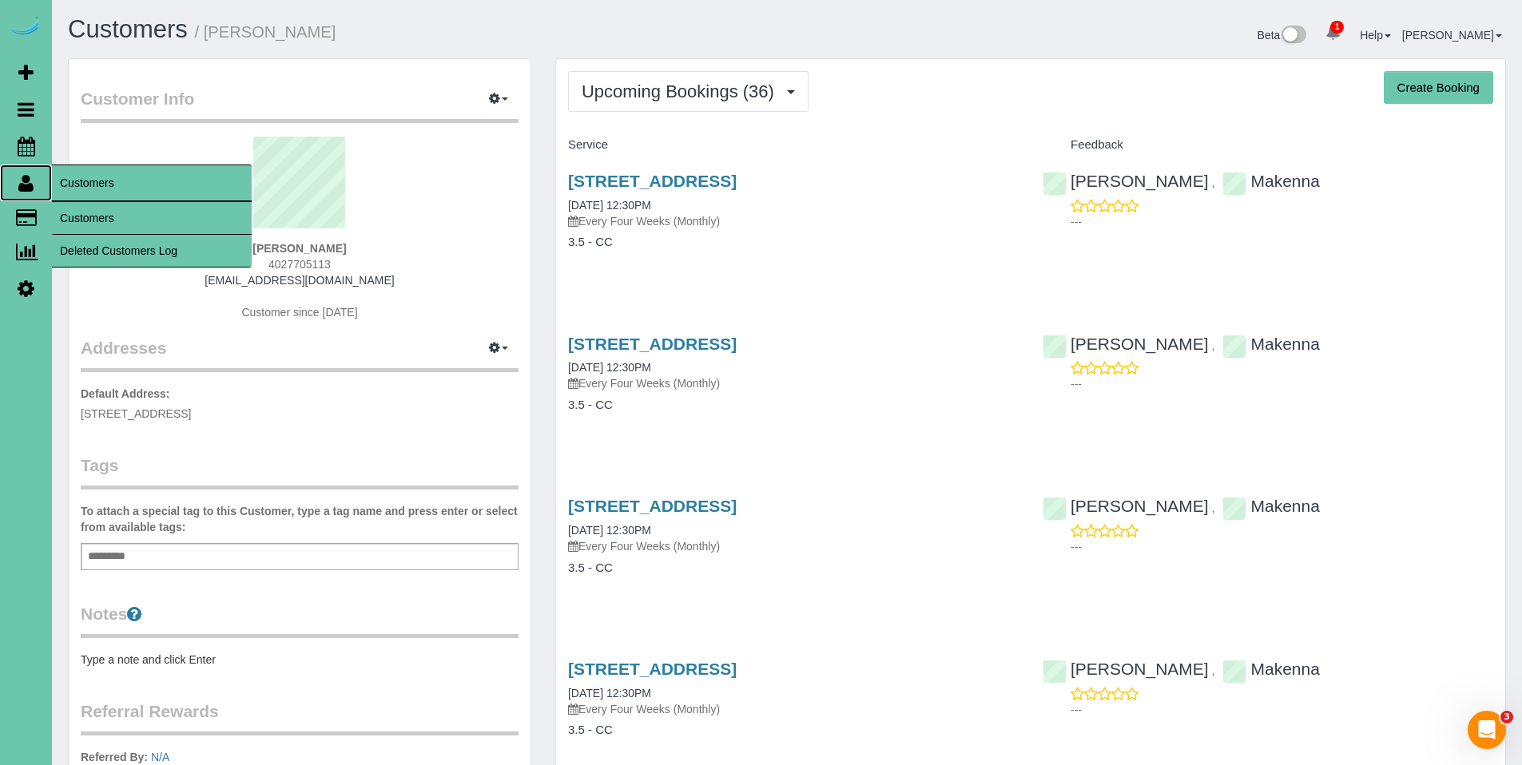
click at [30, 185] on icon at bounding box center [25, 182] width 15 height 19
click at [82, 218] on link "Customers" at bounding box center [152, 218] width 200 height 32
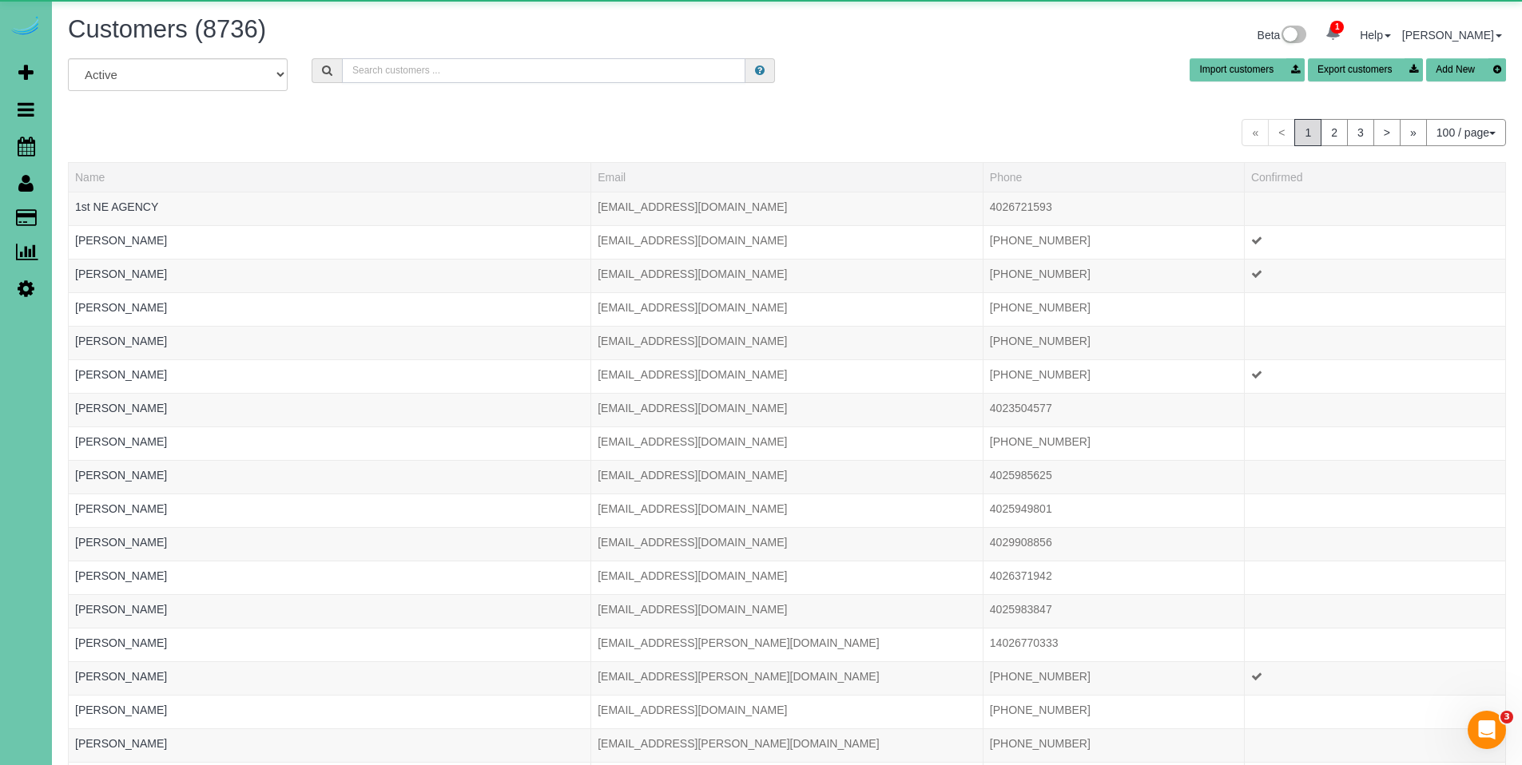
click at [396, 70] on input "text" at bounding box center [544, 70] width 404 height 25
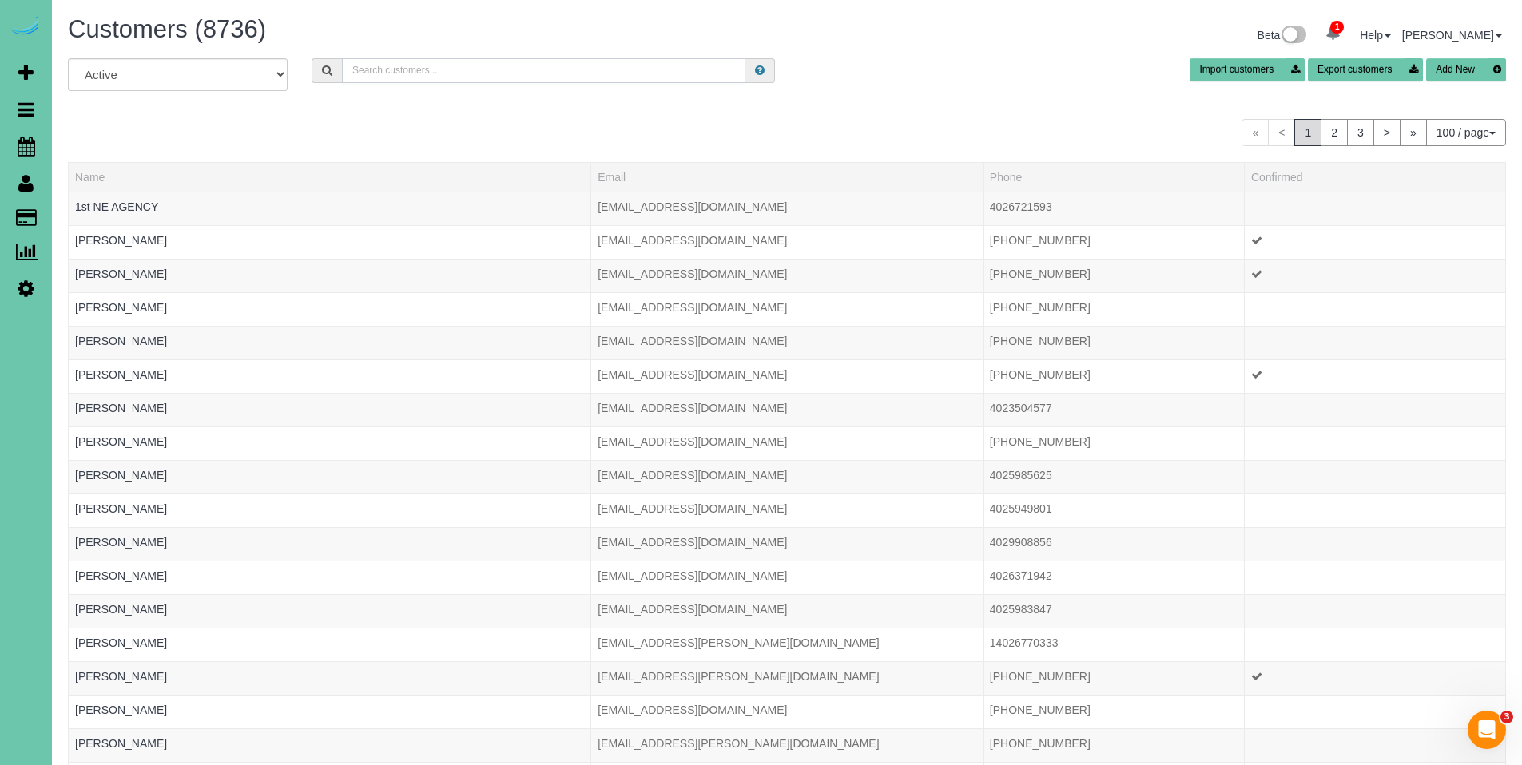
click at [587, 73] on input "text" at bounding box center [544, 70] width 404 height 25
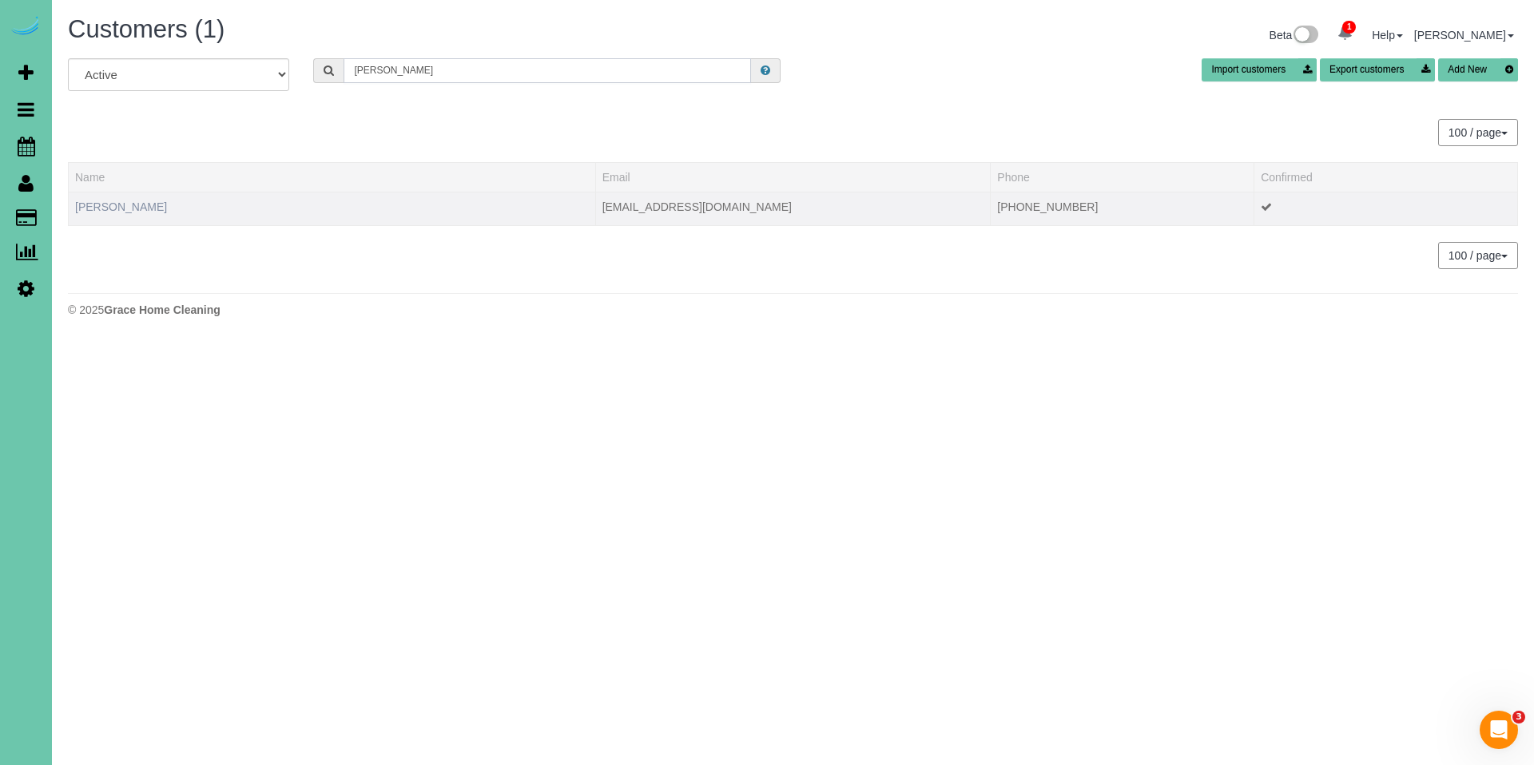
type input "[PERSON_NAME]"
click at [113, 212] on link "[PERSON_NAME]" at bounding box center [121, 207] width 92 height 13
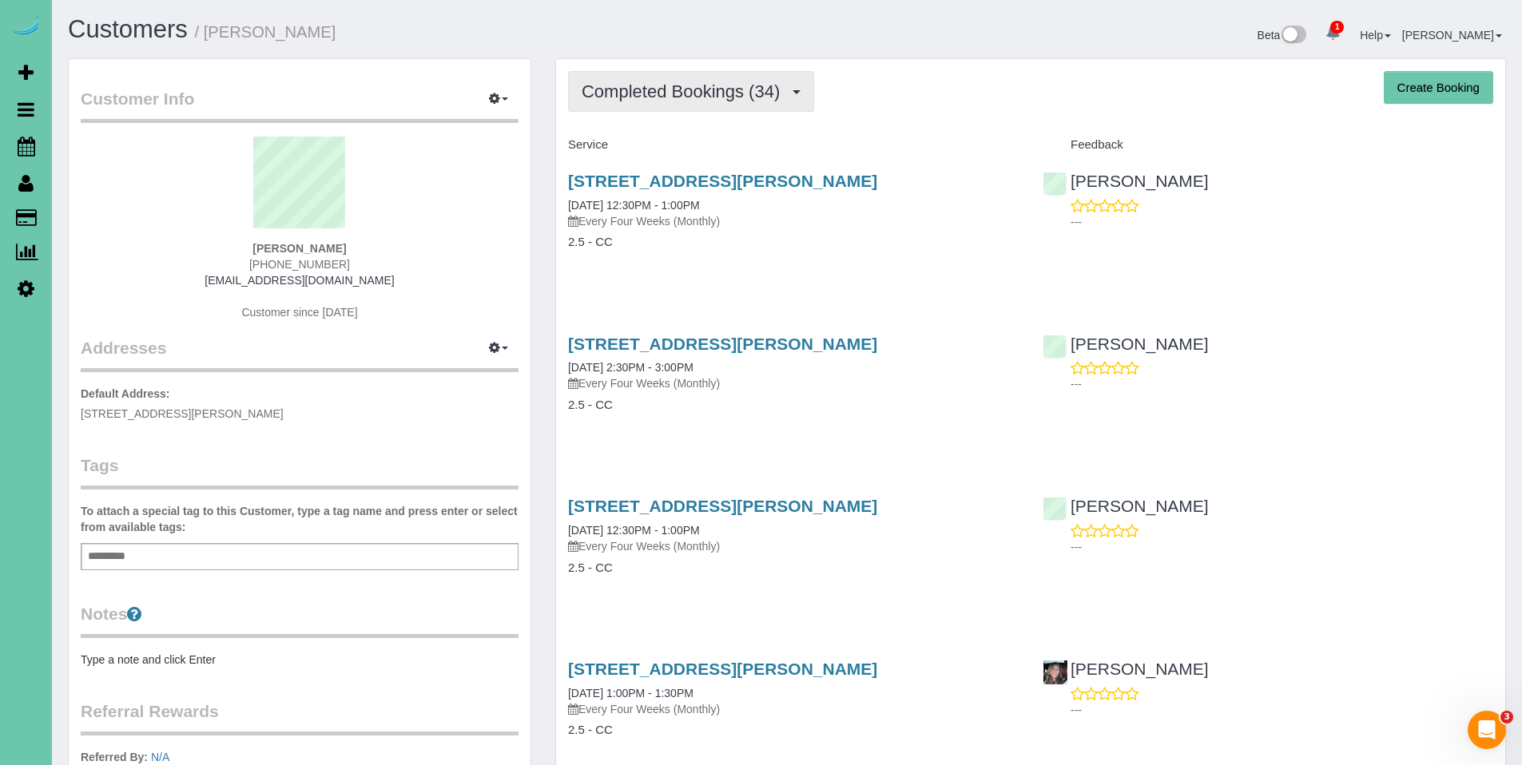
click at [672, 99] on span "Completed Bookings (34)" at bounding box center [685, 92] width 206 height 20
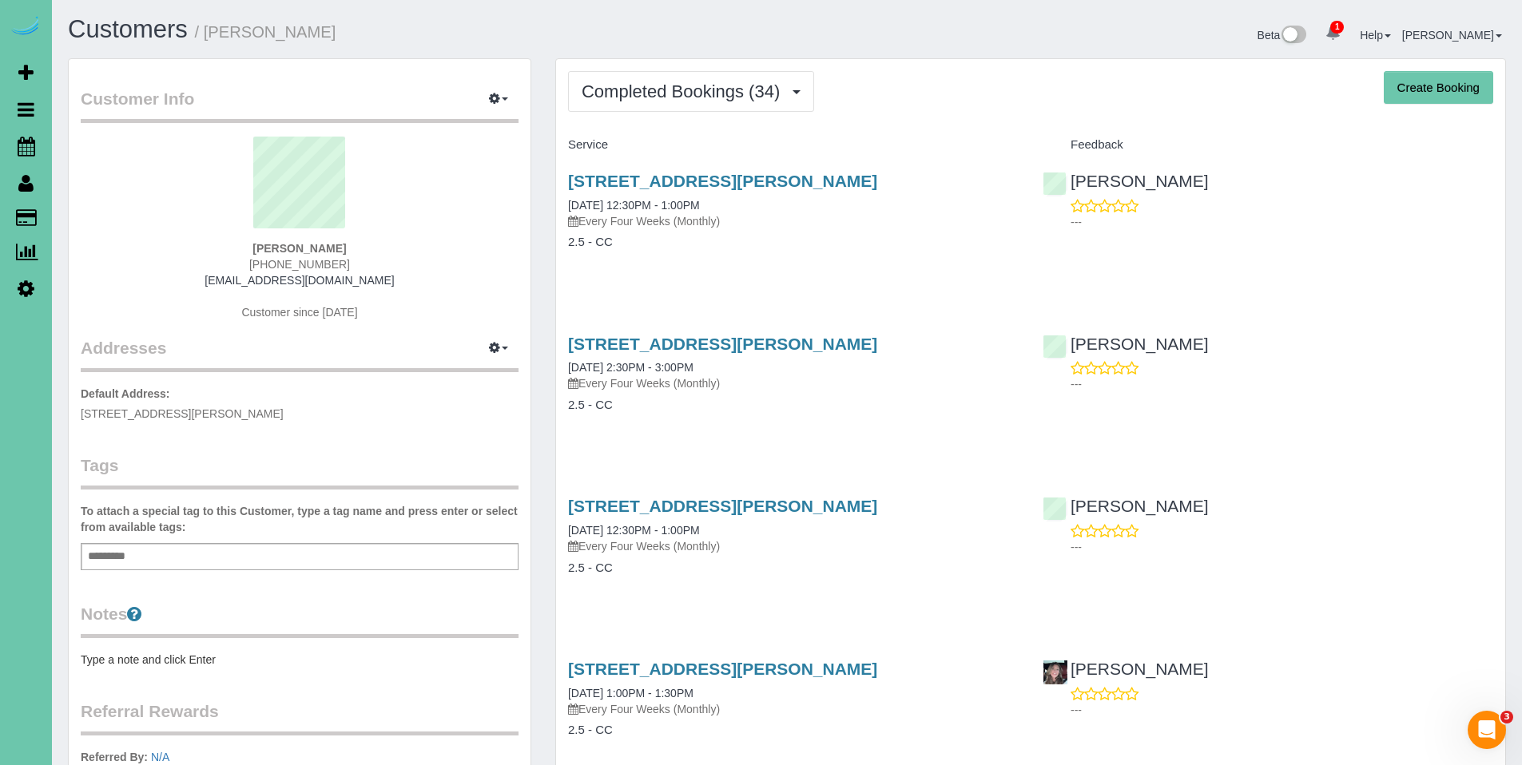
scroll to position [3, 0]
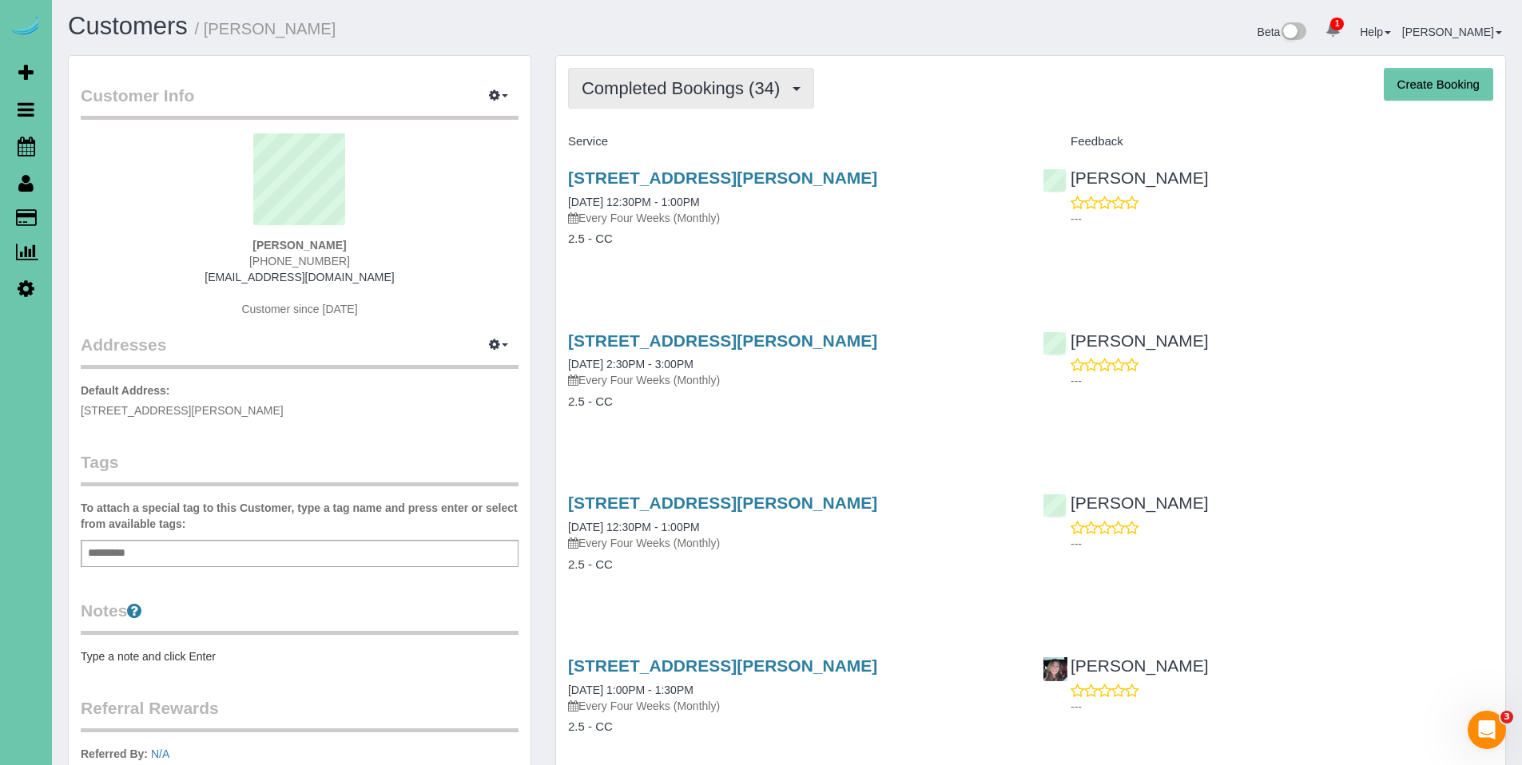
click at [674, 98] on button "Completed Bookings (34)" at bounding box center [691, 88] width 246 height 41
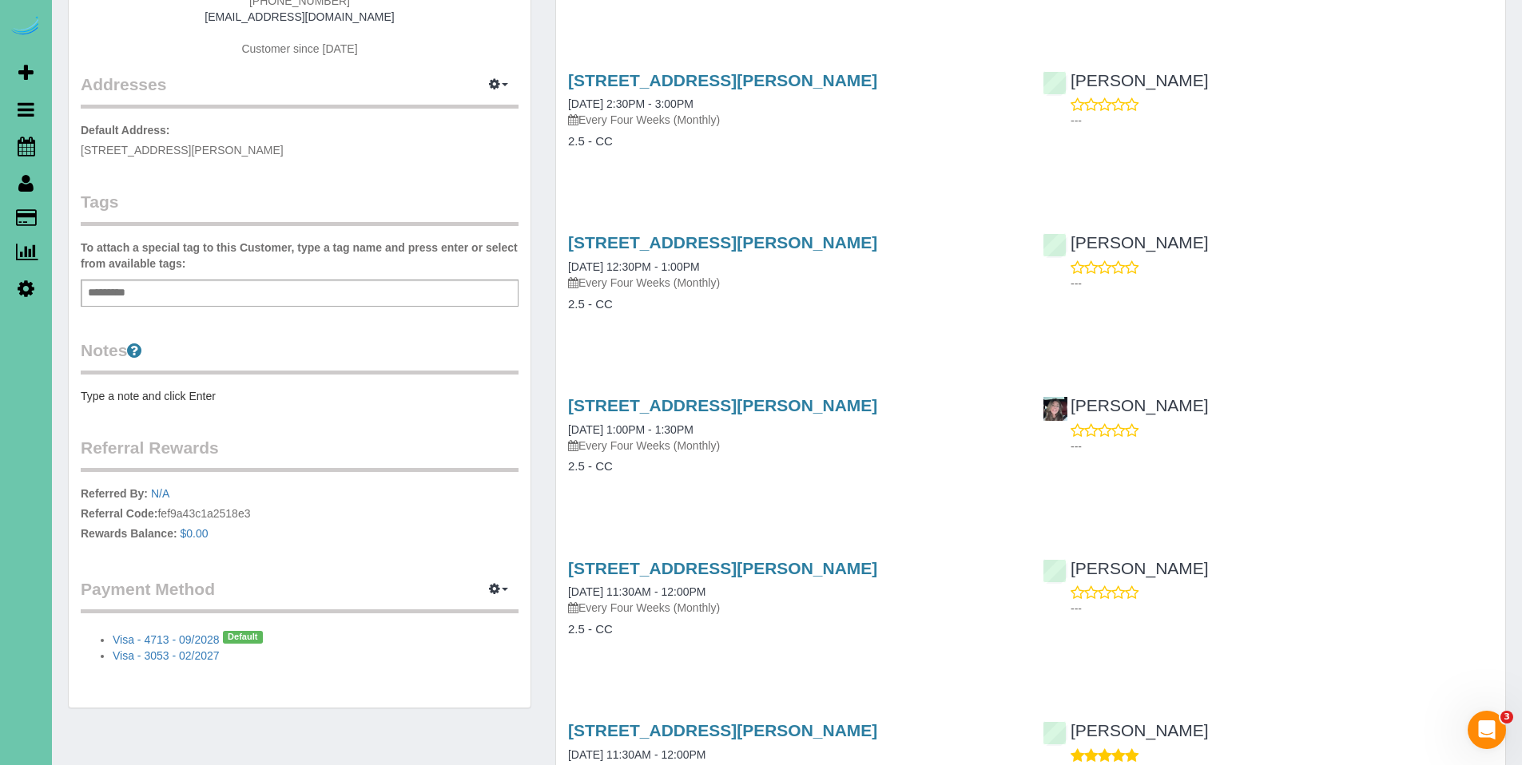
scroll to position [1, 0]
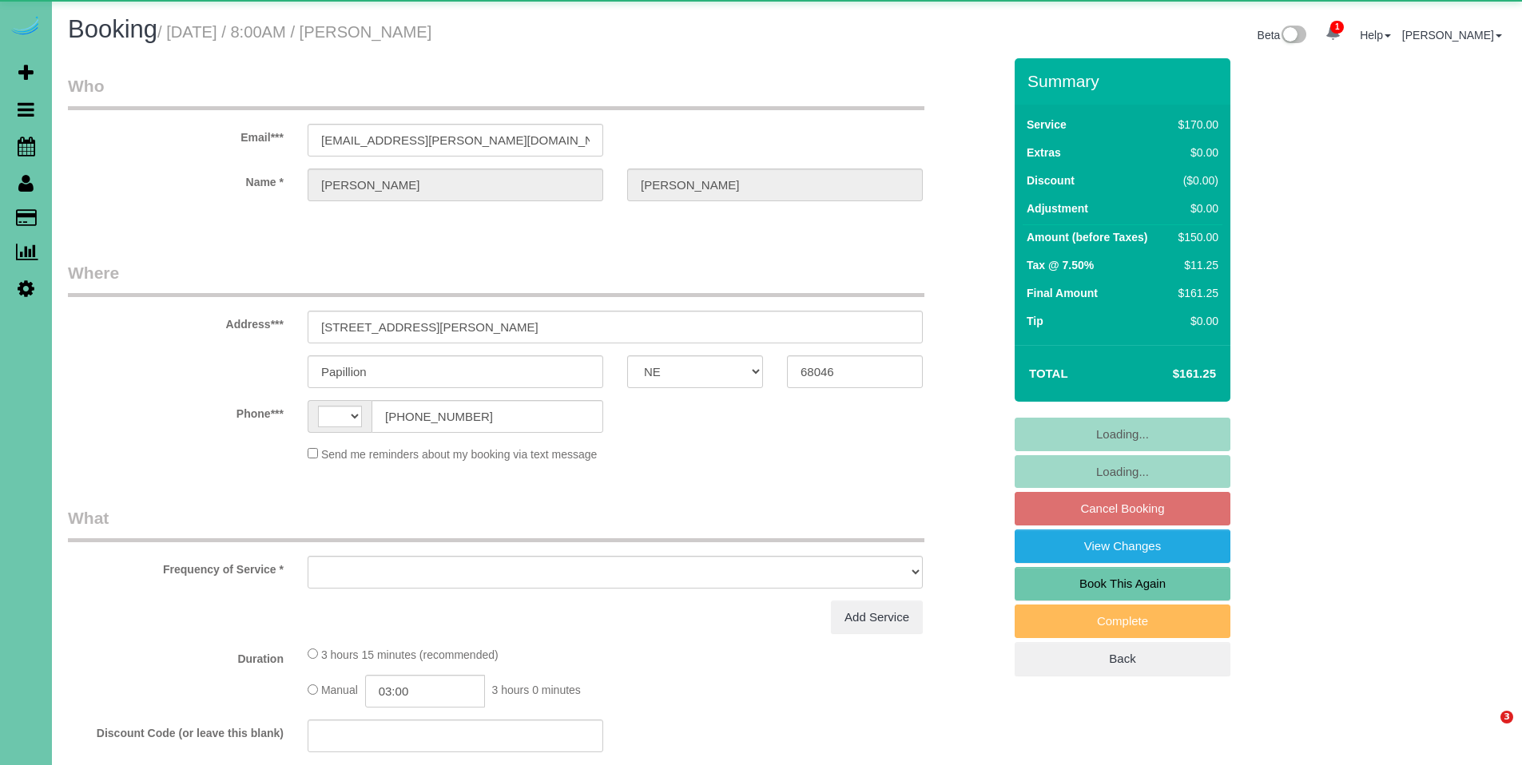
select select "NE"
select select "object:383"
select select "string:fspay-e436a0ea-e5e0-459a-9d19-d124ab130c8f"
select select "number:36"
select select "number:41"
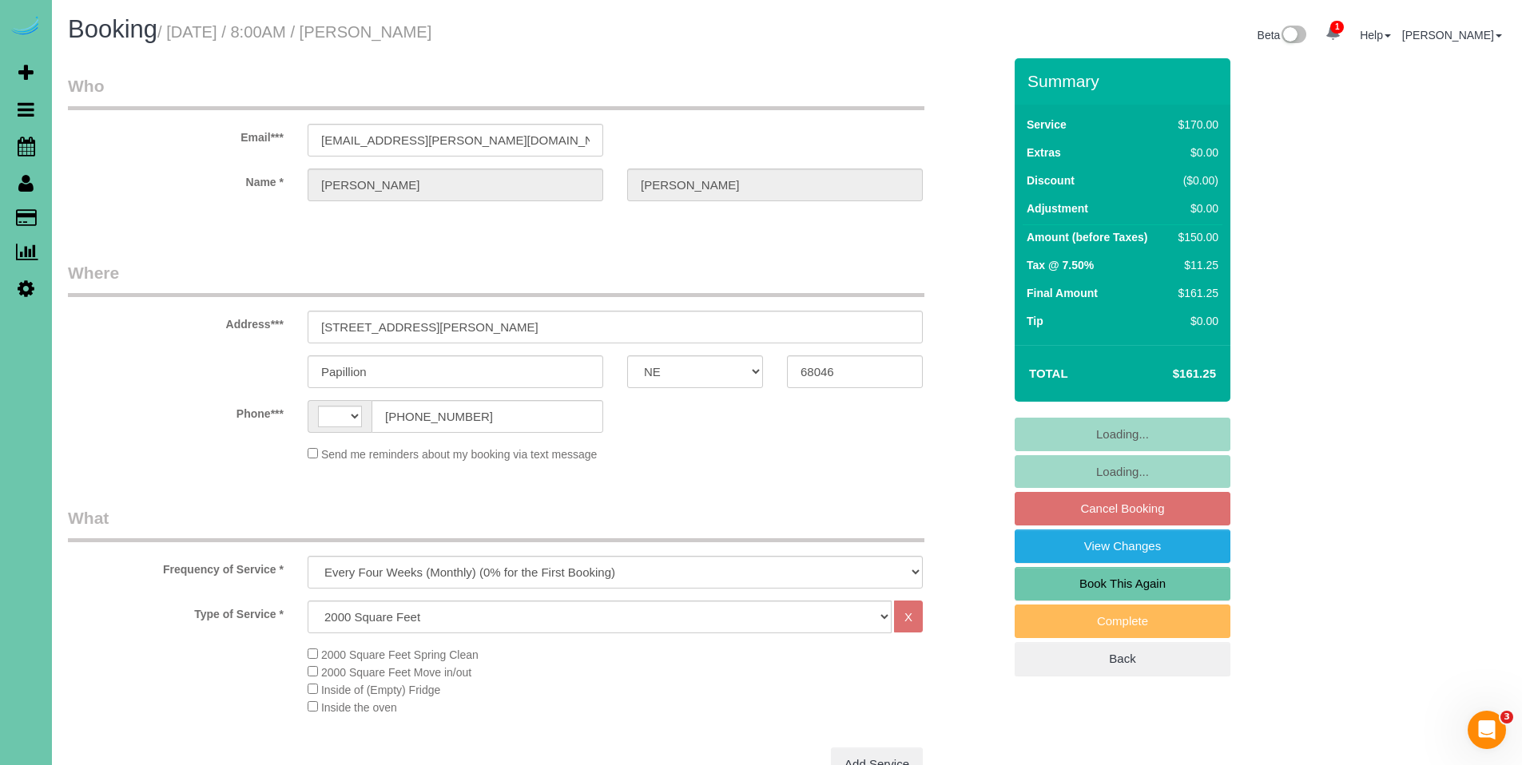
select select "string:US"
